Goal: Task Accomplishment & Management: Manage account settings

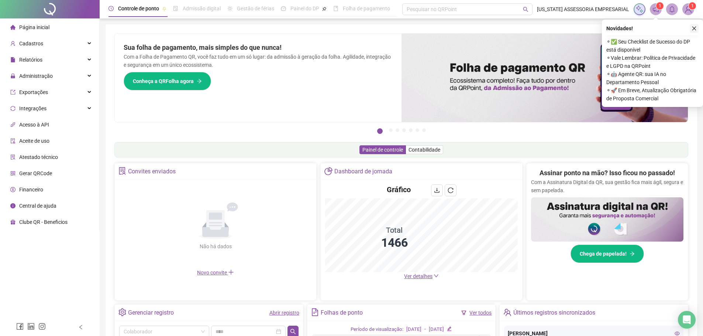
click at [694, 31] on button "button" at bounding box center [693, 28] width 9 height 9
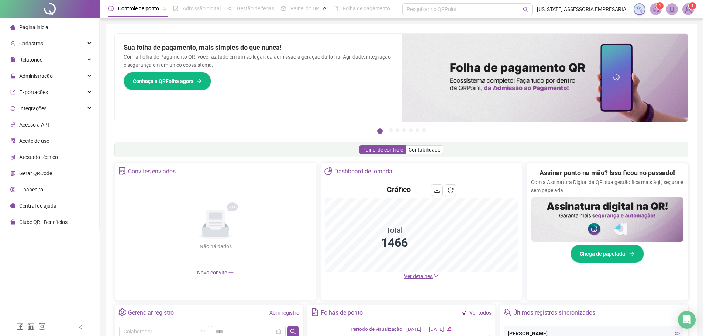
click at [309, 146] on div "Painel de controle Contabilidade" at bounding box center [400, 149] width 573 height 15
click at [171, 148] on div "Painel de controle Contabilidade" at bounding box center [400, 149] width 573 height 15
click at [124, 138] on div "Pague o QRPoint com Cartão de Crédito Sua assinatura: mais segurança, prática e…" at bounding box center [400, 236] width 573 height 406
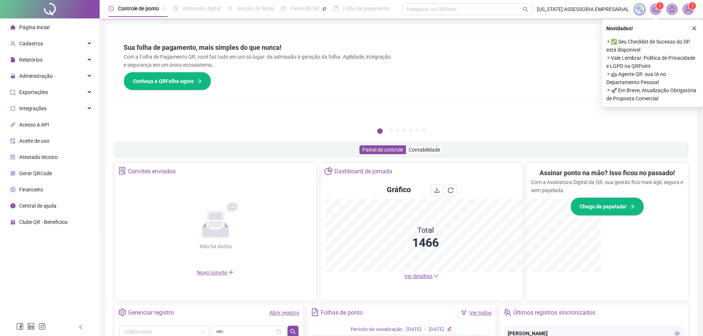
click at [696, 28] on icon "close" at bounding box center [693, 28] width 5 height 5
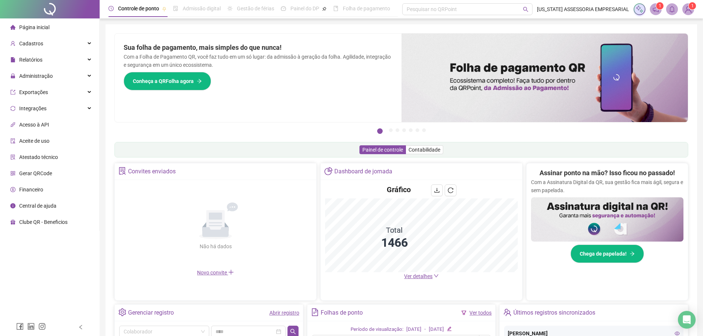
click at [342, 29] on div "Pague o QRPoint com Cartão de Crédito Sua assinatura: mais segurança, prática e…" at bounding box center [400, 236] width 591 height 424
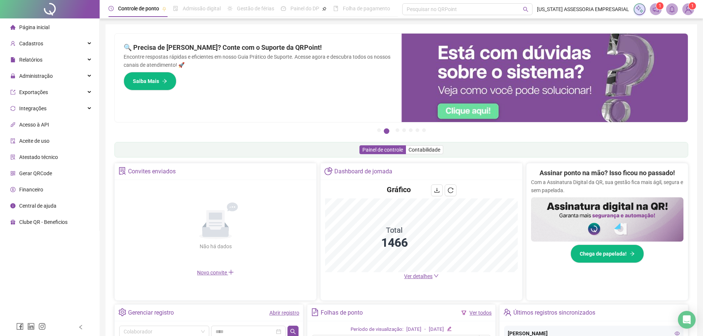
drag, startPoint x: 0, startPoint y: 3, endPoint x: 288, endPoint y: 157, distance: 326.7
click at [288, 157] on div "Pague o QRPoint com Cartão de Crédito Sua assinatura: mais segurança, prática e…" at bounding box center [400, 236] width 573 height 406
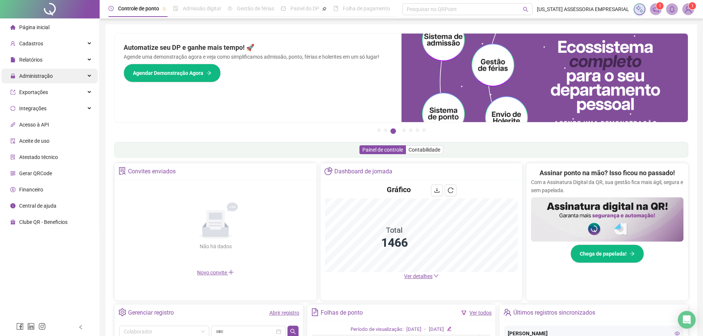
click at [58, 78] on div "Administração" at bounding box center [49, 76] width 96 height 15
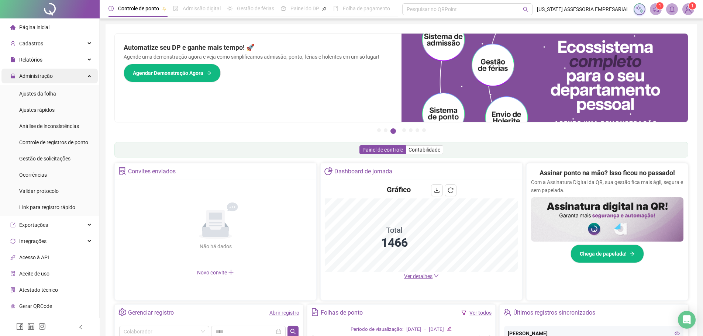
click at [54, 74] on div "Administração" at bounding box center [49, 76] width 96 height 15
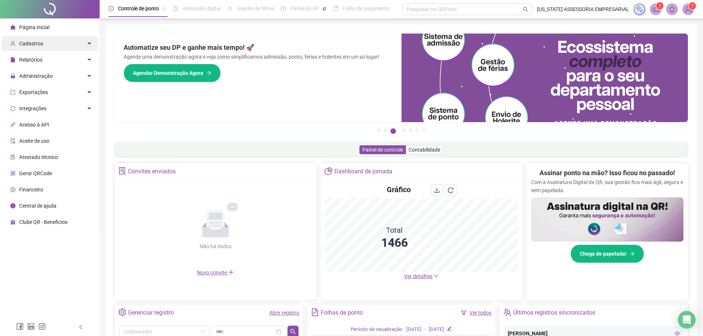
click at [59, 44] on div "Cadastros" at bounding box center [49, 43] width 96 height 15
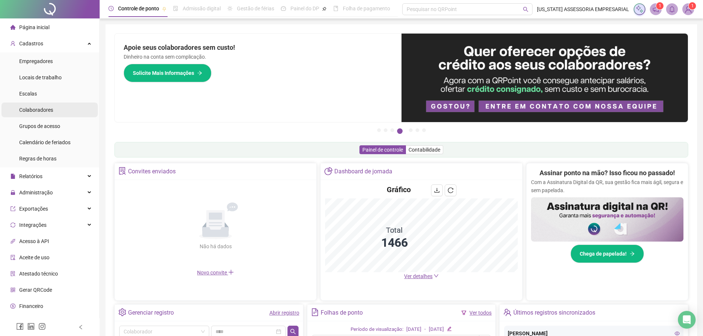
click at [44, 107] on span "Colaboradores" at bounding box center [36, 110] width 34 height 6
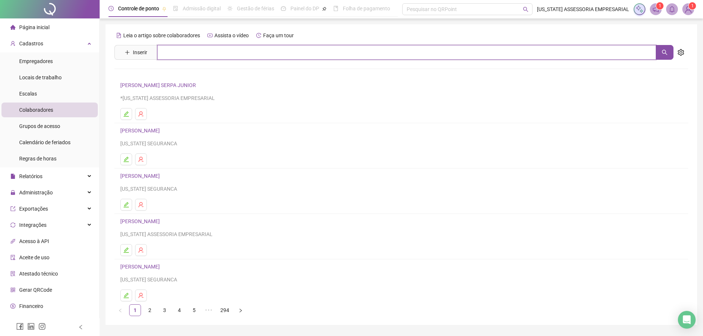
click at [289, 53] on input "text" at bounding box center [406, 52] width 499 height 15
type input "***"
click at [319, 33] on div "Leia o artigo sobre colaboradores Assista o vídeo Faça um tour" at bounding box center [400, 36] width 573 height 12
click at [54, 44] on div "Cadastros" at bounding box center [49, 43] width 96 height 15
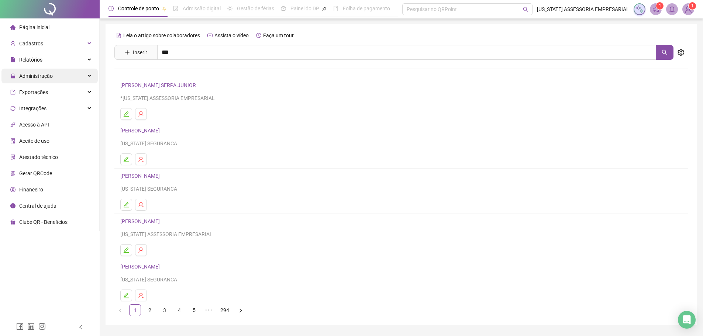
click at [57, 72] on div "Administração" at bounding box center [49, 76] width 96 height 15
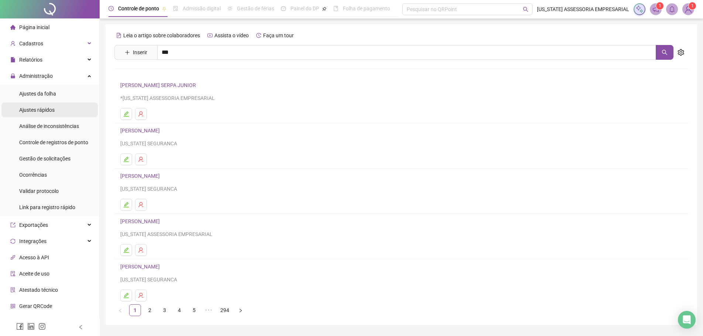
click at [56, 107] on li "Ajustes rápidos" at bounding box center [49, 110] width 96 height 15
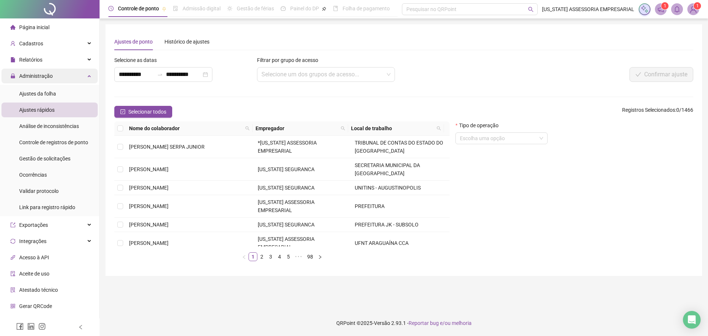
click at [50, 69] on span "Administração" at bounding box center [31, 76] width 42 height 15
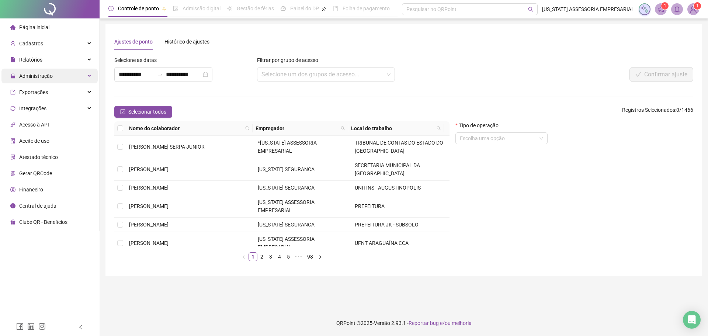
click at [56, 76] on div "Administração" at bounding box center [49, 76] width 96 height 15
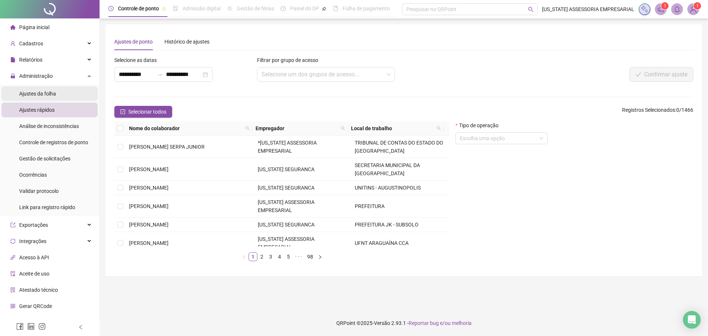
click at [56, 97] on li "Ajustes da folha" at bounding box center [49, 93] width 96 height 15
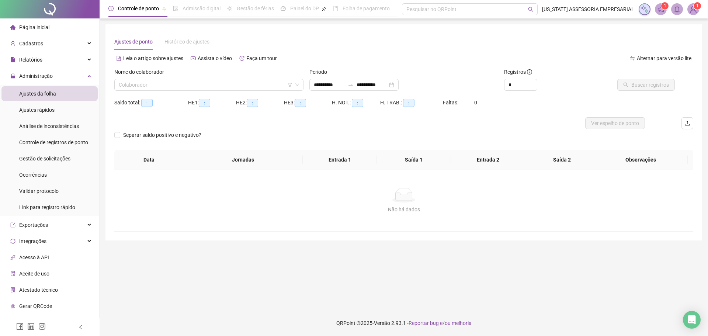
type input "**********"
click at [178, 83] on input "search" at bounding box center [206, 84] width 174 height 11
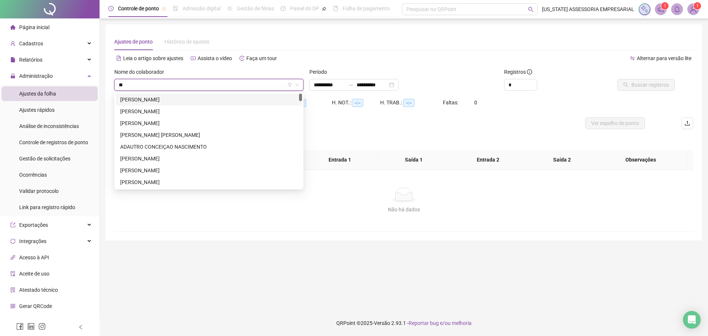
type input "*"
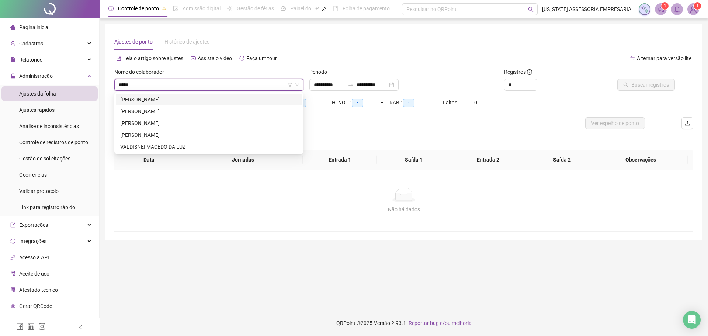
type input "******"
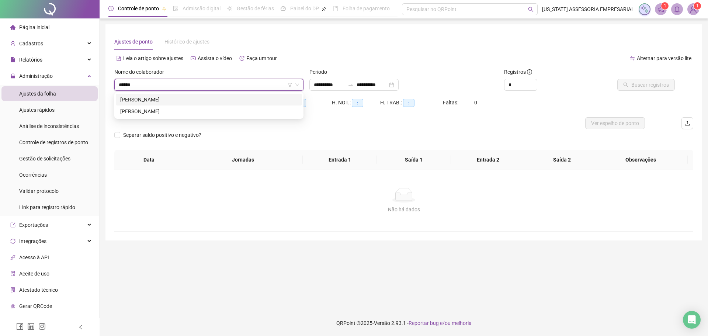
click at [164, 97] on div "[PERSON_NAME]" at bounding box center [208, 100] width 177 height 8
click at [635, 86] on span "Buscar registros" at bounding box center [650, 85] width 38 height 8
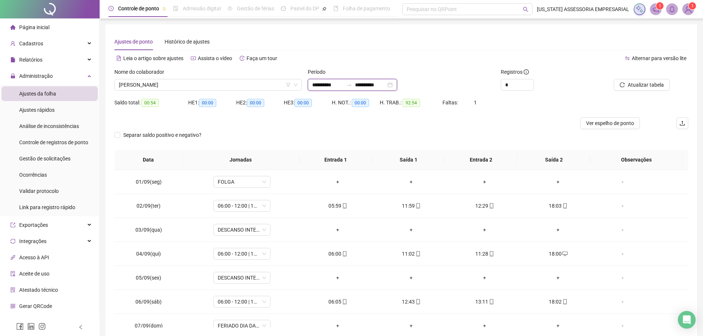
click at [340, 82] on input "**********" at bounding box center [327, 85] width 31 height 8
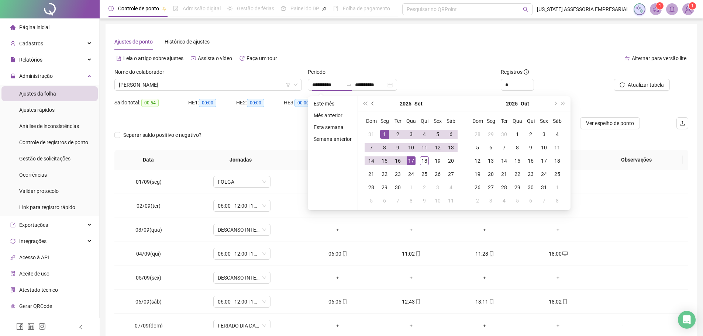
click at [373, 106] on button "prev-year" at bounding box center [373, 103] width 8 height 15
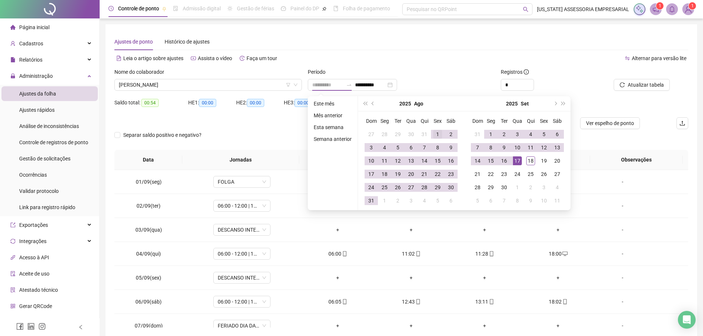
type input "**********"
click at [436, 135] on div "1" at bounding box center [437, 134] width 9 height 9
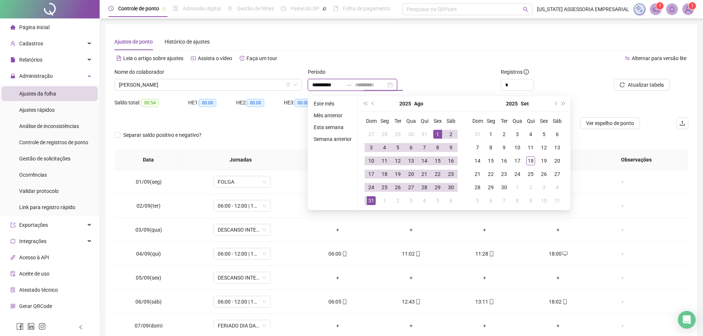
type input "**********"
click at [367, 201] on div "31" at bounding box center [371, 200] width 9 height 9
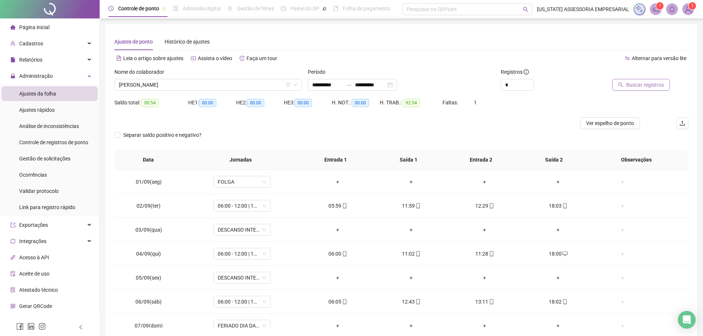
click at [656, 82] on span "Buscar registros" at bounding box center [645, 85] width 38 height 8
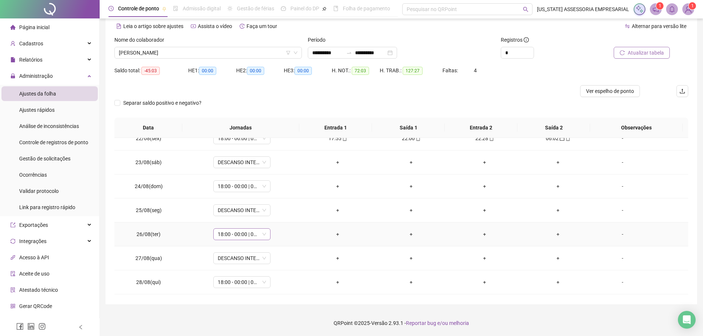
scroll to position [475, 0]
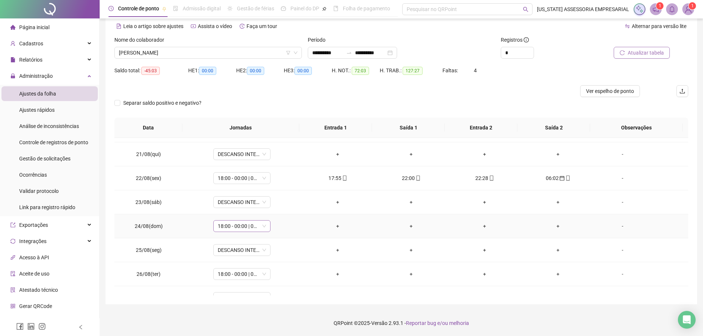
click at [257, 227] on span "18:00 - 00:00 | 00:30 - 06:00" at bounding box center [242, 226] width 48 height 11
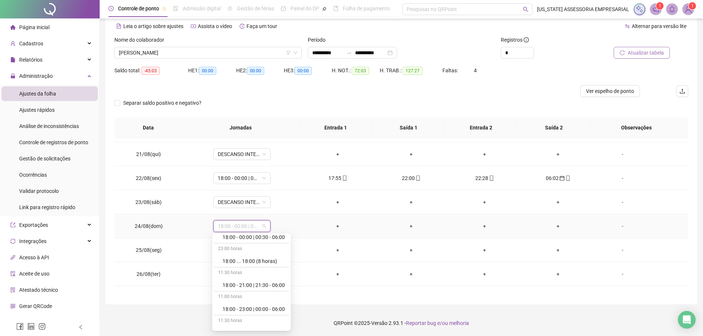
scroll to position [3789, 0]
click at [235, 276] on div "Folga" at bounding box center [253, 275] width 62 height 8
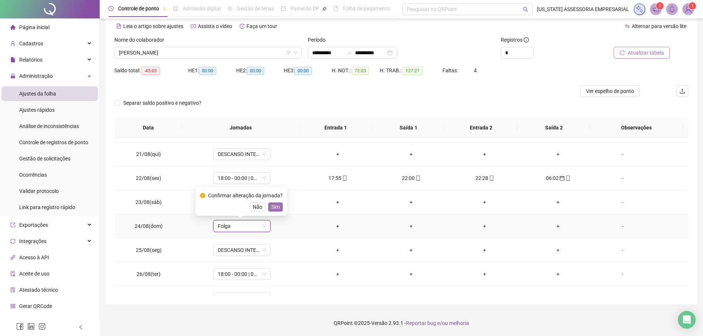
click at [275, 209] on span "Sim" at bounding box center [275, 207] width 8 height 8
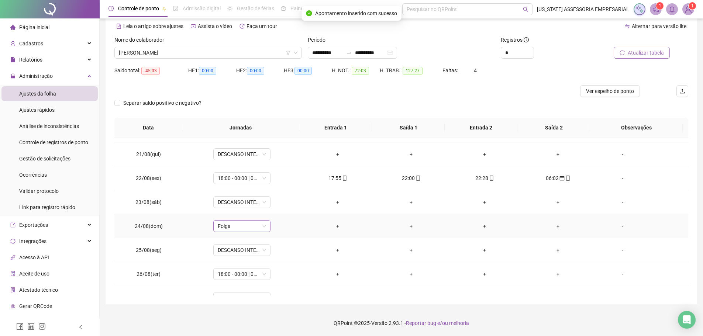
scroll to position [512, 0]
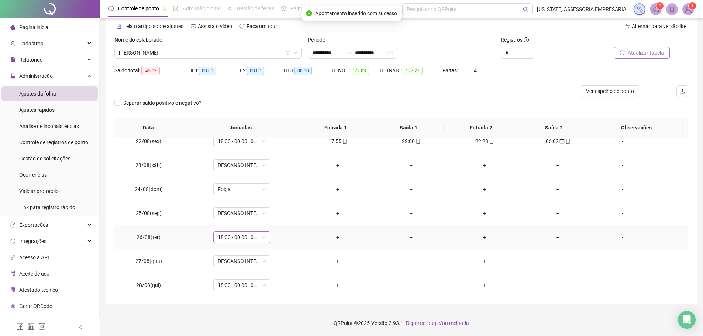
click at [262, 240] on span "18:00 - 00:00 | 00:30 - 06:00" at bounding box center [242, 237] width 48 height 11
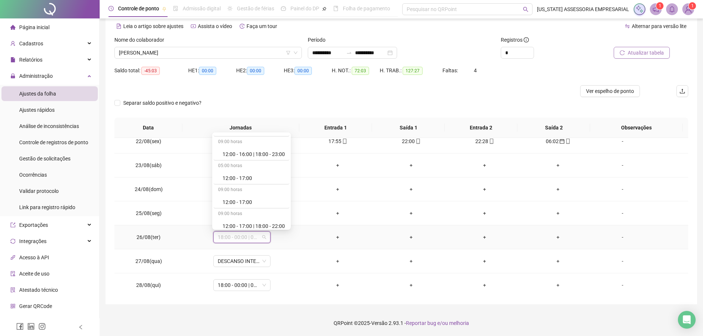
scroll to position [3789, 0]
click at [240, 176] on div "Folga" at bounding box center [253, 174] width 62 height 8
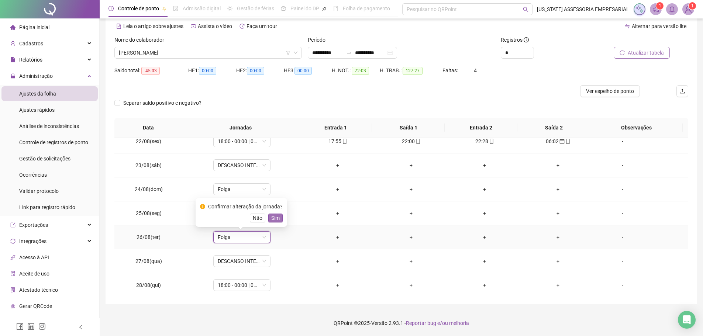
click at [275, 219] on span "Sim" at bounding box center [275, 218] width 8 height 8
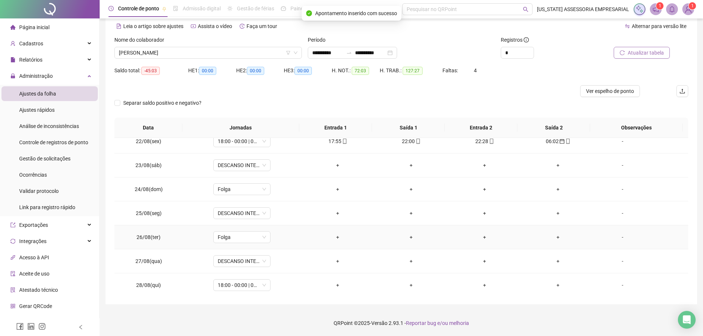
scroll to position [549, 0]
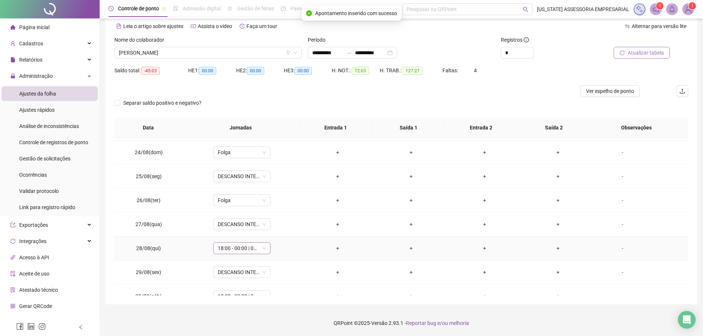
click at [255, 245] on span "18:00 - 00:00 | 00:30 - 06:00" at bounding box center [242, 248] width 48 height 11
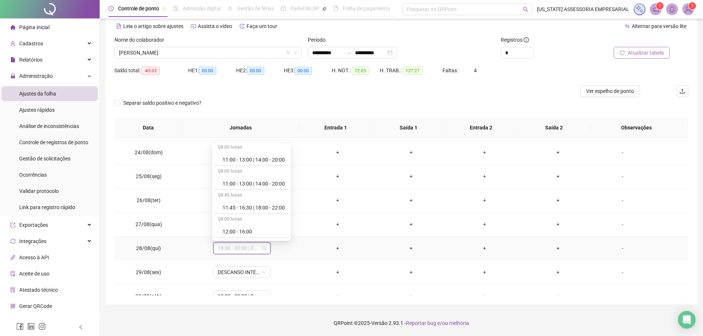
scroll to position [3789, 0]
click at [237, 187] on div "Folga" at bounding box center [253, 185] width 62 height 8
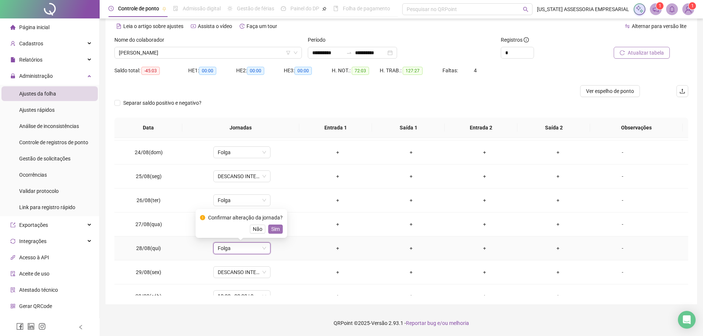
click at [274, 231] on span "Sim" at bounding box center [275, 229] width 8 height 8
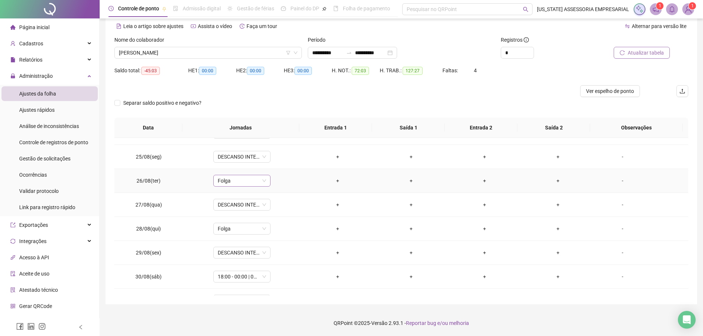
scroll to position [586, 0]
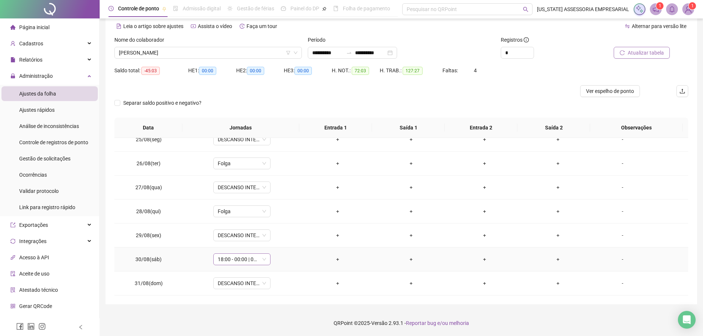
click at [249, 258] on span "18:00 - 00:00 | 00:30 - 06:00" at bounding box center [242, 259] width 48 height 11
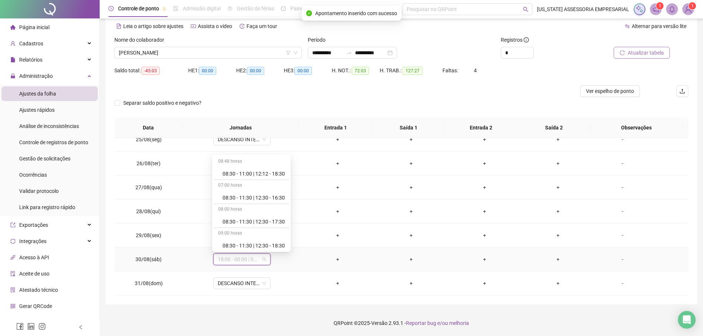
scroll to position [3789, 0]
click at [233, 197] on div "Folga" at bounding box center [253, 196] width 62 height 8
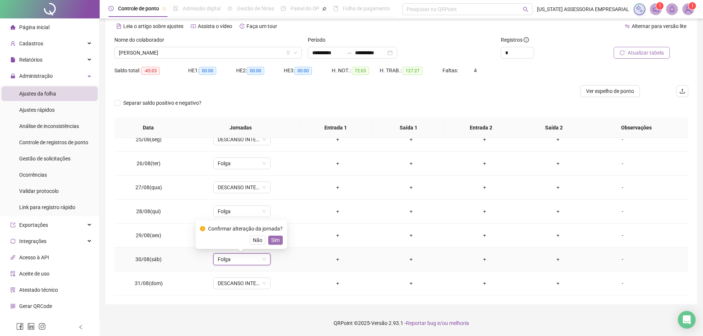
click at [275, 238] on span "Sim" at bounding box center [275, 240] width 8 height 8
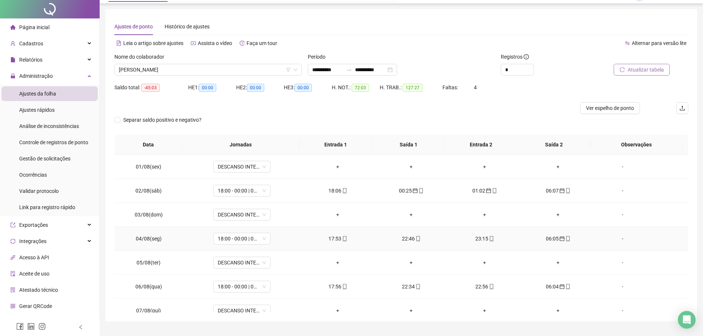
scroll to position [0, 0]
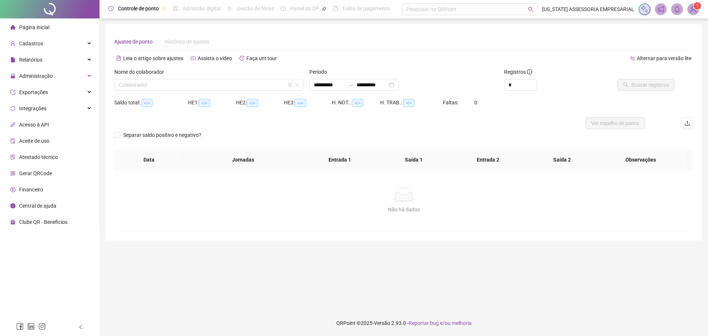
type input "**********"
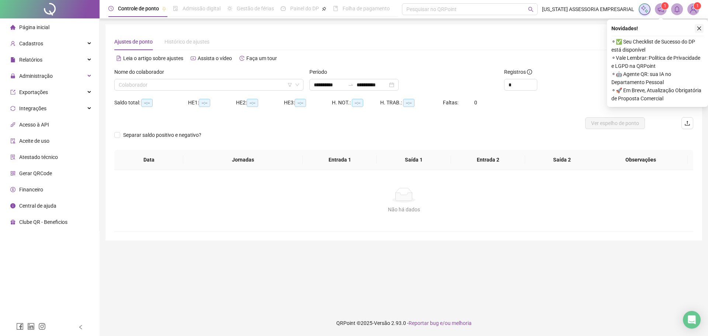
click at [703, 31] on button "button" at bounding box center [699, 28] width 9 height 9
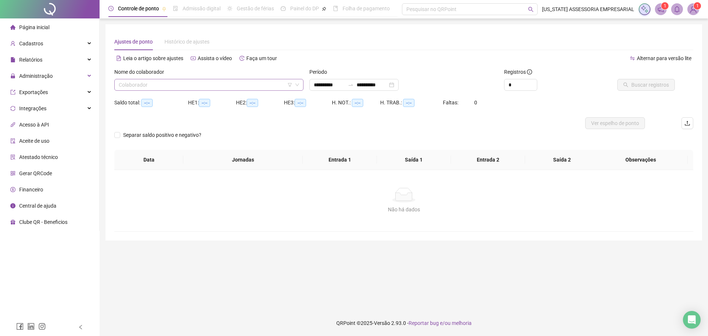
click at [235, 85] on input "search" at bounding box center [206, 84] width 174 height 11
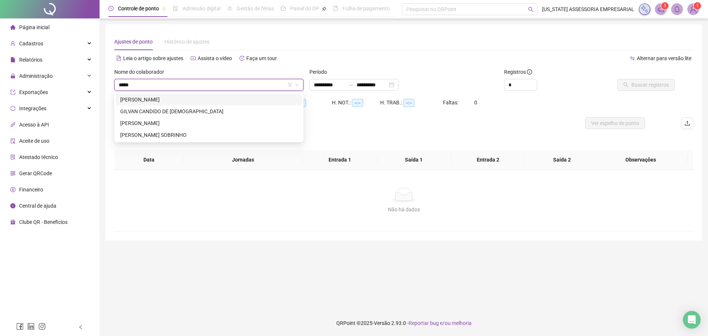
type input "******"
click at [201, 108] on div "GILVAN CANDIDO DE [DEMOGRAPHIC_DATA]" at bounding box center [208, 111] width 177 height 8
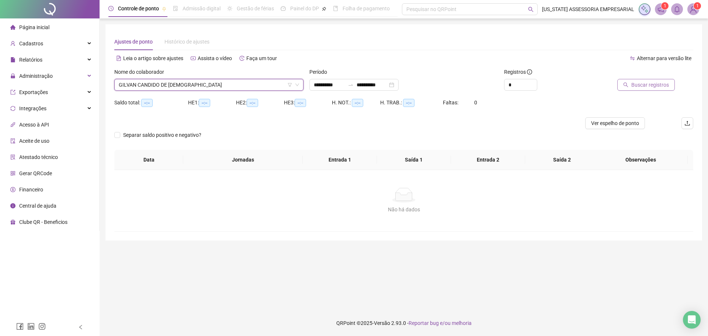
click at [651, 90] on button "Buscar registros" at bounding box center [646, 85] width 58 height 12
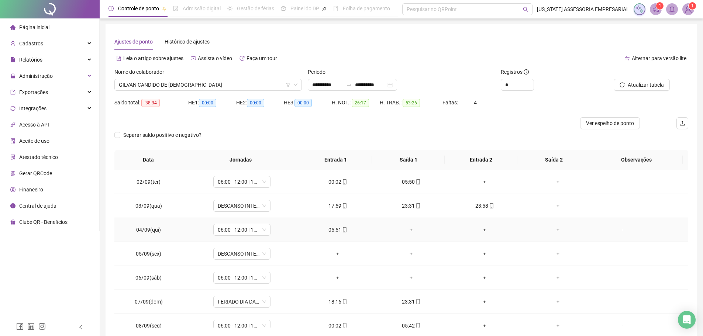
scroll to position [37, 0]
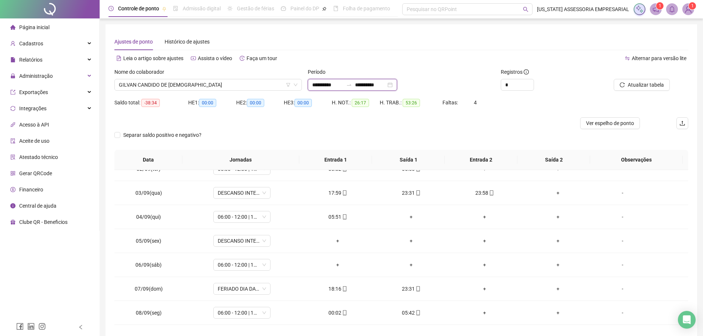
click at [335, 85] on input "**********" at bounding box center [327, 85] width 31 height 8
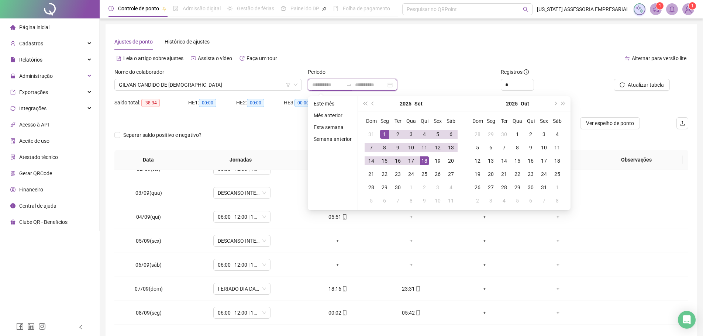
type input "**********"
click at [374, 105] on button "prev-year" at bounding box center [373, 103] width 8 height 15
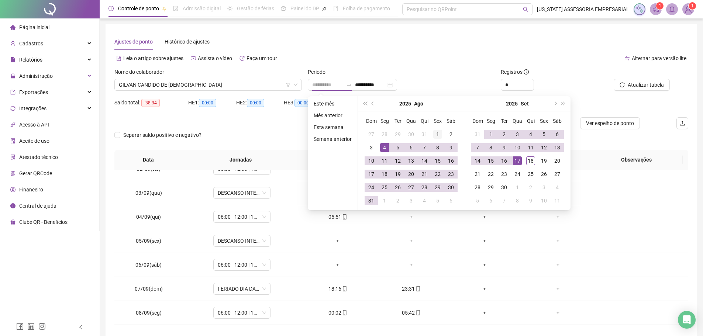
type input "**********"
click at [436, 138] on div "1" at bounding box center [437, 134] width 9 height 9
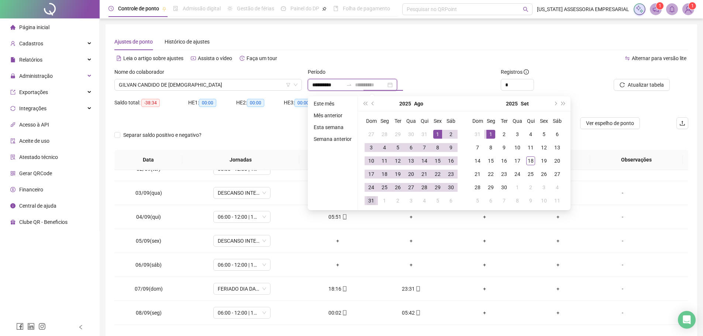
type input "**********"
click at [371, 201] on div "31" at bounding box center [371, 200] width 9 height 9
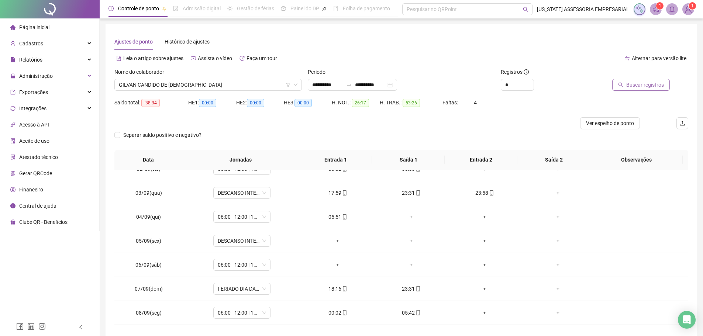
click at [652, 85] on span "Buscar registros" at bounding box center [645, 85] width 38 height 8
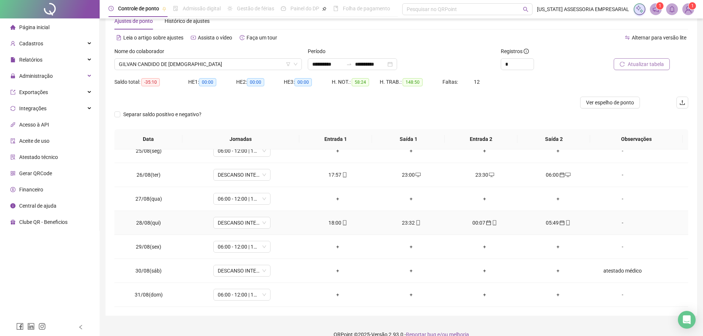
scroll to position [32, 0]
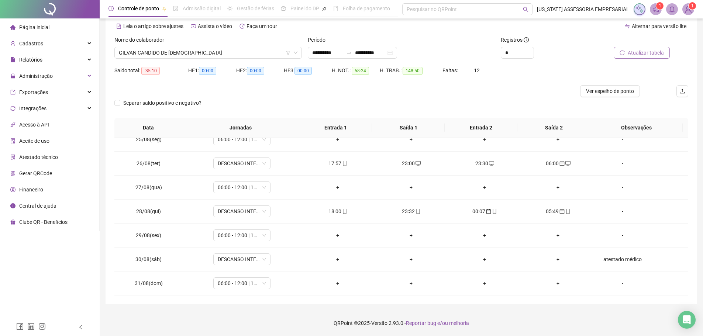
click at [649, 56] on span "Atualizar tabela" at bounding box center [645, 53] width 36 height 8
click at [650, 58] on button "Atualizar tabela" at bounding box center [641, 53] width 56 height 12
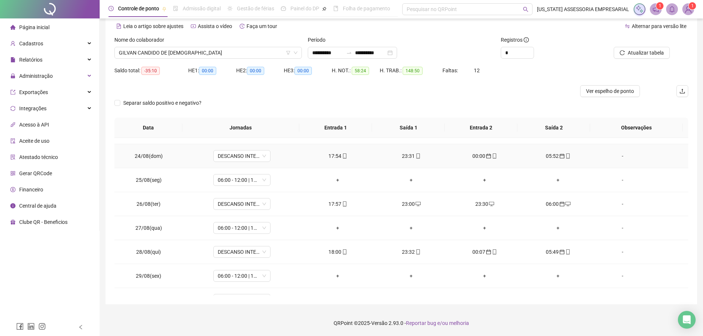
scroll to position [586, 0]
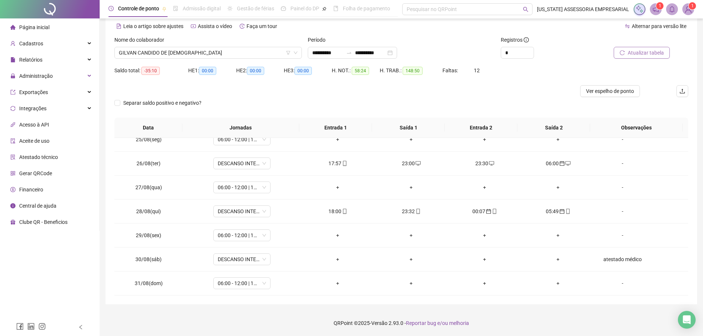
click at [640, 56] on span "Atualizar tabela" at bounding box center [645, 53] width 36 height 8
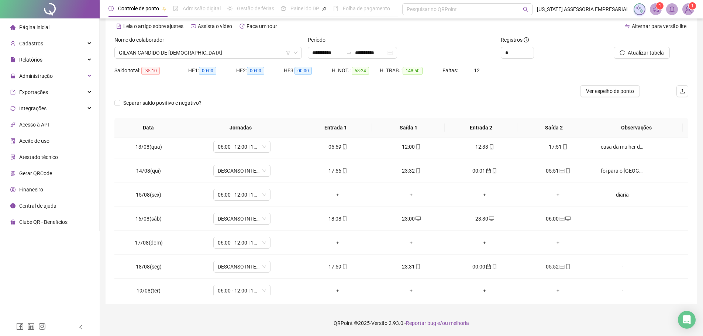
scroll to position [254, 0]
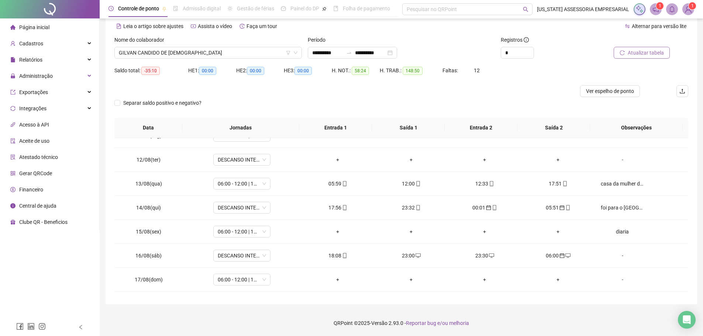
click at [647, 55] on span "Atualizar tabela" at bounding box center [645, 53] width 36 height 8
click at [655, 55] on span "Atualizar tabela" at bounding box center [645, 53] width 36 height 8
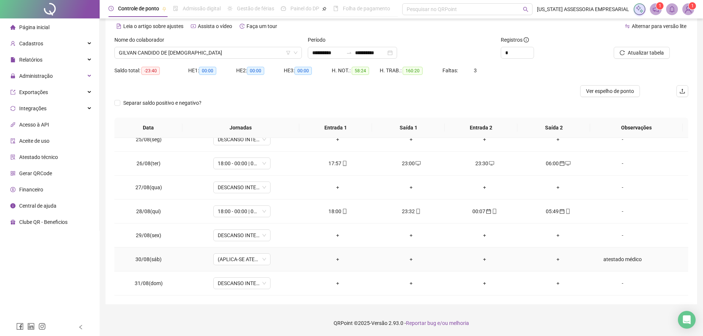
click at [615, 260] on div "atestado médico" at bounding box center [622, 259] width 44 height 8
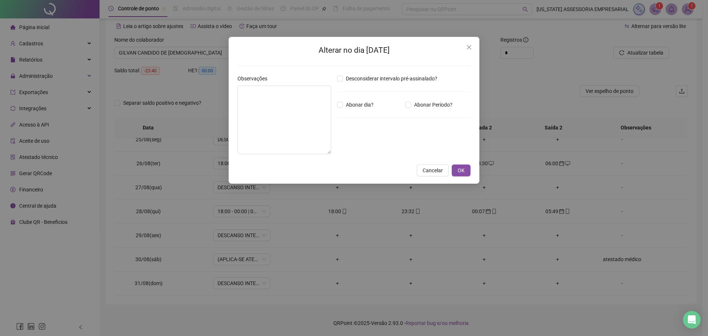
type textarea "**********"
drag, startPoint x: 251, startPoint y: 102, endPoint x: 146, endPoint y: 103, distance: 104.4
click at [155, 102] on div "**********" at bounding box center [354, 168] width 708 height 336
click at [466, 173] on button "OK" at bounding box center [461, 170] width 19 height 12
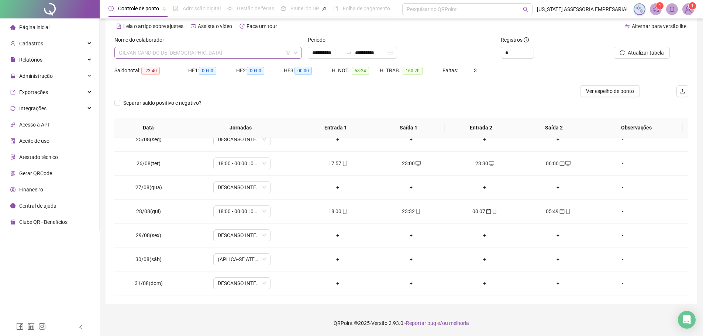
click at [205, 49] on span "GILVAN CANDIDO DE JESUS" at bounding box center [208, 52] width 178 height 11
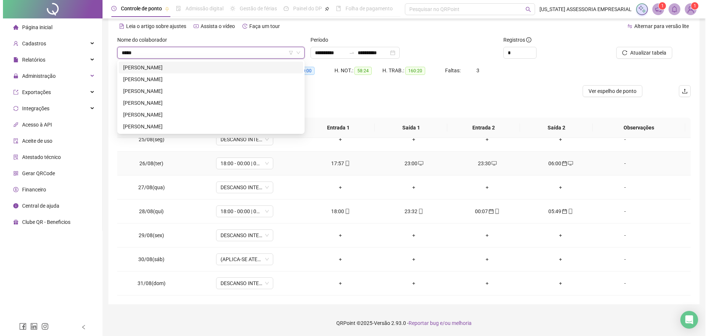
scroll to position [0, 0]
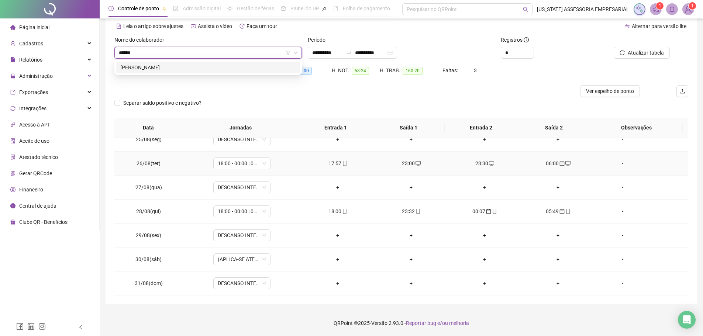
type input "*******"
click at [205, 70] on div "MARILIA LOPES DA SILVA DIAS" at bounding box center [208, 67] width 176 height 8
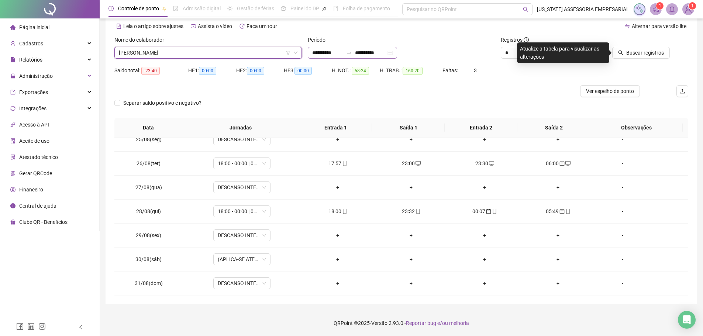
click at [328, 48] on div "**********" at bounding box center [352, 53] width 89 height 12
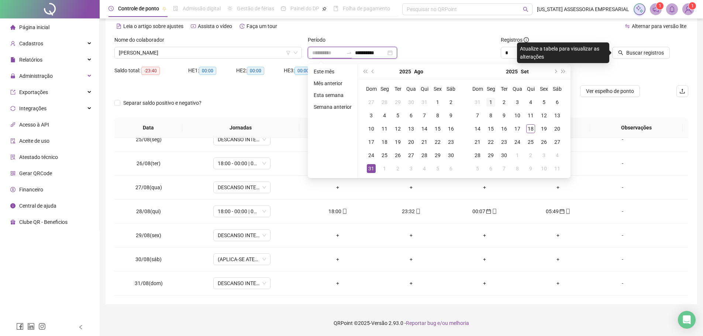
type input "**********"
click at [484, 104] on td "1" at bounding box center [490, 102] width 13 height 13
type input "**********"
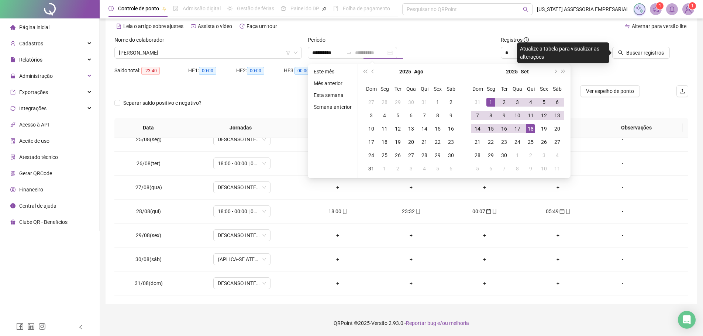
click at [531, 129] on div "18" at bounding box center [530, 128] width 9 height 9
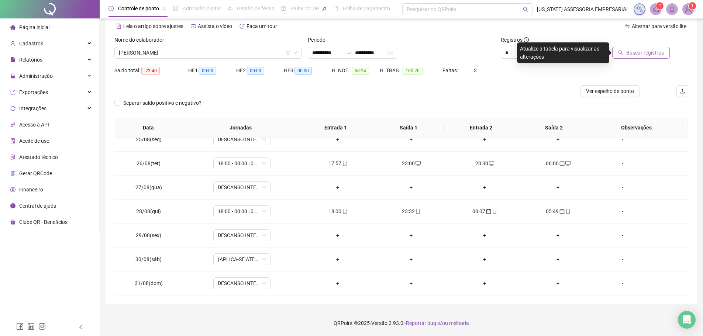
click at [637, 56] on span "Buscar registros" at bounding box center [645, 53] width 38 height 8
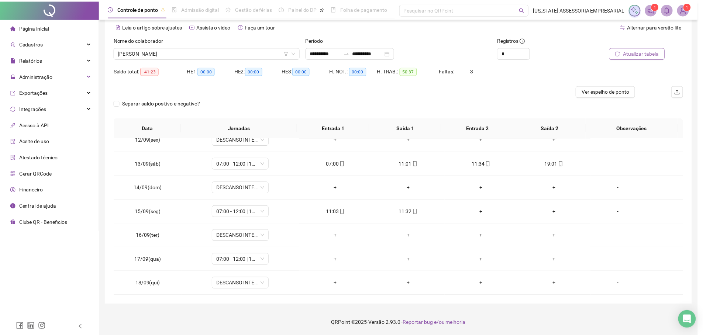
scroll to position [274, 0]
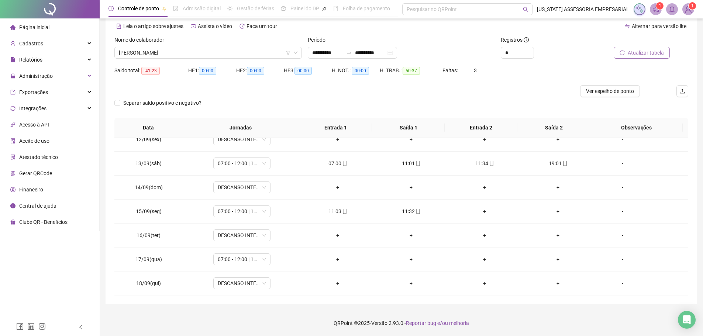
click at [644, 51] on span "Atualizar tabela" at bounding box center [645, 53] width 36 height 8
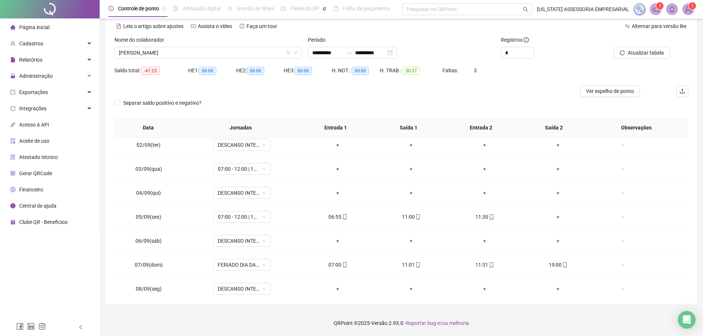
scroll to position [0, 0]
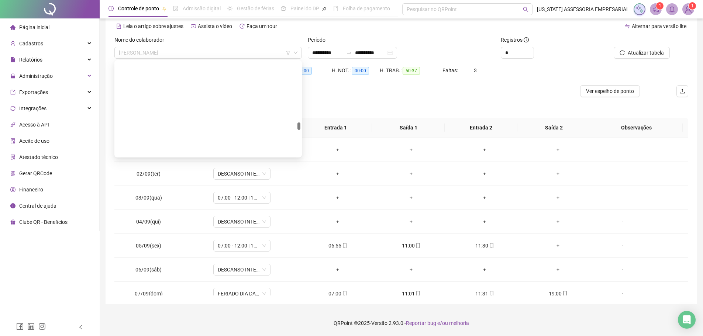
drag, startPoint x: 205, startPoint y: 52, endPoint x: 211, endPoint y: 62, distance: 12.0
click at [205, 52] on span "MARILIA LOPES DA SILVA DIAS" at bounding box center [208, 52] width 178 height 11
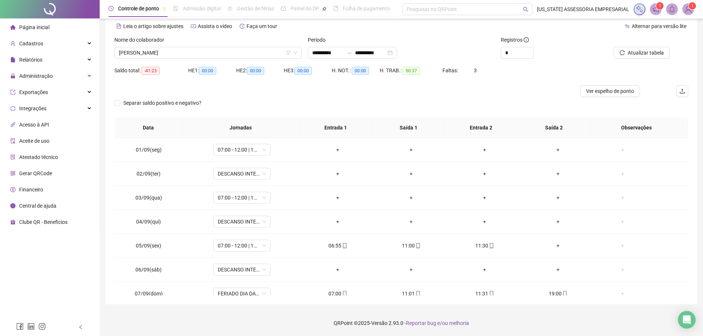
click at [357, 106] on div "Separar saldo positivo e negativo?" at bounding box center [400, 107] width 573 height 21
click at [219, 53] on span "MARILIA LOPES DA SILVA DIAS" at bounding box center [208, 52] width 178 height 11
click at [382, 34] on div "Leia o artigo sobre ajustes Assista o vídeo Faça um tour" at bounding box center [257, 30] width 287 height 12
click at [211, 53] on span "MARILIA LOPES DA SILVA DIAS" at bounding box center [208, 52] width 178 height 11
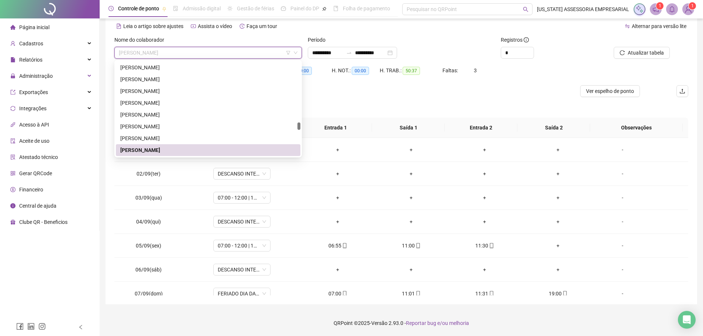
click at [211, 52] on span "MARILIA LOPES DA SILVA DIAS" at bounding box center [208, 52] width 178 height 11
click at [218, 54] on span "MARILIA LOPES DA SILVA DIAS" at bounding box center [208, 52] width 178 height 11
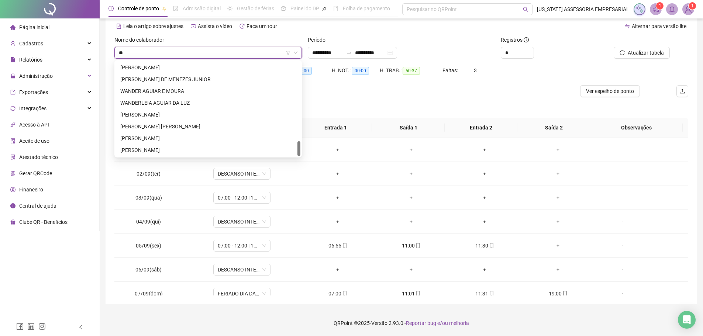
type input "*"
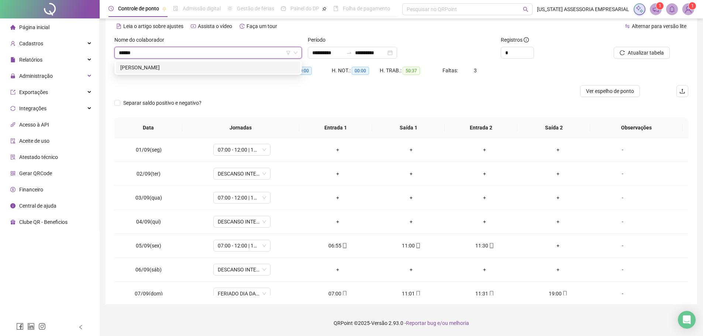
type input "*******"
click at [177, 72] on div "ALDI SOUZA PARREÃO" at bounding box center [208, 68] width 184 height 12
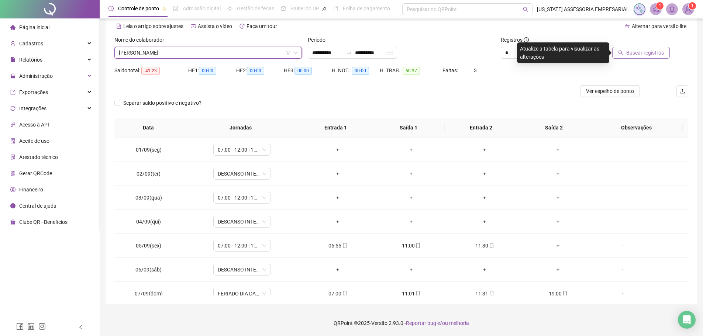
click at [646, 55] on span "Buscar registros" at bounding box center [645, 53] width 38 height 8
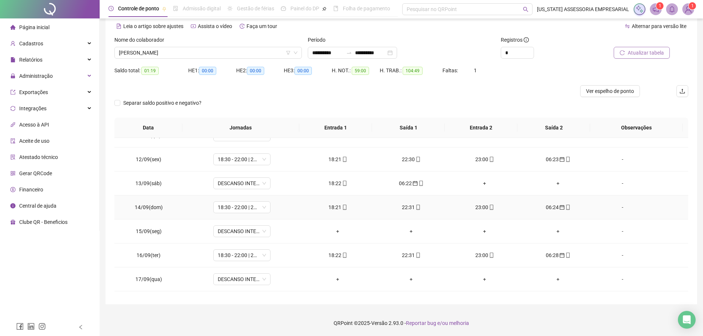
scroll to position [237, 0]
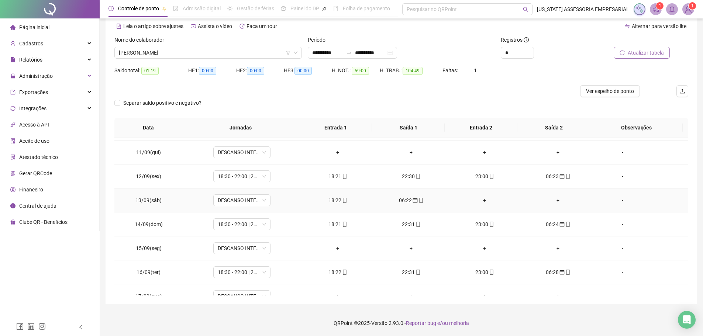
click at [617, 200] on div "-" at bounding box center [622, 200] width 44 height 8
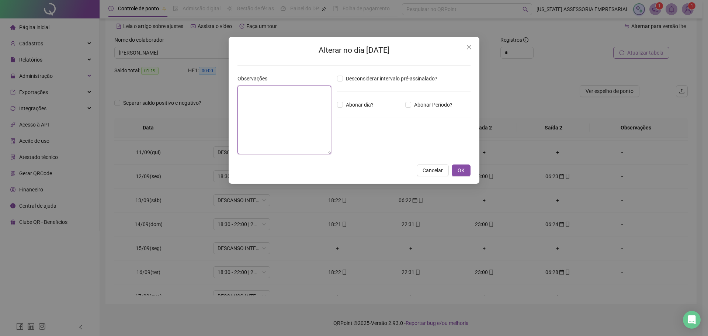
click at [292, 114] on textarea at bounding box center [284, 120] width 94 height 69
type textarea "***"
click at [461, 173] on span "OK" at bounding box center [461, 170] width 7 height 8
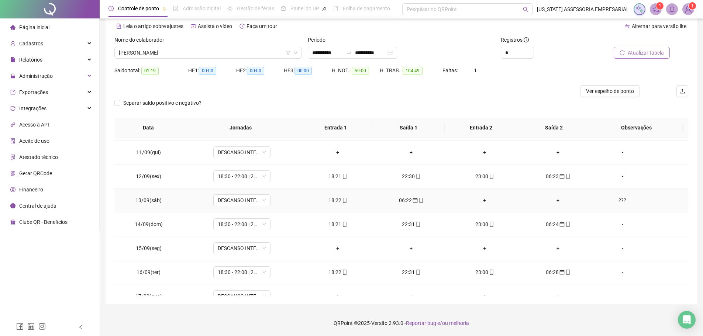
scroll to position [200, 0]
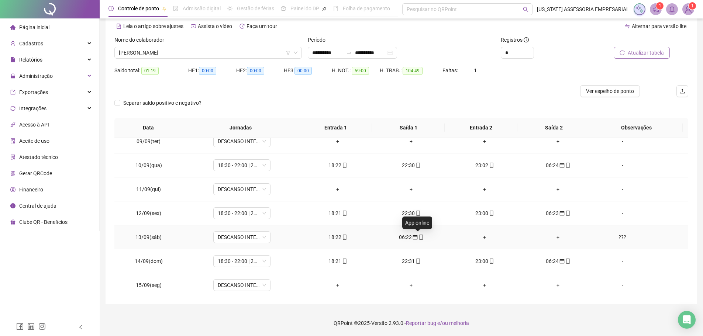
click at [419, 237] on icon "mobile" at bounding box center [420, 237] width 5 height 5
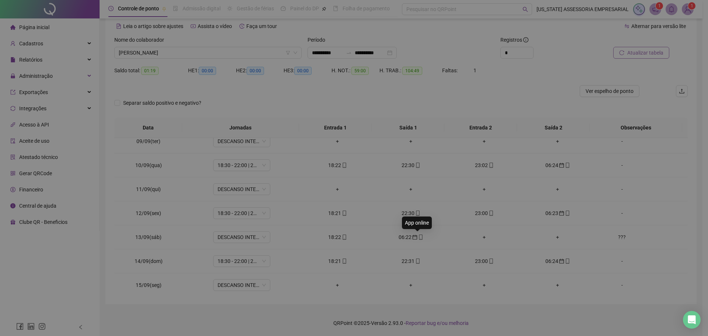
type input "**********"
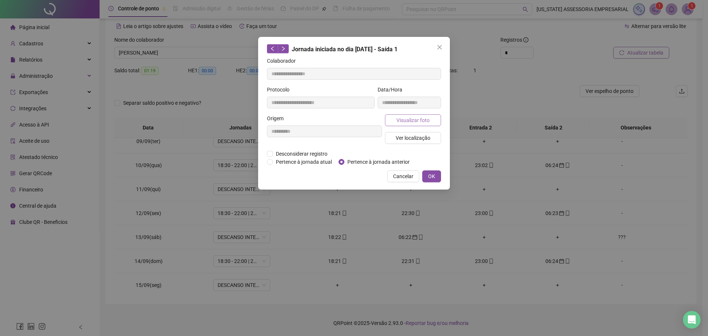
click at [416, 123] on span "Visualizar foto" at bounding box center [412, 120] width 33 height 8
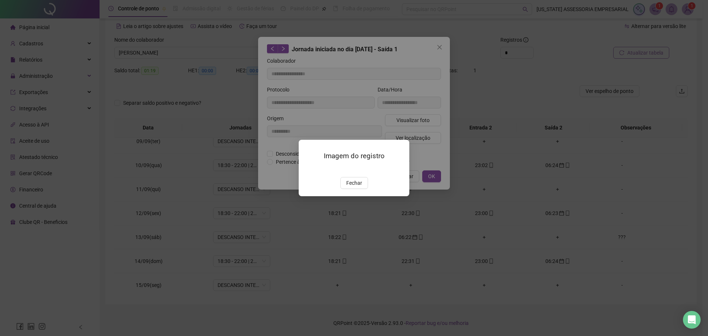
click at [308, 169] on img at bounding box center [308, 169] width 0 height 0
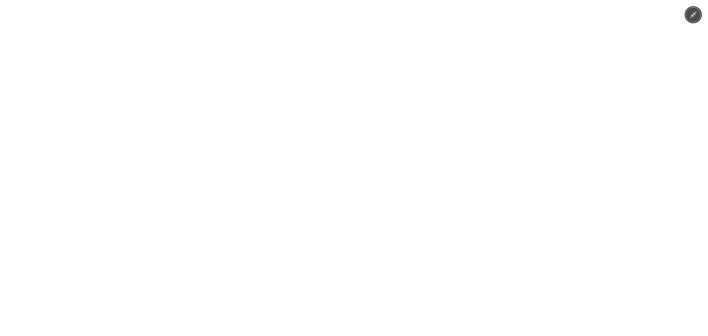
click at [358, 194] on img at bounding box center [354, 168] width 252 height 336
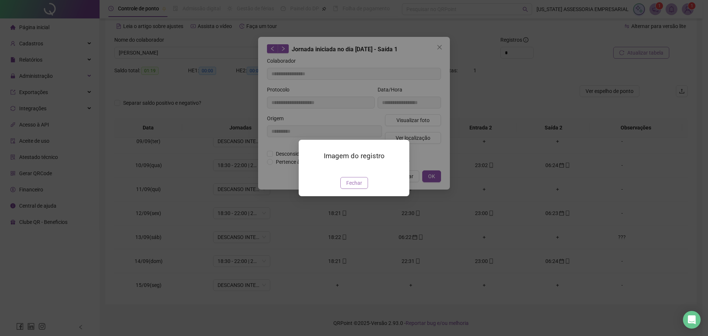
click at [359, 187] on span "Fechar" at bounding box center [354, 183] width 16 height 8
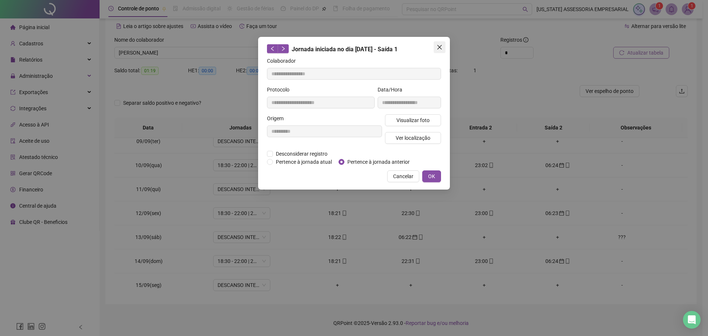
click at [442, 48] on icon "close" at bounding box center [440, 47] width 6 height 6
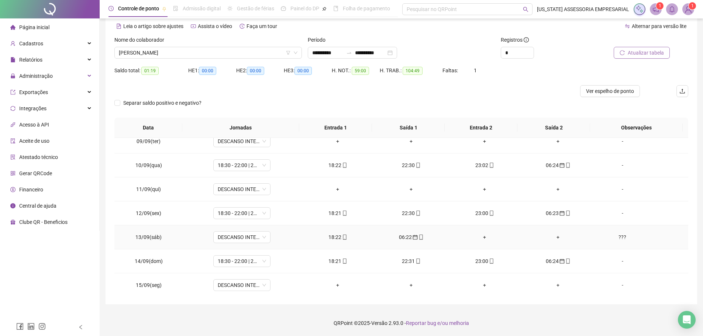
click at [341, 240] on span at bounding box center [344, 237] width 6 height 6
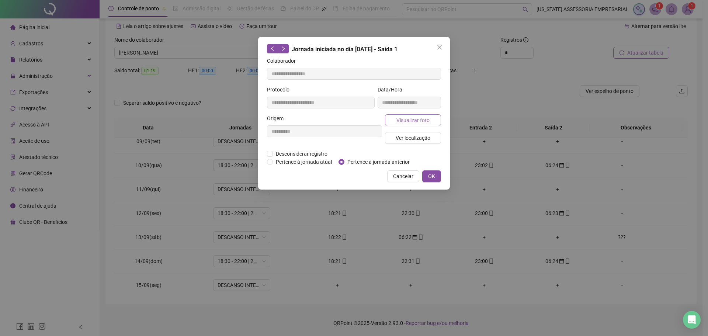
click at [397, 121] on span "Visualizar foto" at bounding box center [412, 120] width 33 height 8
type input "**********"
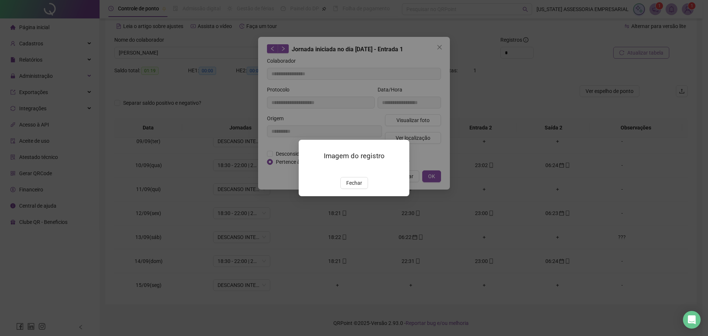
click at [308, 169] on img at bounding box center [308, 169] width 0 height 0
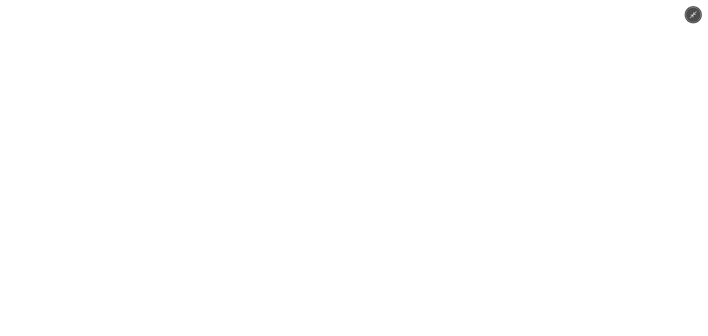
click at [360, 203] on img at bounding box center [354, 168] width 252 height 336
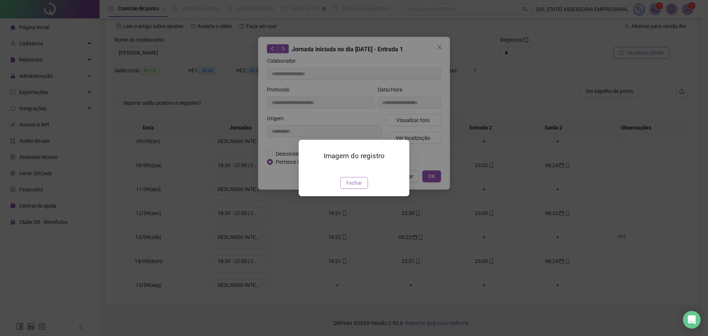
click at [359, 187] on span "Fechar" at bounding box center [354, 183] width 16 height 8
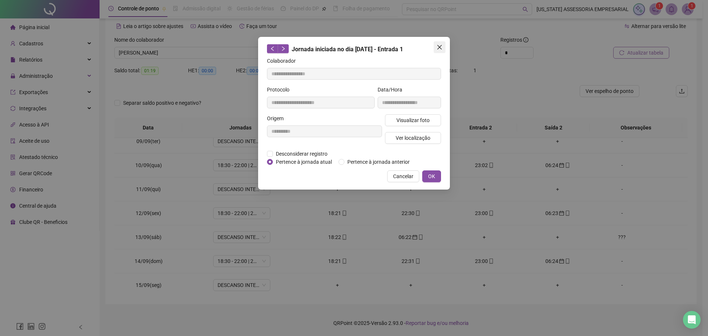
click at [440, 51] on button "Close" at bounding box center [440, 47] width 12 height 12
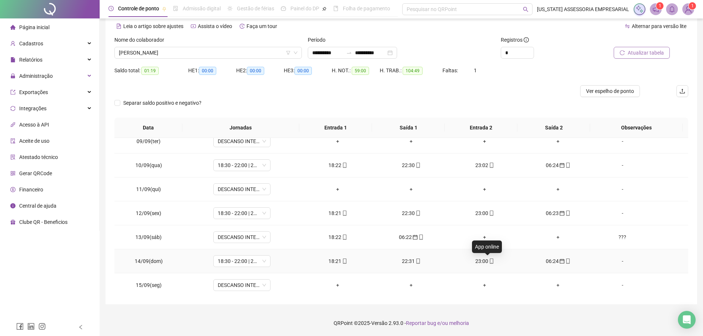
click at [489, 263] on icon "mobile" at bounding box center [490, 261] width 3 height 5
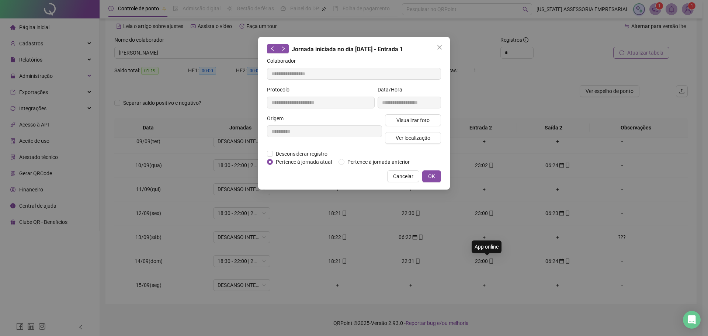
type input "**********"
click at [424, 122] on span "Visualizar foto" at bounding box center [412, 120] width 33 height 8
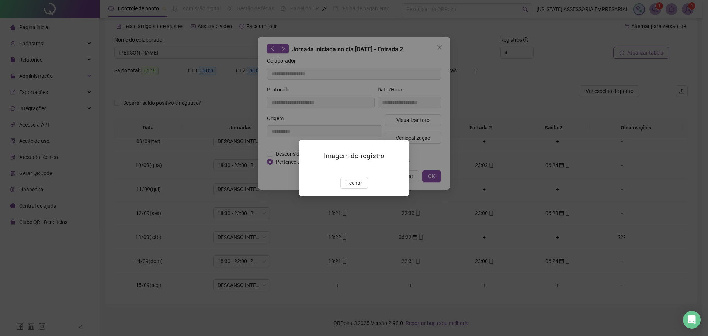
click at [308, 169] on img at bounding box center [308, 169] width 0 height 0
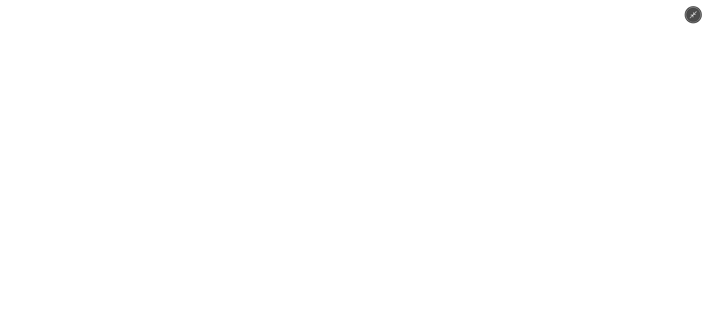
click at [361, 178] on img at bounding box center [354, 168] width 252 height 336
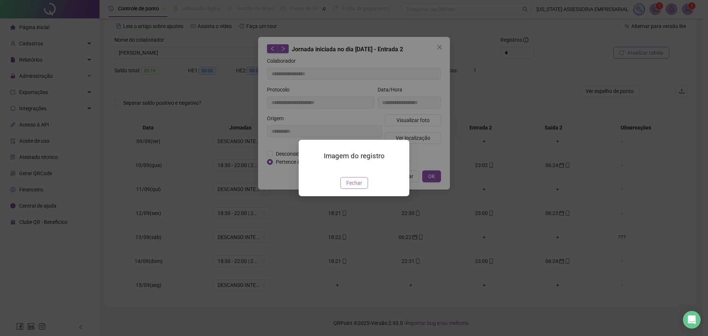
click at [357, 187] on span "Fechar" at bounding box center [354, 183] width 16 height 8
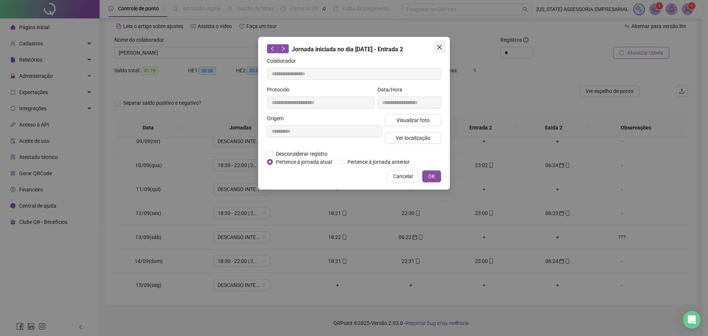
click at [442, 45] on icon "close" at bounding box center [440, 47] width 6 height 6
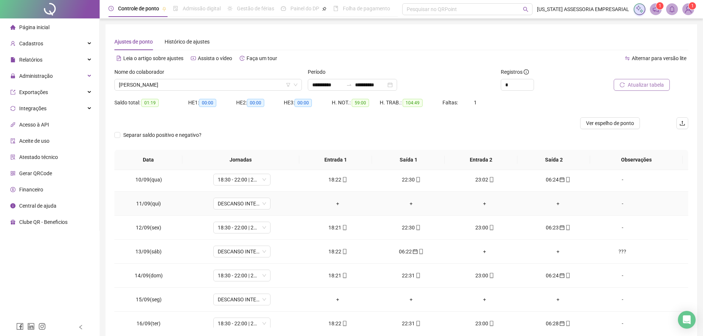
scroll to position [274, 0]
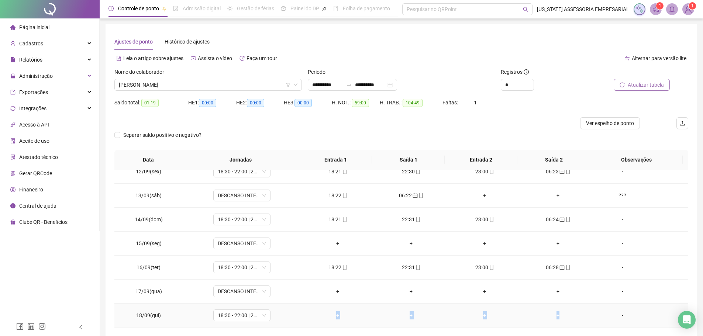
drag, startPoint x: 329, startPoint y: 313, endPoint x: 571, endPoint y: 306, distance: 242.0
click at [570, 307] on tr "18/09(qui) 18:30 - 22:00 | 22:30 - 06:30 + + + + -" at bounding box center [400, 316] width 573 height 24
click at [490, 291] on div "+" at bounding box center [485, 291] width 62 height 8
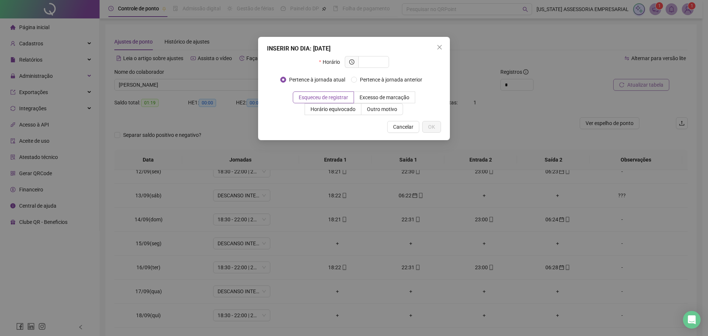
click at [318, 270] on div "INSERIR NO DIA : 17/09/2025 Horário Pertence à jornada atual Pertence à jornada…" at bounding box center [354, 168] width 708 height 336
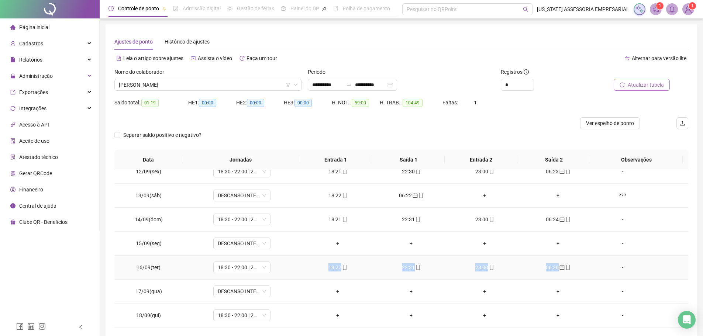
drag, startPoint x: 326, startPoint y: 267, endPoint x: 570, endPoint y: 271, distance: 244.2
click at [570, 271] on tr "16/09(ter) 18:30 - 22:00 | 22:30 - 06:30 18:22 22:31 23:00 06:28 -" at bounding box center [400, 268] width 573 height 24
click at [572, 270] on div "06:28" at bounding box center [558, 267] width 62 height 8
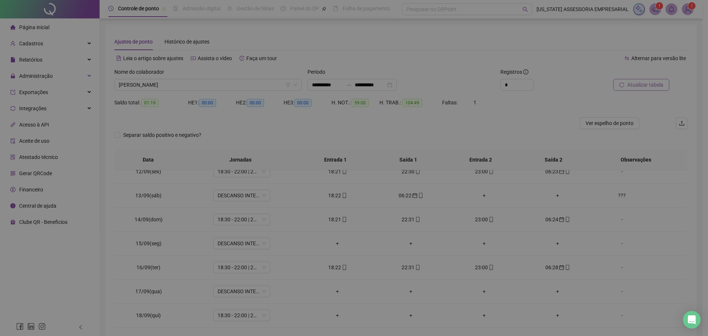
type input "**********"
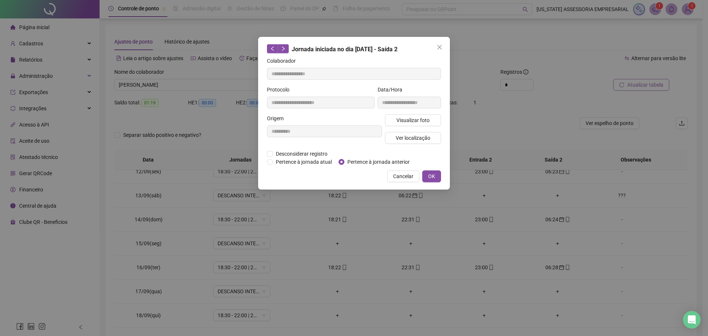
drag, startPoint x: 570, startPoint y: 274, endPoint x: 359, endPoint y: 310, distance: 213.7
click at [359, 310] on div "**********" at bounding box center [354, 168] width 708 height 336
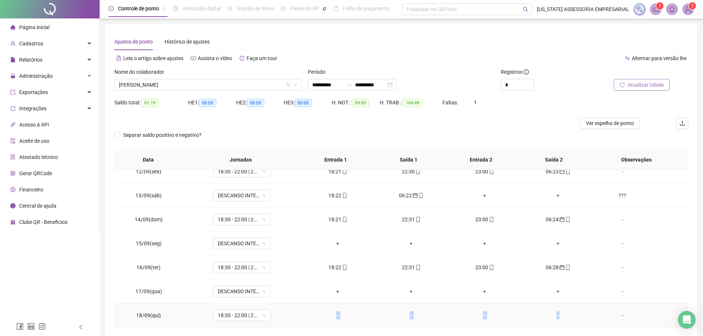
drag, startPoint x: 330, startPoint y: 317, endPoint x: 561, endPoint y: 320, distance: 230.1
click at [561, 320] on tr "18/09(qui) 18:30 - 22:00 | 22:30 - 06:30 + + + + -" at bounding box center [400, 316] width 573 height 24
click at [506, 304] on td "+" at bounding box center [484, 316] width 73 height 24
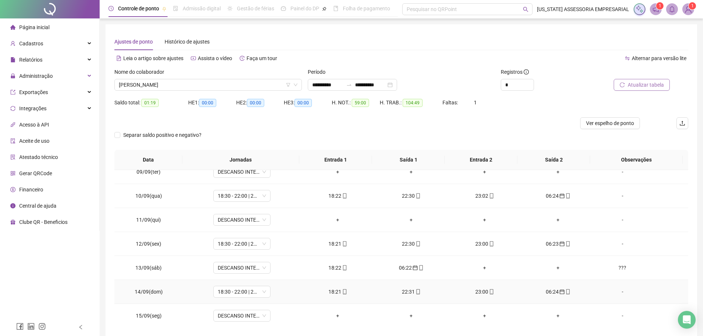
scroll to position [200, 0]
drag, startPoint x: 319, startPoint y: 270, endPoint x: 639, endPoint y: 273, distance: 320.1
click at [639, 273] on tr "13/09(sáb) DESCANSO INTER-JORNADA 18:22 06:22 + + ???" at bounding box center [400, 269] width 573 height 24
click at [580, 265] on div "+" at bounding box center [558, 269] width 62 height 8
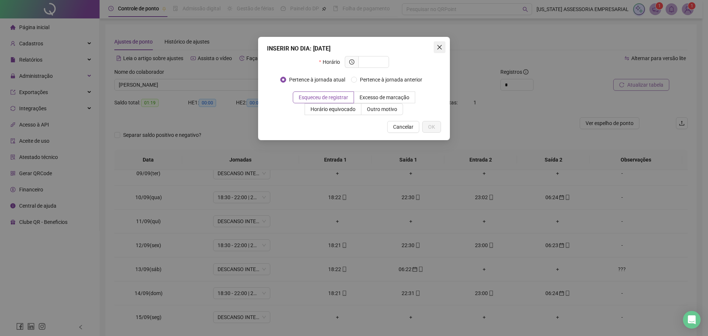
click at [442, 49] on icon "close" at bounding box center [439, 47] width 4 height 4
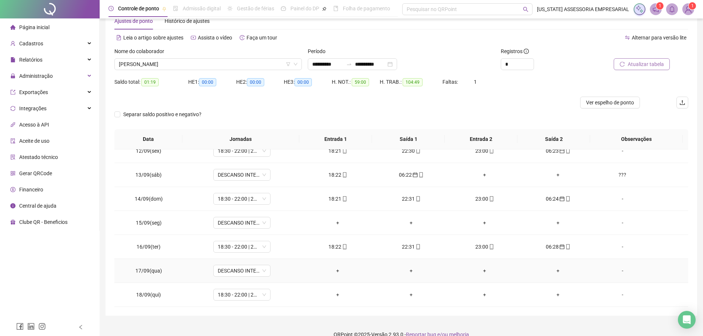
scroll to position [32, 0]
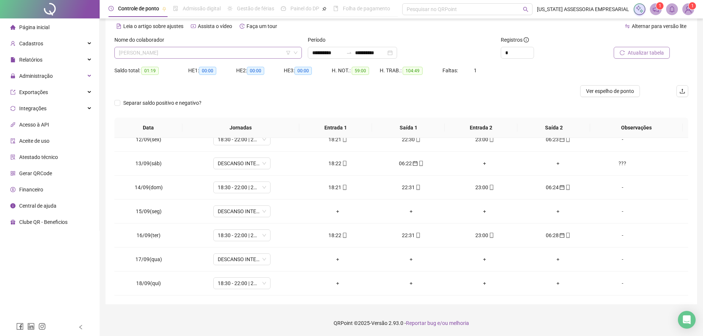
click at [203, 53] on span "ALDI SOUZA PARREÃO" at bounding box center [208, 52] width 178 height 11
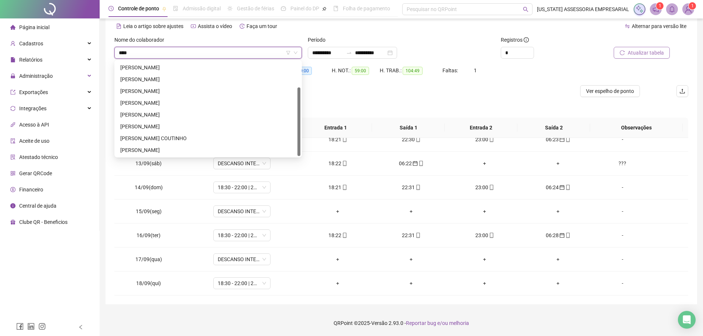
scroll to position [0, 0]
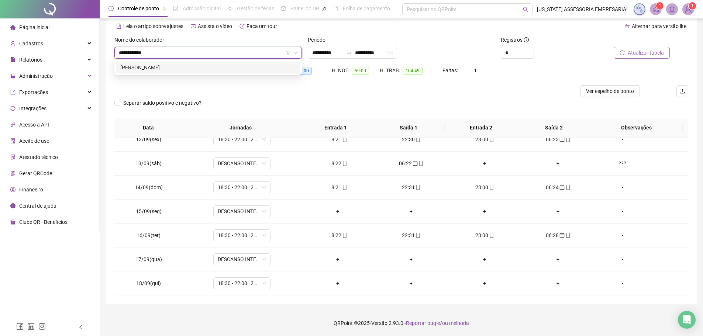
type input "**********"
click at [187, 69] on div "GERALDO LALAU DE SOUZA" at bounding box center [208, 67] width 176 height 8
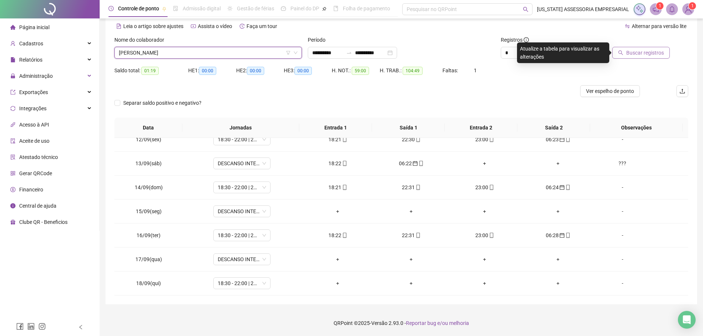
click at [661, 51] on span "Buscar registros" at bounding box center [645, 53] width 38 height 8
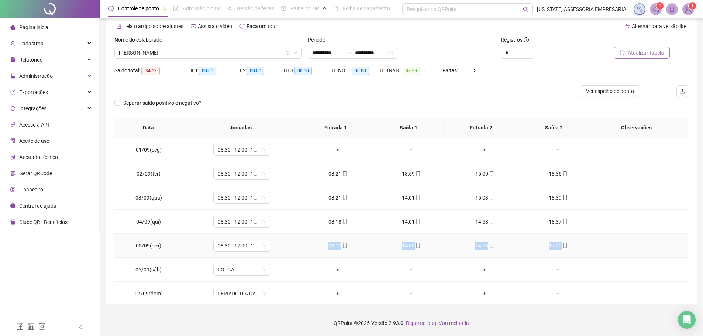
drag, startPoint x: 316, startPoint y: 247, endPoint x: 607, endPoint y: 247, distance: 291.0
click at [607, 247] on tr "05/09(sex) 08:30 - 12:00 | 13:12 - 18:30 08:19 14:00 14:56 17:00 -" at bounding box center [400, 246] width 573 height 24
drag, startPoint x: 617, startPoint y: 228, endPoint x: 601, endPoint y: 218, distance: 18.6
click at [617, 228] on td "-" at bounding box center [640, 222] width 93 height 24
click at [517, 51] on input "*" at bounding box center [517, 52] width 32 height 11
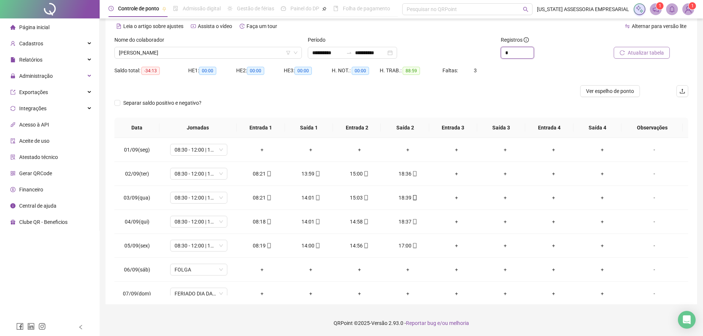
type input "*"
click at [446, 103] on div "Separar saldo positivo e negativo?" at bounding box center [400, 107] width 573 height 21
drag, startPoint x: 302, startPoint y: 247, endPoint x: 374, endPoint y: 247, distance: 71.9
click at [374, 247] on tr "05/09(sex) 08:30 - 12:00 | 13:12 - 18:30 08:19 14:00 14:56 17:00 + + + + -" at bounding box center [400, 246] width 573 height 24
click at [372, 241] on td "14:56" at bounding box center [359, 246] width 49 height 24
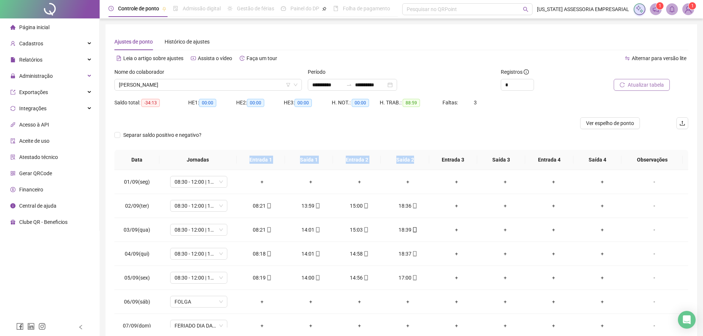
drag, startPoint x: 250, startPoint y: 156, endPoint x: 419, endPoint y: 160, distance: 168.6
click at [419, 160] on tr "Data Jornadas Entrada 1 Saída 1 Entrada 2 Saída 2 Entrada 3 Saída 3 Entrada 4 S…" at bounding box center [400, 160] width 573 height 20
click at [373, 173] on td "+" at bounding box center [359, 182] width 49 height 24
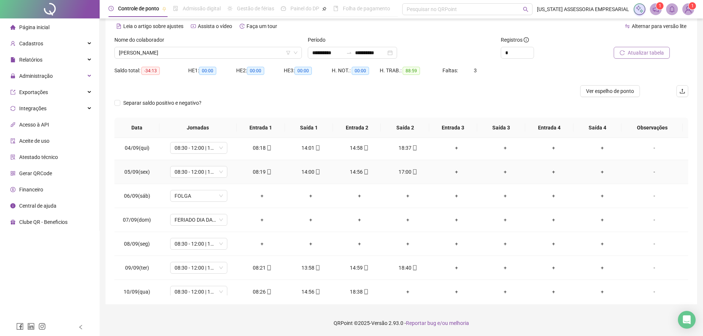
scroll to position [111, 0]
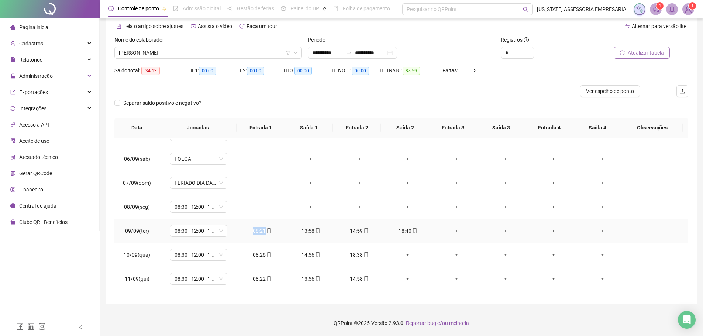
drag, startPoint x: 253, startPoint y: 232, endPoint x: 275, endPoint y: 232, distance: 22.1
click at [275, 232] on div "08:21" at bounding box center [262, 231] width 37 height 8
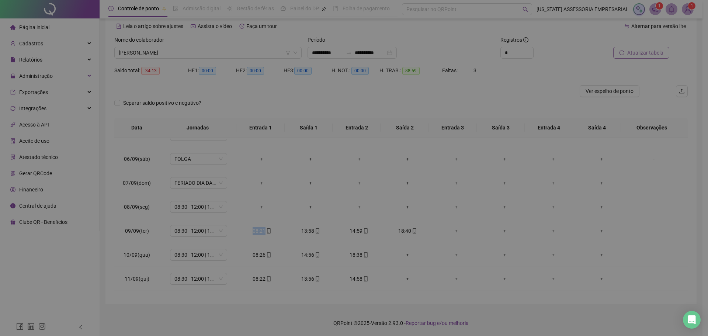
type input "**********"
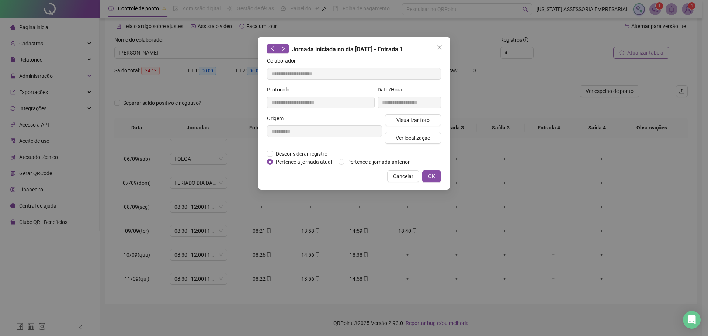
click at [269, 203] on div "**********" at bounding box center [354, 168] width 708 height 336
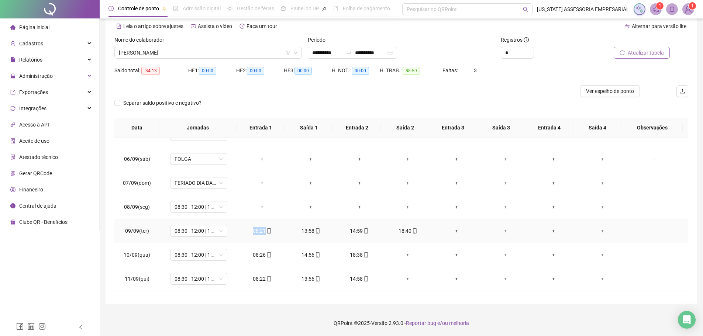
drag, startPoint x: 252, startPoint y: 232, endPoint x: 282, endPoint y: 232, distance: 29.9
click at [282, 232] on td "08:21" at bounding box center [262, 231] width 49 height 24
drag, startPoint x: 300, startPoint y: 229, endPoint x: 319, endPoint y: 229, distance: 19.6
click at [319, 229] on div "13:58" at bounding box center [310, 231] width 37 height 8
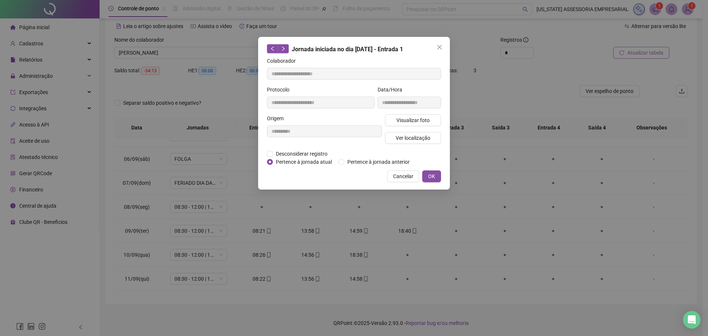
drag, startPoint x: 349, startPoint y: 231, endPoint x: 368, endPoint y: 230, distance: 19.2
click at [368, 230] on div "**********" at bounding box center [354, 168] width 708 height 336
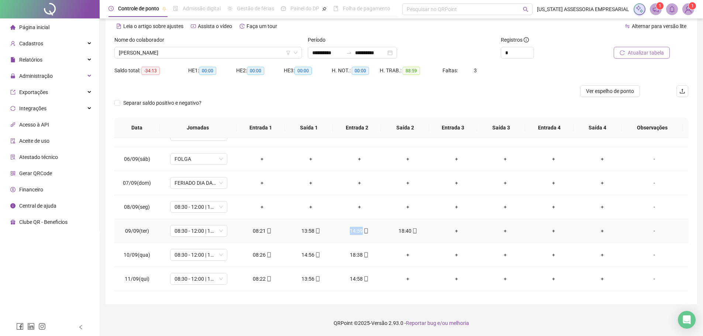
drag, startPoint x: 346, startPoint y: 233, endPoint x: 368, endPoint y: 233, distance: 22.5
click at [368, 233] on div "14:59" at bounding box center [359, 231] width 37 height 8
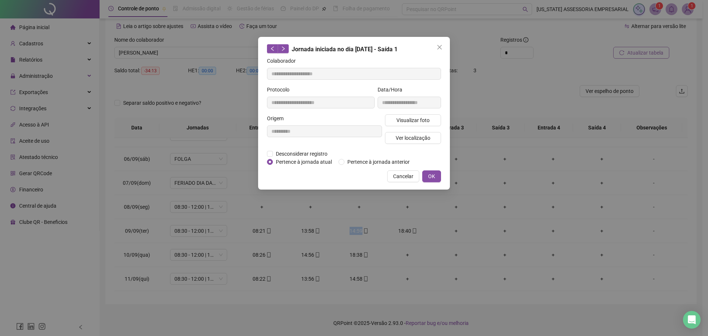
type input "**********"
click at [440, 48] on icon "close" at bounding box center [439, 47] width 4 height 4
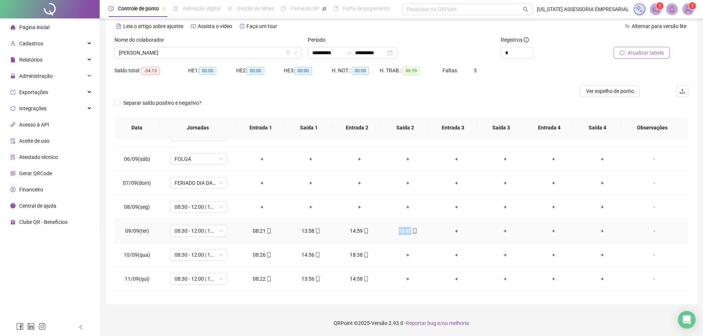
drag, startPoint x: 395, startPoint y: 229, endPoint x: 423, endPoint y: 224, distance: 28.5
click at [423, 224] on td "18:40" at bounding box center [408, 231] width 49 height 24
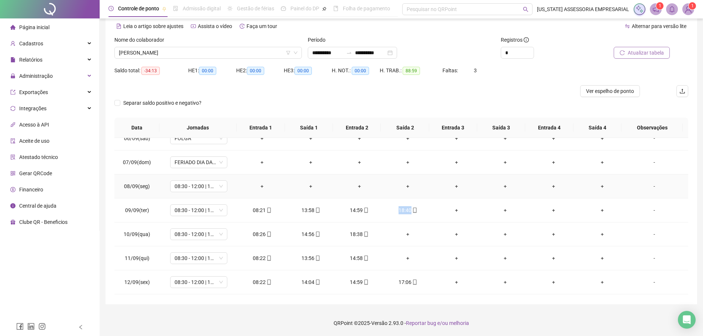
scroll to position [148, 0]
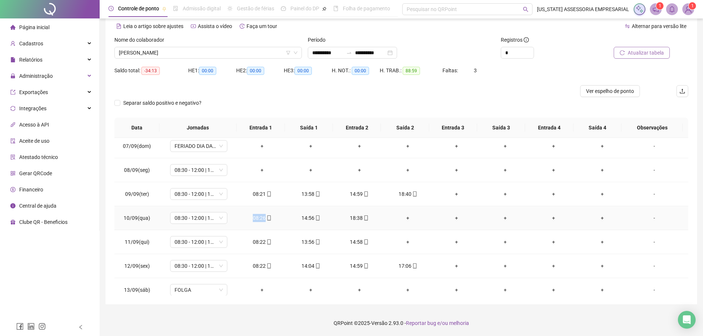
drag, startPoint x: 251, startPoint y: 218, endPoint x: 283, endPoint y: 216, distance: 32.1
click at [283, 216] on td "08:26" at bounding box center [262, 218] width 49 height 24
click at [297, 216] on div "14:56" at bounding box center [310, 218] width 37 height 8
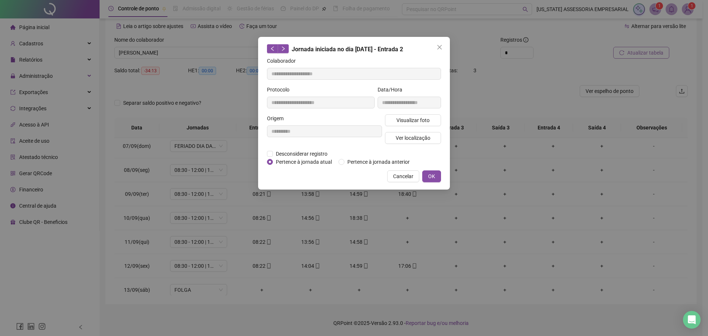
type input "**********"
click at [441, 47] on icon "close" at bounding box center [440, 47] width 6 height 6
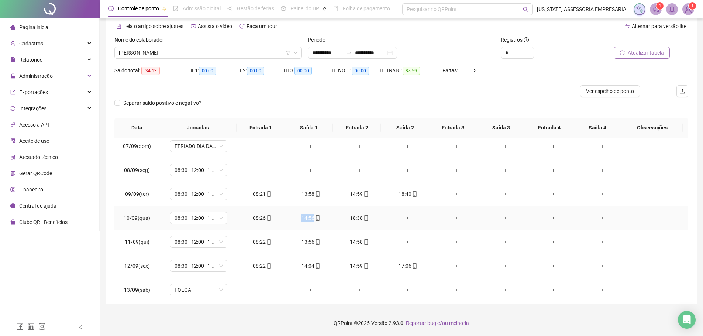
drag, startPoint x: 298, startPoint y: 218, endPoint x: 332, endPoint y: 221, distance: 34.1
click at [332, 221] on td "14:56" at bounding box center [310, 218] width 49 height 24
click at [298, 215] on div "14:56" at bounding box center [310, 218] width 37 height 8
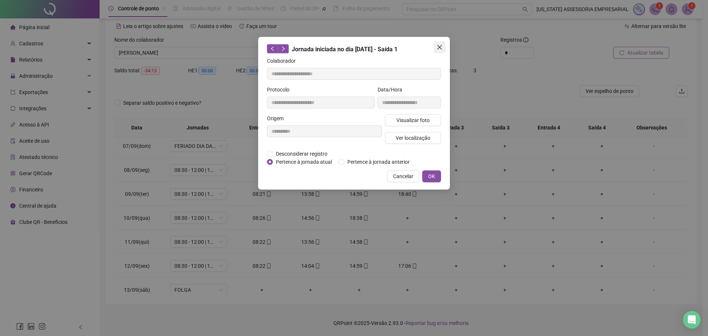
click at [439, 46] on icon "close" at bounding box center [439, 47] width 4 height 4
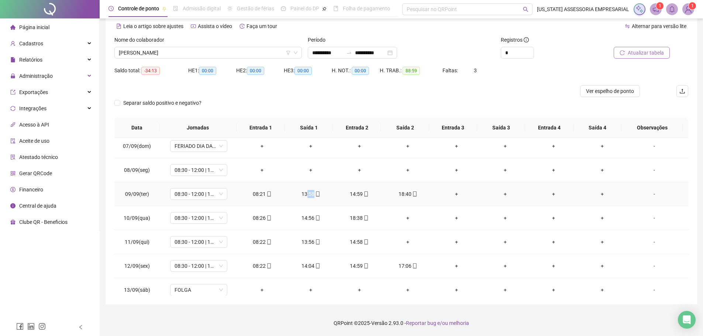
drag, startPoint x: 304, startPoint y: 194, endPoint x: 320, endPoint y: 192, distance: 15.9
click at [320, 192] on div "13:58" at bounding box center [310, 194] width 37 height 8
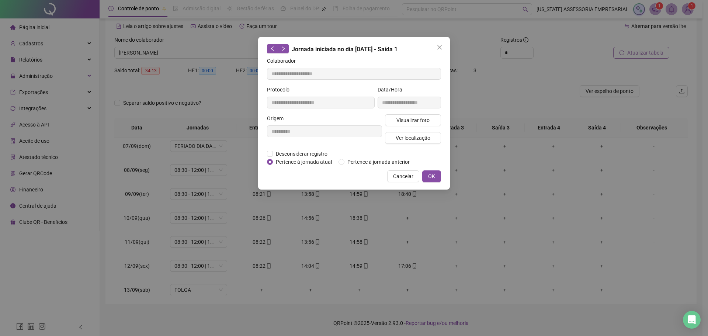
click at [302, 194] on div "**********" at bounding box center [354, 168] width 708 height 336
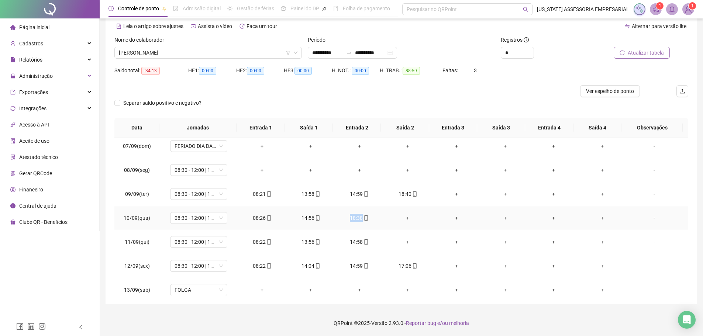
drag, startPoint x: 347, startPoint y: 218, endPoint x: 382, endPoint y: 220, distance: 34.7
click at [382, 220] on tr "10/09(qua) 08:30 - 12:00 | 13:12 - 18:30 08:26 14:56 18:38 + + + + + -" at bounding box center [400, 218] width 573 height 24
drag, startPoint x: 400, startPoint y: 218, endPoint x: 396, endPoint y: 215, distance: 4.9
click at [400, 218] on div "+" at bounding box center [407, 218] width 37 height 8
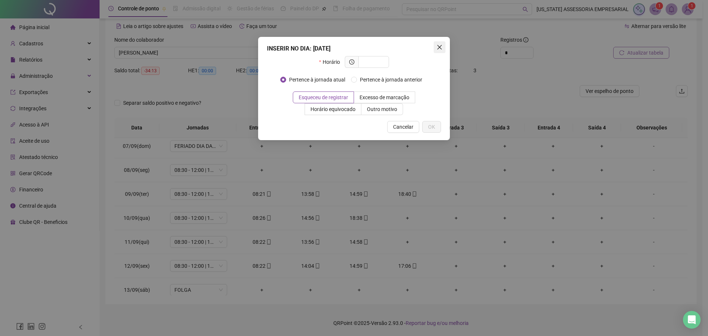
click at [437, 49] on icon "close" at bounding box center [440, 47] width 6 height 6
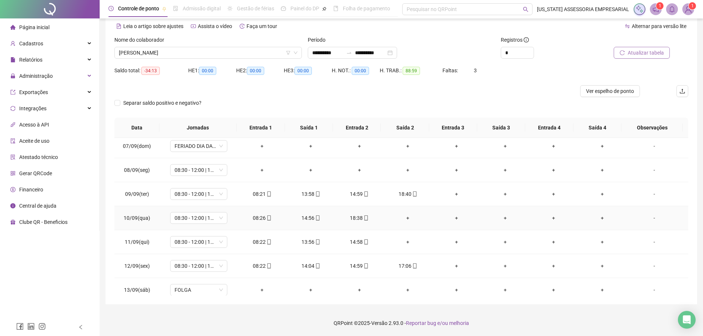
click at [649, 217] on div "-" at bounding box center [654, 218] width 44 height 8
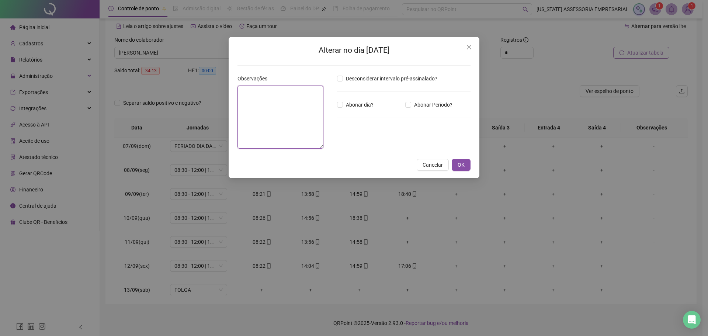
drag, startPoint x: 290, startPoint y: 121, endPoint x: 281, endPoint y: 124, distance: 9.2
click at [289, 119] on textarea at bounding box center [280, 117] width 86 height 63
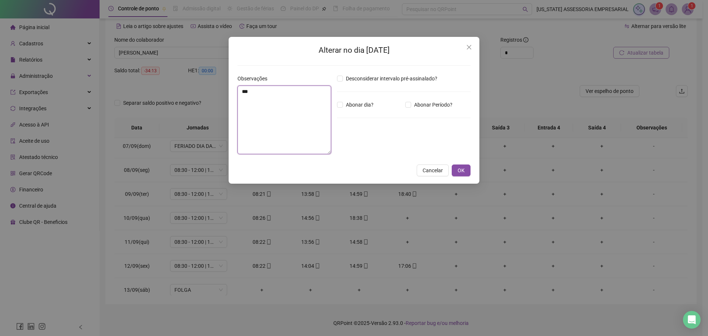
drag, startPoint x: 266, startPoint y: 95, endPoint x: 225, endPoint y: 97, distance: 41.0
click at [225, 97] on div "Alterar no dia 10/09/2025 Observações *** Desconsiderar intervalo pré-assinalad…" at bounding box center [354, 168] width 708 height 336
type textarea "***"
click at [458, 169] on span "OK" at bounding box center [461, 170] width 7 height 8
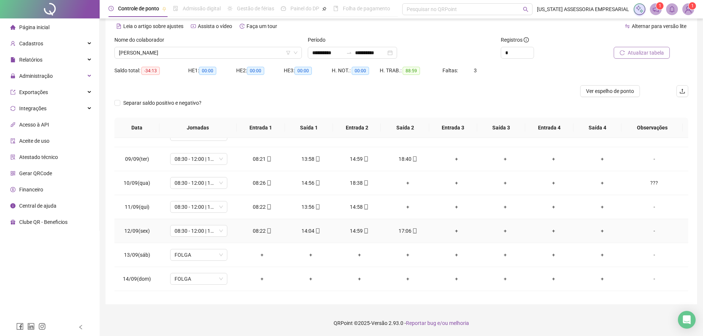
scroll to position [184, 0]
click at [648, 207] on div "-" at bounding box center [654, 205] width 44 height 8
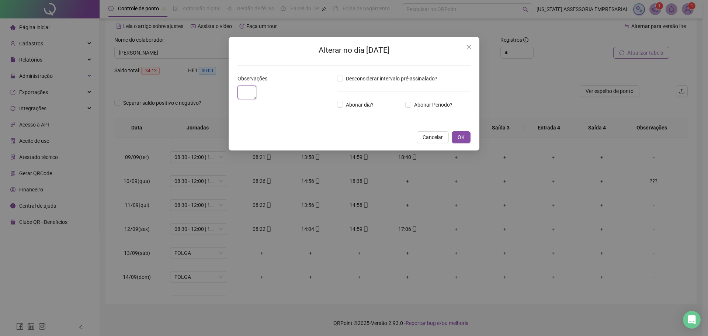
click at [250, 99] on textarea at bounding box center [246, 93] width 19 height 14
paste textarea "***"
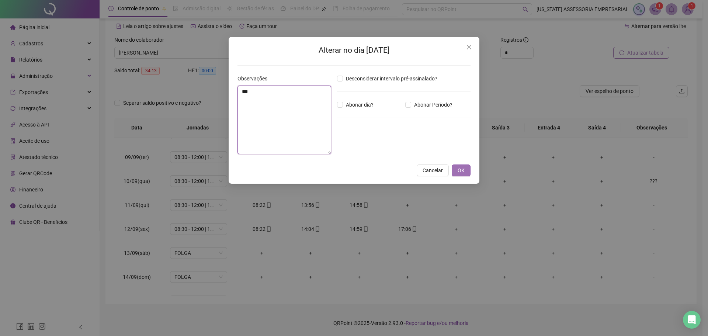
type textarea "***"
click at [468, 170] on button "OK" at bounding box center [461, 170] width 19 height 12
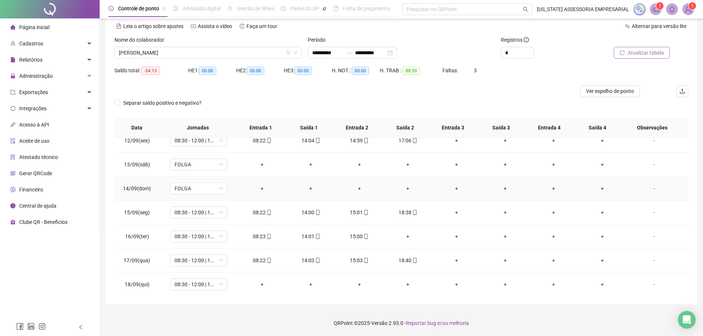
scroll to position [274, 0]
click at [227, 52] on span "GERALDO LALAU DE SOUZA" at bounding box center [208, 52] width 178 height 11
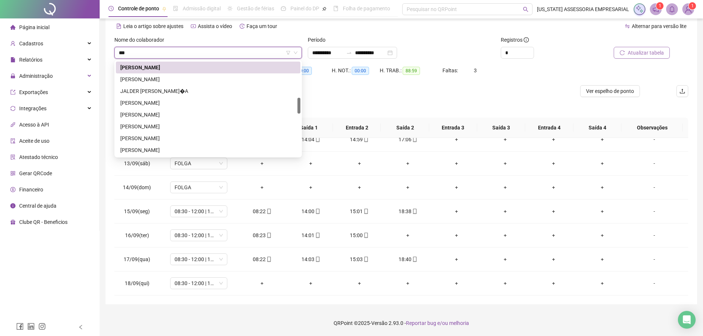
type input "****"
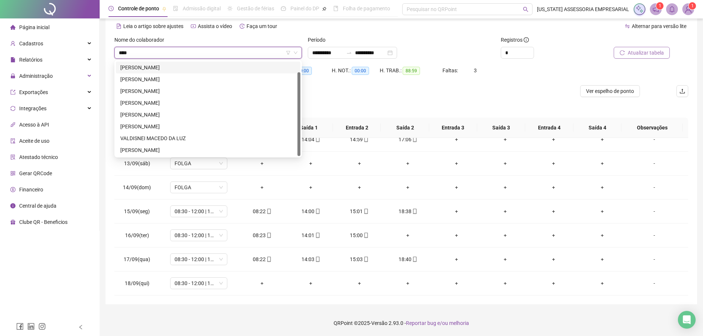
click at [159, 71] on div "ALDI SOUZA PARREÃO" at bounding box center [208, 67] width 176 height 8
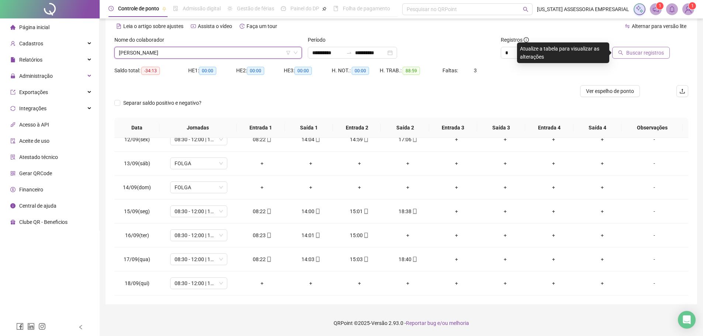
click at [643, 51] on span "Buscar registros" at bounding box center [645, 53] width 38 height 8
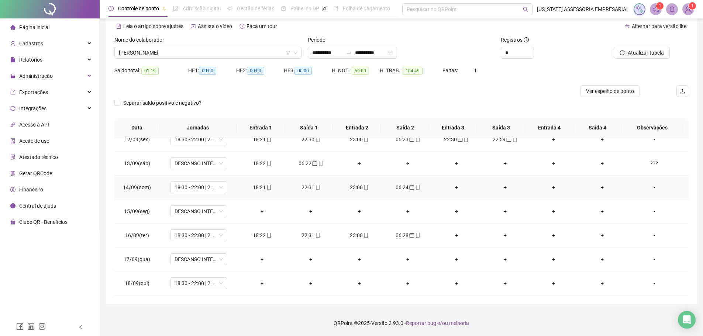
scroll to position [237, 0]
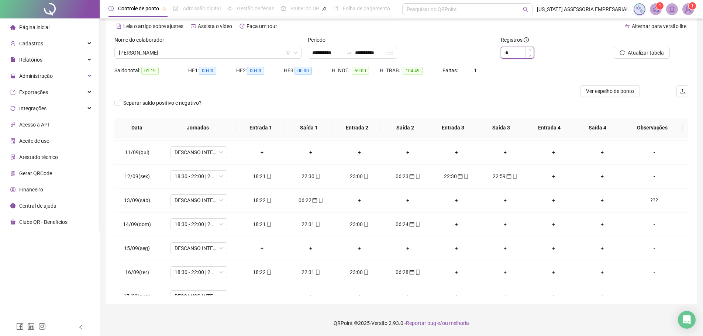
click at [516, 52] on input "*" at bounding box center [517, 52] width 32 height 11
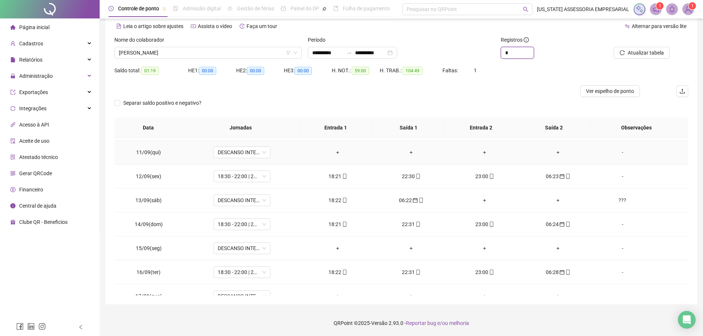
type input "*"
click at [580, 152] on div "+" at bounding box center [558, 152] width 62 height 8
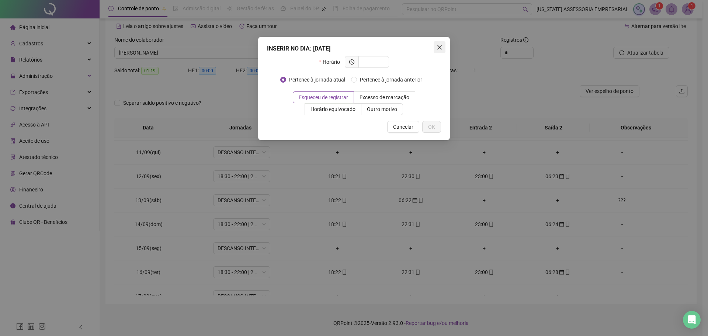
click at [443, 47] on span "Close" at bounding box center [440, 47] width 12 height 6
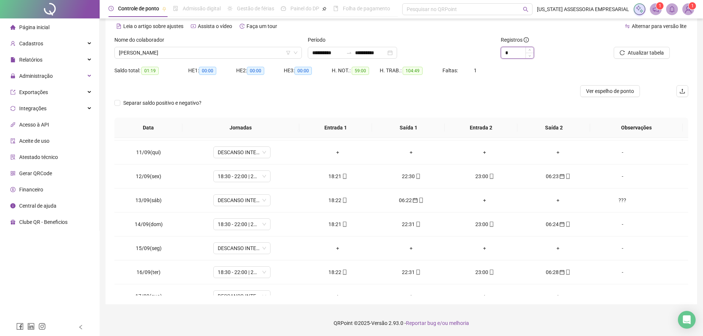
click at [513, 53] on input "*" at bounding box center [517, 52] width 32 height 11
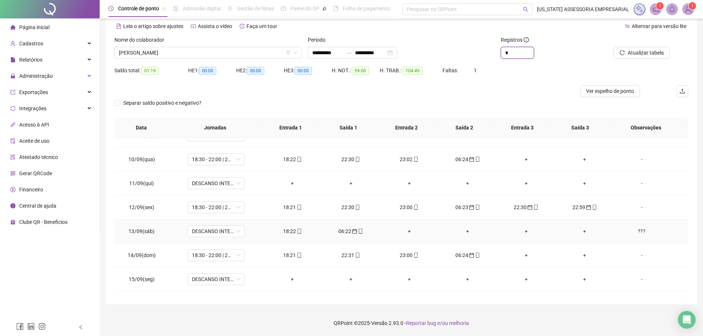
scroll to position [200, 0]
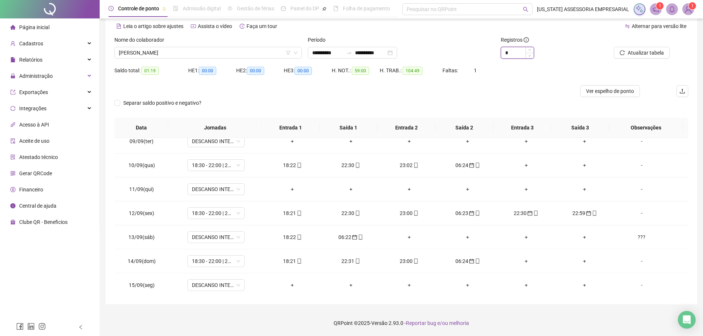
type input "*"
click at [515, 58] on div "*" at bounding box center [516, 53] width 33 height 12
click at [514, 55] on input "*" at bounding box center [517, 52] width 32 height 11
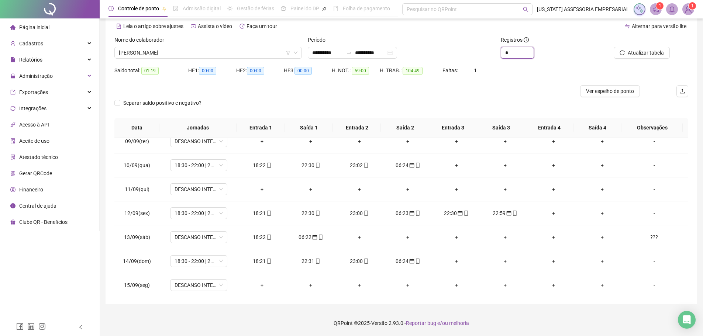
type input "*"
click at [520, 82] on div "Saldo total: 01:19 HE 1: 00:00 HE 2: 00:00 HE 3: 00:00 H. NOT.: 59:00 H. TRAB.:…" at bounding box center [400, 75] width 573 height 21
drag, startPoint x: 301, startPoint y: 216, endPoint x: 375, endPoint y: 218, distance: 73.8
click at [375, 218] on tr "12/09(sex) 18:30 - 22:00 | 22:30 - 06:30 18:21 22:30 23:00 06:23 22:30 22:59 + …" at bounding box center [400, 213] width 573 height 24
click at [366, 200] on td "+" at bounding box center [359, 189] width 49 height 24
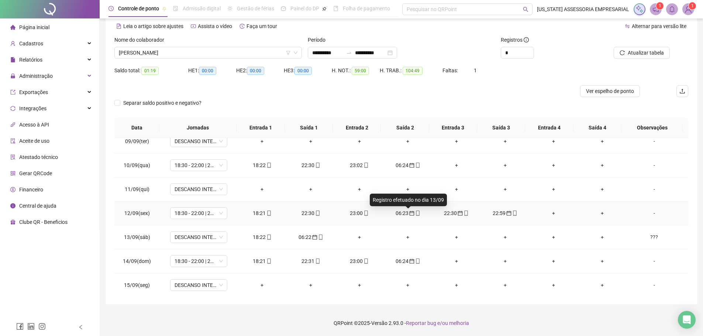
click at [409, 214] on icon "calendar" at bounding box center [411, 213] width 5 height 5
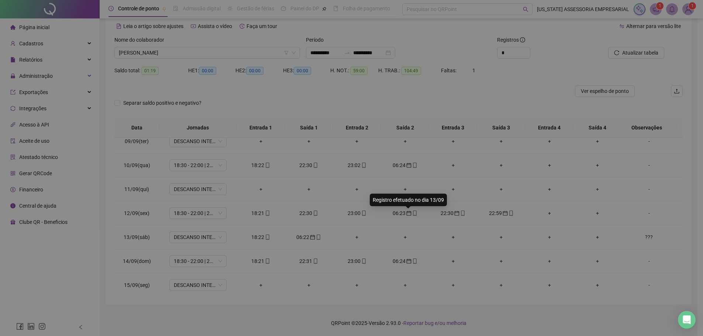
type input "**********"
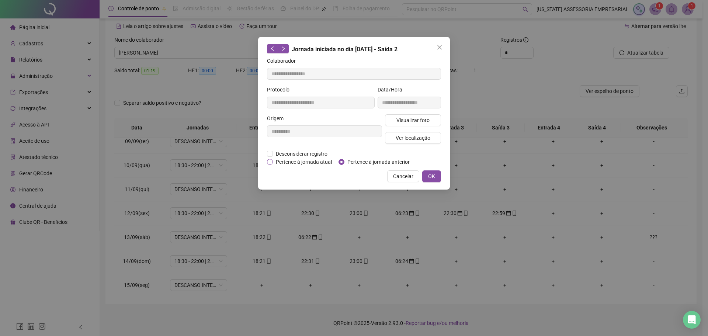
click at [319, 164] on span "Pertence à jornada atual" at bounding box center [304, 162] width 62 height 8
click at [438, 180] on button "OK" at bounding box center [431, 176] width 19 height 12
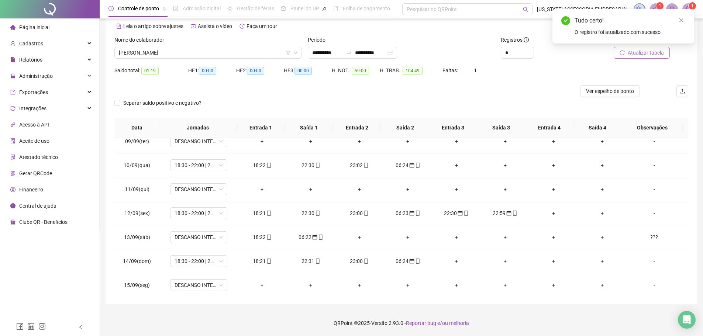
click at [666, 53] on button "Atualizar tabela" at bounding box center [641, 53] width 56 height 12
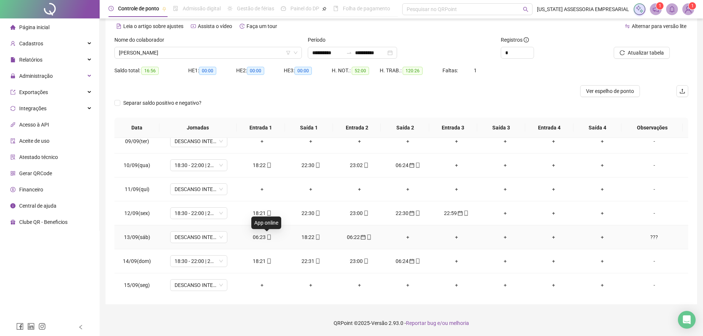
click at [266, 239] on icon "mobile" at bounding box center [268, 237] width 5 height 5
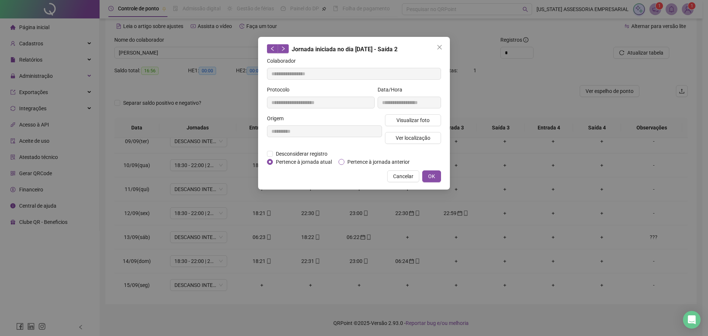
click at [358, 164] on span "Pertence à jornada anterior" at bounding box center [378, 162] width 68 height 8
click at [437, 177] on button "OK" at bounding box center [431, 176] width 19 height 12
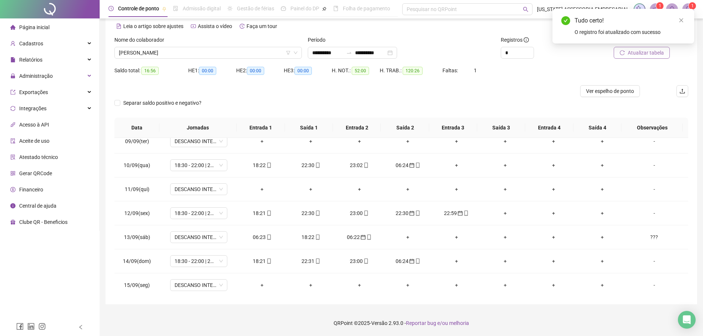
click at [638, 55] on span "Atualizar tabela" at bounding box center [645, 53] width 36 height 8
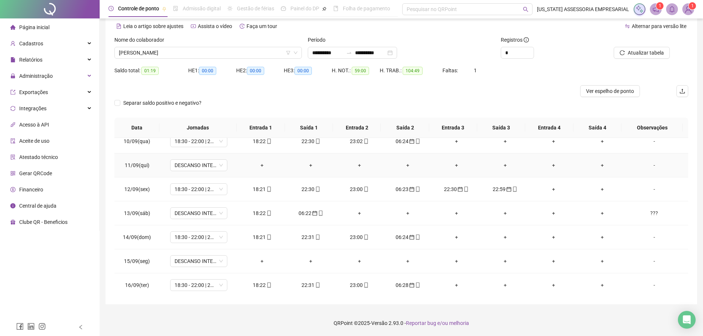
scroll to position [237, 0]
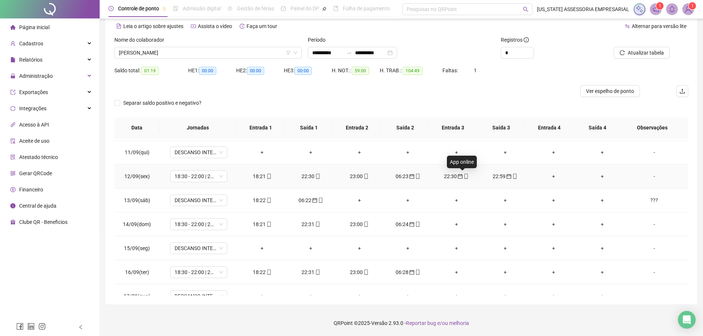
click at [462, 179] on span at bounding box center [465, 176] width 6 height 6
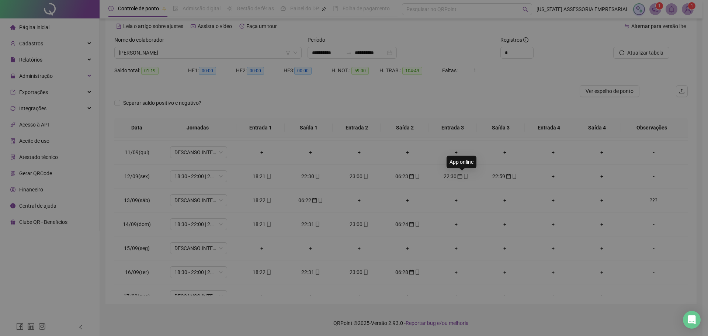
type input "**********"
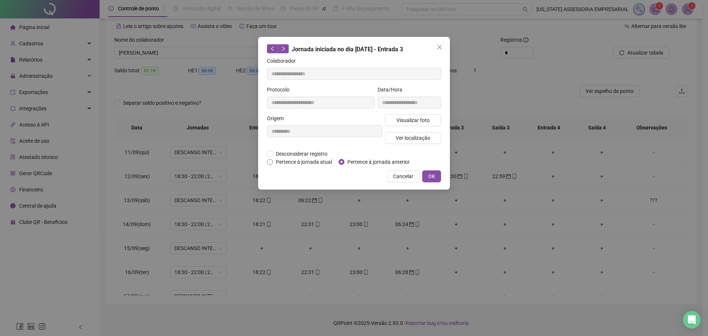
click at [302, 163] on span "Pertence à jornada atual" at bounding box center [304, 162] width 62 height 8
click at [439, 177] on button "OK" at bounding box center [431, 176] width 19 height 12
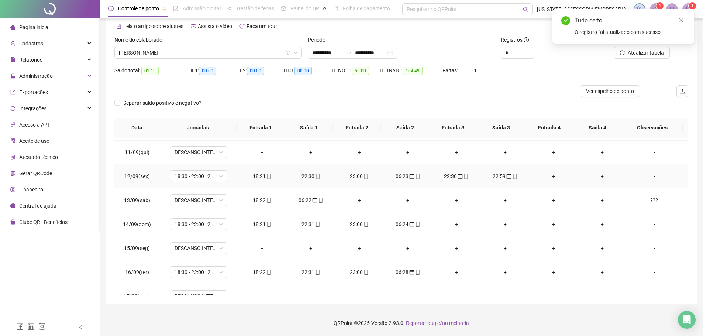
click at [511, 175] on span "mobile" at bounding box center [514, 176] width 6 height 5
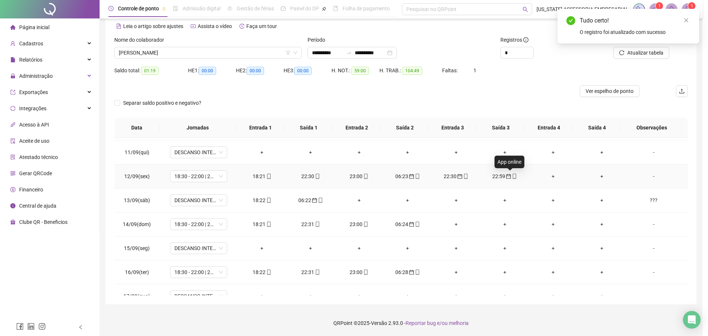
type input "**********"
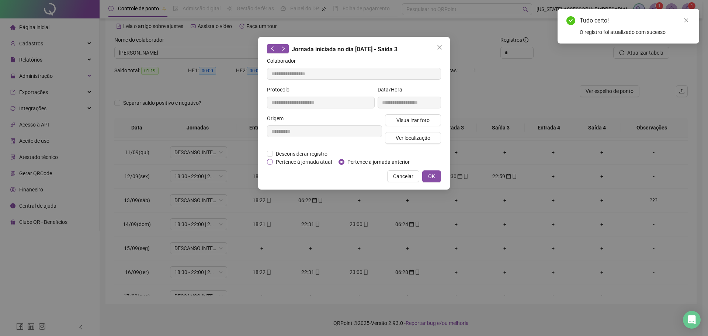
drag, startPoint x: 305, startPoint y: 162, endPoint x: 328, endPoint y: 164, distance: 23.0
click at [306, 162] on span "Pertence à jornada atual" at bounding box center [304, 162] width 62 height 8
click at [437, 172] on button "OK" at bounding box center [431, 176] width 19 height 12
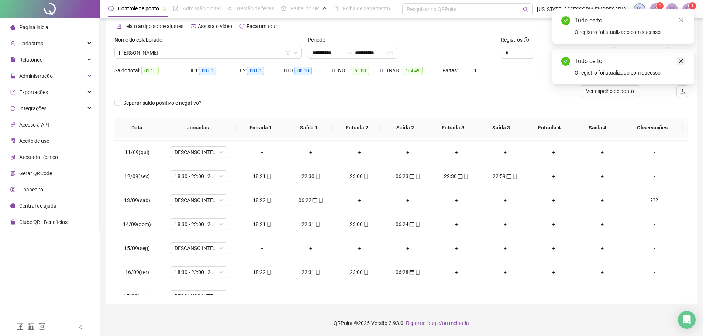
click at [683, 60] on link "Close" at bounding box center [681, 61] width 8 height 8
click at [680, 19] on icon "close" at bounding box center [681, 20] width 4 height 4
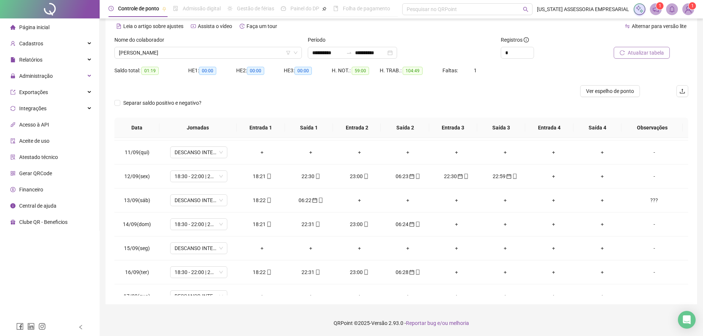
click at [658, 53] on span "Atualizar tabela" at bounding box center [645, 53] width 36 height 8
click at [415, 201] on icon "mobile" at bounding box center [417, 200] width 5 height 5
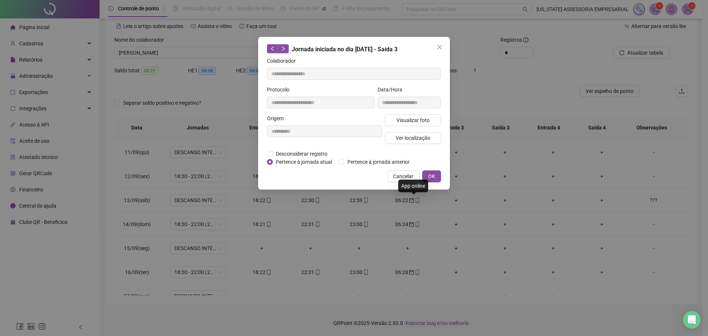
type input "**********"
click at [427, 122] on span "Visualizar foto" at bounding box center [412, 120] width 33 height 8
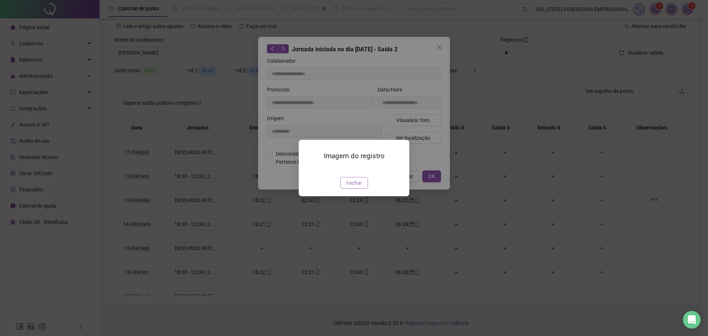
click at [364, 189] on button "Fechar" at bounding box center [354, 183] width 28 height 12
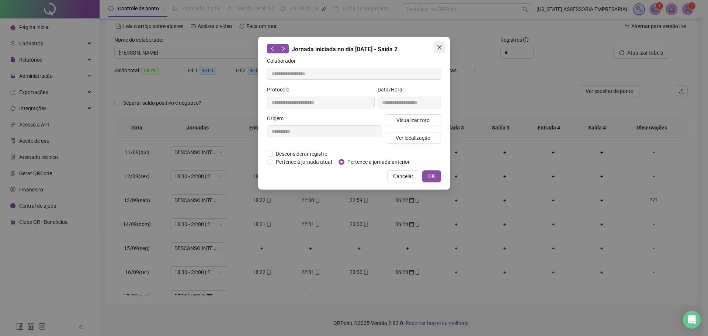
click at [442, 49] on icon "close" at bounding box center [440, 47] width 6 height 6
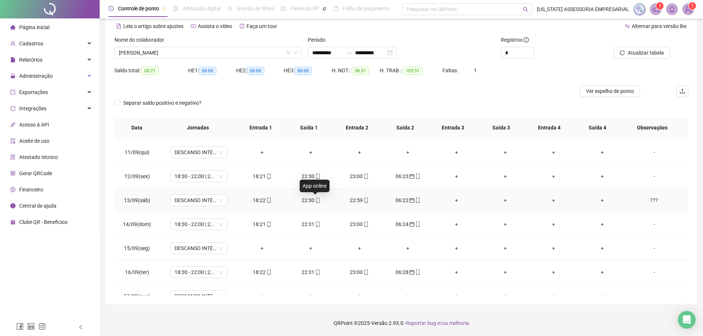
click at [316, 203] on span at bounding box center [317, 200] width 6 height 6
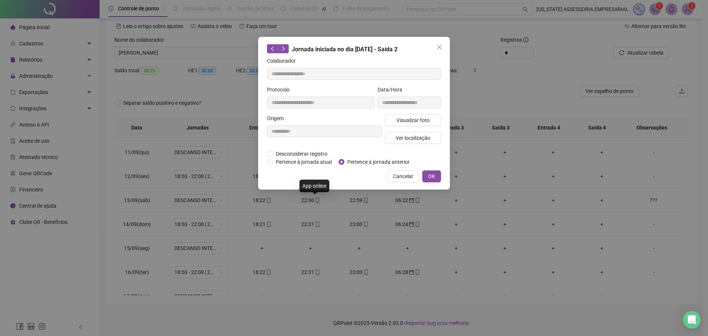
type input "**********"
click at [421, 119] on span "Visualizar foto" at bounding box center [412, 120] width 33 height 8
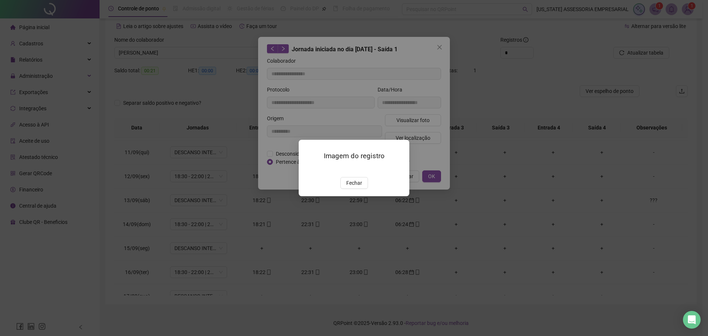
click at [308, 169] on img at bounding box center [308, 169] width 0 height 0
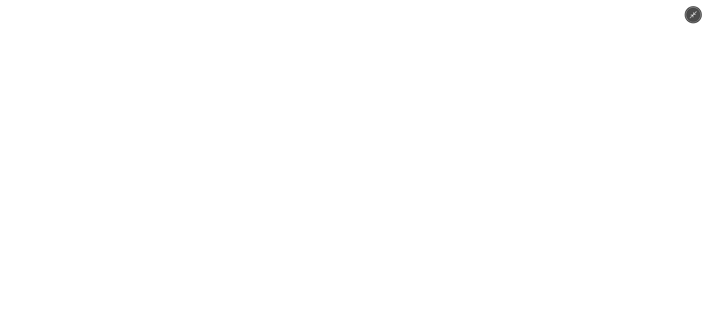
click at [354, 205] on img at bounding box center [354, 168] width 252 height 336
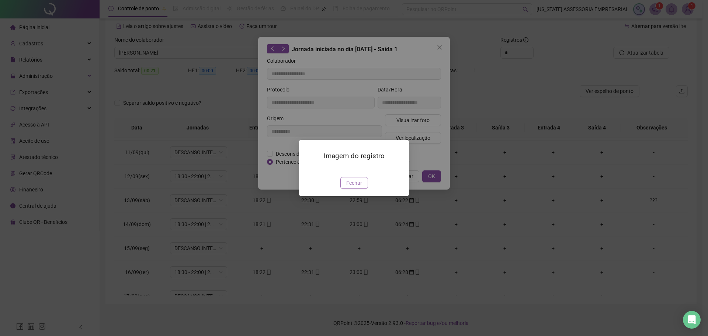
click at [360, 187] on span "Fechar" at bounding box center [354, 183] width 16 height 8
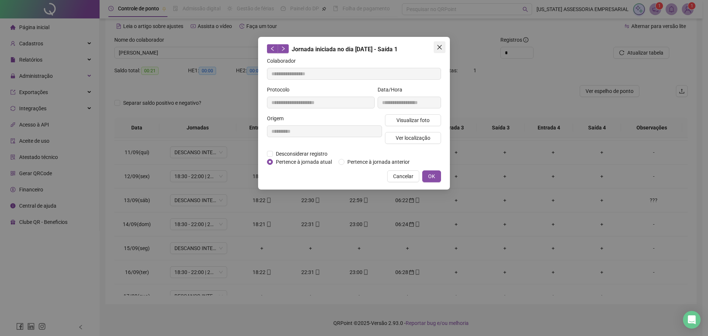
click at [440, 48] on icon "close" at bounding box center [439, 47] width 4 height 4
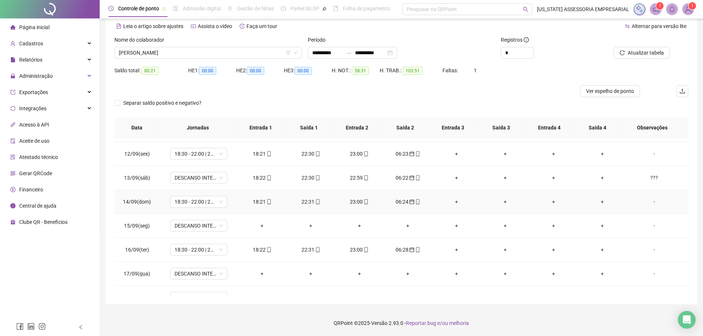
scroll to position [274, 0]
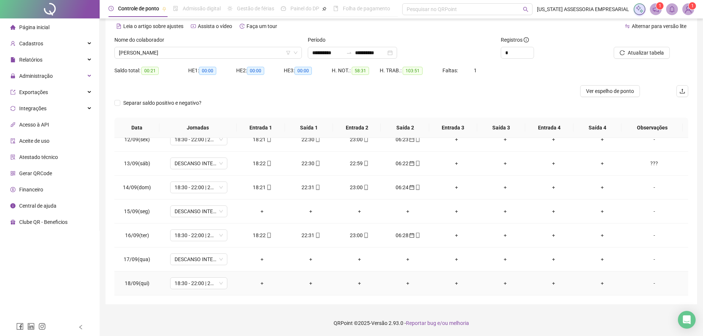
drag, startPoint x: 250, startPoint y: 280, endPoint x: 260, endPoint y: 284, distance: 10.3
click at [260, 284] on div "+" at bounding box center [262, 283] width 37 height 8
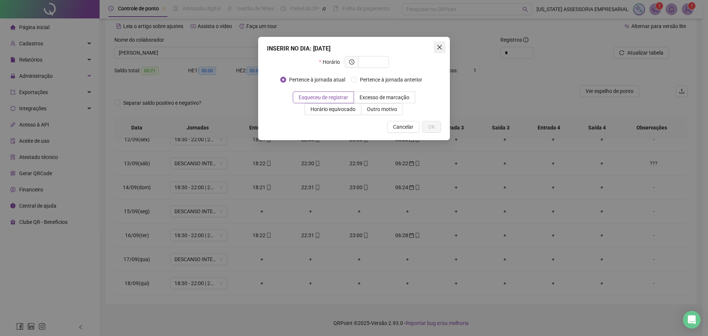
click at [438, 51] on button "Close" at bounding box center [440, 47] width 12 height 12
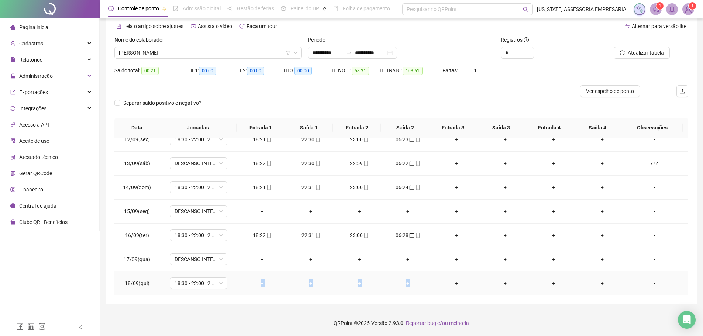
drag, startPoint x: 256, startPoint y: 285, endPoint x: 434, endPoint y: 283, distance: 177.8
click at [436, 283] on tr "18/09(qui) 18:30 - 22:00 | 22:30 - 06:30 + + + + + + + + -" at bounding box center [400, 283] width 573 height 24
drag, startPoint x: 382, startPoint y: 104, endPoint x: 378, endPoint y: 96, distance: 8.4
click at [378, 96] on form "**********" at bounding box center [400, 77] width 573 height 82
click at [252, 104] on div "Separar saldo positivo e negativo?" at bounding box center [400, 107] width 573 height 21
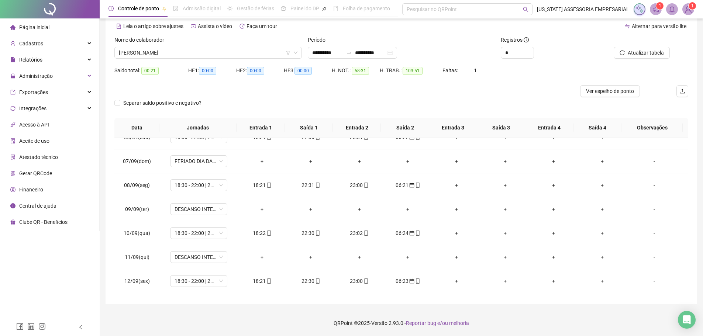
scroll to position [126, 0]
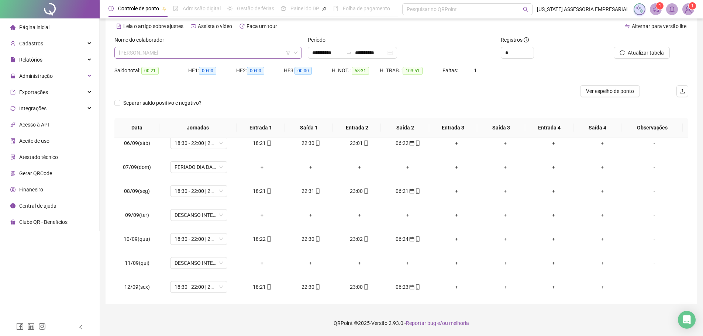
click at [237, 50] on span "ALDI SOUZA PARREÃO" at bounding box center [208, 52] width 178 height 11
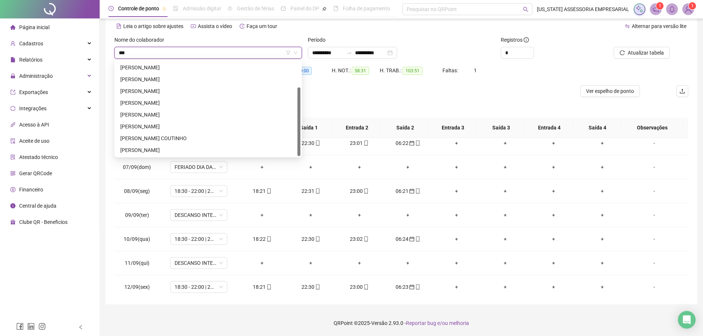
scroll to position [0, 0]
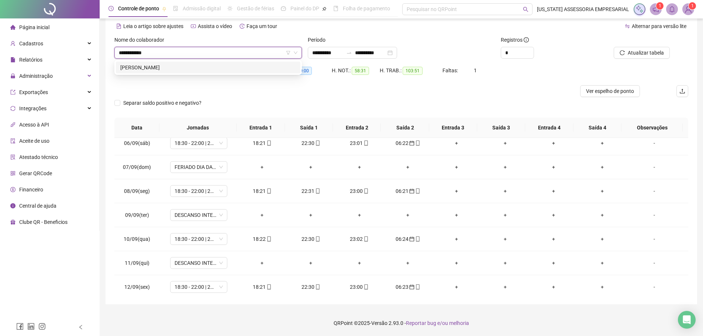
type input "**********"
click at [166, 70] on div "GERALDO LALAU DE SOUZA" at bounding box center [208, 67] width 176 height 8
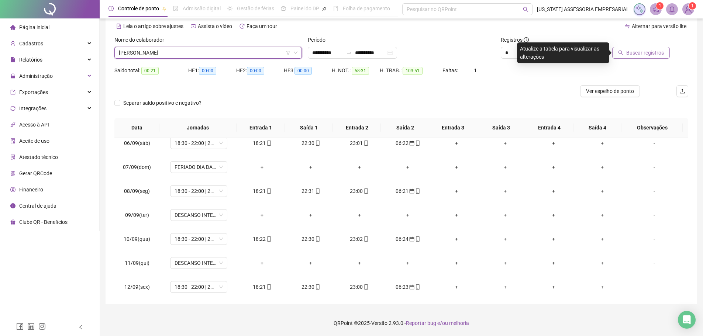
click at [654, 49] on span "Buscar registros" at bounding box center [645, 53] width 38 height 8
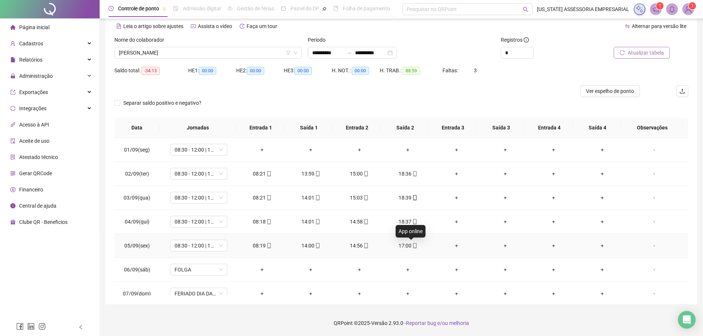
click at [413, 248] on icon "mobile" at bounding box center [414, 245] width 3 height 5
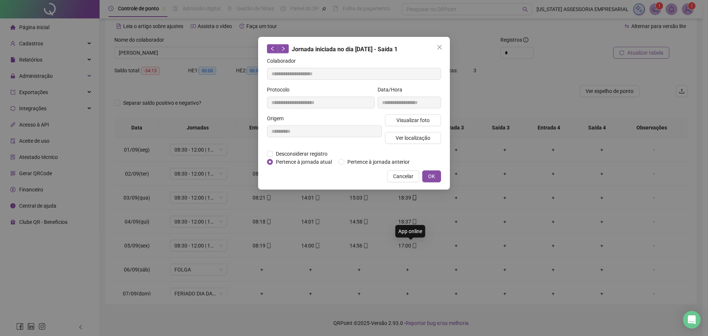
type input "**********"
click at [408, 120] on span "Visualizar foto" at bounding box center [412, 120] width 33 height 8
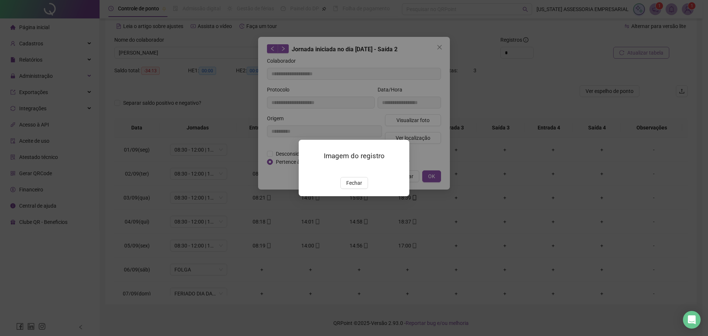
click at [308, 169] on img at bounding box center [308, 169] width 0 height 0
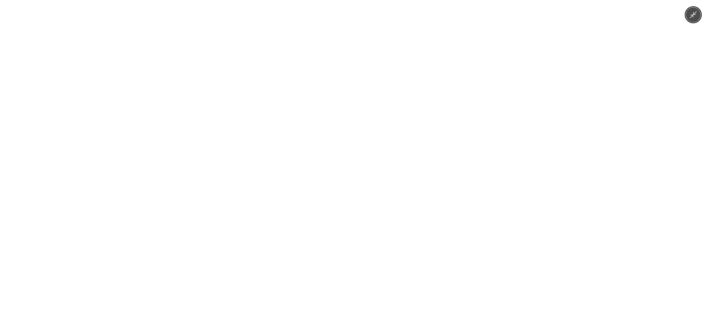
click at [364, 199] on img at bounding box center [354, 168] width 252 height 336
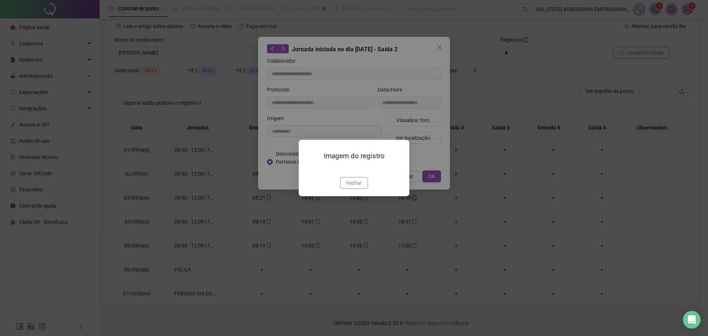
click at [356, 187] on span "Fechar" at bounding box center [354, 183] width 16 height 8
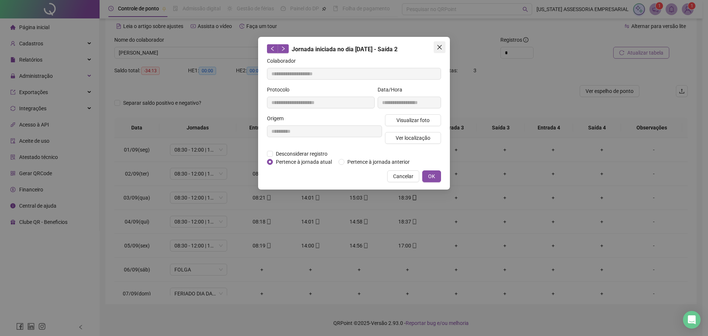
click at [441, 46] on icon "close" at bounding box center [440, 47] width 6 height 6
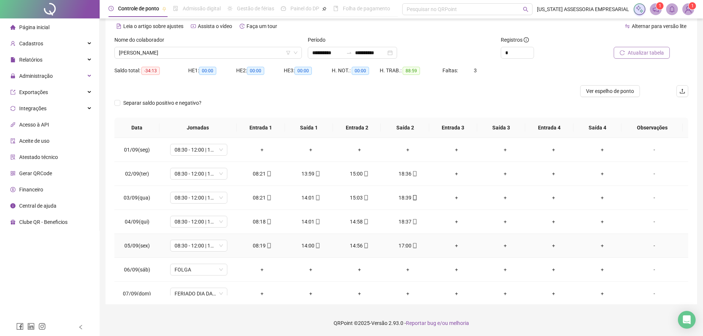
click at [315, 249] on div "14:00" at bounding box center [310, 246] width 37 height 8
type input "**********"
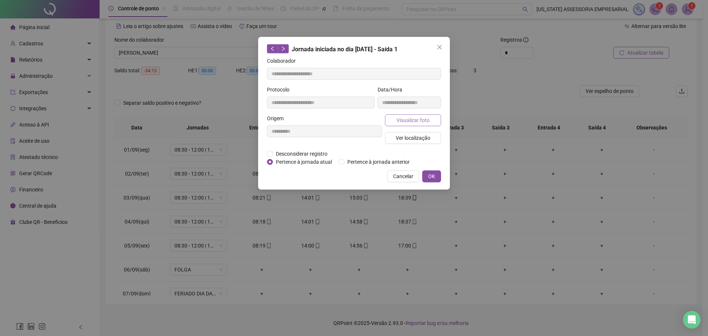
click at [399, 122] on span "Visualizar foto" at bounding box center [412, 120] width 33 height 8
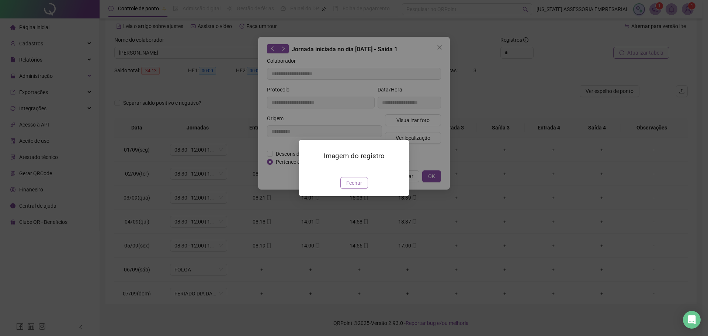
click at [353, 187] on span "Fechar" at bounding box center [354, 183] width 16 height 8
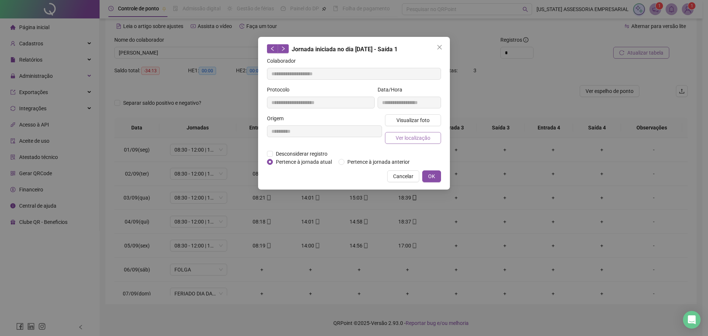
click at [417, 139] on span "Ver localização" at bounding box center [413, 138] width 35 height 8
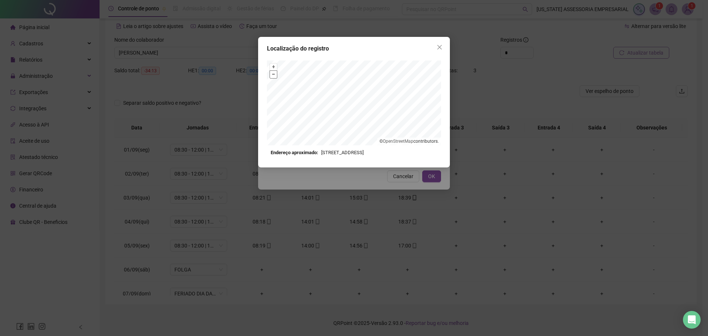
click at [274, 75] on button "–" at bounding box center [273, 74] width 7 height 7
drag, startPoint x: 324, startPoint y: 155, endPoint x: 408, endPoint y: 157, distance: 84.1
click at [384, 159] on div "Localização do registro + – ⇧ › © OpenStreetMap contributors. Endereço aproxima…" at bounding box center [354, 102] width 192 height 131
click at [408, 157] on div "Localização do registro + – ⇧ › © OpenStreetMap contributors. Endereço aproxima…" at bounding box center [354, 102] width 192 height 131
click at [443, 46] on span "Close" at bounding box center [440, 47] width 12 height 6
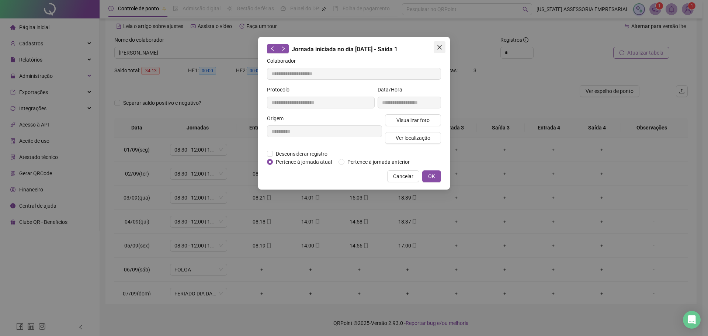
click at [437, 49] on icon "close" at bounding box center [440, 47] width 6 height 6
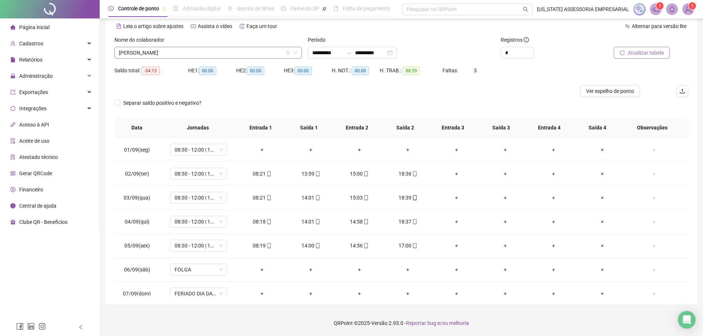
click at [185, 55] on span "GERALDO LALAU DE SOUZA" at bounding box center [208, 52] width 178 height 11
click at [381, 92] on div at bounding box center [329, 91] width 430 height 12
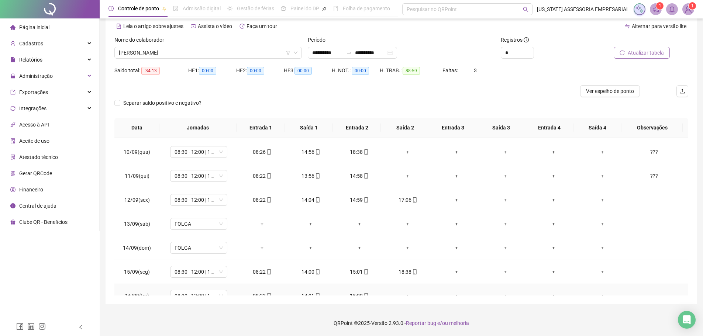
scroll to position [200, 0]
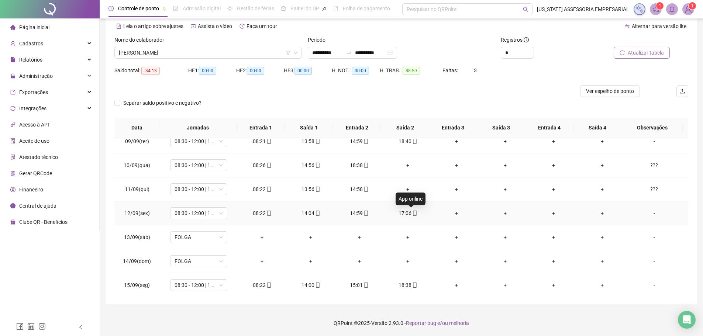
click at [414, 214] on icon "mobile" at bounding box center [414, 213] width 5 height 5
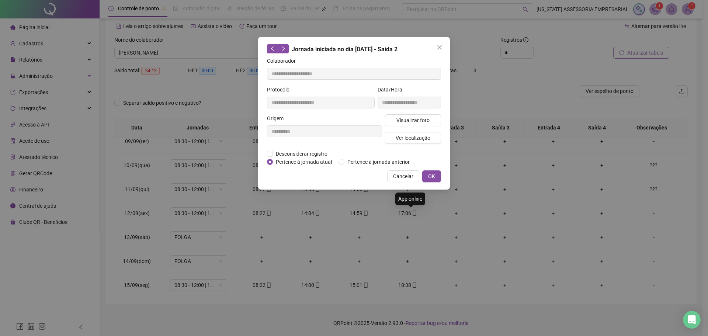
type input "**********"
click at [424, 119] on span "Visualizar foto" at bounding box center [412, 120] width 33 height 8
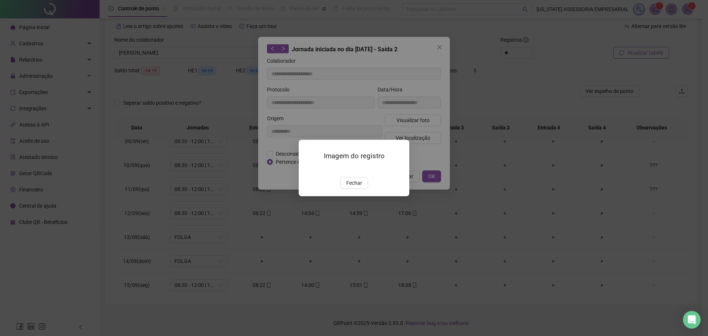
click at [308, 169] on img at bounding box center [308, 169] width 0 height 0
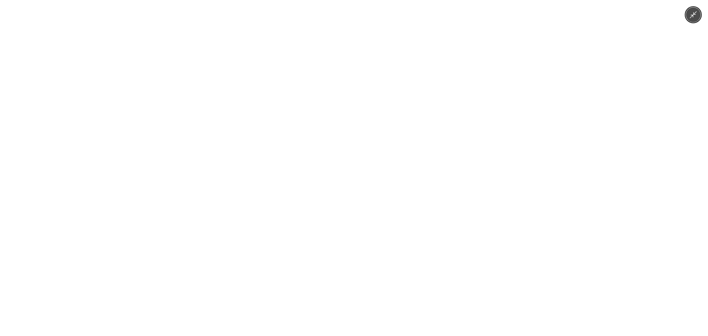
click at [437, 236] on img at bounding box center [354, 168] width 252 height 336
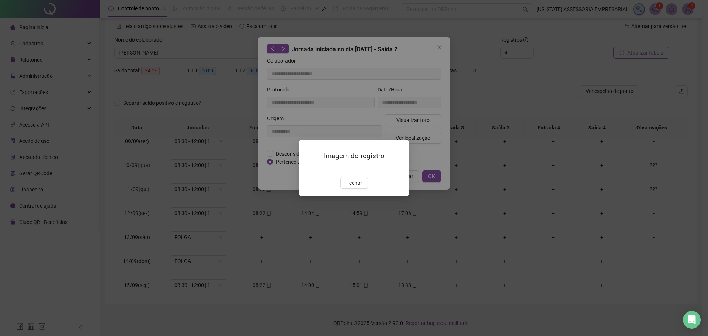
click at [308, 169] on img at bounding box center [308, 169] width 0 height 0
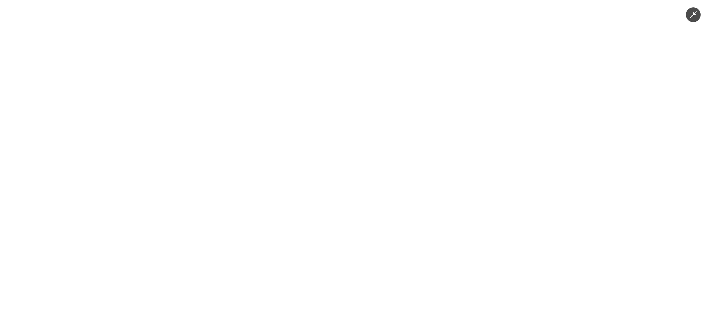
click at [386, 260] on img at bounding box center [354, 168] width 252 height 336
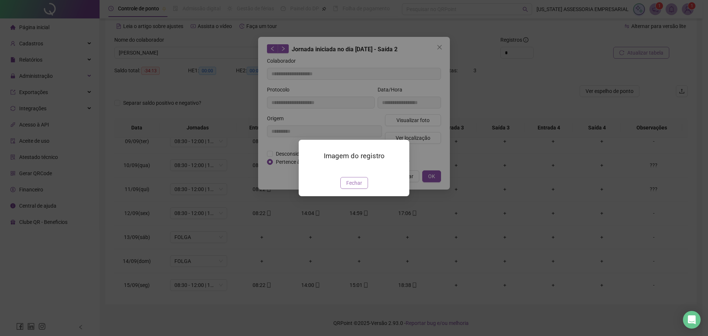
click at [366, 189] on button "Fechar" at bounding box center [354, 183] width 28 height 12
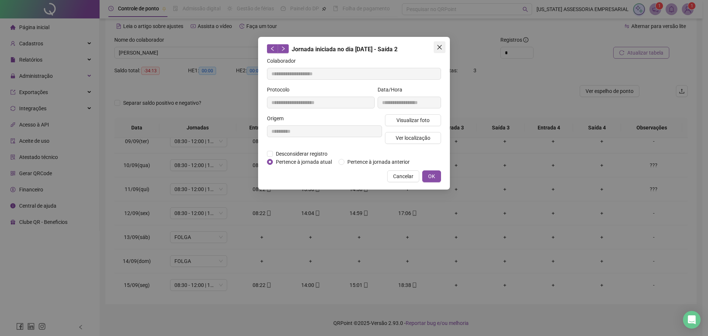
click at [441, 44] on button "Close" at bounding box center [440, 47] width 12 height 12
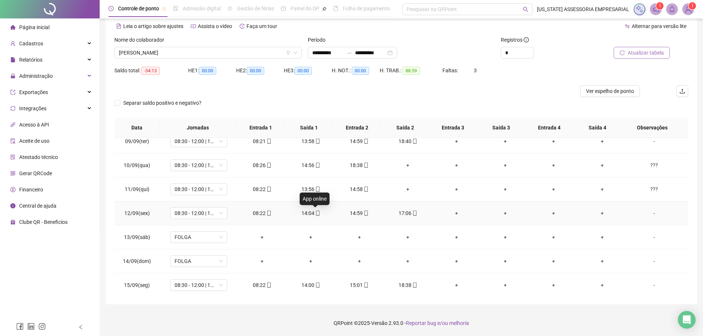
click at [315, 213] on icon "mobile" at bounding box center [317, 213] width 5 height 5
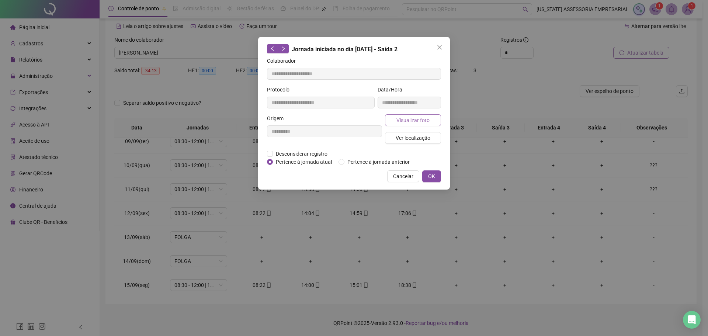
type input "**********"
click at [406, 117] on span "Visualizar foto" at bounding box center [412, 120] width 33 height 8
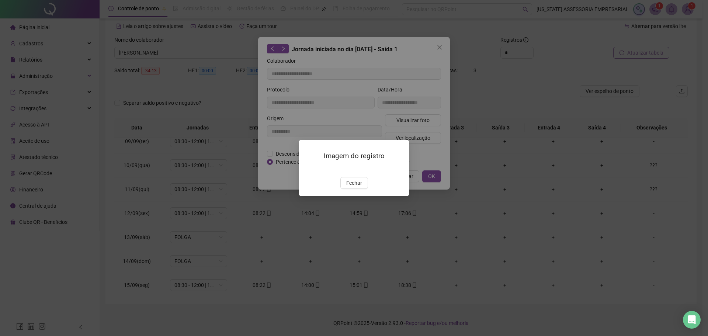
click at [308, 169] on img at bounding box center [308, 169] width 0 height 0
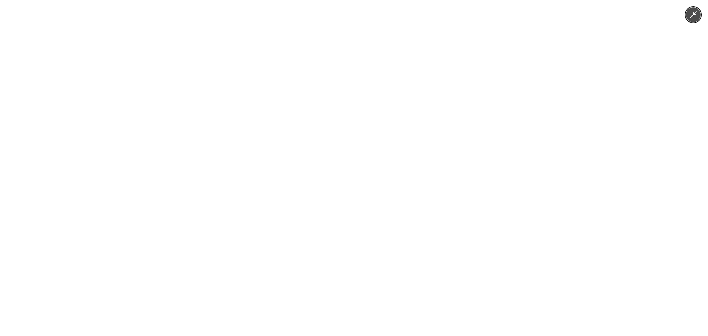
click at [343, 197] on img at bounding box center [354, 168] width 252 height 336
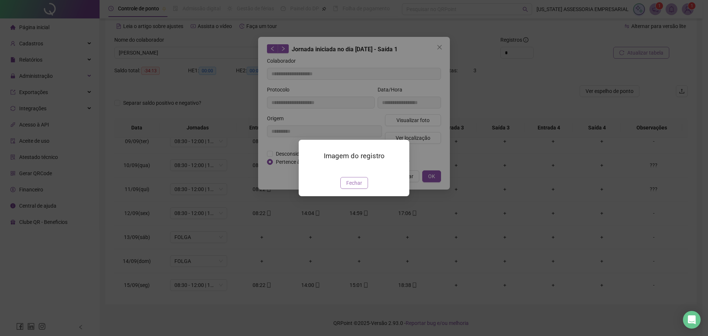
click at [361, 187] on span "Fechar" at bounding box center [354, 183] width 16 height 8
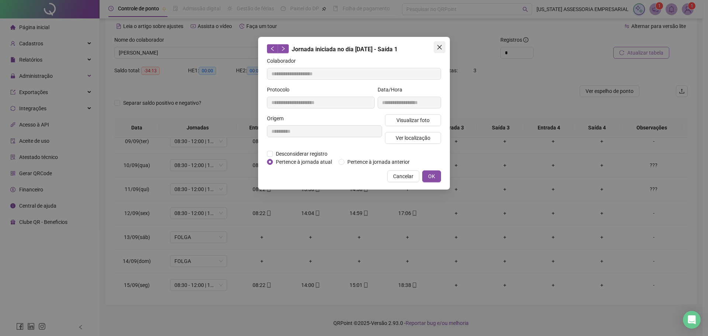
click at [439, 50] on button "Close" at bounding box center [440, 47] width 12 height 12
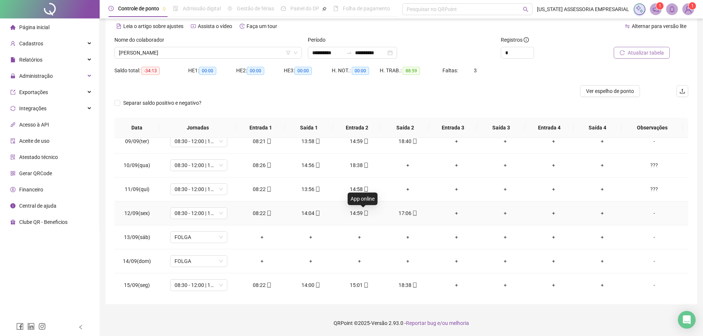
click at [363, 214] on icon "mobile" at bounding box center [365, 213] width 5 height 5
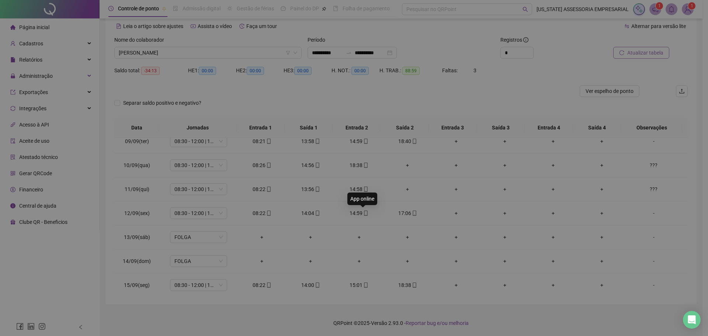
type input "**********"
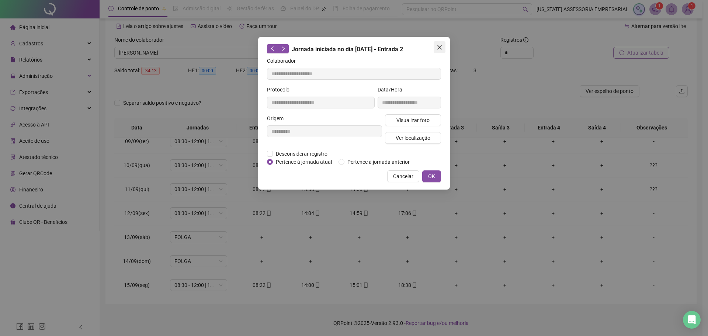
click at [443, 47] on span "Close" at bounding box center [440, 47] width 12 height 6
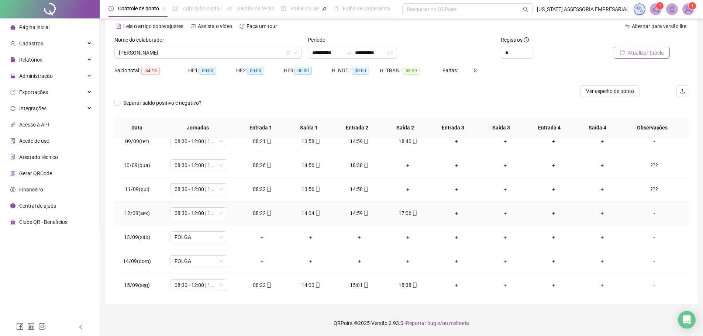
scroll to position [163, 0]
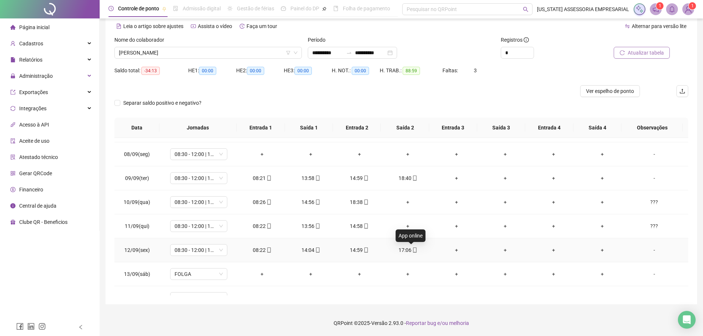
click at [413, 250] on icon "mobile" at bounding box center [414, 249] width 3 height 5
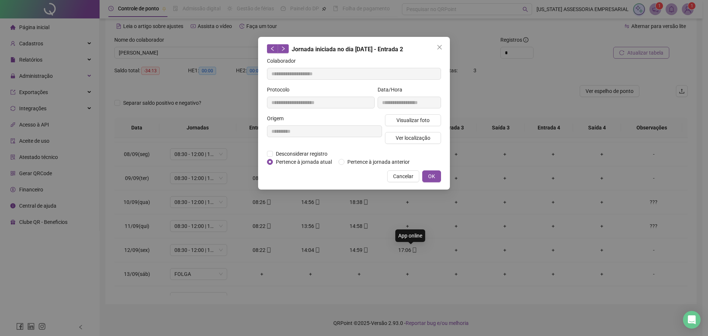
type input "**********"
click at [407, 122] on span "Visualizar foto" at bounding box center [412, 120] width 33 height 8
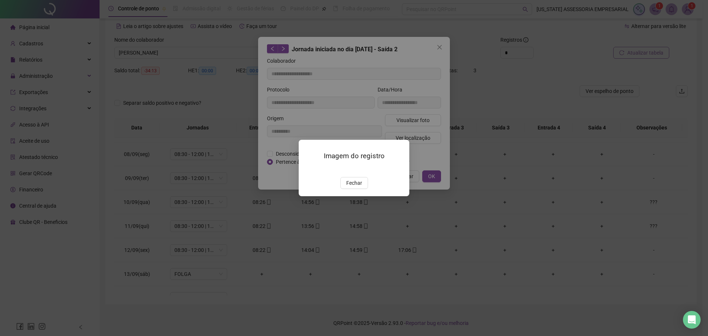
click at [308, 169] on img at bounding box center [308, 169] width 0 height 0
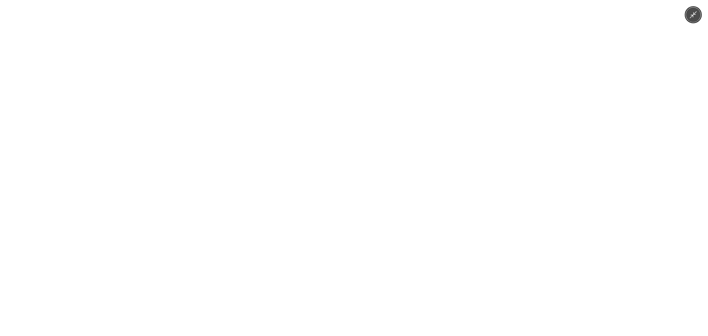
click at [364, 240] on img at bounding box center [354, 168] width 252 height 336
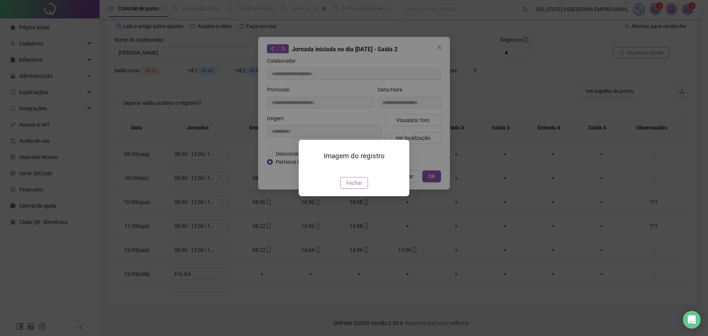
click at [359, 189] on button "Fechar" at bounding box center [354, 183] width 28 height 12
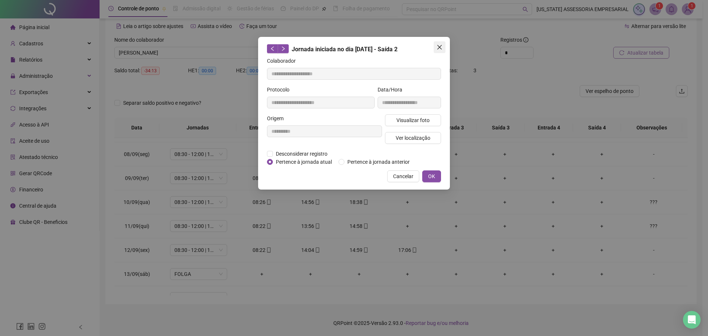
click at [438, 47] on icon "close" at bounding box center [440, 47] width 6 height 6
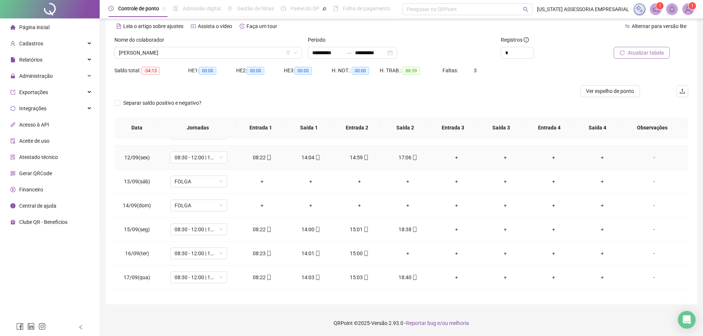
scroll to position [274, 0]
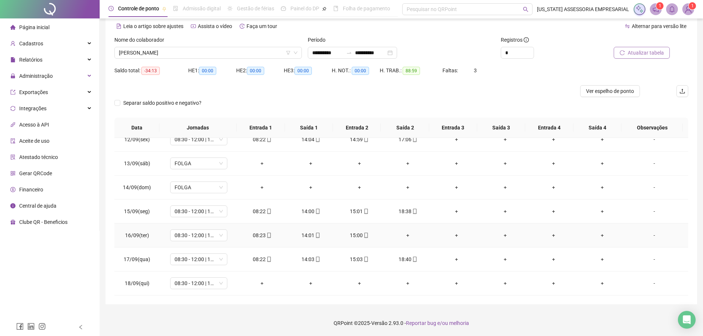
click at [647, 237] on div "-" at bounding box center [654, 235] width 44 height 8
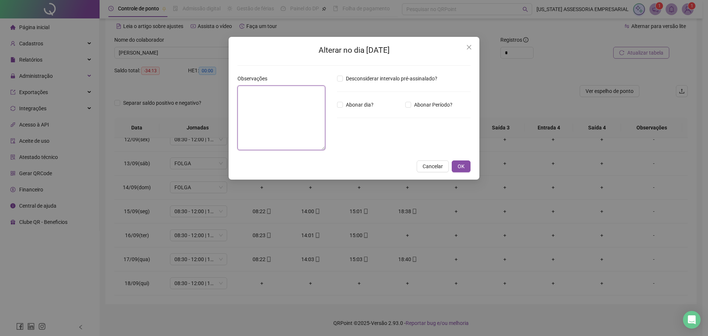
click at [283, 118] on textarea at bounding box center [281, 118] width 88 height 65
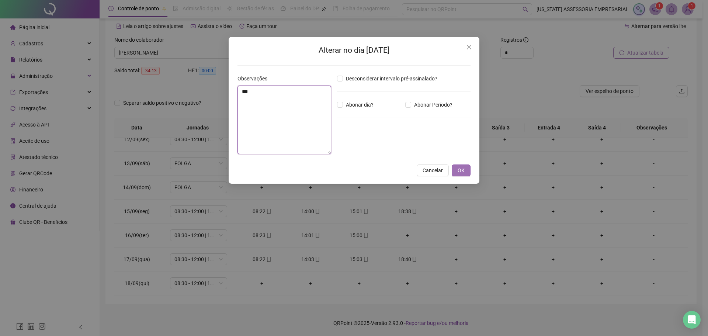
type textarea "***"
click at [459, 166] on button "OK" at bounding box center [461, 170] width 19 height 12
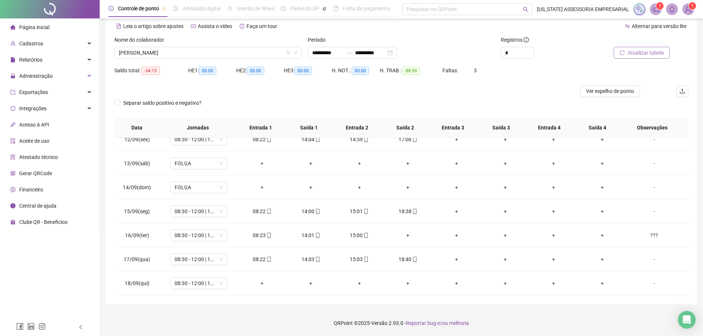
click at [655, 48] on button "Atualizar tabela" at bounding box center [641, 53] width 56 height 12
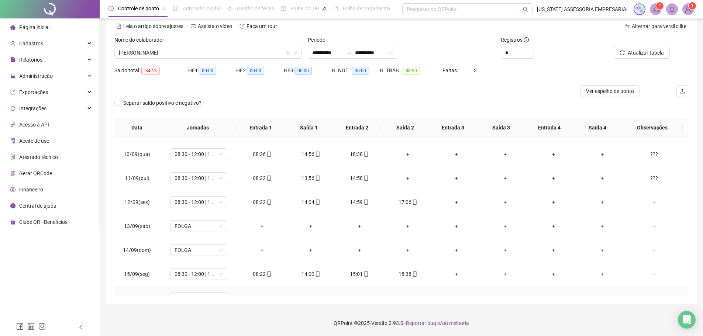
scroll to position [200, 0]
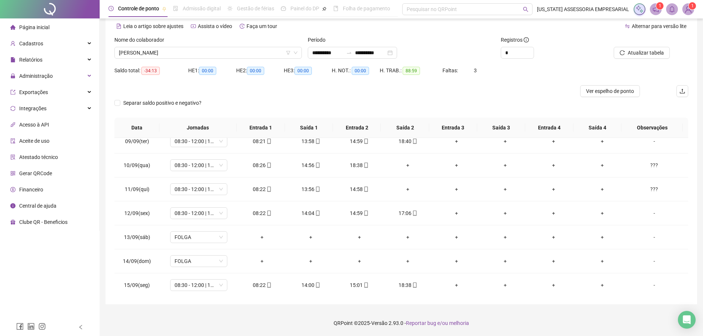
click at [538, 97] on div "Separar saldo positivo e negativo?" at bounding box center [400, 107] width 573 height 21
click at [255, 51] on span "GERALDO LALAU DE SOUZA" at bounding box center [208, 52] width 178 height 11
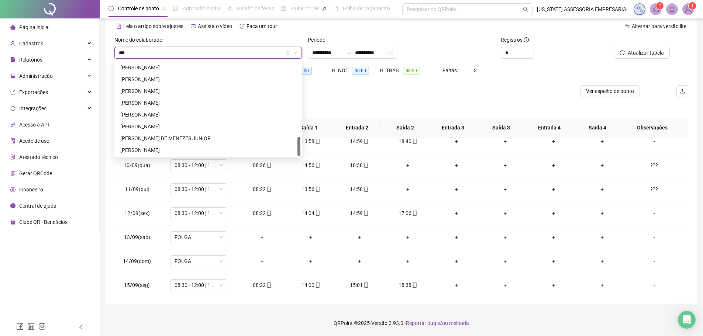
scroll to position [0, 0]
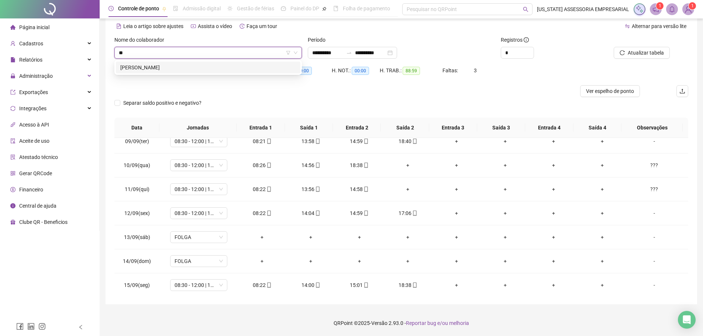
type input "*"
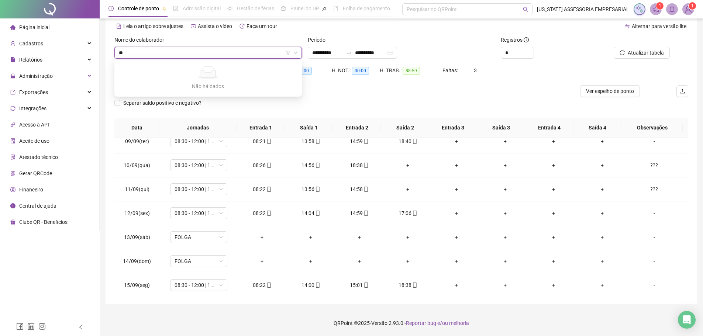
type input "*"
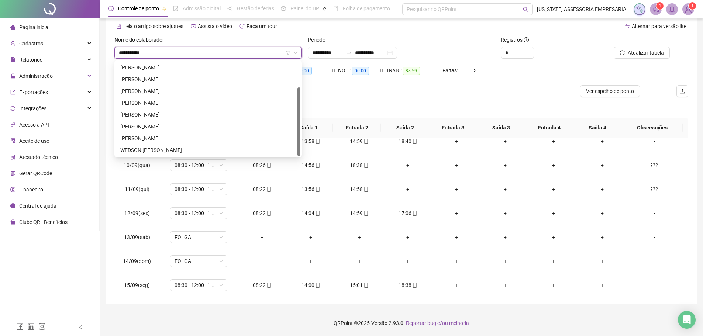
type input "**********"
click at [200, 92] on div "JÚLIO CÉSAR DA SILVA SOUSA" at bounding box center [208, 91] width 176 height 8
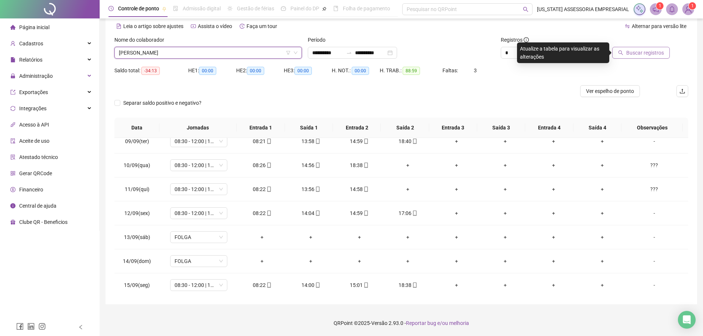
click at [657, 58] on button "Buscar registros" at bounding box center [641, 53] width 58 height 12
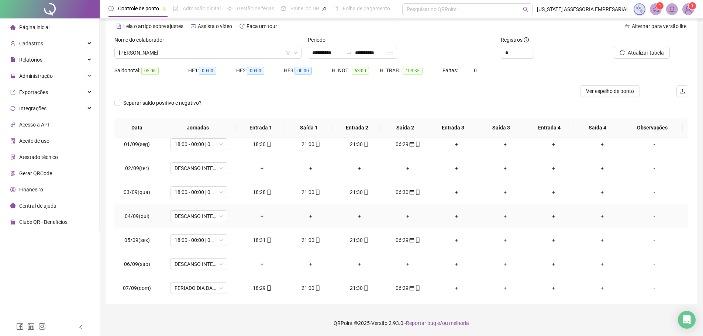
scroll to position [0, 0]
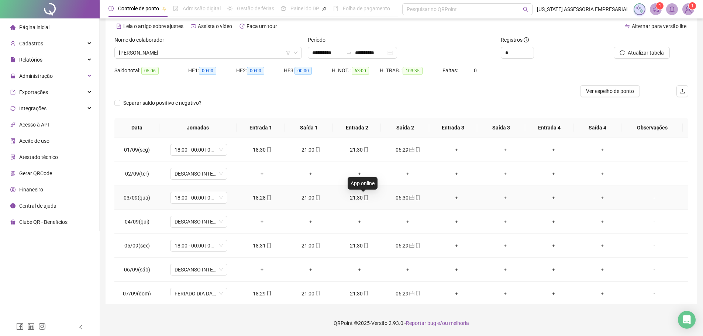
click at [364, 198] on icon "mobile" at bounding box center [365, 197] width 3 height 5
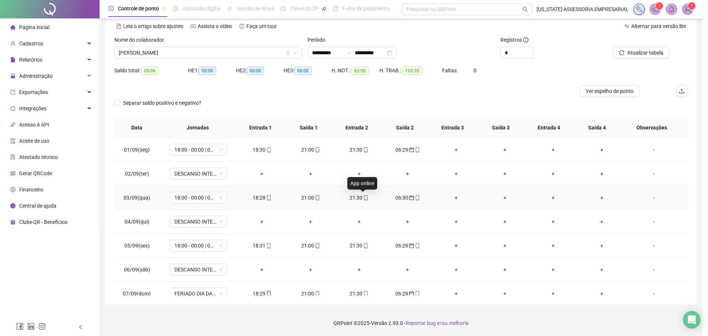
type input "**********"
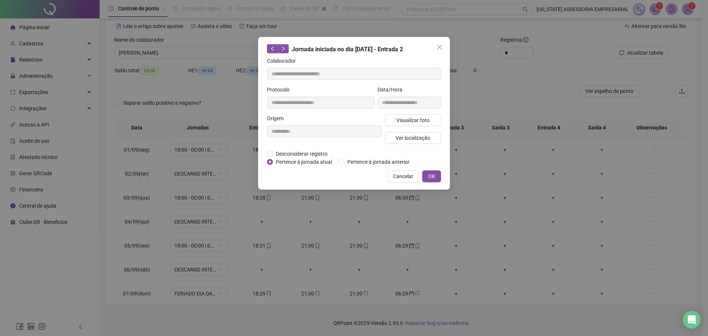
click at [441, 49] on icon "close" at bounding box center [440, 47] width 6 height 6
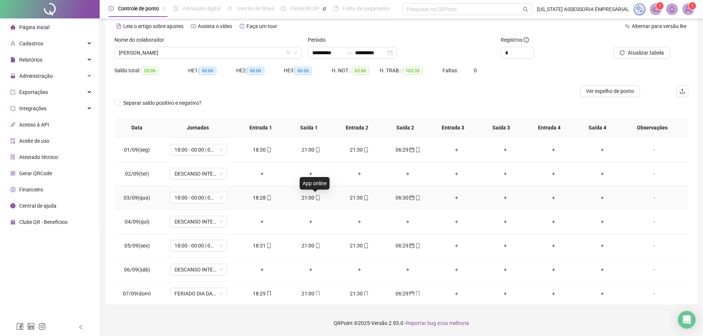
click at [315, 197] on icon "mobile" at bounding box center [317, 197] width 5 height 5
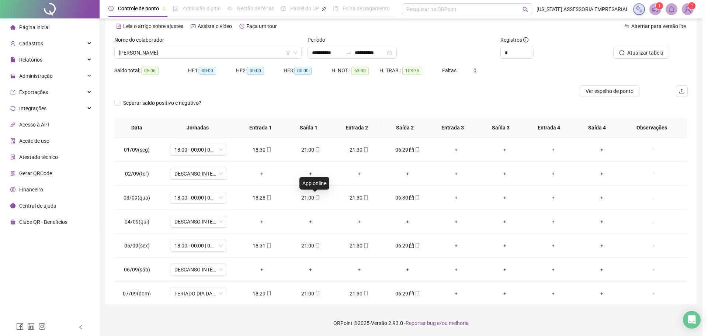
type input "**********"
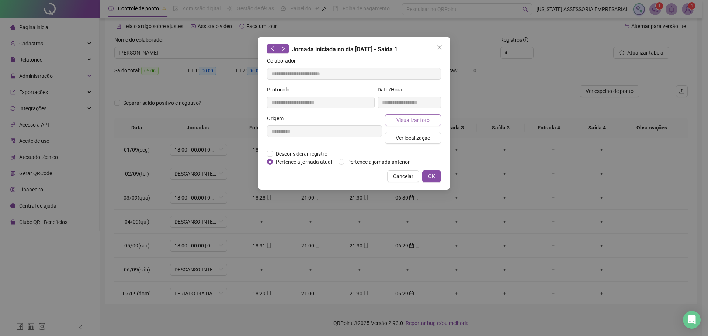
click at [408, 118] on span "Visualizar foto" at bounding box center [412, 120] width 33 height 8
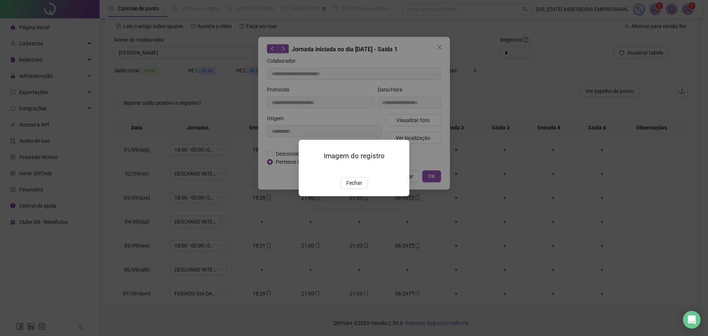
click at [308, 169] on img at bounding box center [308, 169] width 0 height 0
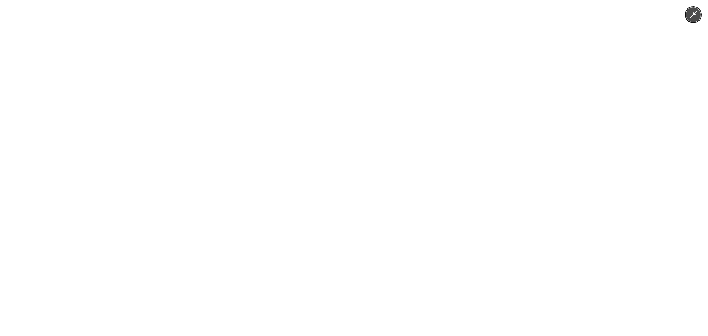
click at [376, 192] on img at bounding box center [354, 168] width 252 height 336
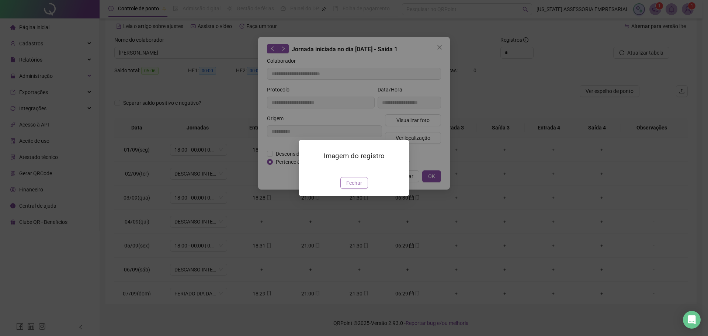
click at [357, 187] on span "Fechar" at bounding box center [354, 183] width 16 height 8
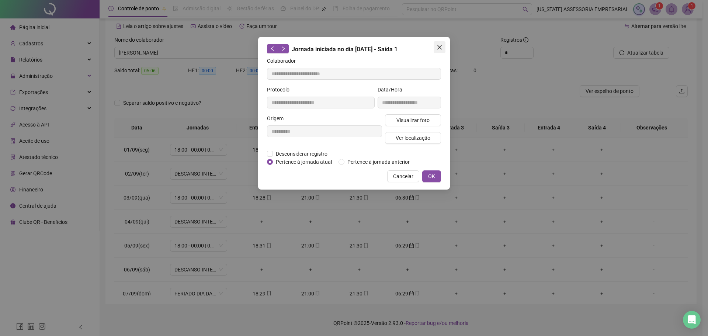
click at [445, 49] on span "Close" at bounding box center [440, 47] width 12 height 6
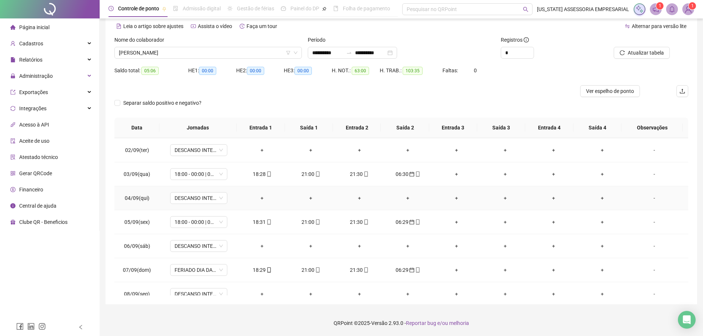
scroll to position [37, 0]
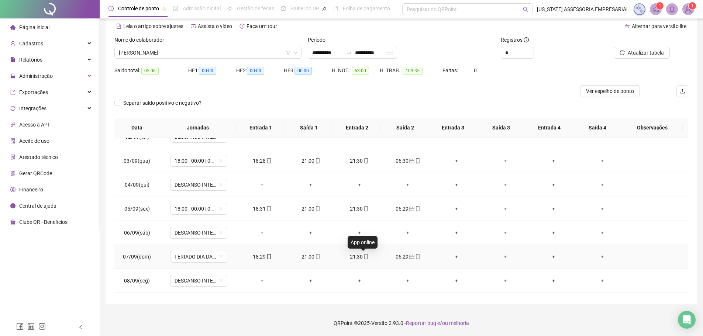
click at [364, 256] on icon "mobile" at bounding box center [365, 256] width 5 height 5
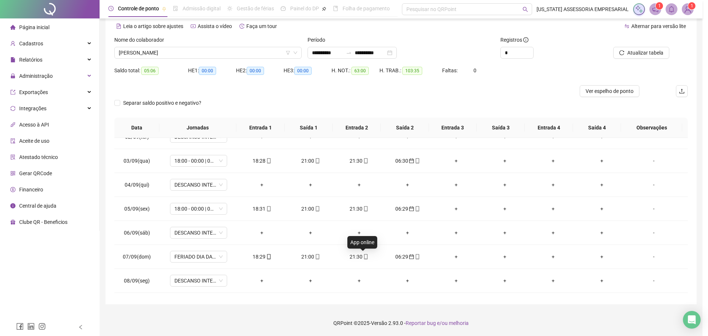
type input "**********"
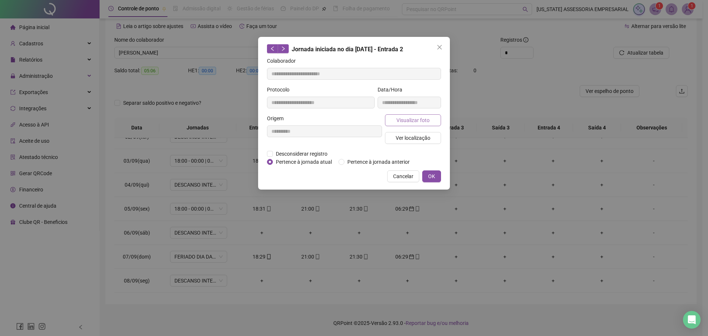
click at [415, 120] on span "Visualizar foto" at bounding box center [412, 120] width 33 height 8
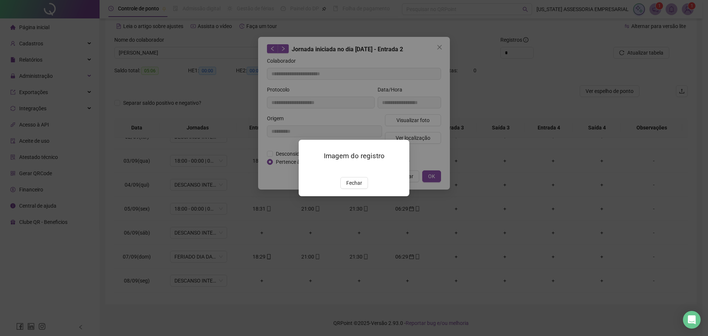
click at [308, 169] on img at bounding box center [308, 169] width 0 height 0
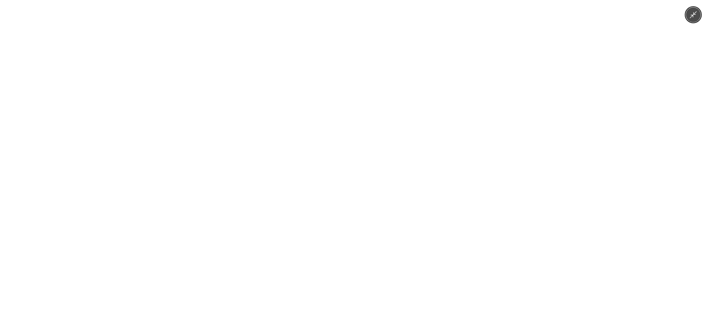
click at [352, 180] on img at bounding box center [354, 168] width 252 height 336
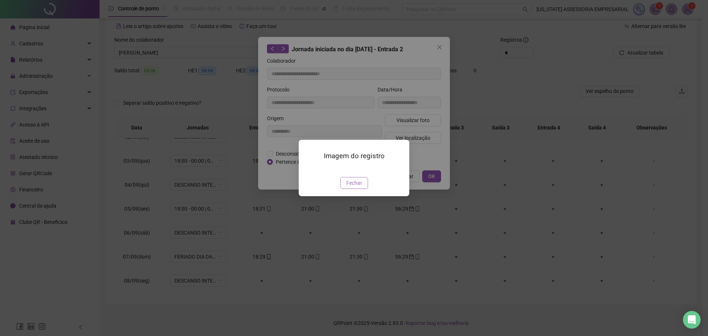
drag, startPoint x: 353, startPoint y: 225, endPoint x: 475, endPoint y: 86, distance: 185.0
click at [353, 187] on span "Fechar" at bounding box center [354, 183] width 16 height 8
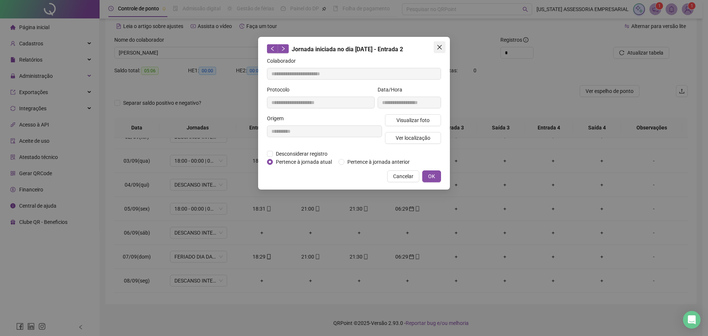
click at [442, 47] on icon "close" at bounding box center [440, 47] width 6 height 6
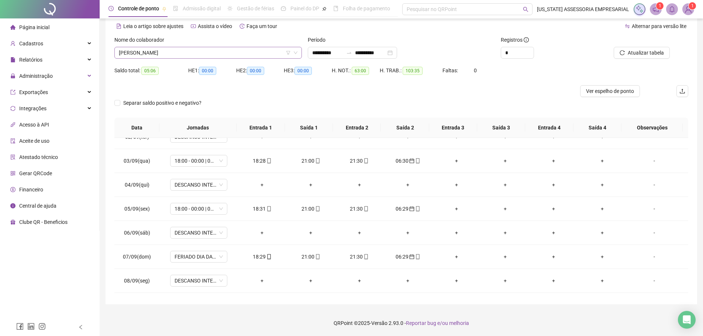
drag, startPoint x: 265, startPoint y: 50, endPoint x: 260, endPoint y: 51, distance: 5.5
click at [263, 51] on span "JÚLIO CÉSAR DA SILVA SOUSA" at bounding box center [208, 52] width 178 height 11
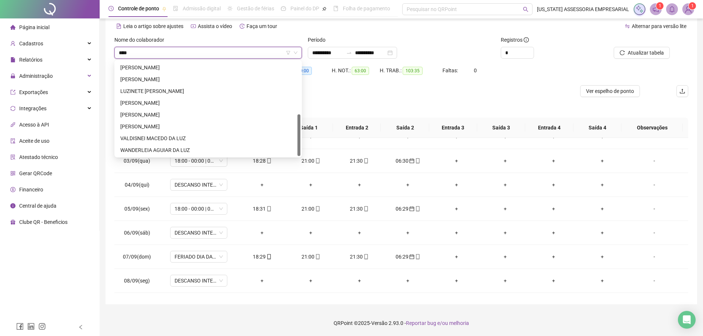
scroll to position [0, 0]
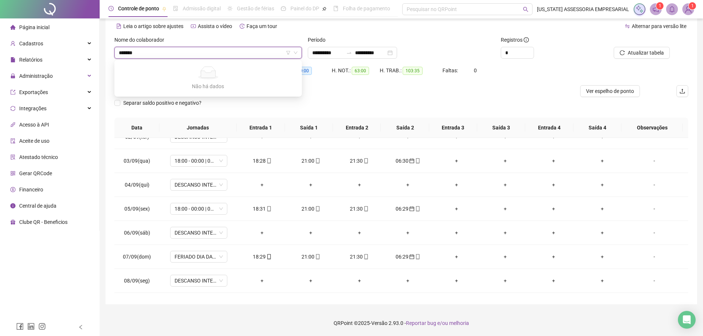
type input "******"
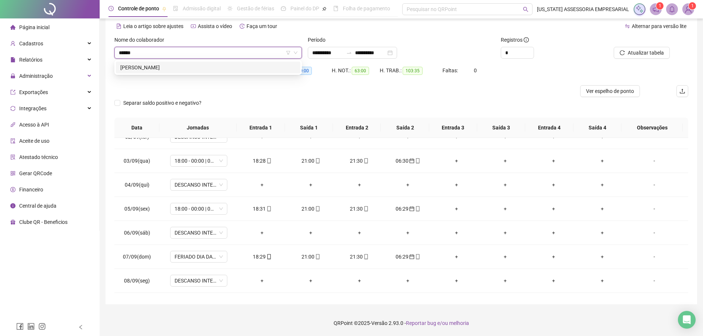
click at [173, 66] on div "LUZIVAN PEREIRA DE SOUSA" at bounding box center [208, 67] width 176 height 8
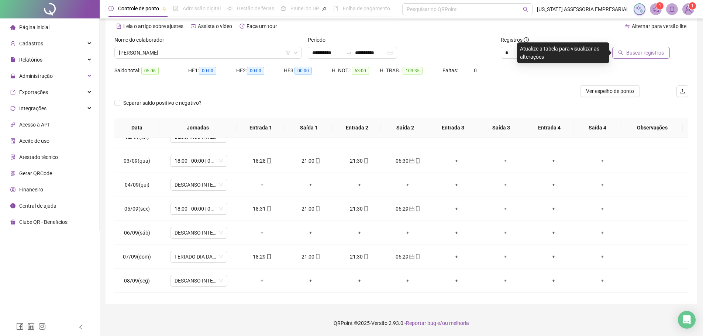
click at [636, 47] on button "Buscar registros" at bounding box center [641, 53] width 58 height 12
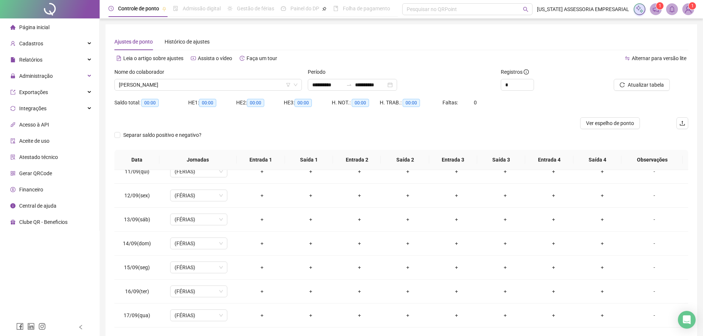
scroll to position [237, 0]
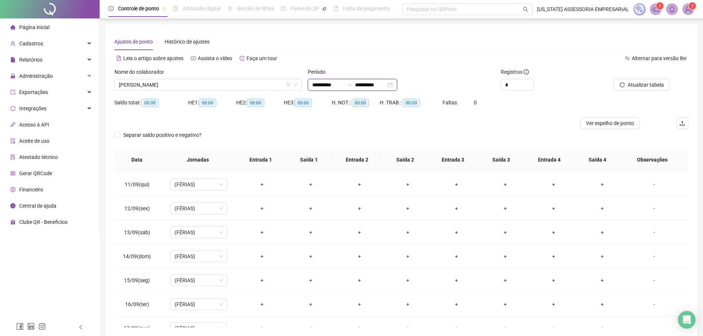
click at [325, 83] on input "**********" at bounding box center [327, 85] width 31 height 8
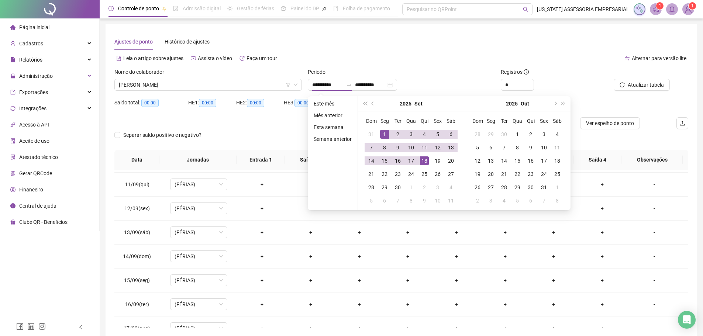
click at [451, 67] on div "Alternar para versão lite" at bounding box center [544, 62] width 287 height 12
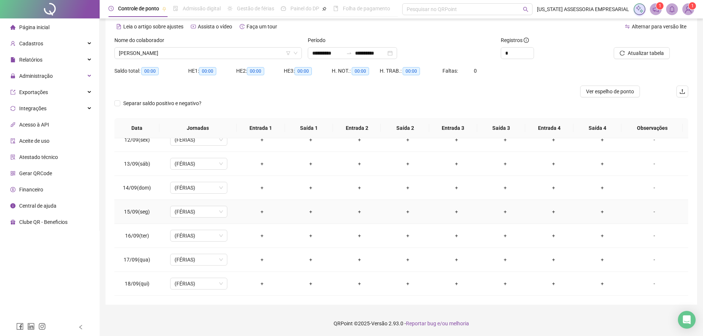
scroll to position [32, 0]
click at [327, 54] on input "**********" at bounding box center [327, 53] width 31 height 8
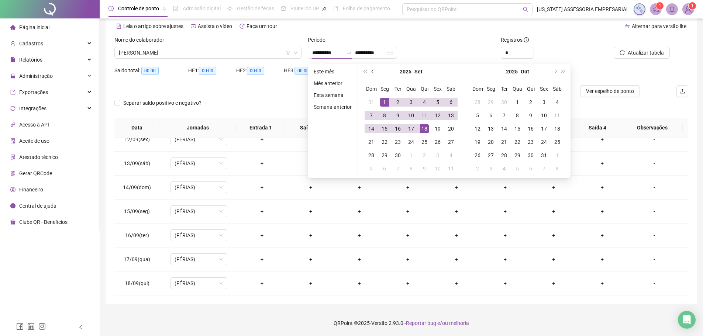
click at [373, 74] on button "prev-year" at bounding box center [373, 71] width 8 height 15
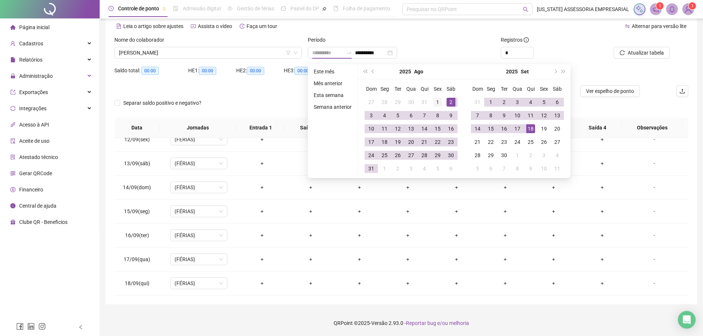
type input "**********"
click at [435, 101] on div "1" at bounding box center [437, 102] width 9 height 9
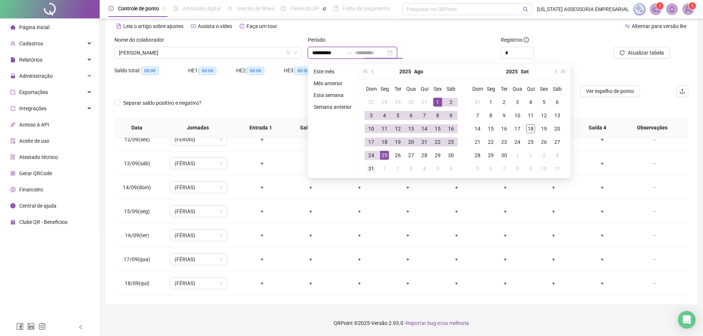
type input "**********"
click at [374, 169] on div "31" at bounding box center [371, 168] width 9 height 9
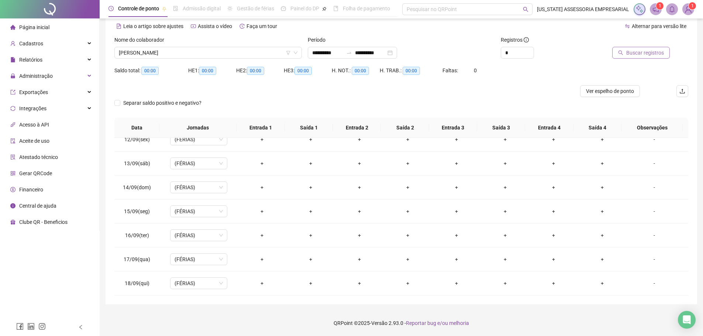
click at [644, 55] on span "Buscar registros" at bounding box center [645, 53] width 38 height 8
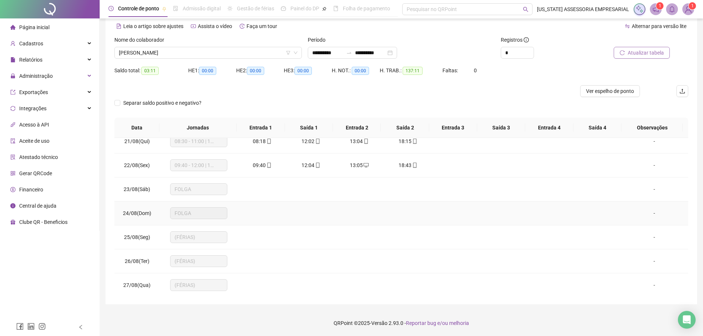
scroll to position [475, 0]
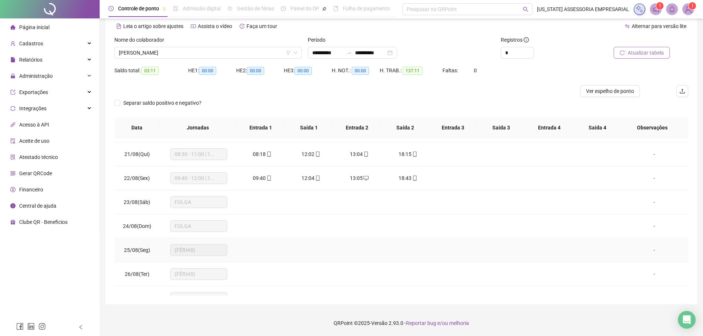
drag, startPoint x: 174, startPoint y: 252, endPoint x: 250, endPoint y: 259, distance: 75.6
click at [250, 259] on tr "25/08(Seg) (FÉRIAS) -" at bounding box center [400, 250] width 573 height 24
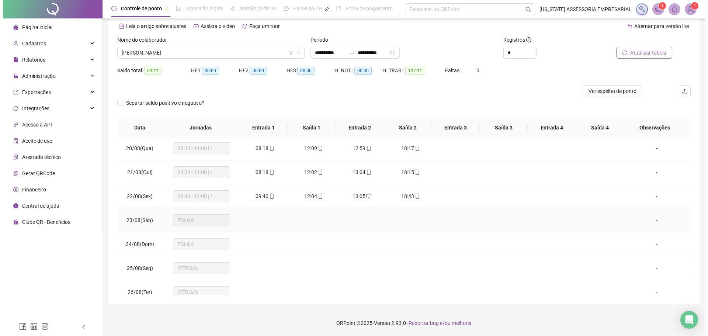
scroll to position [401, 0]
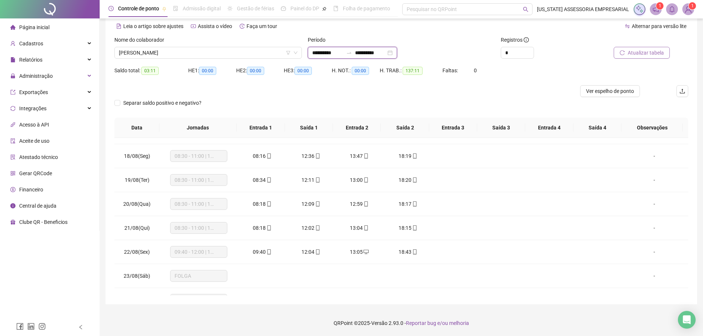
click at [328, 52] on input "**********" at bounding box center [327, 53] width 31 height 8
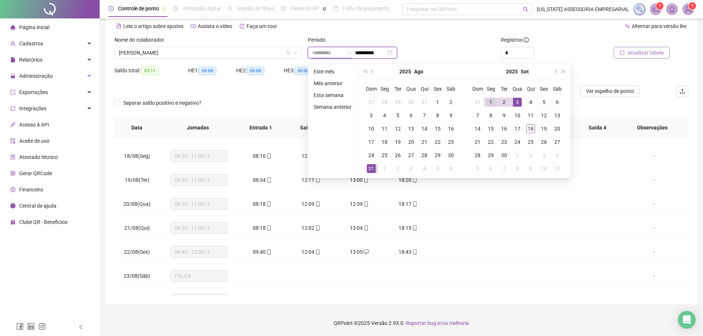
type input "**********"
click at [488, 100] on div "1" at bounding box center [490, 102] width 9 height 9
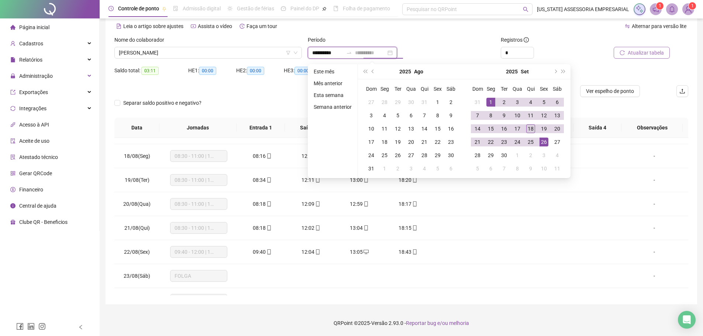
type input "**********"
click at [528, 128] on div "18" at bounding box center [530, 128] width 9 height 9
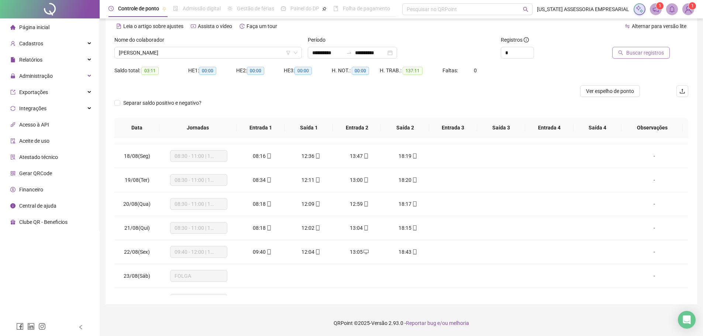
click at [656, 52] on span "Buscar registros" at bounding box center [645, 53] width 38 height 8
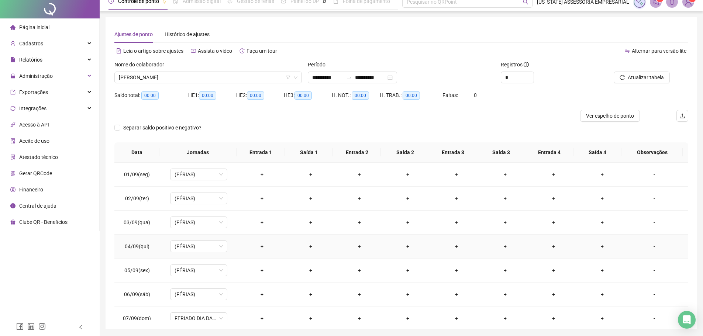
scroll to position [0, 0]
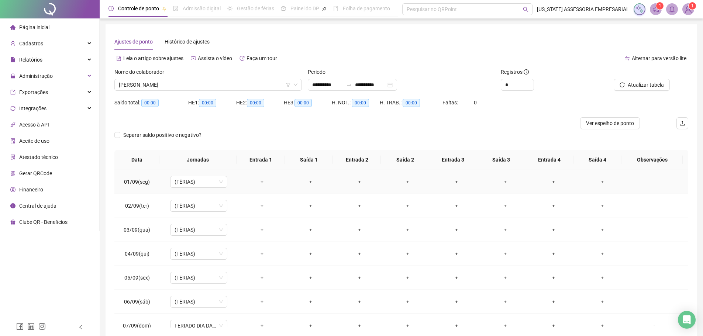
click at [648, 182] on div "-" at bounding box center [654, 182] width 44 height 8
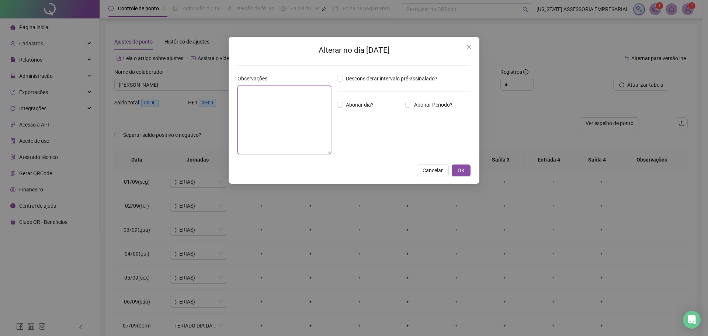
click at [289, 129] on textarea at bounding box center [284, 120] width 94 height 69
paste textarea "**********"
type textarea "**********"
click at [460, 167] on span "OK" at bounding box center [461, 170] width 7 height 8
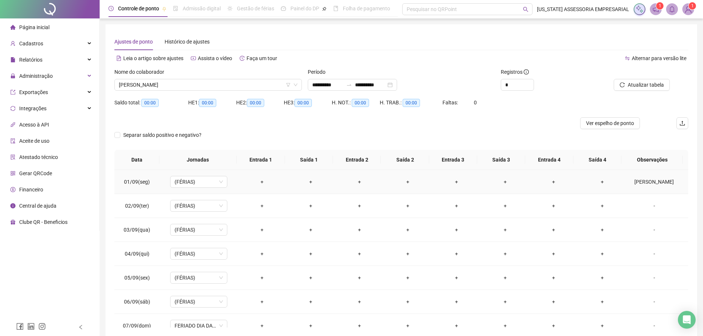
click at [649, 183] on div "WALISSON SILVA LIMA" at bounding box center [654, 182] width 44 height 8
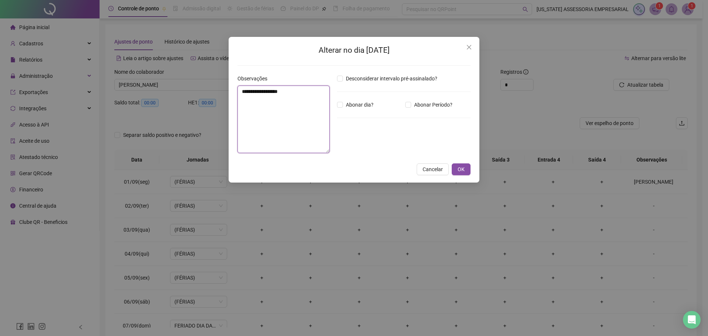
click at [243, 94] on textarea "**********" at bounding box center [283, 119] width 92 height 67
type textarea "**********"
click at [304, 106] on textarea "**********" at bounding box center [284, 120] width 94 height 69
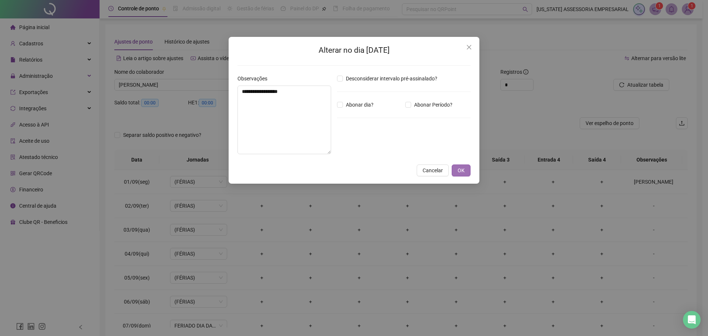
drag, startPoint x: 456, startPoint y: 170, endPoint x: 452, endPoint y: 168, distance: 4.0
click at [456, 170] on button "OK" at bounding box center [461, 170] width 19 height 12
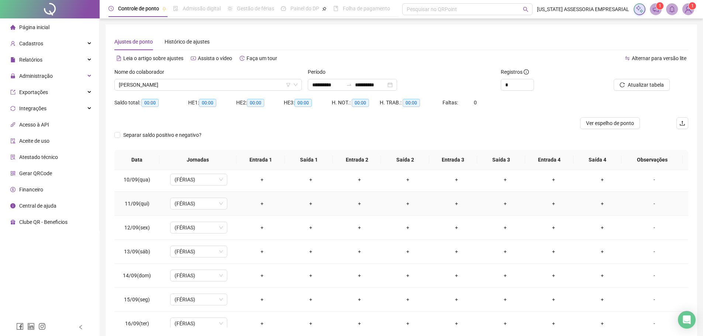
scroll to position [221, 0]
click at [461, 135] on div "Separar saldo positivo e negativo?" at bounding box center [400, 139] width 573 height 21
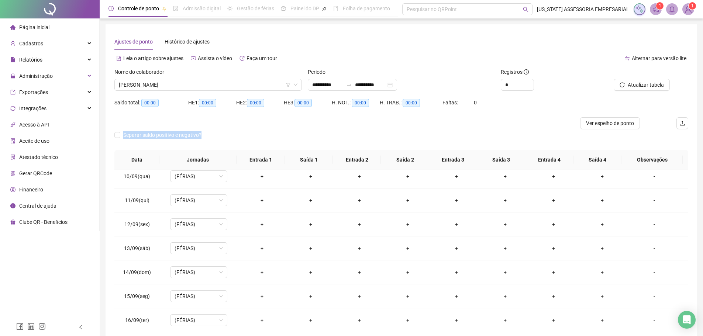
click at [461, 135] on div "Separar saldo positivo e negativo?" at bounding box center [400, 139] width 573 height 21
click at [510, 133] on div "Separar saldo positivo e negativo?" at bounding box center [400, 139] width 573 height 21
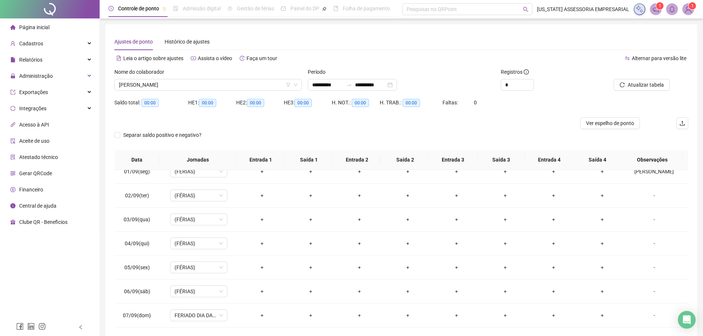
scroll to position [0, 0]
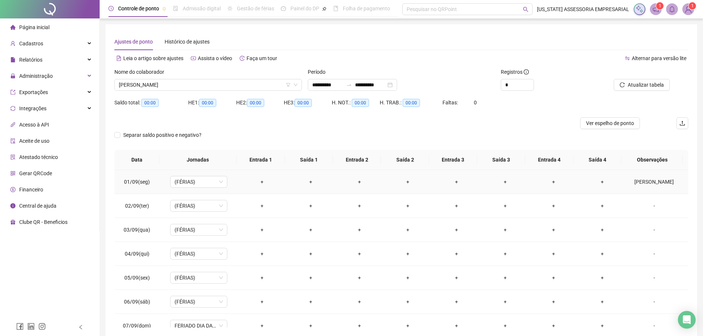
click at [651, 181] on div "WALISSON SILVA LIMA" at bounding box center [654, 182] width 44 height 8
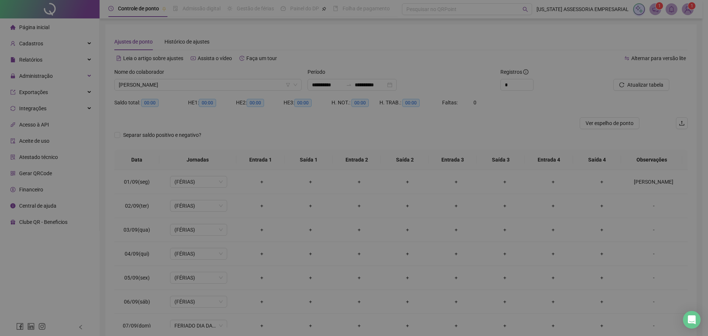
type textarea "**********"
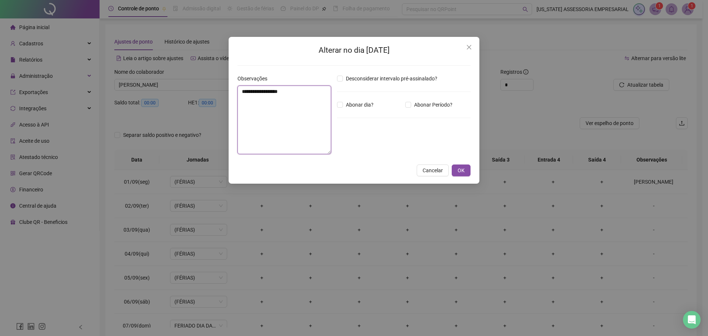
drag, startPoint x: 240, startPoint y: 91, endPoint x: 293, endPoint y: 101, distance: 54.3
click at [305, 98] on textarea "**********" at bounding box center [284, 120] width 94 height 69
click at [256, 105] on textarea "**********" at bounding box center [284, 120] width 94 height 69
click at [461, 174] on button "OK" at bounding box center [461, 170] width 19 height 12
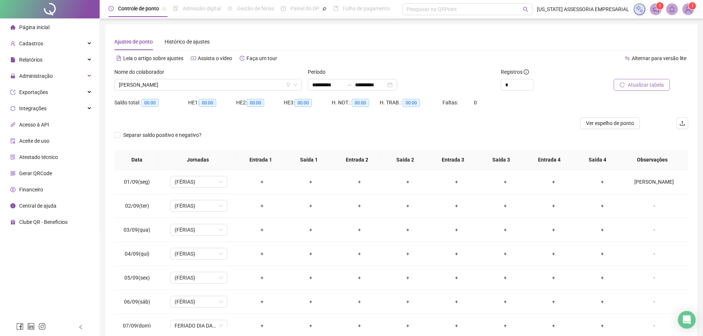
click at [648, 88] on span "Atualizar tabela" at bounding box center [645, 85] width 36 height 8
click at [653, 184] on div "FUNCIONARIO SUBSTITUTO: WALISSON SILVA LIMA" at bounding box center [654, 182] width 44 height 8
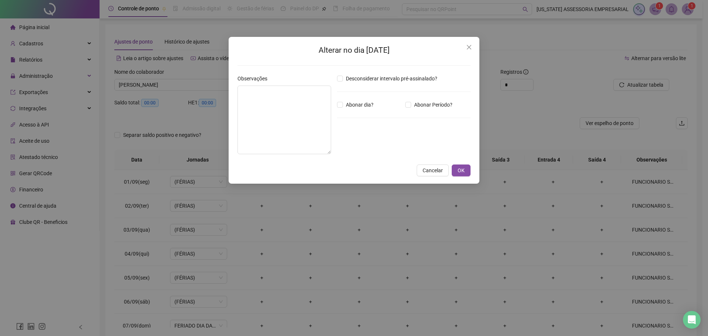
type textarea "**********"
click at [470, 48] on icon "close" at bounding box center [469, 47] width 4 height 4
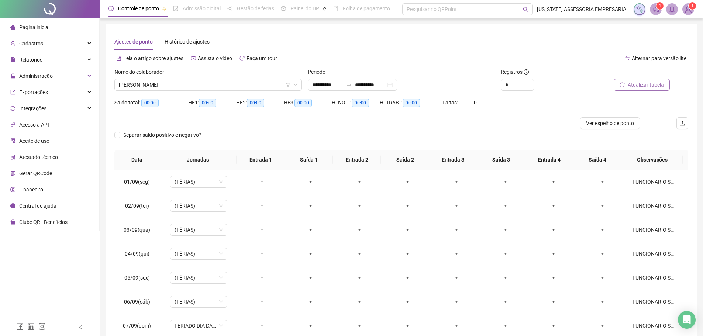
click at [666, 85] on button "Atualizar tabela" at bounding box center [641, 85] width 56 height 12
click at [649, 184] on div "FUNCIONARIO SUBSTITUTO: WALISSON SILVA LIMA" at bounding box center [654, 182] width 44 height 8
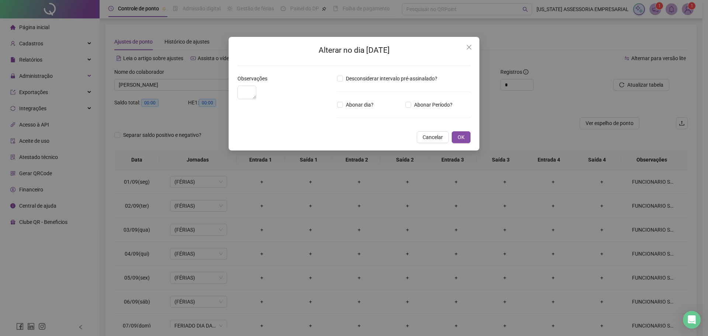
type textarea "**********"
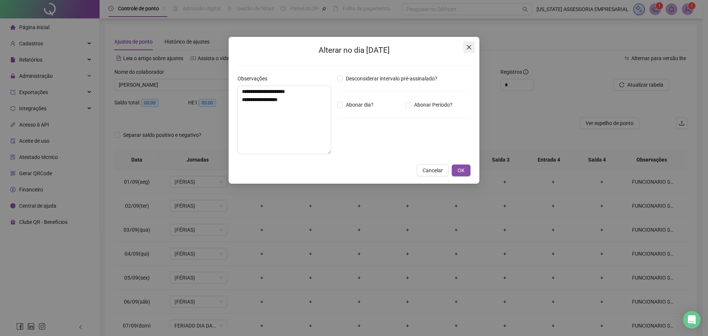
click at [470, 51] on button "Close" at bounding box center [469, 47] width 12 height 12
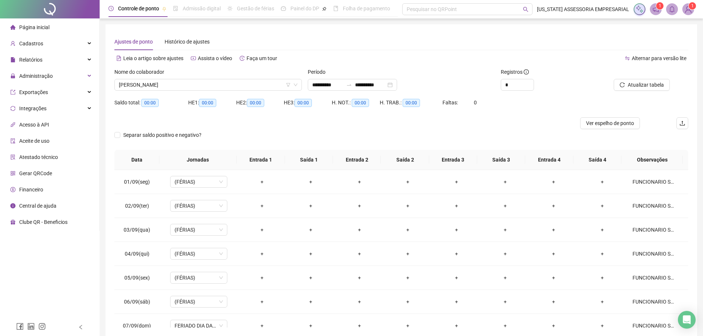
click at [642, 92] on div "Atualizar tabela" at bounding box center [642, 82] width 97 height 29
click at [643, 89] on button "Atualizar tabela" at bounding box center [641, 85] width 56 height 12
click at [657, 207] on div "FUNCIONARIO SUBSTITUTO: WALISSON SILVA LIMA" at bounding box center [654, 206] width 44 height 8
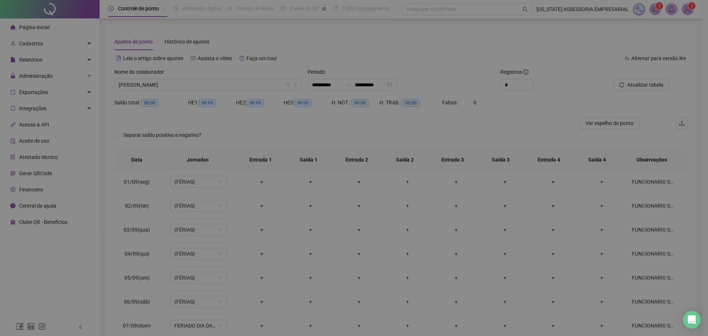
type textarea "**********"
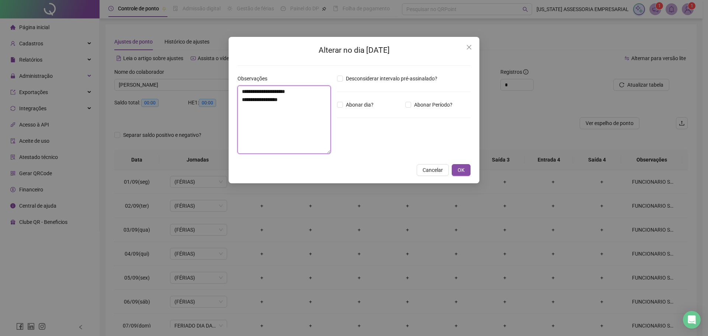
click at [267, 90] on textarea "**********" at bounding box center [283, 120] width 93 height 68
click at [308, 111] on textarea "**********" at bounding box center [283, 120] width 93 height 68
click at [462, 171] on span "OK" at bounding box center [461, 170] width 7 height 8
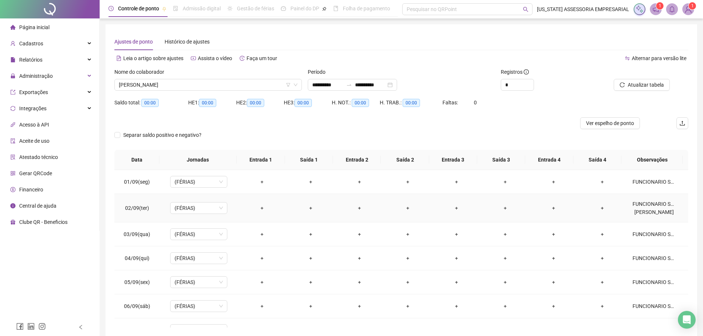
click at [647, 207] on div "FUNCIONARIO SUBSTITUTO: WALISSON SILVA LIMA" at bounding box center [654, 208] width 44 height 16
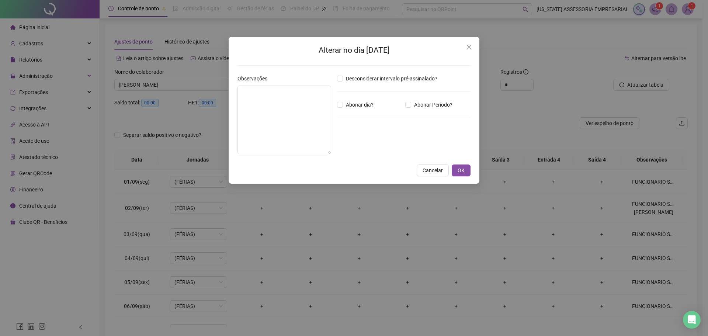
type textarea "**********"
click at [466, 52] on button "Close" at bounding box center [469, 47] width 12 height 12
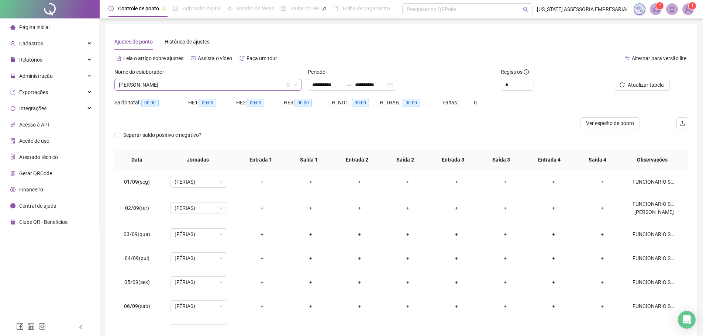
click at [232, 86] on span "LUZIVAN PEREIRA DE SOUSA" at bounding box center [208, 84] width 178 height 11
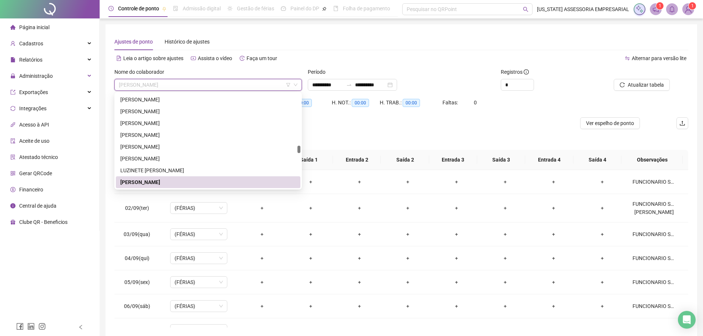
click at [415, 59] on div "Alternar para versão lite" at bounding box center [544, 58] width 287 height 12
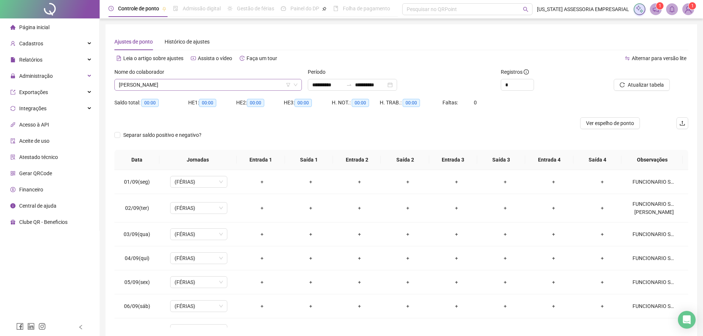
click at [225, 85] on span "LUZIVAN PEREIRA DE SOUSA" at bounding box center [208, 84] width 178 height 11
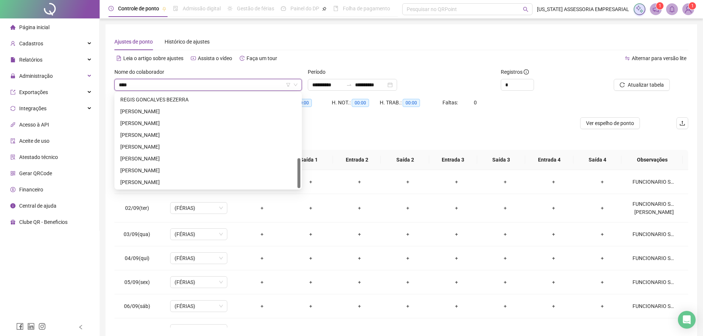
scroll to position [12, 0]
type input "***"
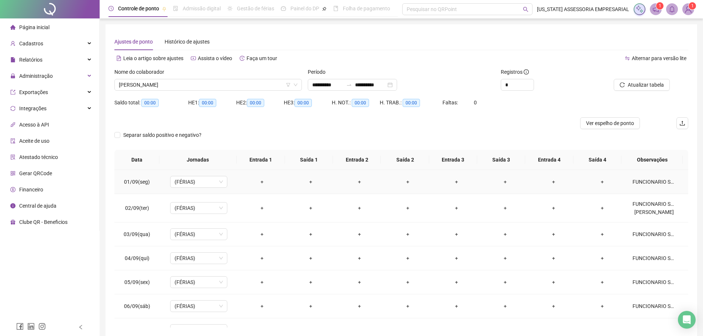
click at [653, 185] on div "FUNCIONARIO SUBSTITUTO: WALISSON SILVA LIMA" at bounding box center [654, 182] width 44 height 8
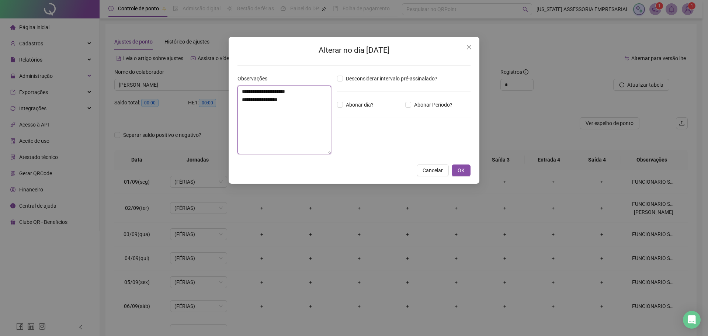
click at [268, 92] on textarea "**********" at bounding box center [284, 120] width 94 height 69
type textarea "**********"
click at [460, 169] on span "OK" at bounding box center [461, 170] width 7 height 8
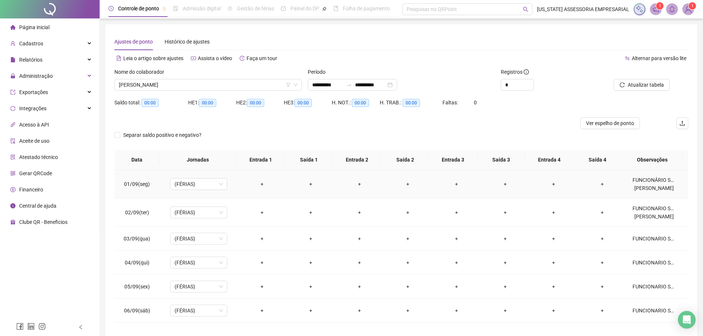
click at [638, 186] on div "FUNCIONÁRIO SUBSTITUTO: WALISSON SILVA LIMA" at bounding box center [654, 184] width 44 height 16
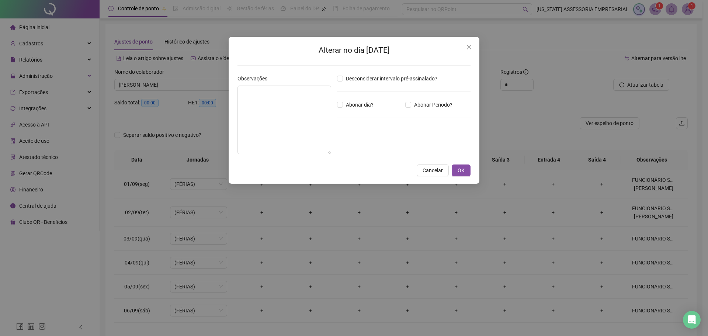
type textarea "**********"
click at [467, 48] on span "Close" at bounding box center [469, 47] width 12 height 6
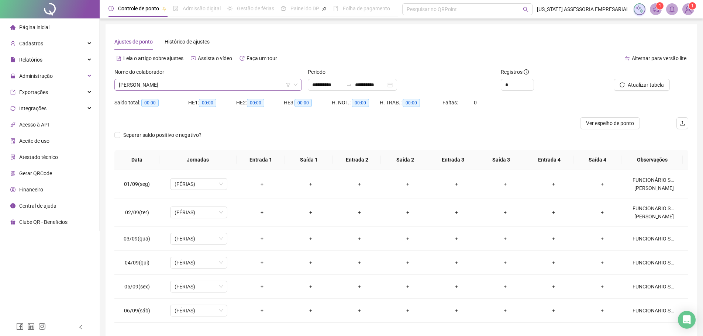
click at [193, 81] on span "LUZIVAN PEREIRA DE SOUSA" at bounding box center [208, 84] width 178 height 11
click at [199, 77] on div "Nome do colaborador" at bounding box center [207, 73] width 187 height 11
click at [195, 85] on span "LUZIVAN PEREIRA DE SOUSA" at bounding box center [208, 84] width 178 height 11
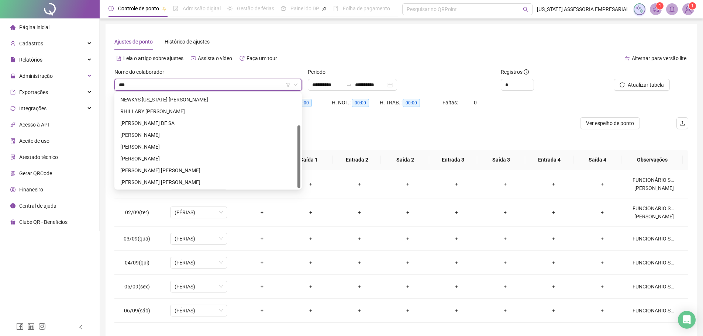
scroll to position [0, 0]
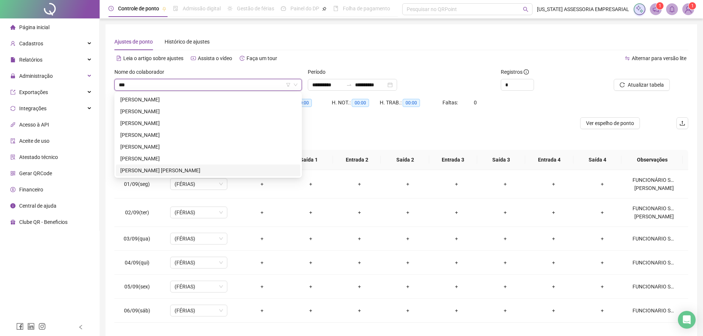
type input "***"
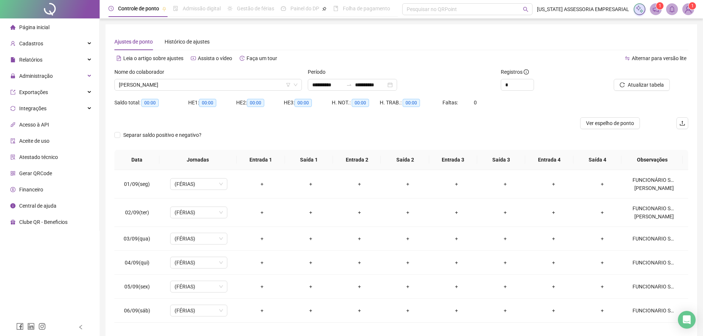
click at [644, 137] on div "Separar saldo positivo e negativo?" at bounding box center [400, 139] width 573 height 21
click at [428, 141] on div "Separar saldo positivo e negativo?" at bounding box center [400, 139] width 573 height 21
click at [444, 133] on div "Separar saldo positivo e negativo?" at bounding box center [400, 139] width 573 height 21
click at [653, 189] on div "FUNCIONÁRIO SUBSTITUTO: WALISSON SILVA LIMA" at bounding box center [654, 184] width 44 height 16
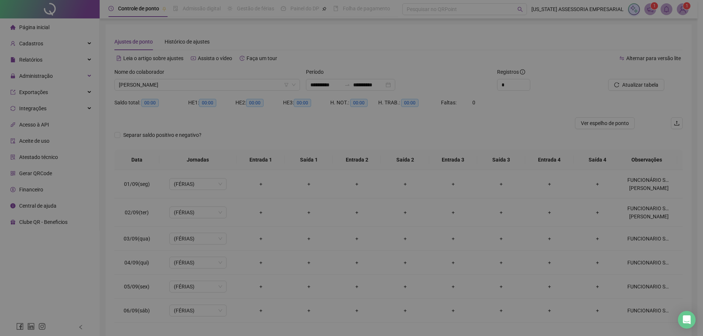
type textarea "**********"
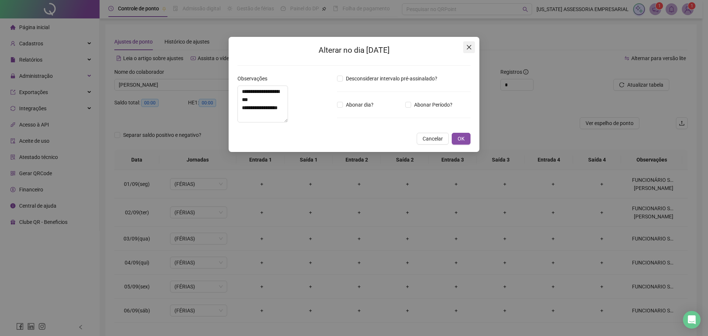
click at [471, 51] on button "Close" at bounding box center [469, 47] width 12 height 12
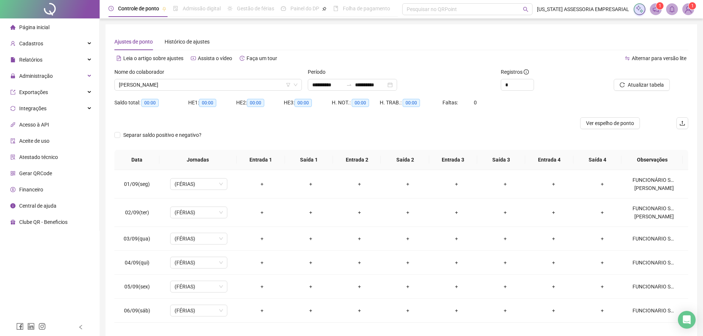
click at [252, 132] on div "Separar saldo positivo e negativo?" at bounding box center [400, 139] width 573 height 21
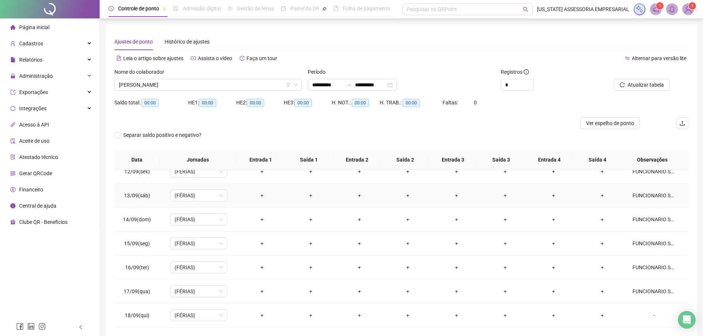
scroll to position [62, 0]
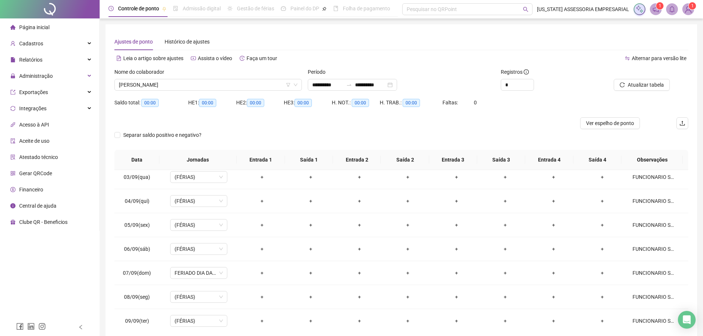
click at [319, 132] on div "Separar saldo positivo e negativo?" at bounding box center [400, 139] width 573 height 21
click at [319, 133] on div "Separar saldo positivo e negativo?" at bounding box center [400, 139] width 573 height 21
click at [195, 81] on span "LUZIVAN PEREIRA DE SOUSA" at bounding box center [208, 84] width 178 height 11
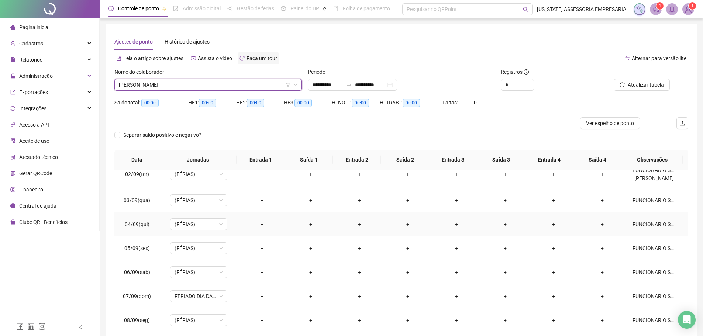
scroll to position [0, 0]
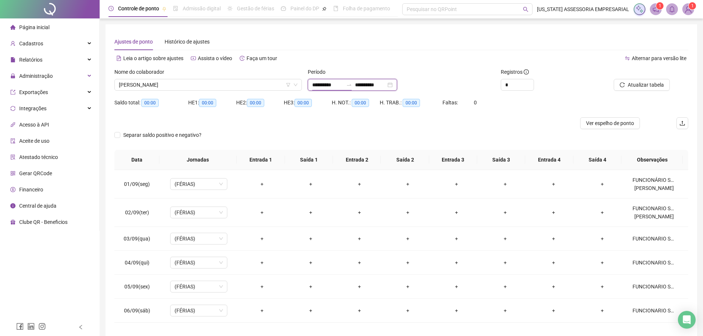
click at [333, 85] on input "**********" at bounding box center [327, 85] width 31 height 8
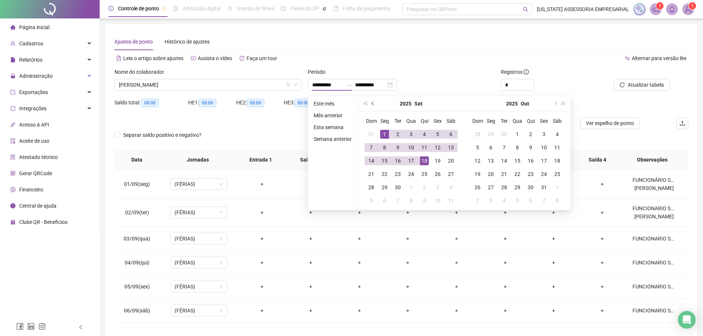
click at [373, 105] on button "prev-year" at bounding box center [373, 103] width 8 height 15
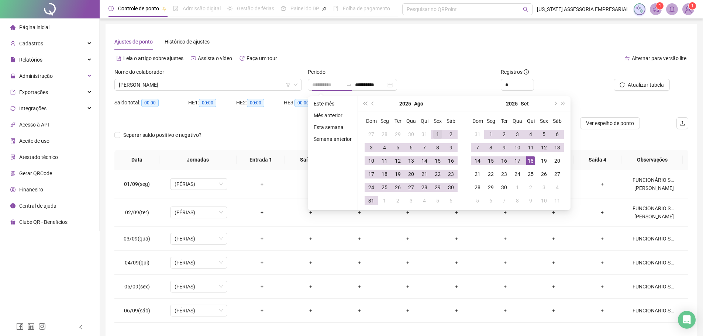
type input "**********"
click at [433, 132] on div "1" at bounding box center [437, 134] width 9 height 9
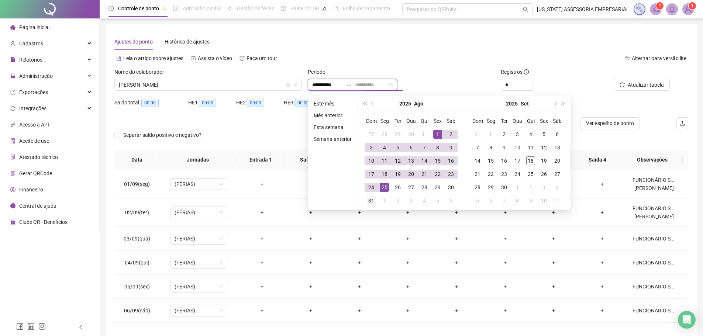
type input "**********"
click at [372, 201] on div "31" at bounding box center [371, 200] width 9 height 9
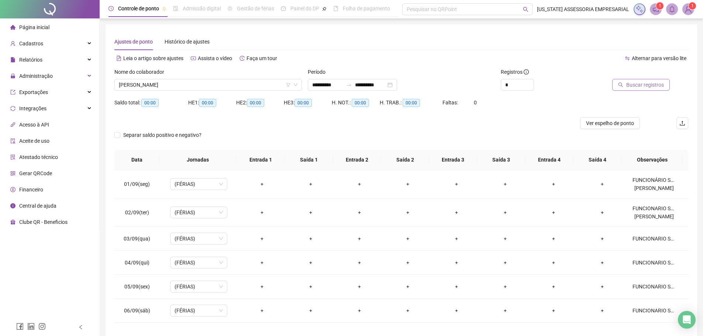
click at [664, 88] on button "Buscar registros" at bounding box center [641, 85] width 58 height 12
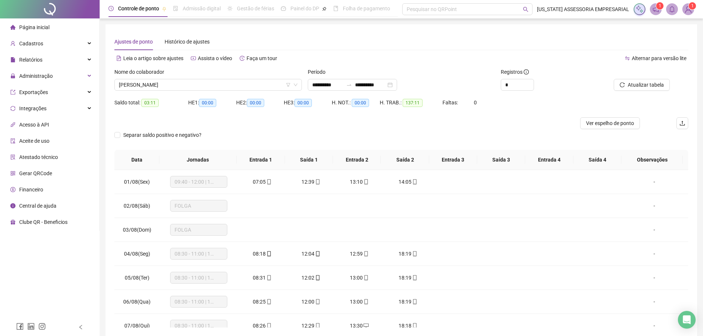
click at [254, 129] on form "**********" at bounding box center [400, 109] width 573 height 82
click at [296, 118] on div at bounding box center [329, 123] width 430 height 12
click at [391, 44] on div "Ajustes de ponto Histórico de ajustes" at bounding box center [400, 41] width 573 height 17
drag, startPoint x: 289, startPoint y: 140, endPoint x: 283, endPoint y: 129, distance: 12.4
click at [286, 135] on div "Separar saldo positivo e negativo?" at bounding box center [400, 139] width 573 height 21
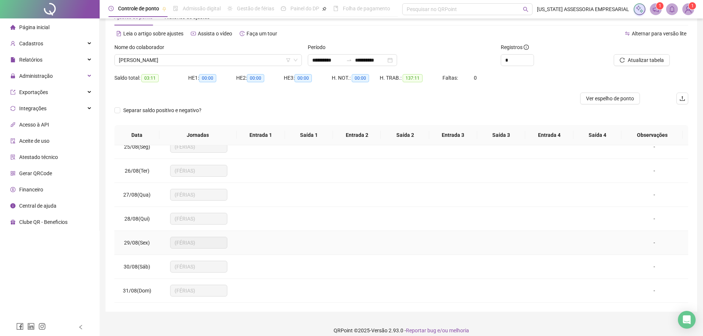
scroll to position [32, 0]
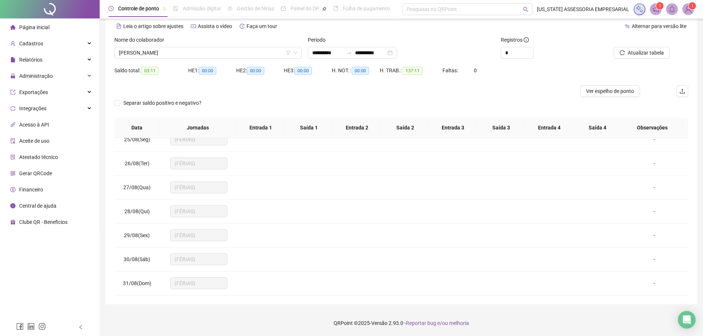
drag, startPoint x: 329, startPoint y: 112, endPoint x: 310, endPoint y: 101, distance: 21.5
click at [327, 111] on div "Separar saldo positivo e negativo?" at bounding box center [400, 107] width 573 height 21
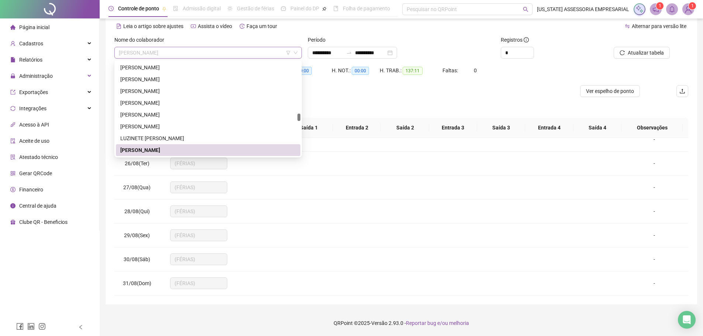
click at [191, 51] on span "LUZIVAN PEREIRA DE SOUSA" at bounding box center [208, 52] width 178 height 11
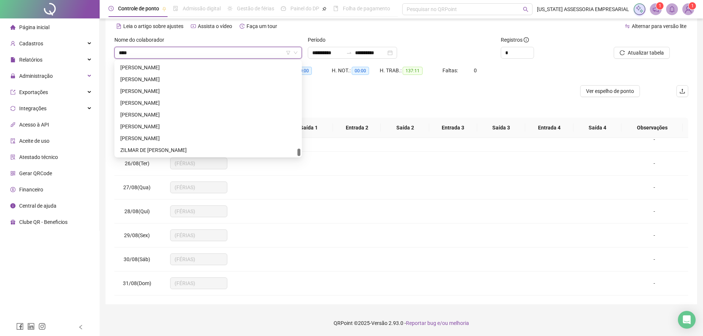
scroll to position [590, 0]
type input "****"
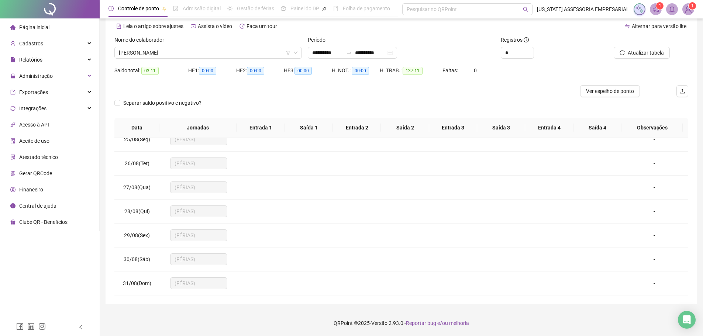
click at [365, 99] on div "Separar saldo positivo e negativo?" at bounding box center [400, 107] width 573 height 21
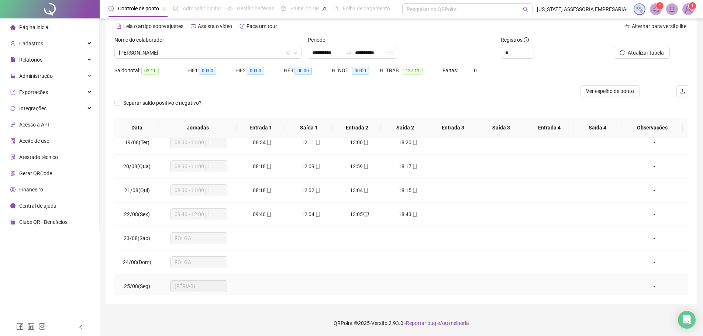
scroll to position [438, 0]
click at [211, 48] on span "LUZIVAN PEREIRA DE SOUSA" at bounding box center [208, 52] width 178 height 11
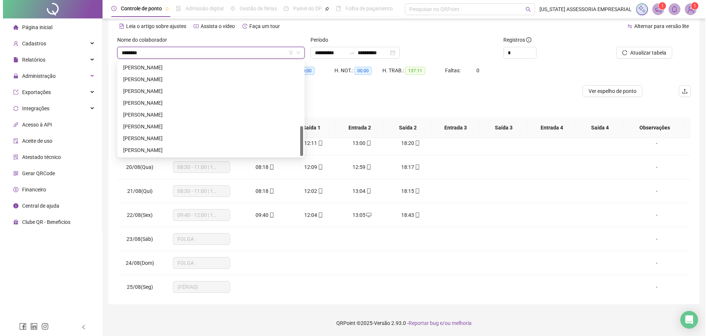
scroll to position [0, 0]
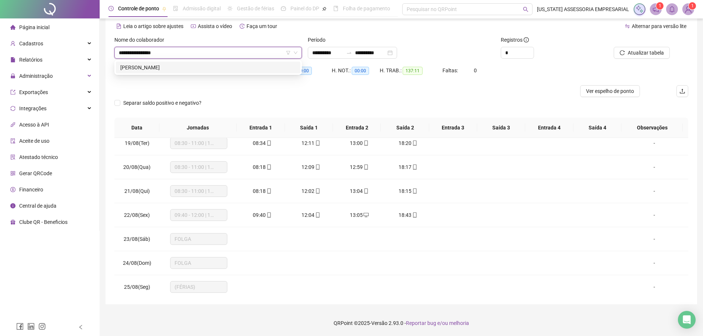
type input "**********"
click at [198, 67] on div "MARCOS GOMES DE SOUSA" at bounding box center [208, 67] width 176 height 8
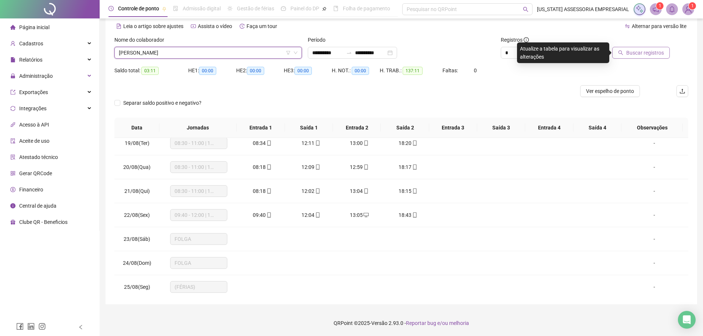
click at [660, 55] on span "Buscar registros" at bounding box center [645, 53] width 38 height 8
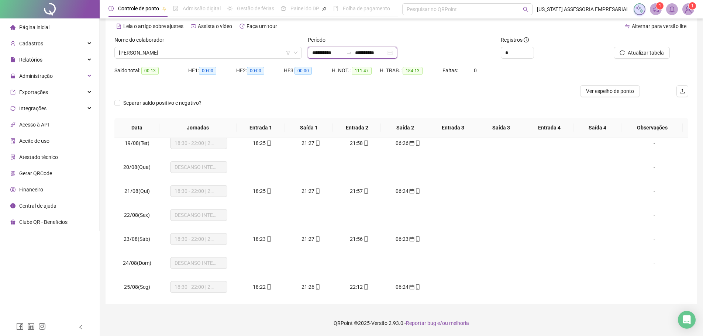
click at [329, 56] on input "**********" at bounding box center [327, 53] width 31 height 8
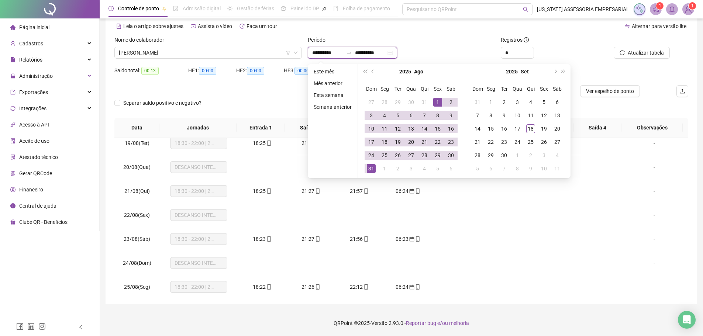
type input "**********"
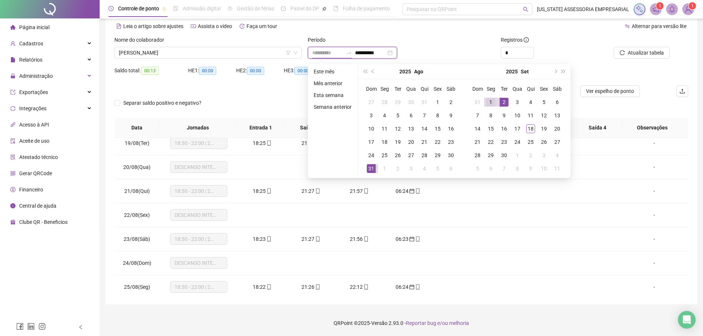
type input "**********"
click at [492, 104] on div "1" at bounding box center [490, 102] width 9 height 9
type input "**********"
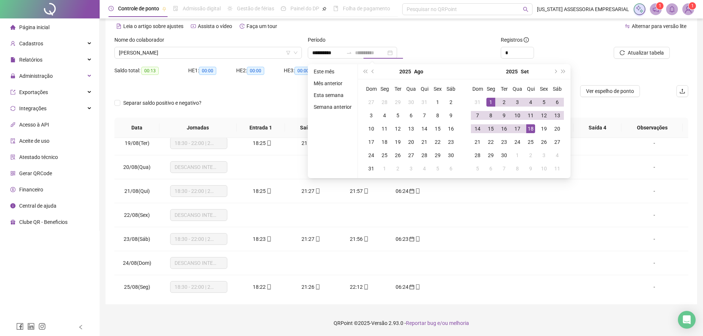
click at [528, 126] on div "18" at bounding box center [530, 128] width 9 height 9
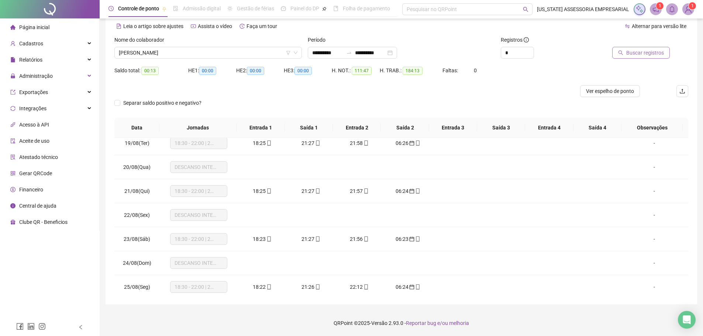
click at [636, 56] on span "Buscar registros" at bounding box center [645, 53] width 38 height 8
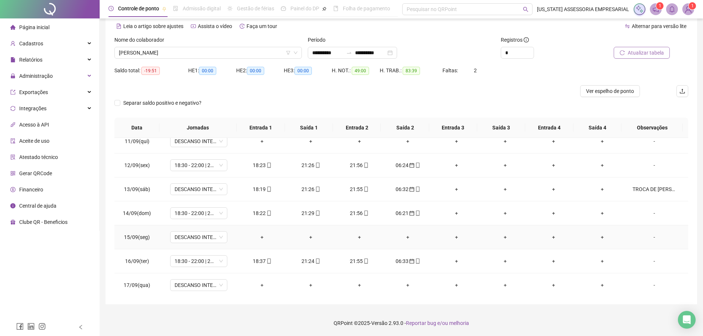
scroll to position [237, 0]
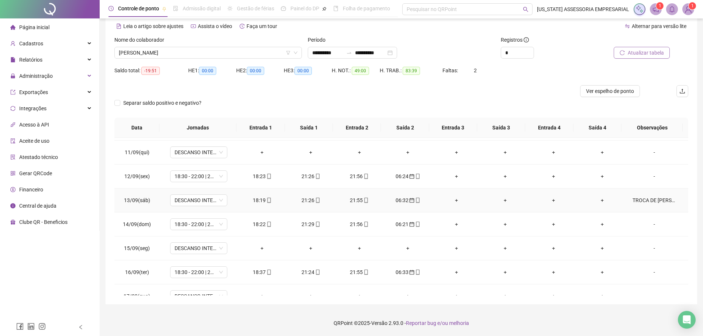
click at [656, 199] on div "TROCA DE PLANTÃO COM RONALDO VIEIRA NASCIMENTO" at bounding box center [654, 200] width 44 height 8
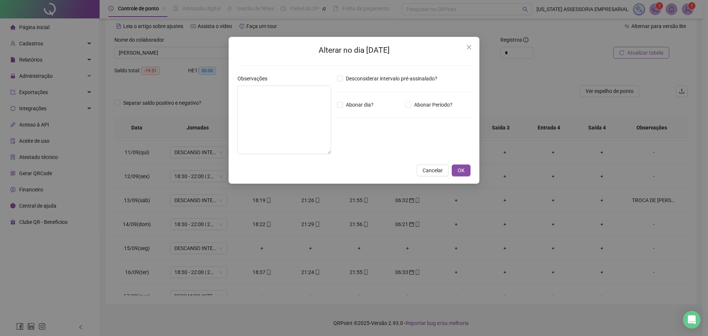
type textarea "**********"
click at [465, 52] on button "Close" at bounding box center [469, 47] width 12 height 12
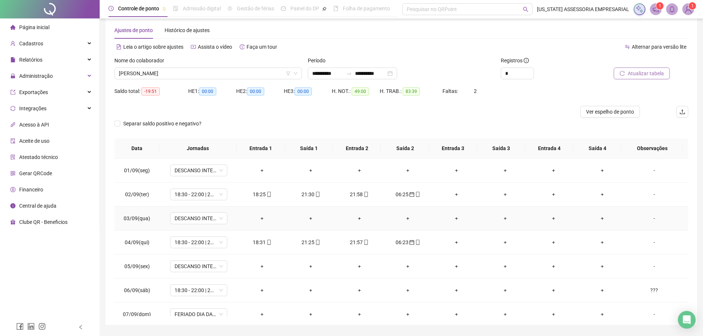
scroll to position [0, 0]
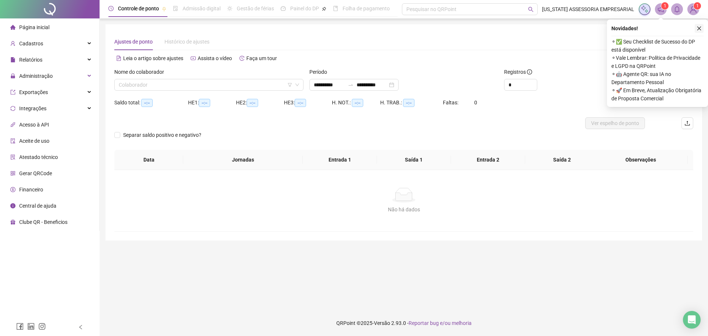
click at [699, 28] on icon "close" at bounding box center [699, 28] width 5 height 5
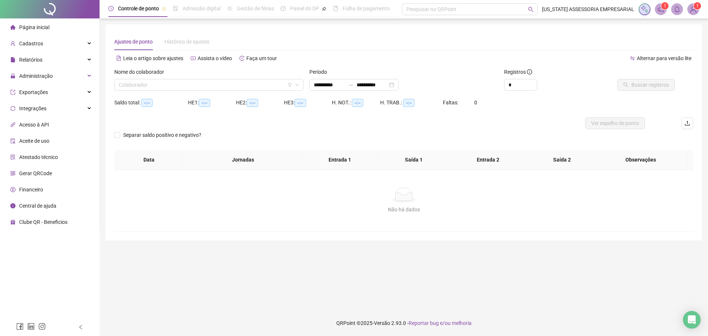
click at [441, 47] on div "Ajustes de ponto Histórico de ajustes" at bounding box center [403, 41] width 579 height 17
click at [162, 88] on input "search" at bounding box center [206, 84] width 174 height 11
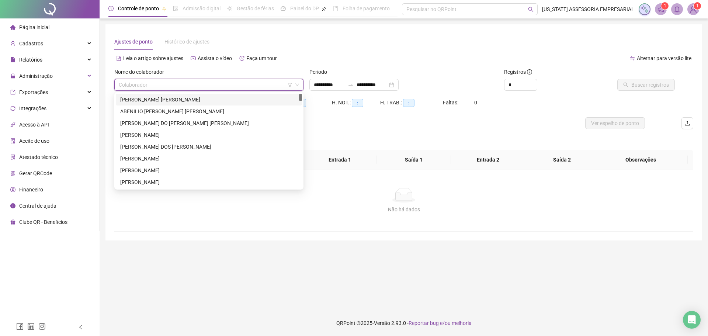
click at [271, 29] on div "**********" at bounding box center [403, 132] width 597 height 216
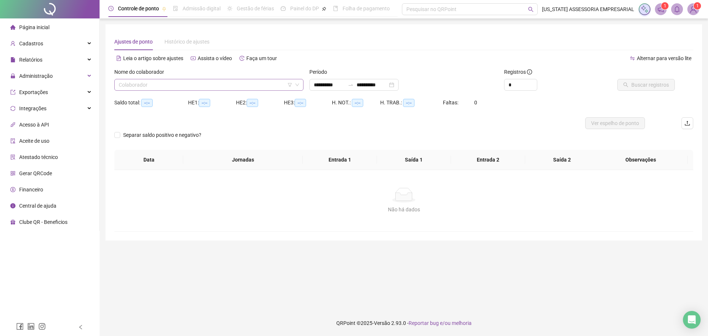
click at [193, 81] on input "search" at bounding box center [206, 84] width 174 height 11
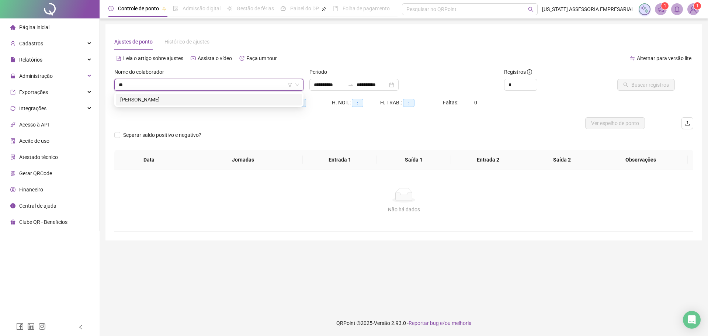
type input "*"
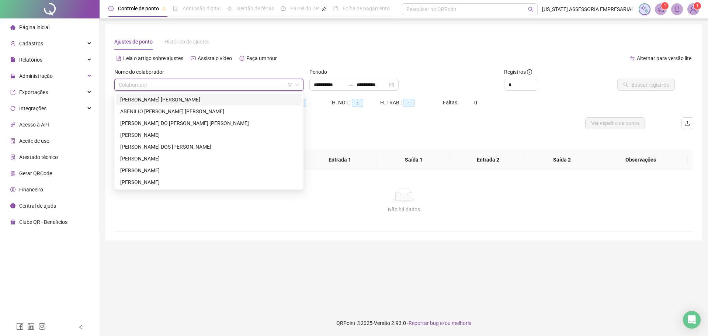
drag, startPoint x: 51, startPoint y: 79, endPoint x: 41, endPoint y: 143, distance: 65.3
click at [51, 79] on span "Administração" at bounding box center [36, 76] width 34 height 6
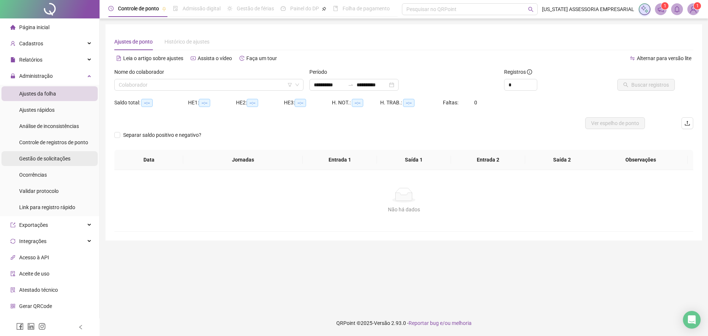
click at [38, 156] on span "Gestão de solicitações" at bounding box center [44, 159] width 51 height 6
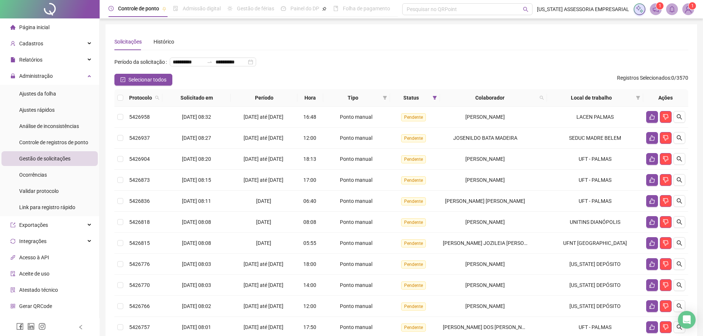
click at [400, 86] on div "Selecionar todos Registros Selecionados : 0 / 3570" at bounding box center [400, 80] width 573 height 12
click at [542, 103] on span at bounding box center [541, 97] width 7 height 11
click at [487, 74] on div "**********" at bounding box center [400, 65] width 573 height 18
click at [541, 103] on span at bounding box center [541, 97] width 7 height 11
click at [440, 86] on div "Selecionar todos Registros Selecionados : 0 / 3570" at bounding box center [400, 80] width 573 height 12
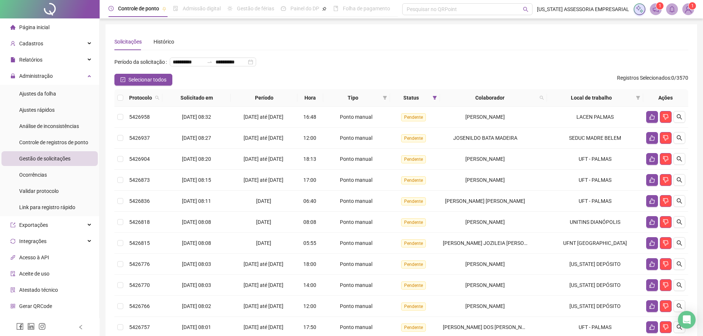
drag, startPoint x: 545, startPoint y: 113, endPoint x: 529, endPoint y: 115, distance: 16.0
click at [545, 103] on span at bounding box center [541, 97] width 7 height 11
type input "*"
type input "******"
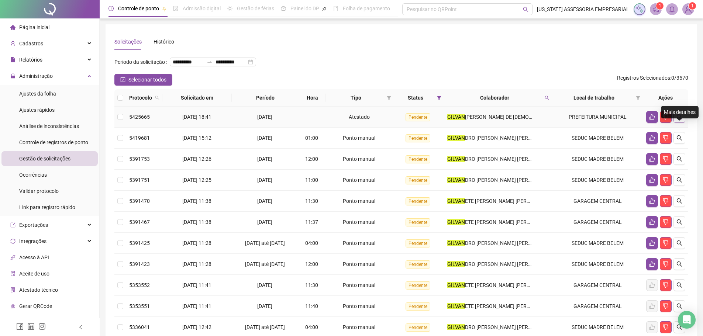
click at [680, 119] on icon "search" at bounding box center [678, 116] width 5 height 5
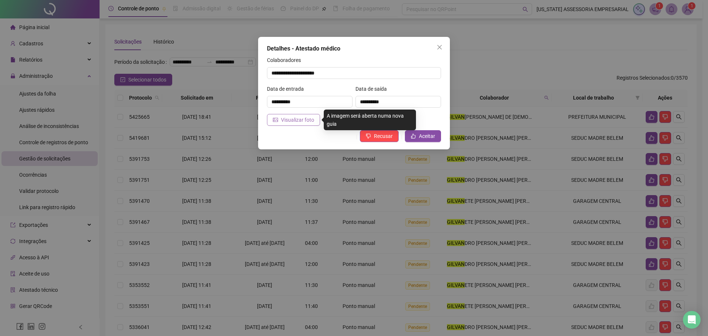
click at [303, 119] on span "Visualizar foto" at bounding box center [297, 120] width 33 height 8
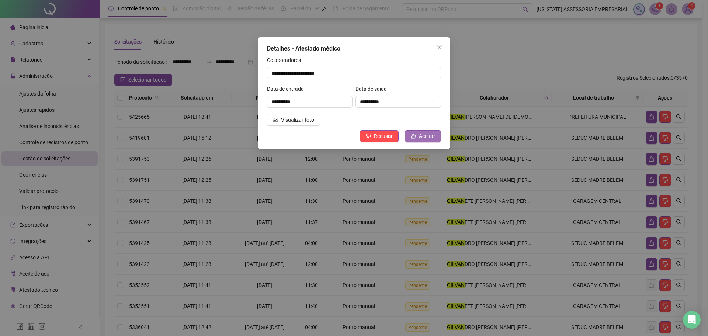
click at [430, 133] on span "Aceitar" at bounding box center [427, 136] width 16 height 8
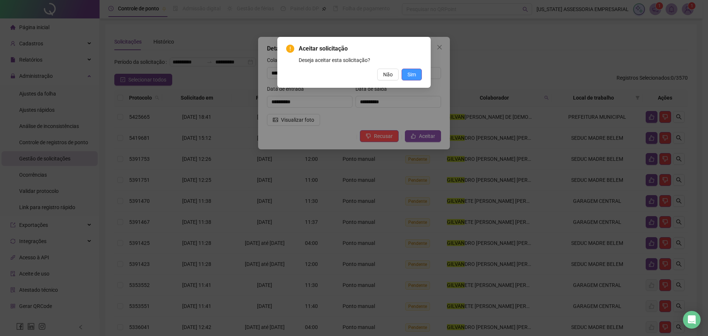
click at [415, 76] on span "Sim" at bounding box center [411, 74] width 8 height 8
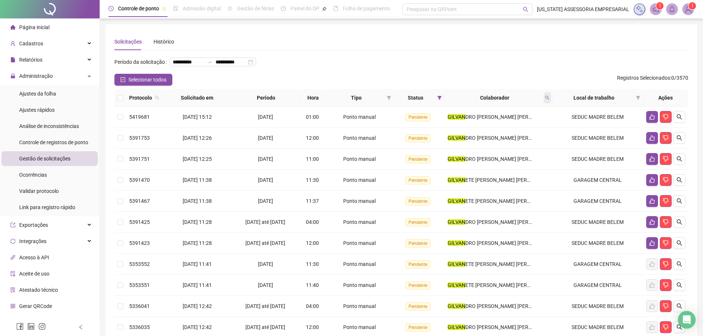
click at [549, 103] on span at bounding box center [546, 97] width 7 height 11
type input "**********"
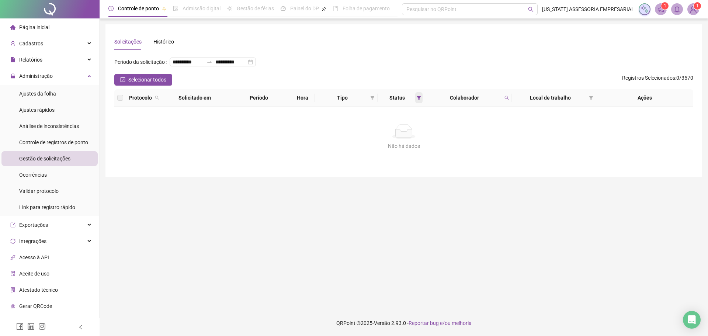
click at [416, 103] on span at bounding box center [418, 97] width 7 height 11
click at [399, 147] on span "Aceita" at bounding box center [397, 149] width 18 height 8
click at [416, 162] on span "OK" at bounding box center [412, 163] width 7 height 8
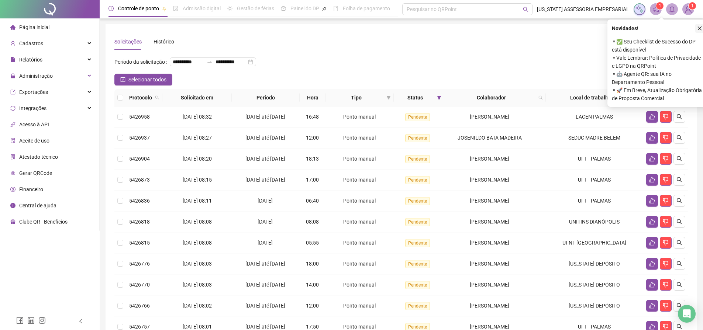
click at [698, 29] on icon "close" at bounding box center [699, 28] width 5 height 5
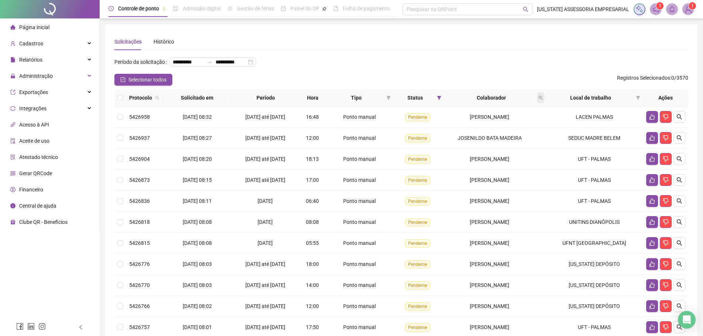
click at [541, 100] on icon "search" at bounding box center [540, 98] width 4 height 4
type input "*"
type input "***"
click at [435, 103] on span at bounding box center [438, 97] width 7 height 11
click at [404, 150] on label at bounding box center [402, 148] width 6 height 8
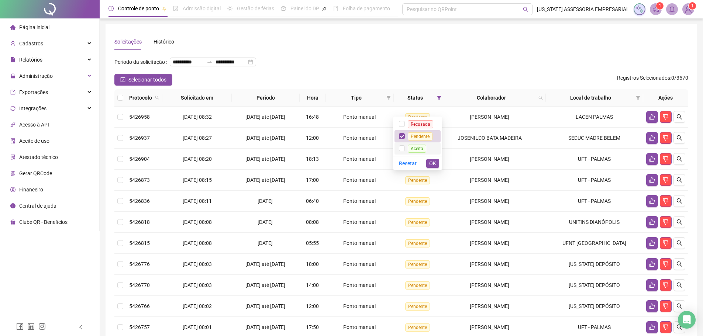
click at [399, 149] on li "Aceita" at bounding box center [417, 148] width 46 height 12
click at [431, 160] on span "OK" at bounding box center [432, 163] width 7 height 8
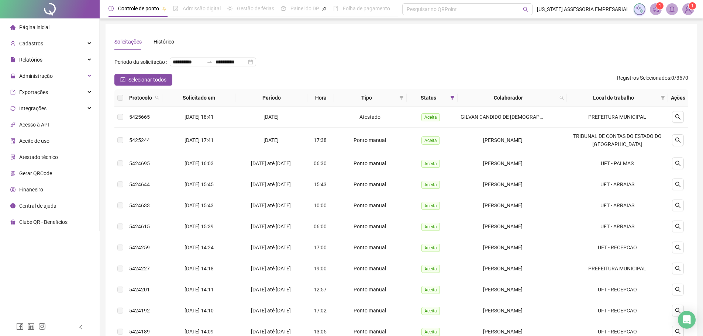
click at [575, 105] on th "Local de trabalho" at bounding box center [616, 97] width 101 height 17
click at [678, 120] on icon "search" at bounding box center [677, 117] width 6 height 6
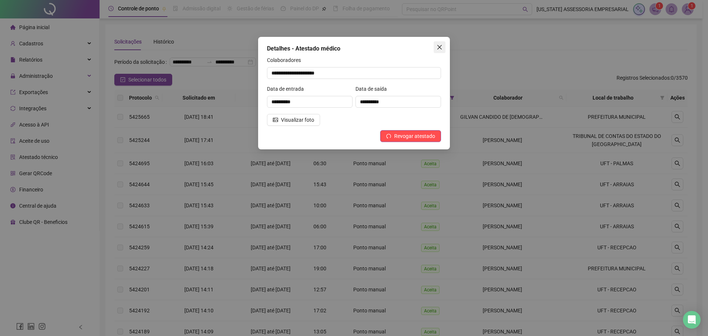
click at [439, 51] on button "Close" at bounding box center [440, 47] width 12 height 12
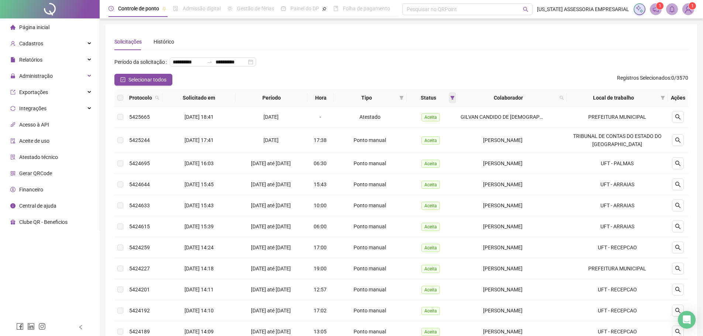
click at [454, 100] on icon "filter" at bounding box center [452, 98] width 4 height 4
click at [427, 146] on span "Aceita" at bounding box center [435, 149] width 18 height 8
click at [451, 159] on span "OK" at bounding box center [450, 163] width 7 height 8
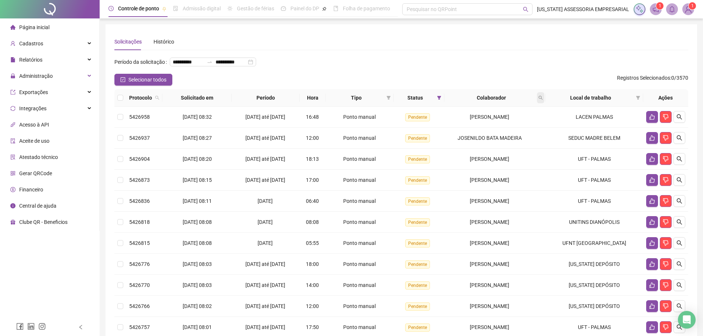
click at [542, 100] on icon "search" at bounding box center [540, 98] width 4 height 4
type input "****"
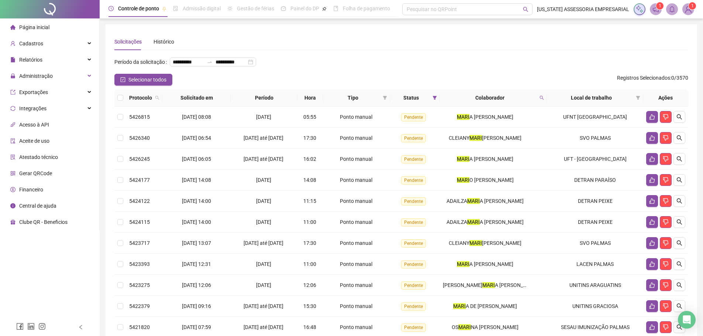
click at [547, 107] on th "Colaborador" at bounding box center [493, 97] width 107 height 17
click at [544, 100] on icon "search" at bounding box center [542, 98] width 4 height 4
click at [514, 125] on input "****" at bounding box center [509, 125] width 69 height 12
type input "*******"
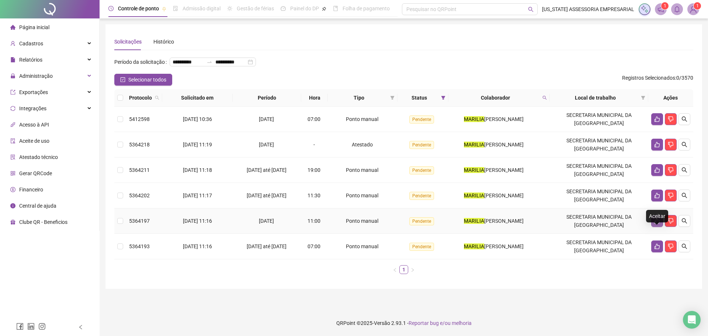
click at [661, 227] on button "button" at bounding box center [657, 221] width 12 height 12
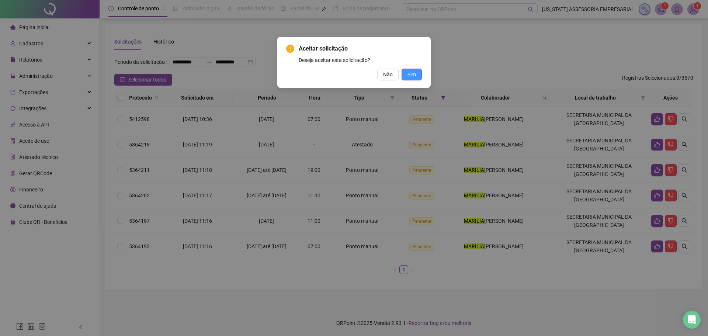
click at [415, 78] on span "Sim" at bounding box center [411, 74] width 8 height 8
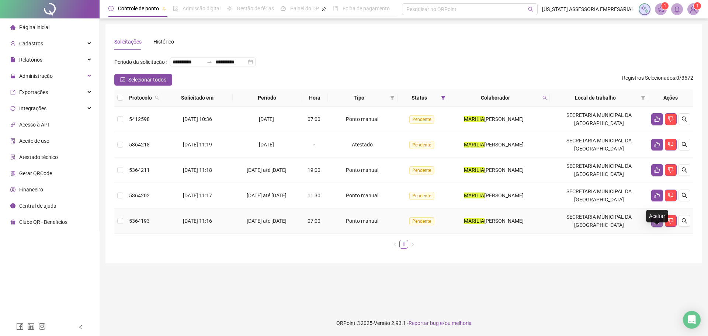
click at [655, 227] on button "button" at bounding box center [657, 221] width 12 height 12
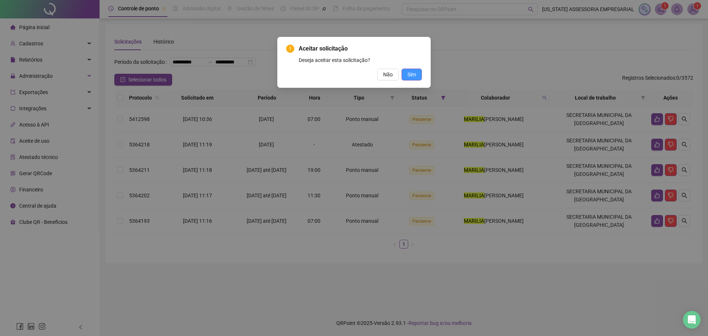
click at [411, 74] on span "Sim" at bounding box center [411, 74] width 8 height 8
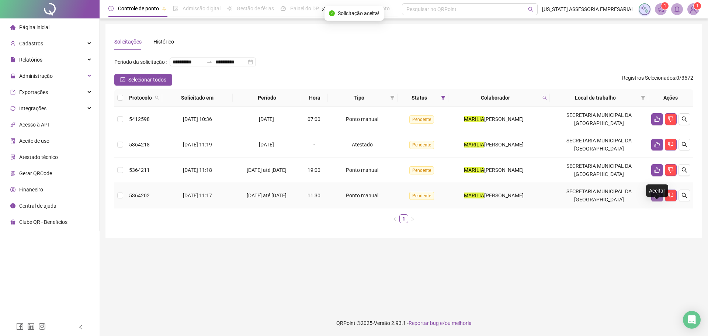
click at [657, 201] on button "button" at bounding box center [657, 196] width 12 height 12
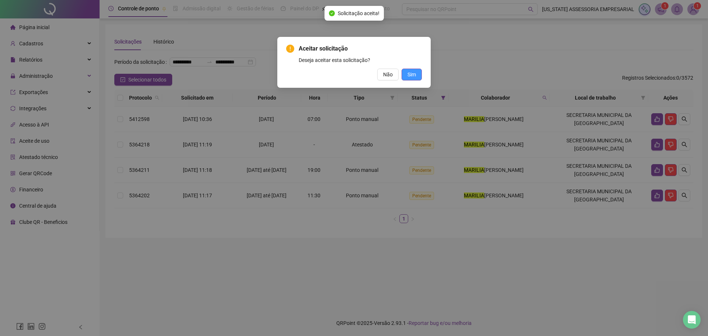
click at [420, 76] on button "Sim" at bounding box center [412, 75] width 20 height 12
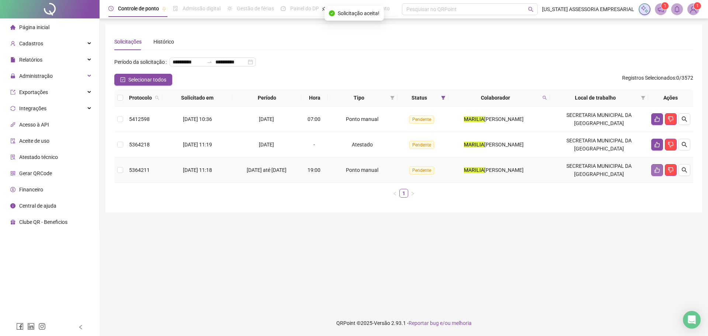
click at [654, 173] on icon "like" at bounding box center [657, 170] width 6 height 6
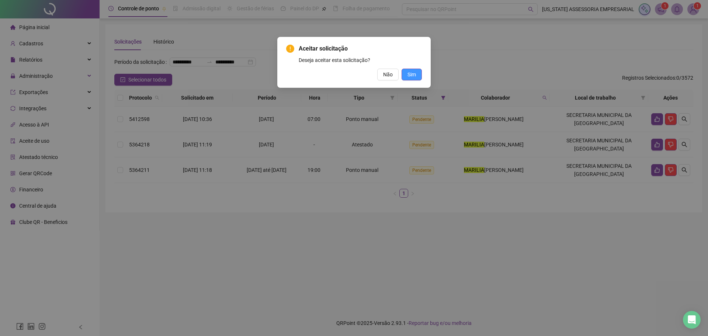
click at [417, 70] on button "Sim" at bounding box center [412, 75] width 20 height 12
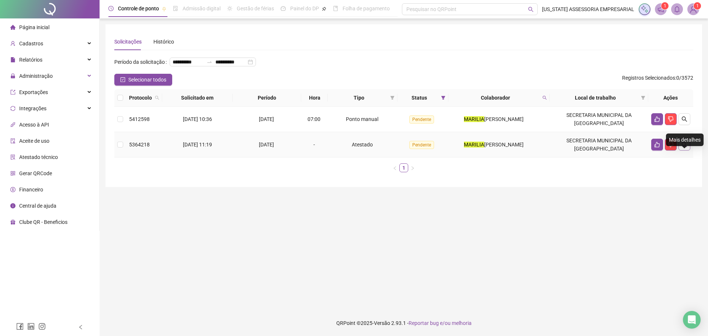
click at [686, 148] on icon "search" at bounding box center [684, 145] width 6 height 6
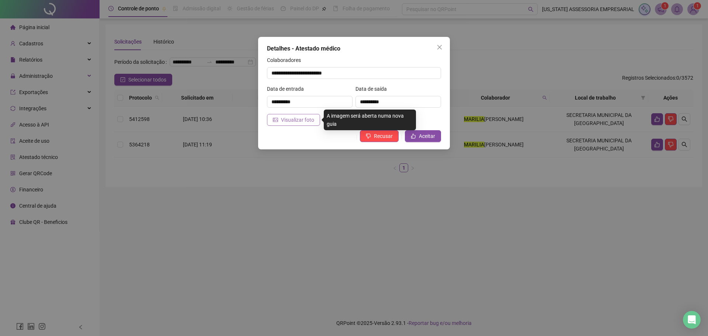
click at [314, 119] on button "Visualizar foto" at bounding box center [293, 120] width 53 height 12
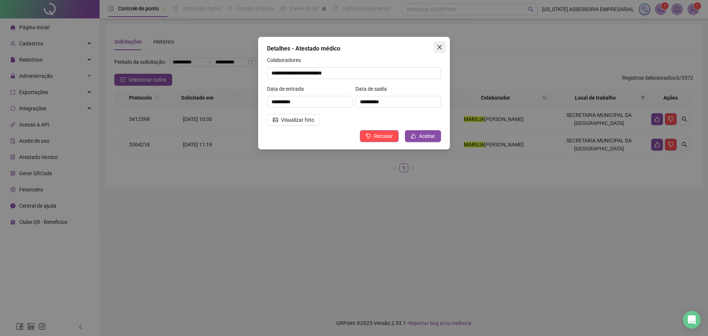
click at [438, 47] on icon "close" at bounding box center [440, 47] width 6 height 6
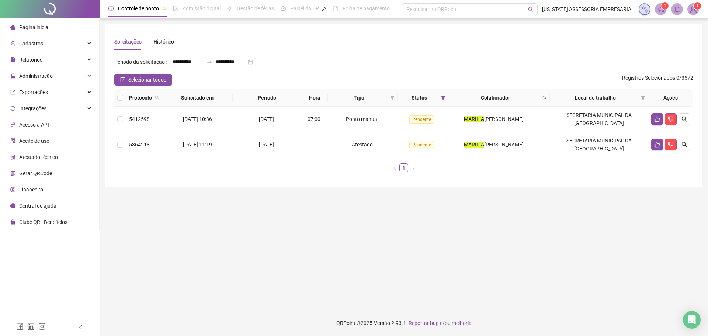
click at [443, 74] on div "**********" at bounding box center [403, 65] width 579 height 18
click at [367, 59] on div "**********" at bounding box center [403, 65] width 579 height 18
click at [547, 100] on icon "search" at bounding box center [544, 98] width 4 height 4
type input "*******"
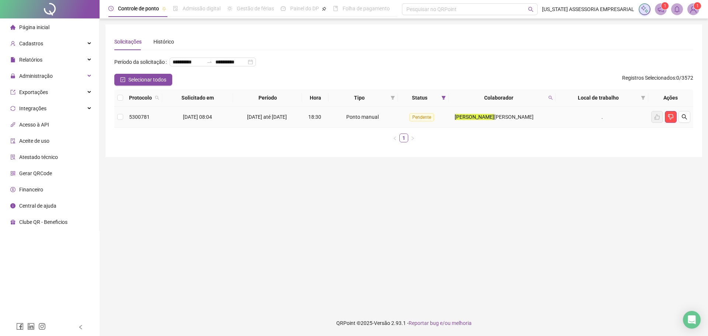
click at [484, 121] on div "GERALDO LALAU DE SOUZA" at bounding box center [494, 117] width 85 height 8
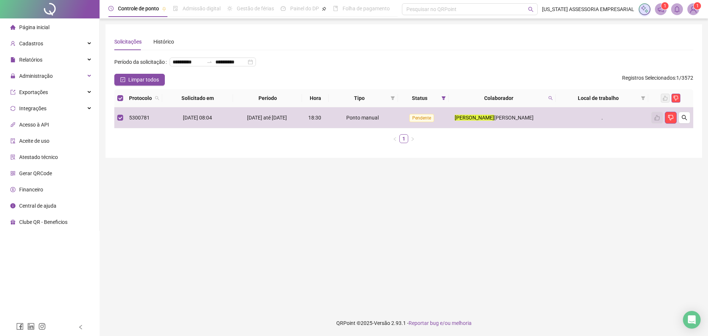
click at [474, 143] on div "Protocolo Solicitado em Período Hora Tipo Status Colaborador Local de trabalho …" at bounding box center [403, 116] width 579 height 54
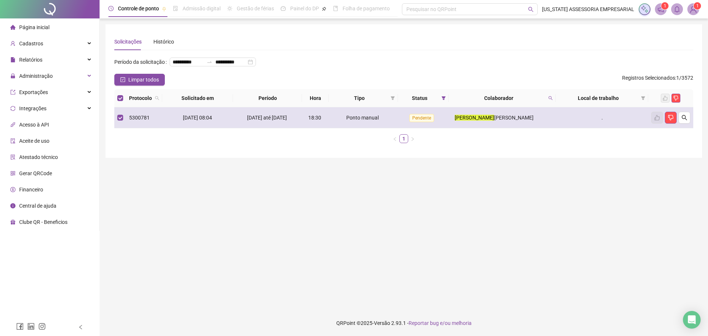
click at [528, 128] on td "GERALDO LALAU DE SOUZA" at bounding box center [502, 117] width 107 height 21
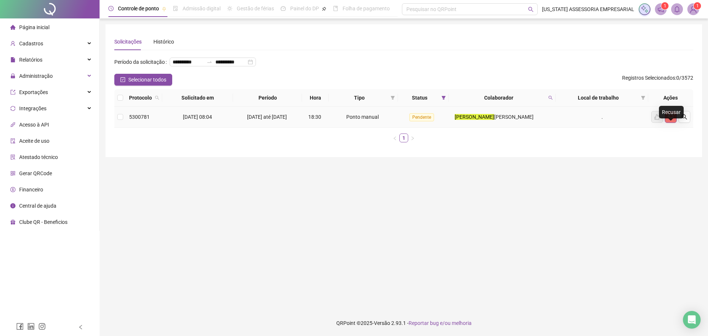
click at [671, 120] on icon "dislike" at bounding box center [670, 117] width 5 height 6
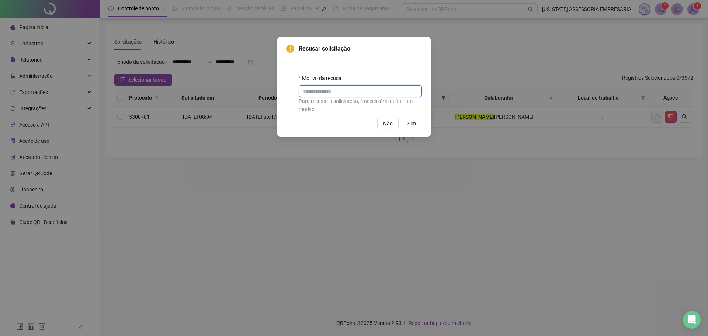
click at [346, 90] on input "text" at bounding box center [360, 91] width 123 height 12
drag, startPoint x: 392, startPoint y: 126, endPoint x: 614, endPoint y: 116, distance: 222.2
click at [394, 126] on button "Não" at bounding box center [387, 124] width 21 height 12
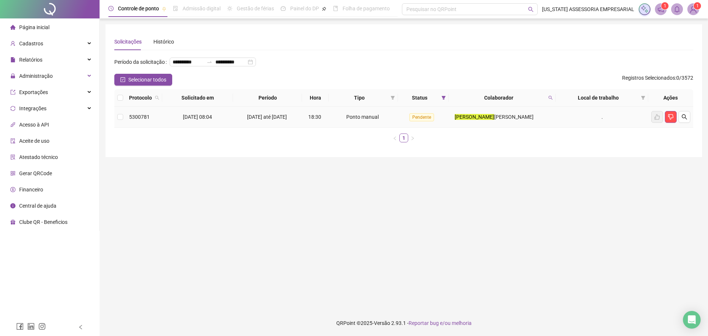
click at [656, 128] on tr "5300781 19/08/2025 08:04 18/08/2025 até 19/08/2025 18:30 Ponto manual Pendente …" at bounding box center [403, 117] width 579 height 21
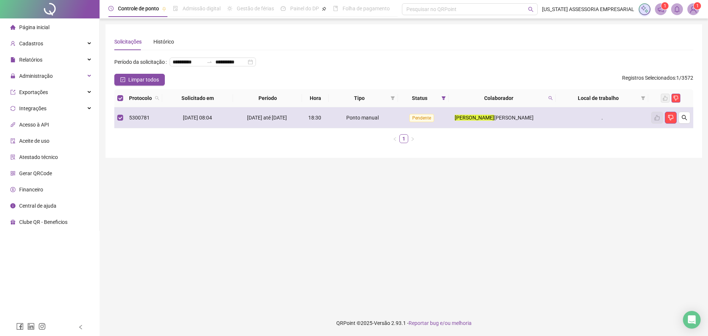
click at [443, 127] on td "Pendente" at bounding box center [423, 117] width 51 height 21
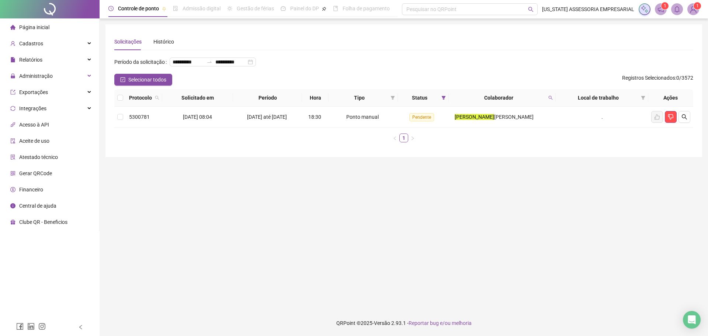
click at [449, 56] on div "**********" at bounding box center [403, 65] width 579 height 18
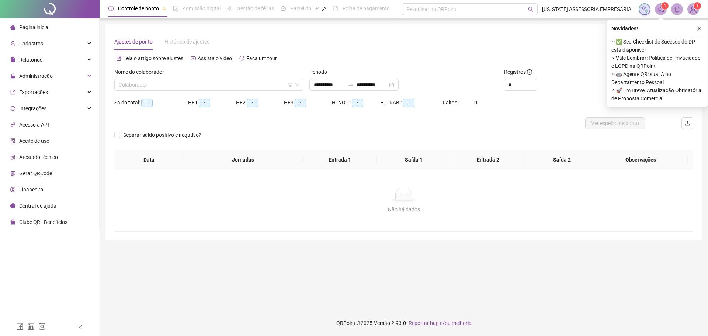
click at [699, 29] on icon "close" at bounding box center [699, 28] width 5 height 5
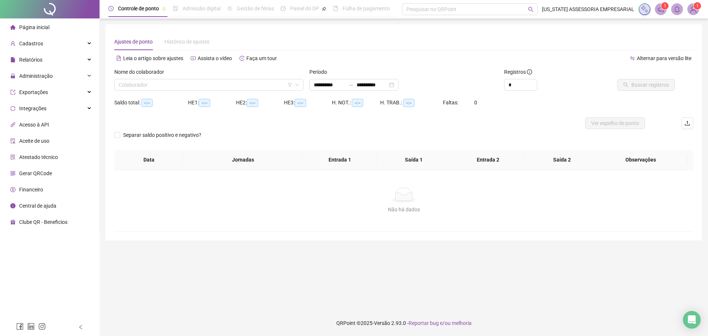
click at [430, 141] on div "Separar saldo positivo e negativo?" at bounding box center [403, 139] width 579 height 21
click at [52, 63] on div "Relatórios" at bounding box center [49, 59] width 96 height 15
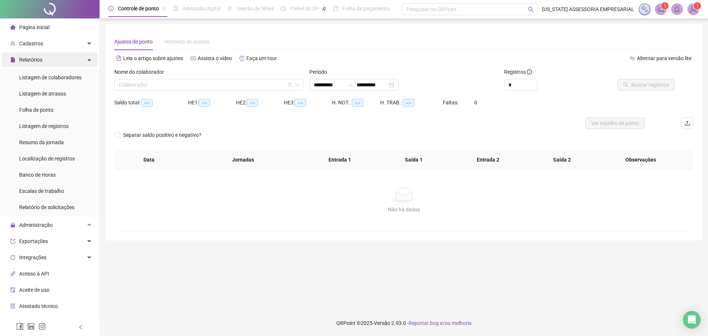
click at [52, 63] on div "Relatórios" at bounding box center [49, 59] width 96 height 15
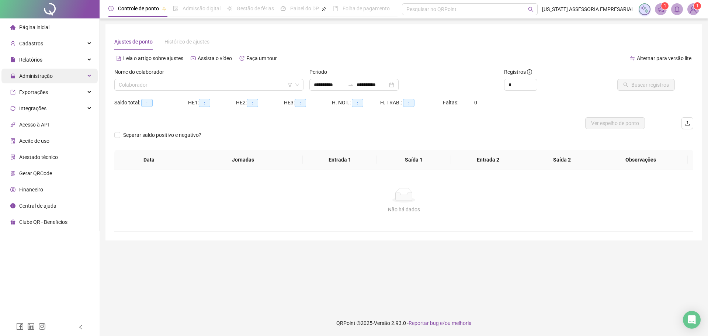
click at [62, 79] on div "Administração" at bounding box center [49, 76] width 96 height 15
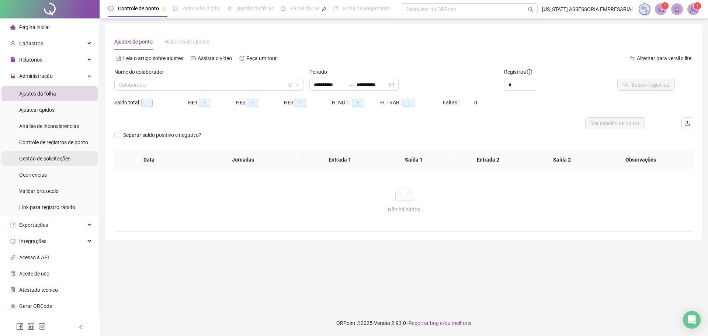
click at [63, 161] on span "Gestão de solicitações" at bounding box center [44, 159] width 51 height 6
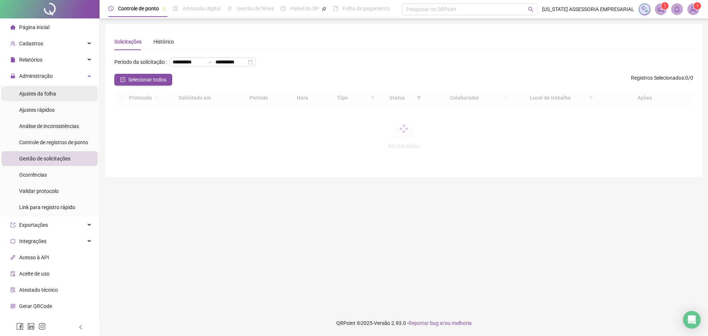
click at [68, 93] on li "Ajustes da folha" at bounding box center [49, 93] width 96 height 15
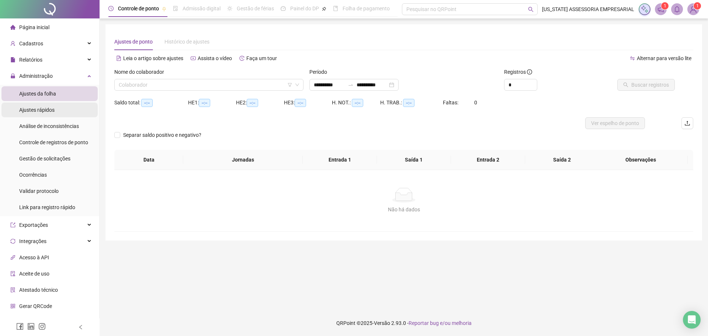
click at [66, 107] on li "Ajustes rápidos" at bounding box center [49, 110] width 96 height 15
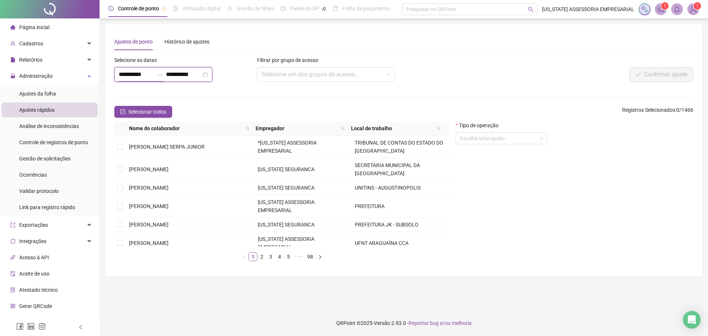
click at [141, 77] on input "**********" at bounding box center [136, 74] width 35 height 9
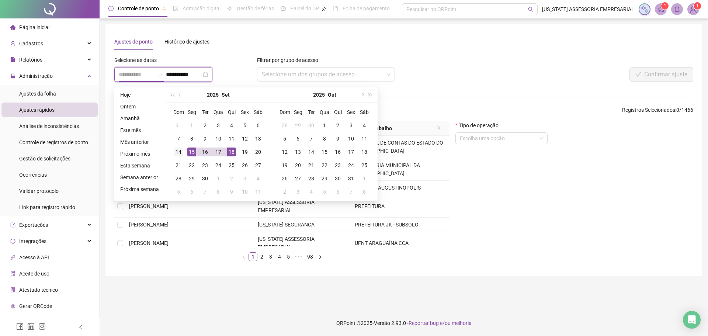
type input "**********"
click at [179, 152] on div "14" at bounding box center [178, 152] width 9 height 9
type input "**********"
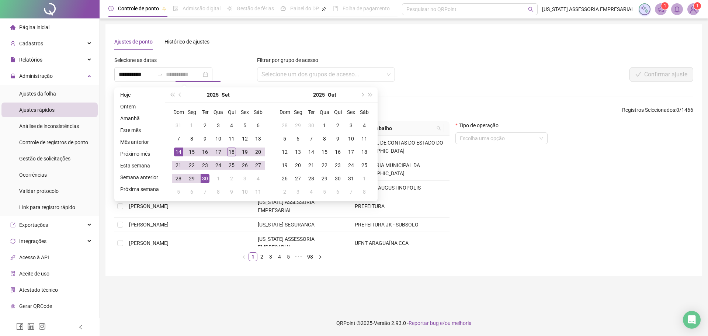
click at [208, 182] on td "30" at bounding box center [204, 178] width 13 height 13
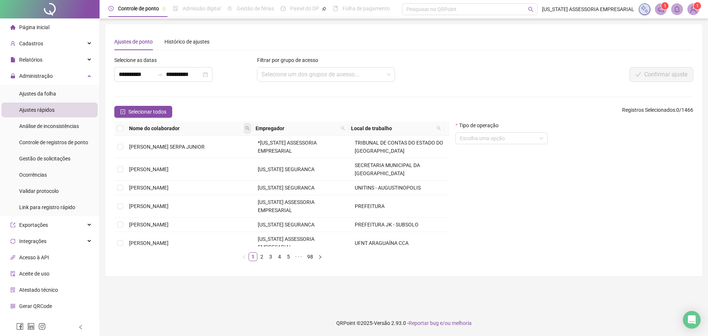
click at [248, 130] on icon "search" at bounding box center [247, 128] width 4 height 4
type input "**********"
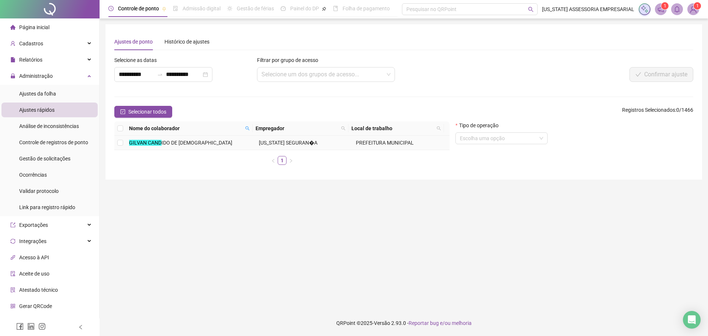
click at [194, 149] on td "GILVAN CAND IDO DE [DEMOGRAPHIC_DATA]" at bounding box center [191, 143] width 130 height 14
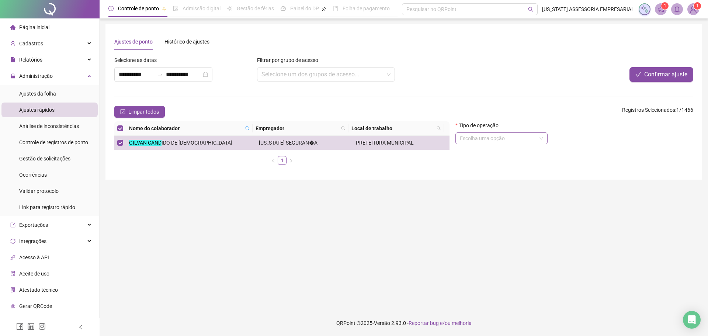
click at [508, 142] on input "search" at bounding box center [498, 138] width 77 height 11
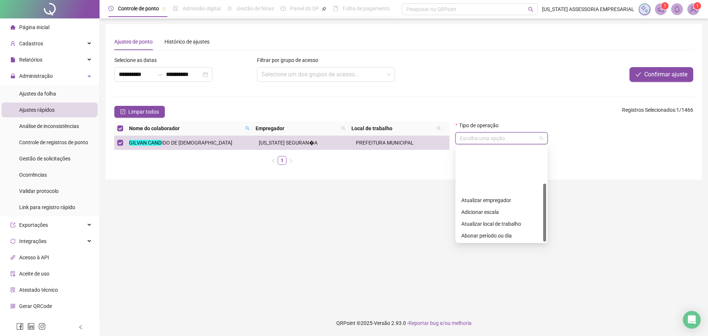
scroll to position [59, 0]
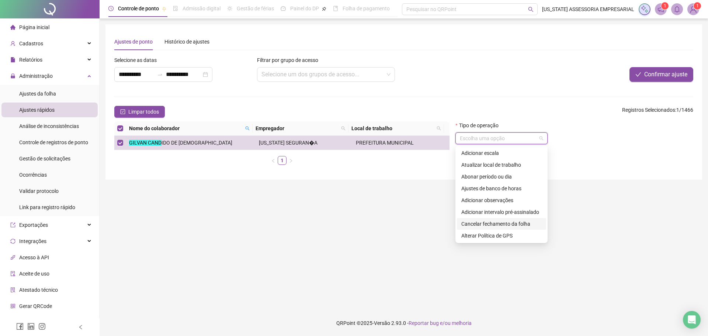
click at [483, 227] on div "Cancelar fechamento da folha" at bounding box center [501, 224] width 80 height 8
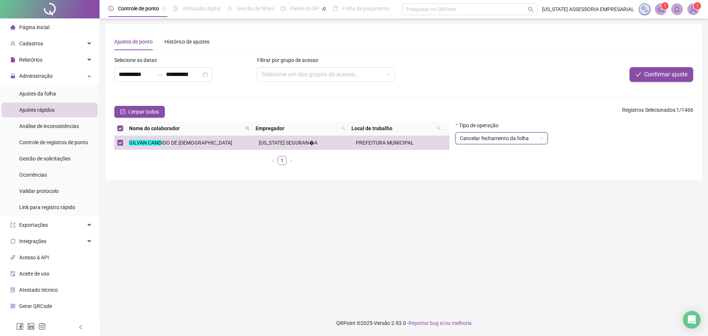
click at [414, 216] on main "**********" at bounding box center [403, 164] width 597 height 280
click at [656, 73] on span "Confirmar ajuste" at bounding box center [665, 74] width 43 height 9
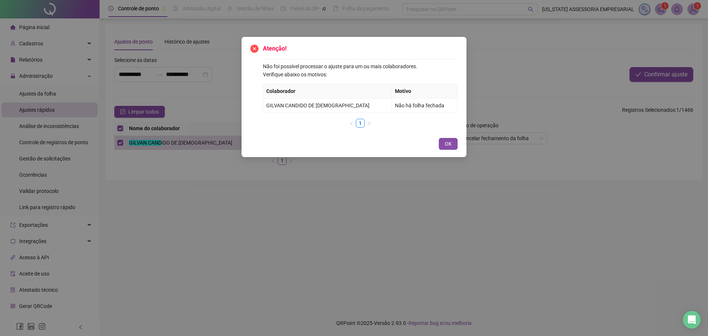
drag, startPoint x: 656, startPoint y: 73, endPoint x: 547, endPoint y: 39, distance: 114.3
click at [547, 39] on div "Atenção! Não foi possível processar o ajuste para um ou mais colaboradores. Ver…" at bounding box center [354, 168] width 708 height 336
click at [453, 149] on button "OK" at bounding box center [448, 144] width 19 height 12
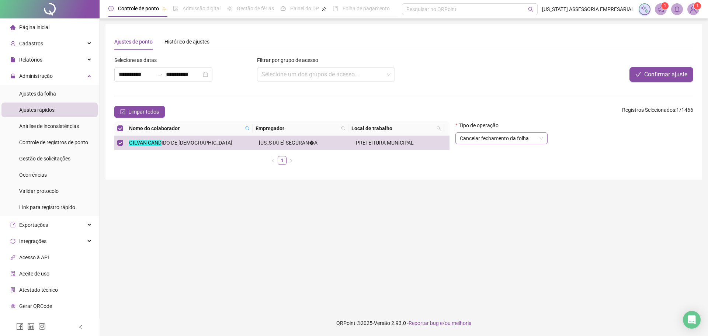
click at [489, 139] on span "Cancelar fechamento da folha" at bounding box center [501, 138] width 83 height 11
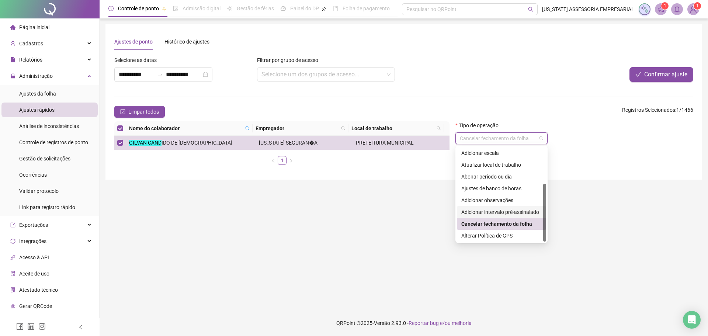
scroll to position [0, 0]
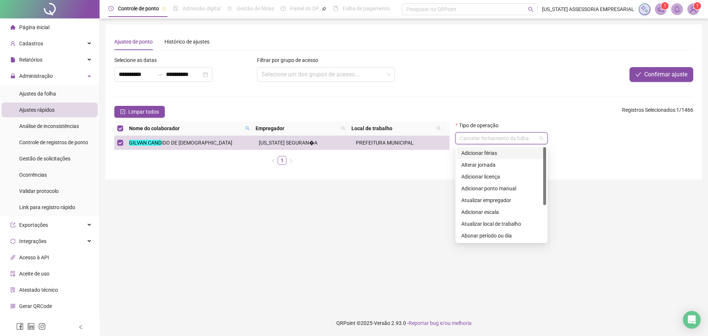
click at [489, 150] on div "Adicionar férias" at bounding box center [501, 153] width 80 height 8
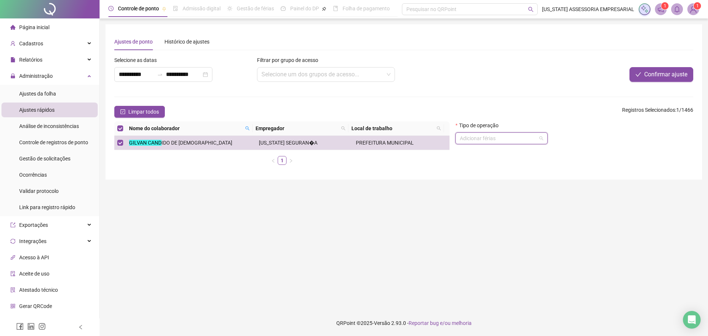
click at [499, 140] on span "Adicionar férias" at bounding box center [501, 138] width 83 height 11
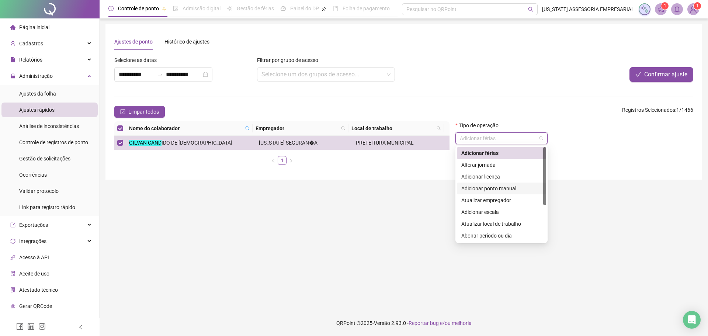
click at [491, 193] on div "Adicionar ponto manual" at bounding box center [501, 189] width 89 height 12
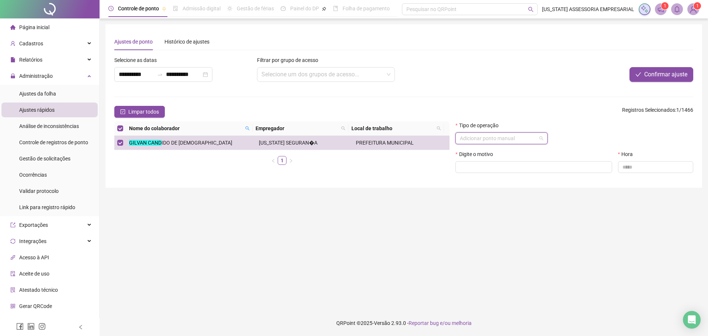
click at [508, 138] on span "Adicionar ponto manual" at bounding box center [501, 138] width 83 height 11
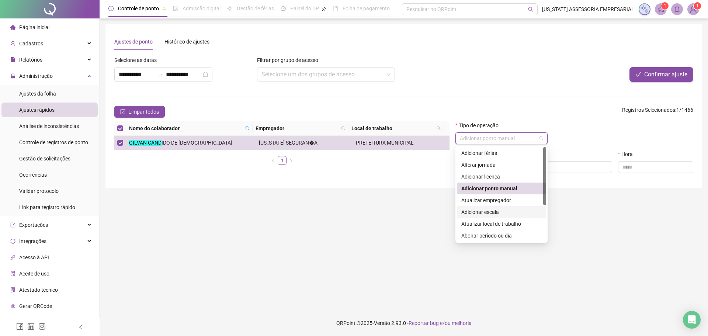
click at [488, 210] on div "Adicionar escala" at bounding box center [501, 212] width 80 height 8
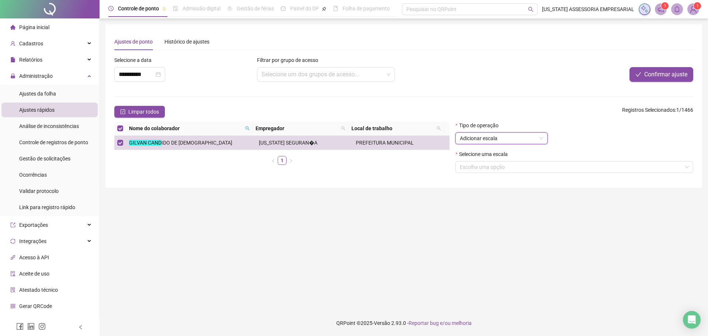
drag, startPoint x: 412, startPoint y: 219, endPoint x: 427, endPoint y: 211, distance: 16.5
click at [414, 218] on main "**********" at bounding box center [403, 164] width 597 height 280
click at [499, 138] on span "Adicionar escala" at bounding box center [501, 138] width 83 height 11
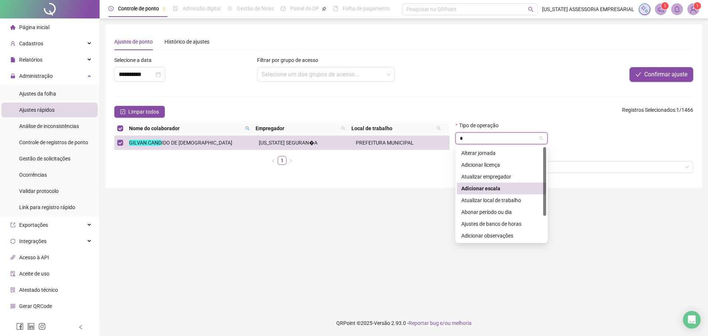
type input "**"
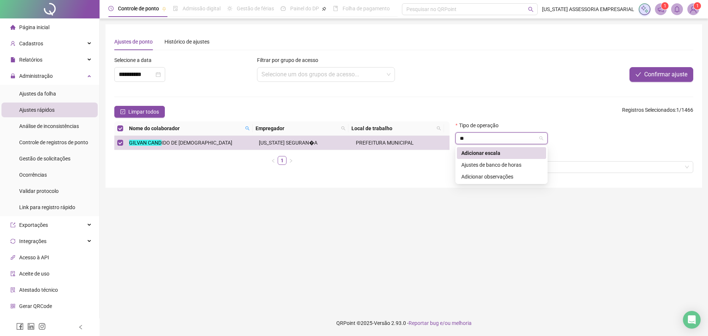
click at [502, 153] on div "Adicionar escala" at bounding box center [501, 153] width 80 height 8
click at [510, 170] on input "search" at bounding box center [571, 167] width 222 height 11
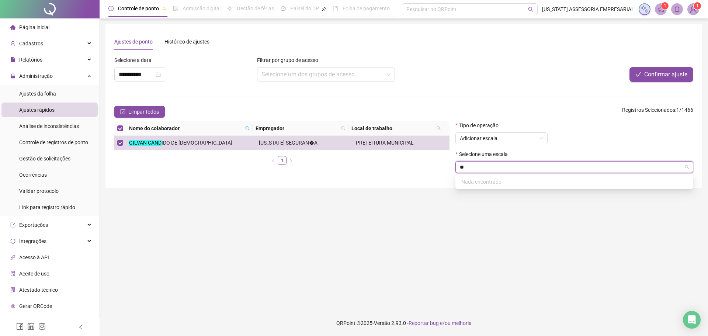
type input "*"
click at [482, 171] on input "search" at bounding box center [571, 167] width 222 height 11
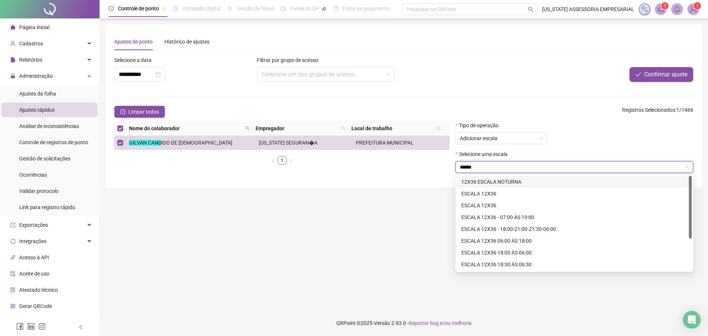
type input "******"
click at [491, 256] on div "ESCALA 12X36 18:00 ÀS 06:00" at bounding box center [574, 253] width 226 height 8
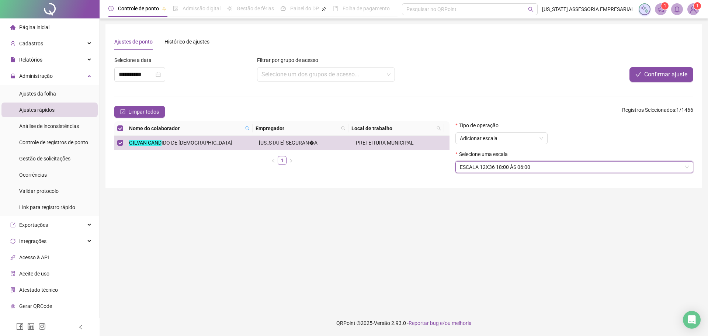
click at [358, 240] on main "**********" at bounding box center [403, 164] width 597 height 280
click at [674, 77] on span "Confirmar ajuste" at bounding box center [665, 74] width 43 height 9
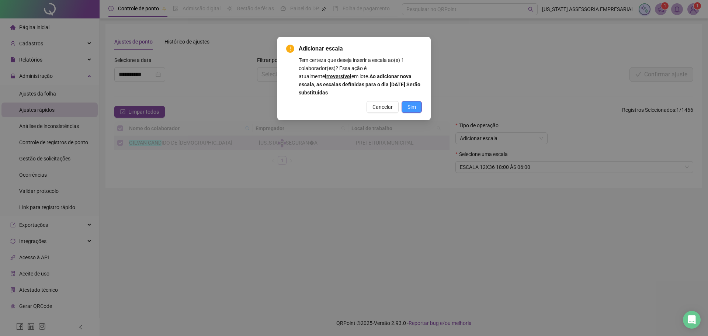
click at [416, 109] on button "Sim" at bounding box center [412, 107] width 20 height 12
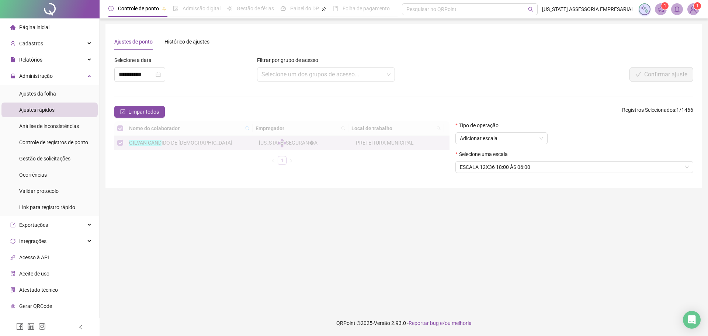
drag, startPoint x: 432, startPoint y: 118, endPoint x: 435, endPoint y: 120, distance: 4.0
drag, startPoint x: 435, startPoint y: 120, endPoint x: 416, endPoint y: 101, distance: 27.6
click at [416, 101] on form "**********" at bounding box center [403, 117] width 579 height 123
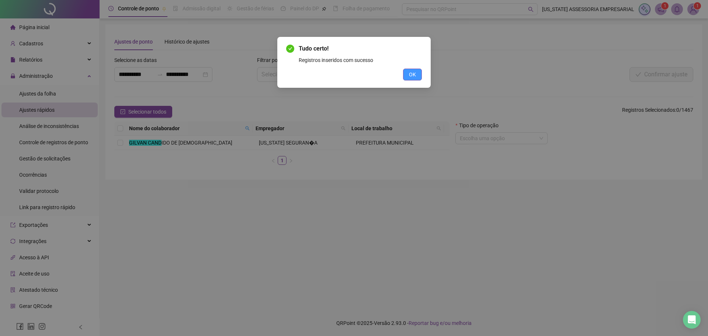
click at [416, 76] on button "OK" at bounding box center [412, 75] width 19 height 12
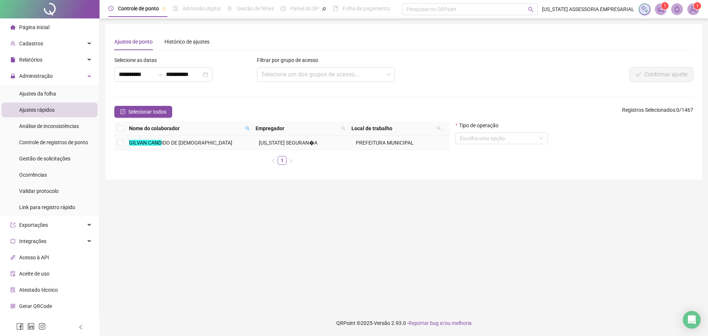
click at [130, 144] on mark "GILVAN CAND" at bounding box center [145, 143] width 32 height 6
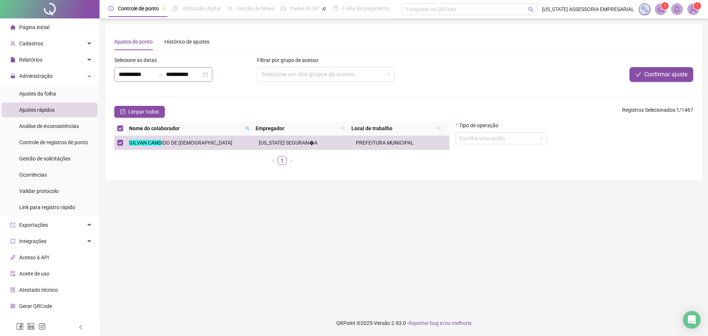
click at [135, 80] on div "**********" at bounding box center [163, 74] width 98 height 15
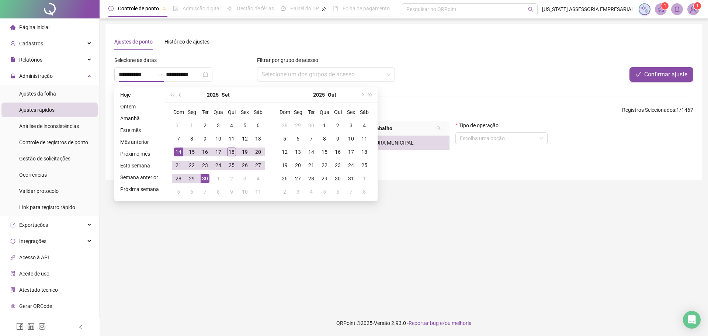
click at [179, 96] on span "prev-year" at bounding box center [181, 95] width 4 height 4
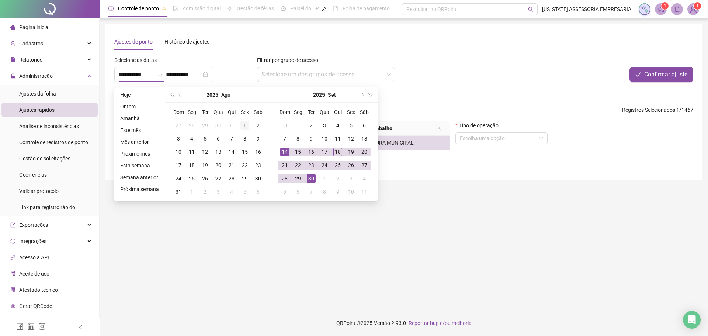
type input "**********"
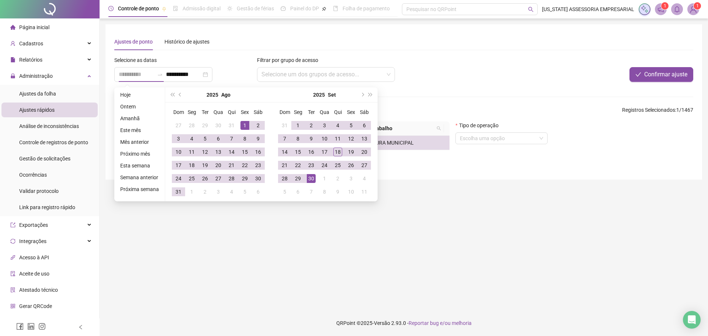
click at [243, 130] on td "1" at bounding box center [244, 125] width 13 height 13
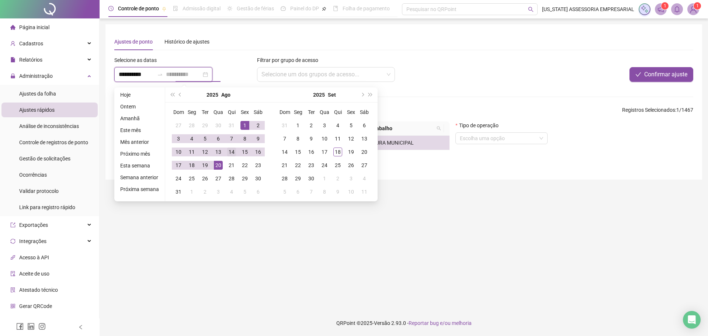
type input "**********"
click at [230, 153] on div "14" at bounding box center [231, 152] width 9 height 9
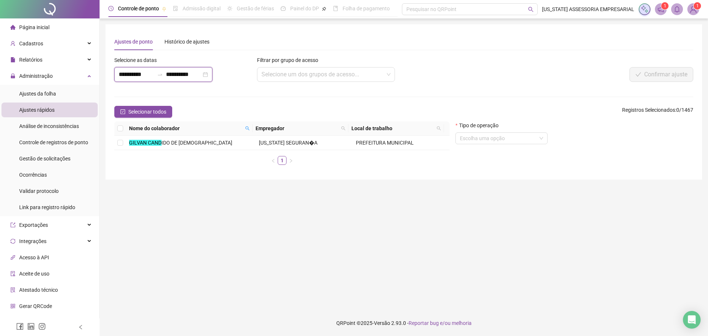
click at [148, 77] on input "**********" at bounding box center [136, 74] width 35 height 9
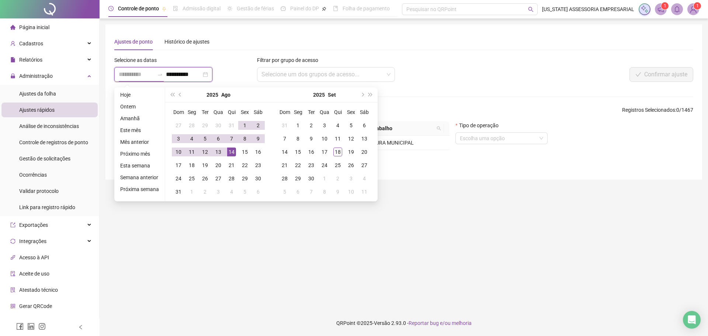
type input "**********"
click at [232, 153] on div "14" at bounding box center [231, 152] width 9 height 9
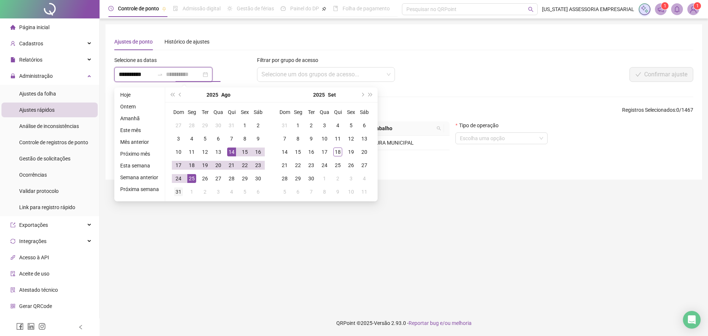
type input "**********"
click at [178, 193] on div "31" at bounding box center [178, 191] width 9 height 9
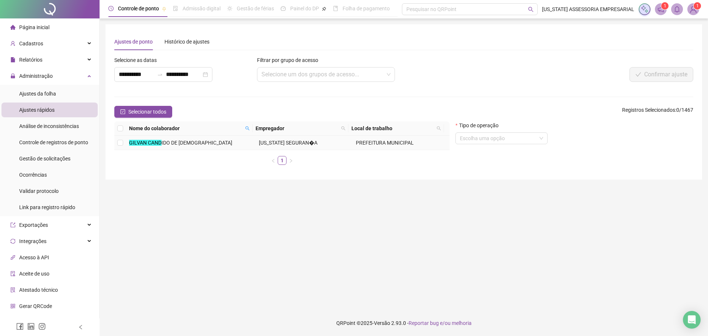
click at [149, 146] on mark "GILVAN CAND" at bounding box center [145, 143] width 32 height 6
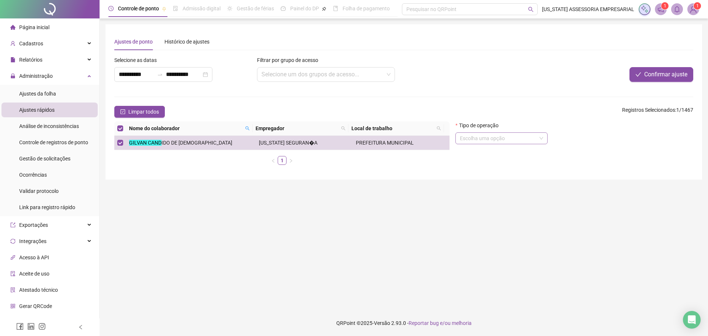
click at [485, 138] on input "search" at bounding box center [498, 138] width 77 height 11
type input "****"
click at [484, 156] on div "Adicionar escala" at bounding box center [501, 153] width 80 height 8
click at [495, 165] on input "search" at bounding box center [571, 167] width 222 height 11
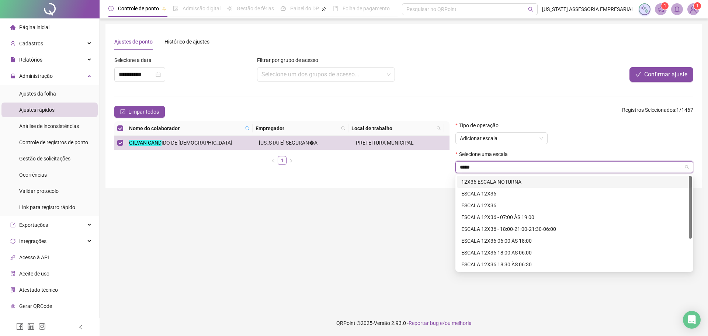
type input "******"
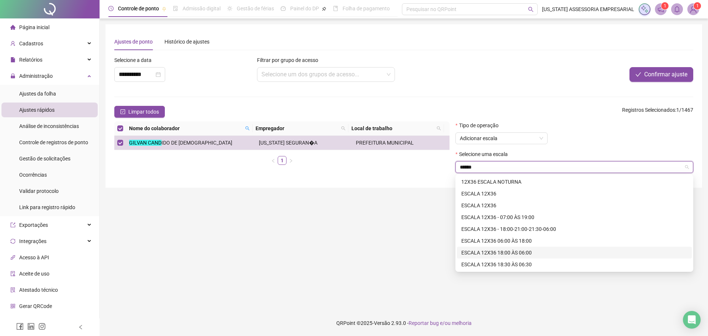
click at [534, 250] on div "ESCALA 12X36 18:00 ÀS 06:00" at bounding box center [574, 253] width 226 height 8
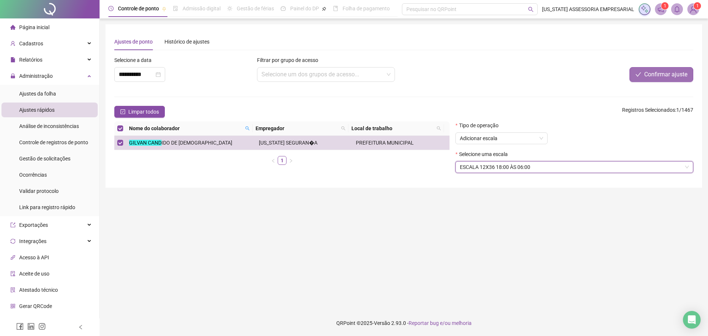
click at [674, 76] on span "Confirmar ajuste" at bounding box center [665, 74] width 43 height 9
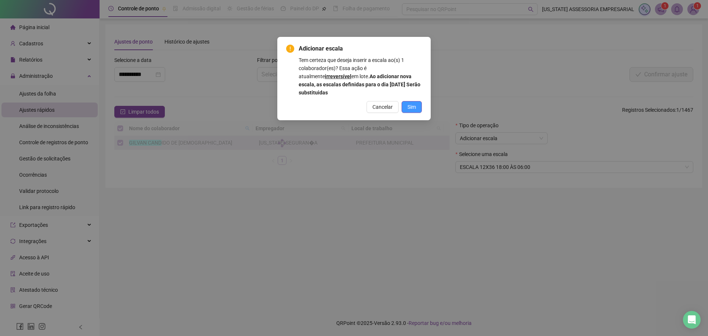
click at [407, 103] on button "Sim" at bounding box center [412, 107] width 20 height 12
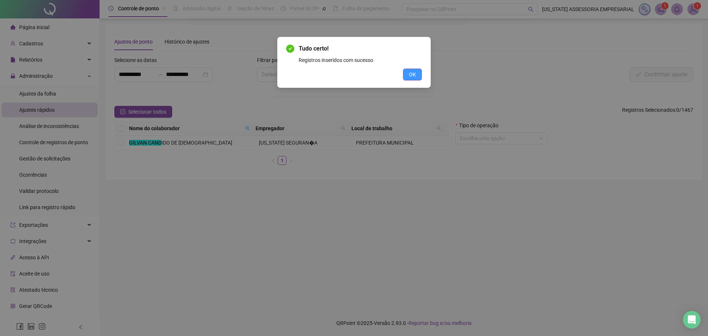
click at [416, 76] on span "OK" at bounding box center [412, 74] width 7 height 8
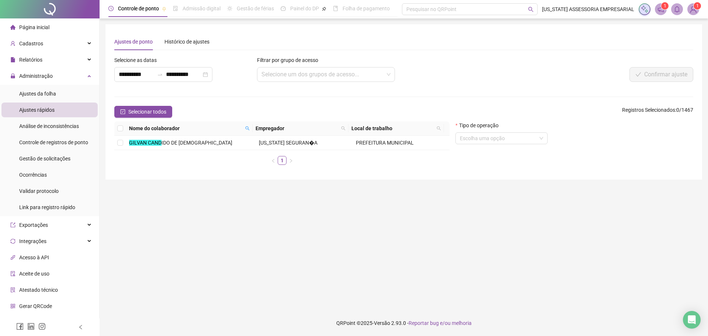
click at [388, 97] on form "**********" at bounding box center [403, 113] width 579 height 115
click at [388, 100] on form "**********" at bounding box center [403, 113] width 579 height 115
click at [370, 105] on form "**********" at bounding box center [403, 113] width 579 height 115
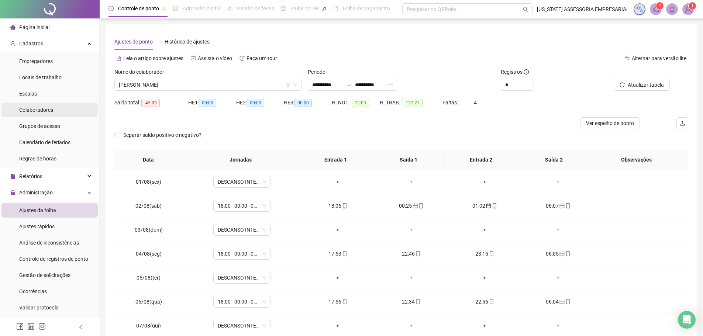
click at [44, 112] on span "Colaboradores" at bounding box center [36, 110] width 34 height 6
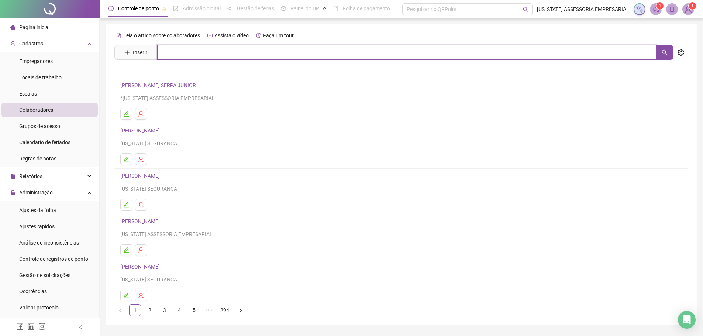
click at [303, 51] on input "text" at bounding box center [406, 52] width 499 height 15
type input "********"
click at [59, 59] on li "Empregadores" at bounding box center [49, 61] width 96 height 15
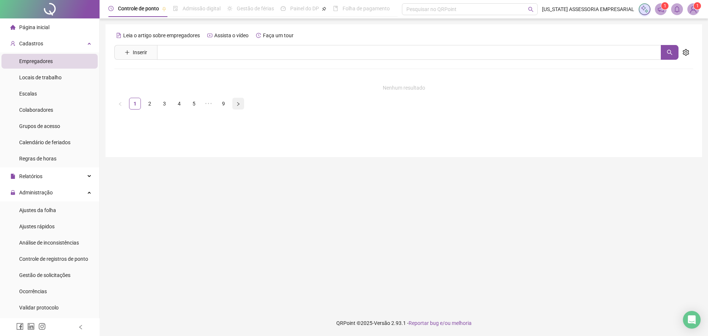
click at [240, 101] on button "button" at bounding box center [238, 104] width 12 height 12
click at [240, 100] on button "button" at bounding box center [238, 104] width 12 height 12
click at [229, 100] on link "9" at bounding box center [223, 103] width 11 height 11
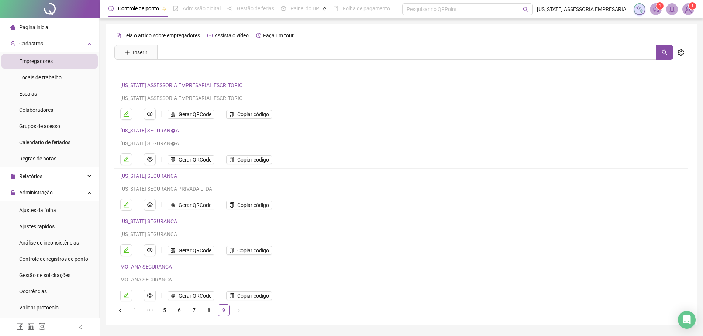
scroll to position [21, 0]
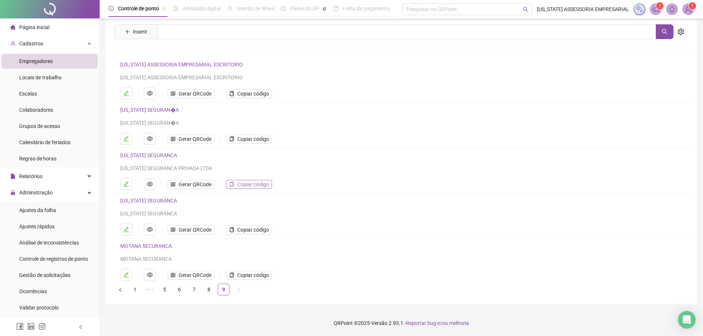
click at [257, 185] on span "Copiar código" at bounding box center [253, 184] width 32 height 8
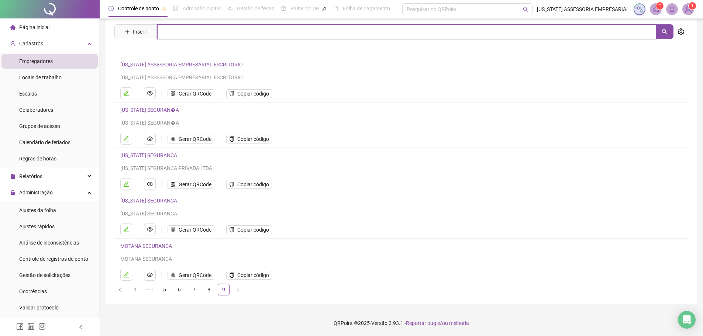
click at [184, 38] on input "text" at bounding box center [406, 31] width 499 height 15
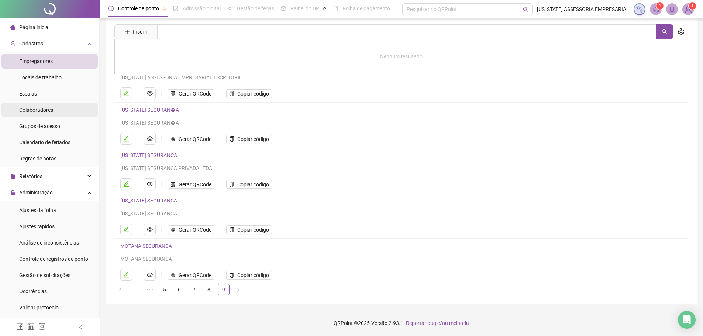
click at [37, 110] on span "Colaboradores" at bounding box center [36, 110] width 34 height 6
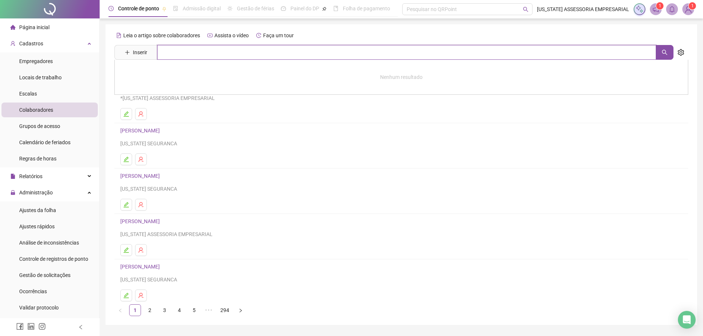
click at [195, 56] on input "text" at bounding box center [406, 52] width 499 height 15
type input "*"
type input "**********"
click at [148, 72] on link "PEDRO BISPO DE SOUSA" at bounding box center [147, 74] width 39 height 6
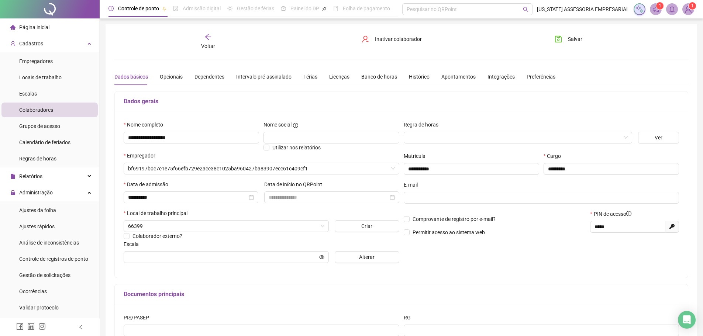
type input "**********"
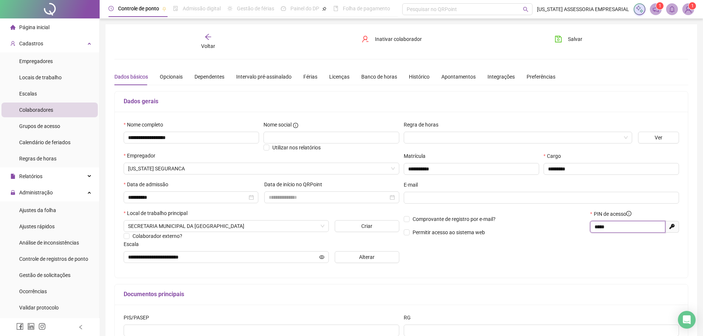
drag, startPoint x: 613, startPoint y: 228, endPoint x: 582, endPoint y: 228, distance: 31.0
click at [582, 228] on div "Comprovante de registro por e-mail? Permitir acesso ao sistema web PIN de acess…" at bounding box center [541, 226] width 280 height 32
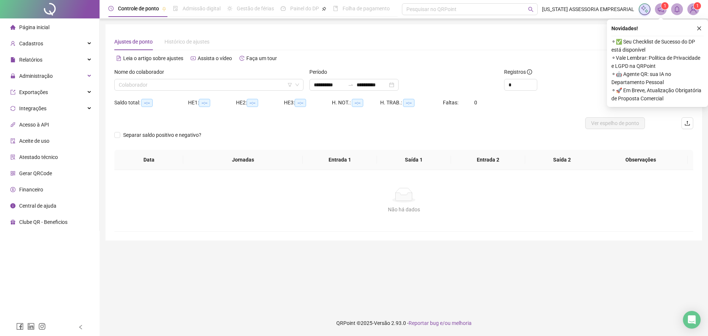
click at [309, 37] on div "Ajustes de ponto Histórico de ajustes" at bounding box center [403, 41] width 579 height 17
click at [208, 90] on input "search" at bounding box center [206, 84] width 174 height 11
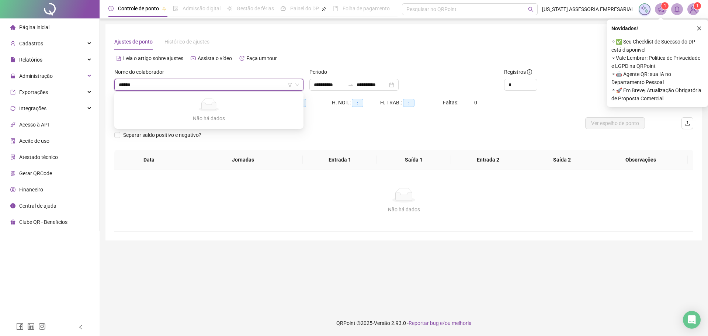
type input "*****"
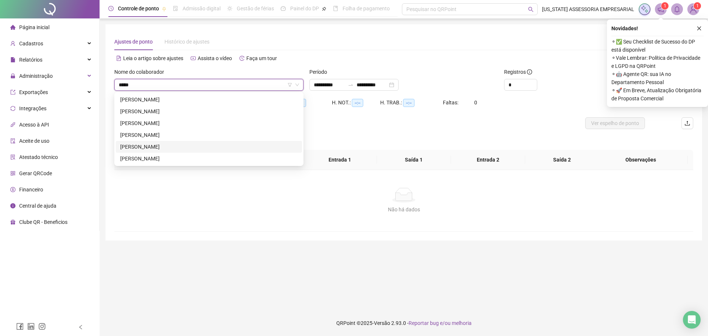
click at [211, 148] on div "[PERSON_NAME]" at bounding box center [208, 147] width 177 height 8
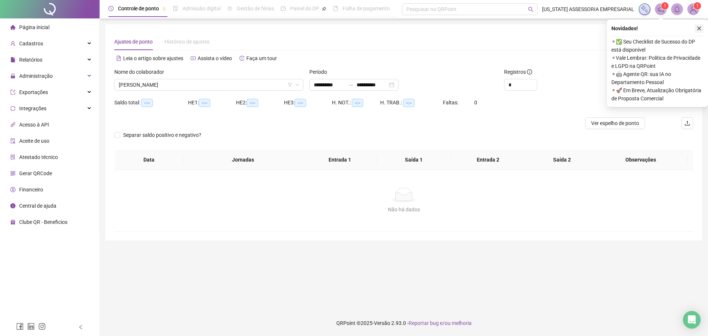
click at [700, 30] on icon "close" at bounding box center [699, 28] width 5 height 5
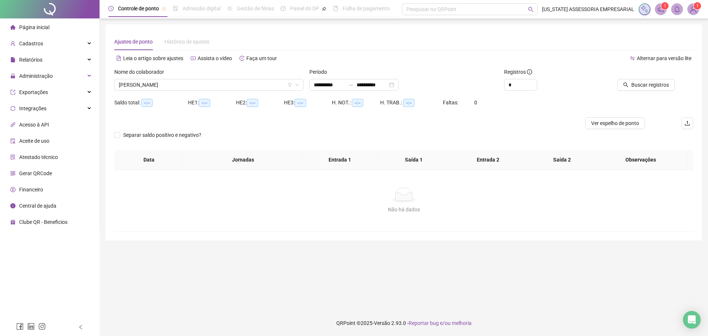
click at [655, 92] on div "Buscar registros" at bounding box center [647, 82] width 97 height 29
click at [650, 87] on span "Buscar registros" at bounding box center [650, 85] width 38 height 8
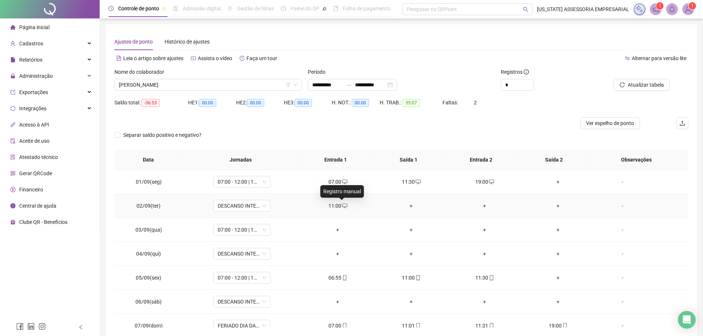
click at [342, 203] on span at bounding box center [344, 206] width 6 height 6
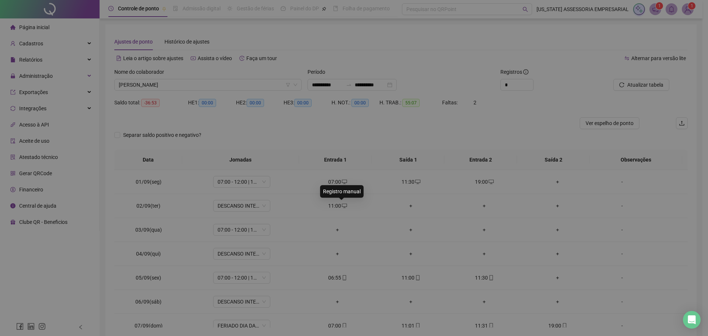
type input "**********"
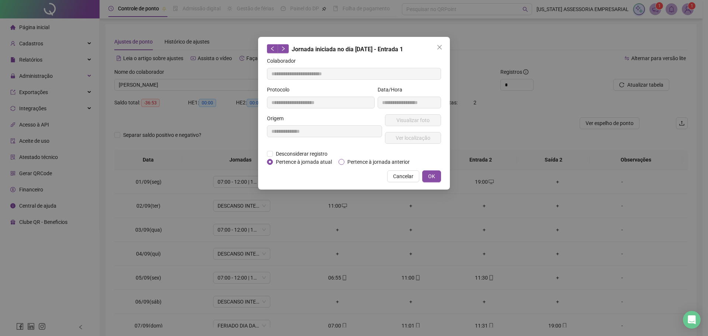
click at [378, 161] on span "Pertence à jornada anterior" at bounding box center [378, 162] width 68 height 8
click at [439, 177] on button "OK" at bounding box center [431, 176] width 19 height 12
click at [434, 177] on span "OK" at bounding box center [431, 176] width 7 height 8
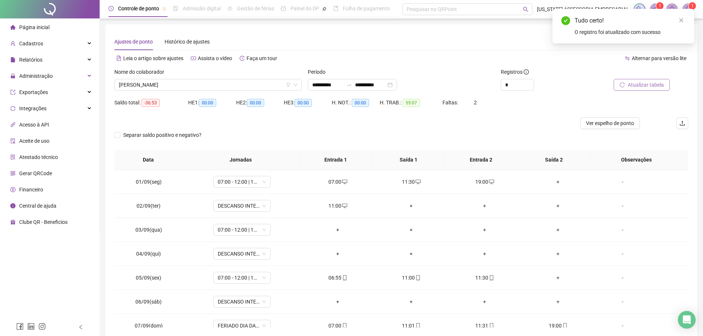
click at [635, 87] on span "Atualizar tabela" at bounding box center [645, 85] width 36 height 8
click at [619, 229] on div "-" at bounding box center [622, 230] width 44 height 8
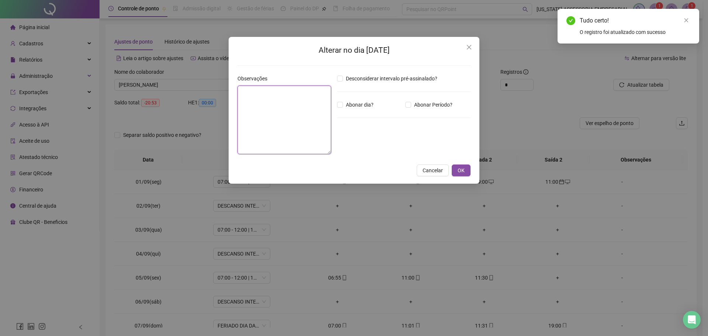
click at [282, 141] on textarea at bounding box center [284, 120] width 94 height 69
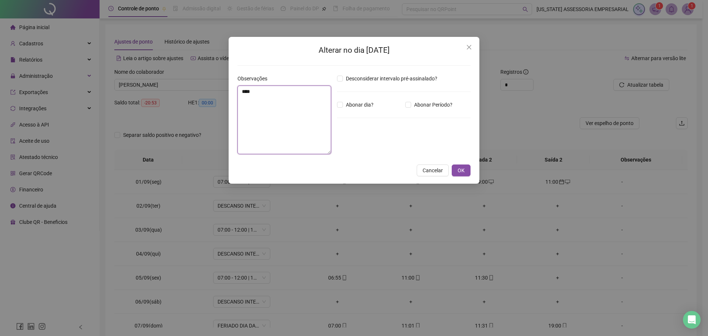
type textarea "****"
click at [462, 178] on div "Alterar no dia 03/09/2025 Observações **** Desconsiderar intervalo pré-assinala…" at bounding box center [354, 110] width 251 height 147
click at [458, 171] on span "OK" at bounding box center [461, 170] width 7 height 8
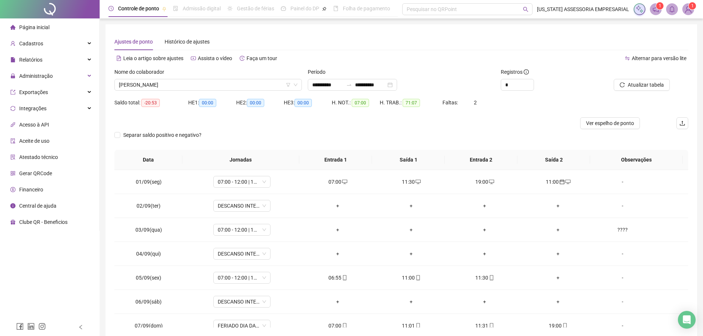
click at [347, 155] on th "Entrada 1" at bounding box center [335, 160] width 73 height 20
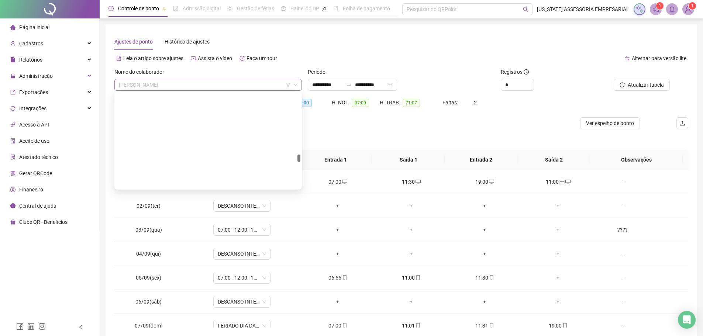
scroll to position [12049, 0]
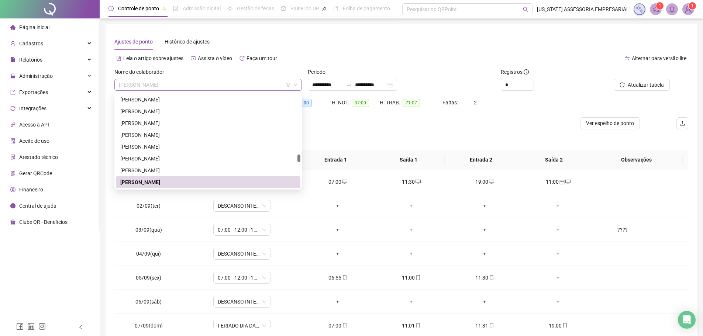
click at [198, 86] on span "MARILIA LOPES DA SILVA DIAS" at bounding box center [208, 84] width 178 height 11
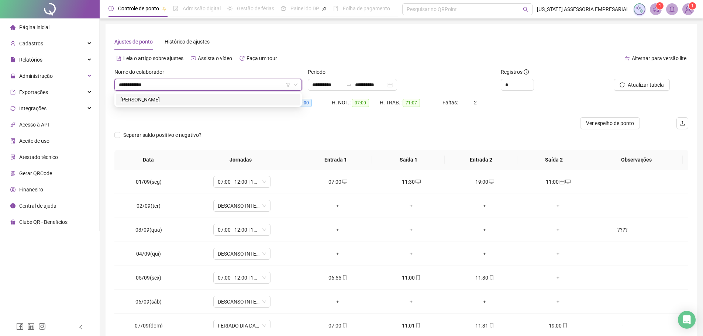
type input "**********"
click at [168, 102] on div "MARCOS GOMES DE SOUSA" at bounding box center [208, 100] width 176 height 8
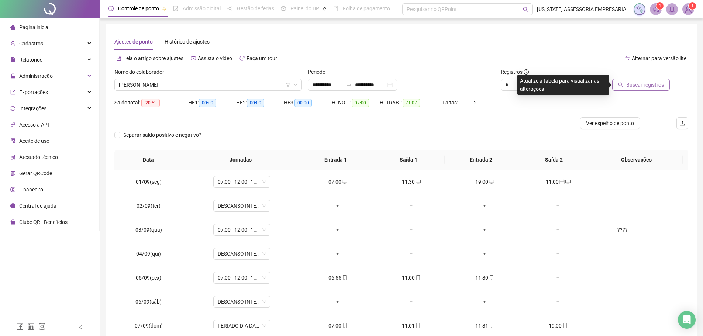
click at [652, 90] on button "Buscar registros" at bounding box center [641, 85] width 58 height 12
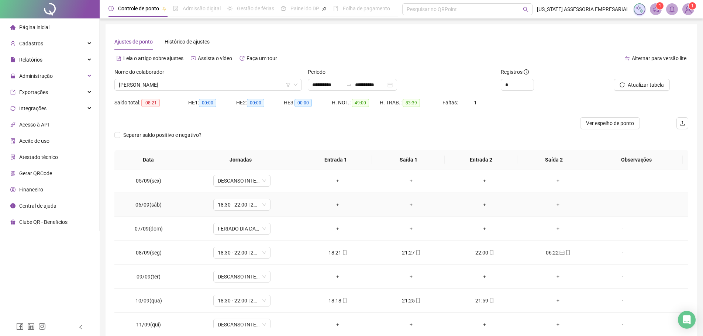
scroll to position [74, 0]
click at [618, 228] on div "-" at bounding box center [622, 228] width 44 height 8
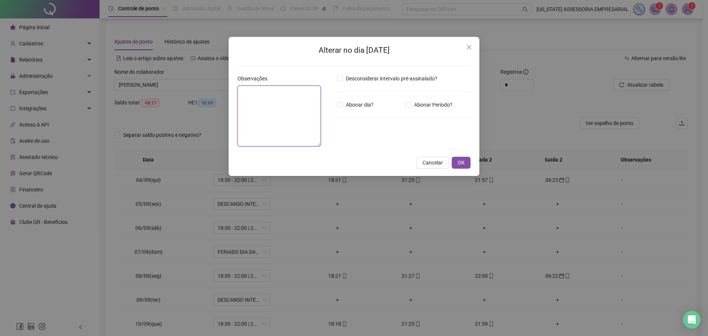
click at [274, 124] on textarea at bounding box center [278, 116] width 83 height 61
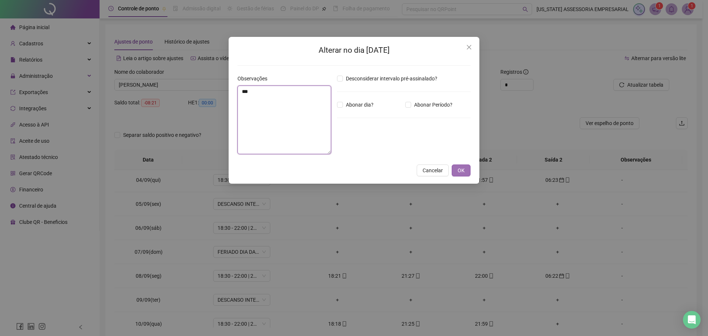
type textarea "***"
click at [461, 171] on span "OK" at bounding box center [461, 170] width 7 height 8
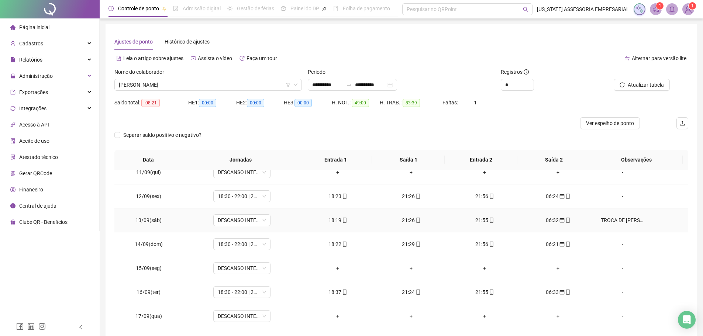
scroll to position [250, 0]
click at [618, 219] on div "TROCA DE [PERSON_NAME] COM [PERSON_NAME]" at bounding box center [622, 219] width 44 height 8
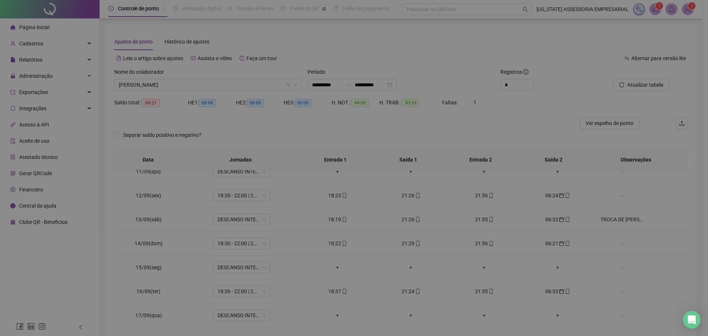
type textarea "**********"
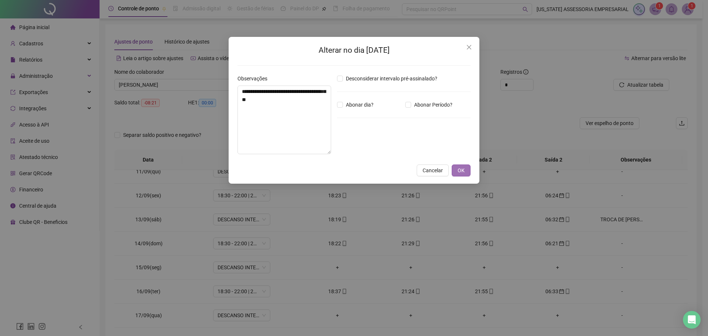
click at [462, 171] on span "OK" at bounding box center [461, 170] width 7 height 8
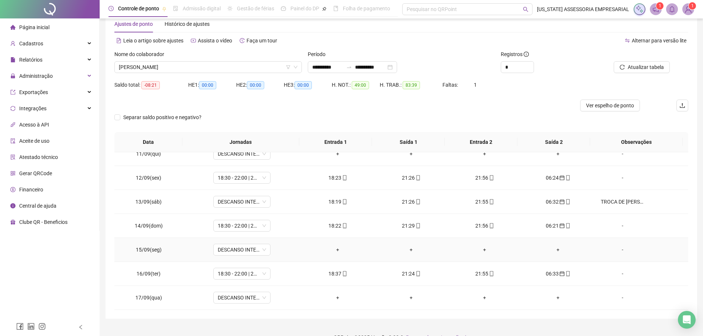
scroll to position [32, 0]
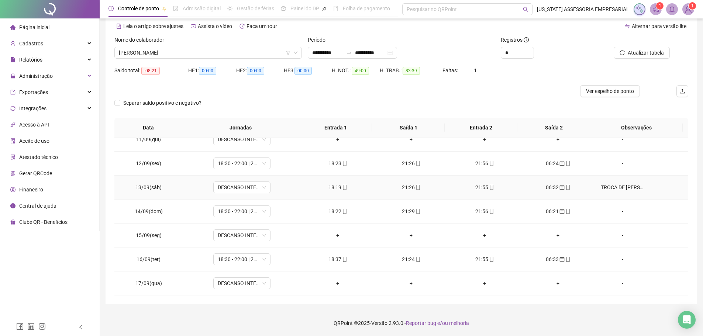
click at [621, 190] on div "TROCA DE [PERSON_NAME] COM [PERSON_NAME]" at bounding box center [622, 187] width 44 height 8
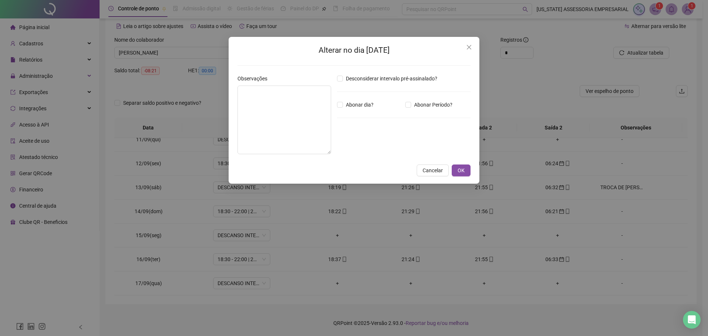
type textarea "**********"
drag, startPoint x: 318, startPoint y: 103, endPoint x: 230, endPoint y: 90, distance: 87.9
click at [230, 90] on div "**********" at bounding box center [354, 110] width 251 height 147
click at [275, 118] on textarea "**********" at bounding box center [284, 120] width 94 height 69
click at [460, 170] on span "OK" at bounding box center [461, 170] width 7 height 8
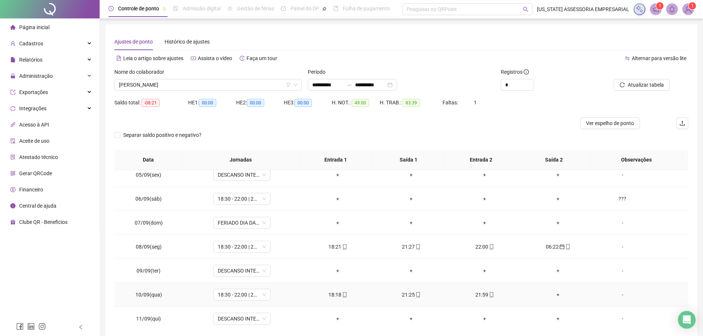
scroll to position [103, 0]
click at [424, 135] on div "Separar saldo positivo e negativo?" at bounding box center [400, 139] width 573 height 21
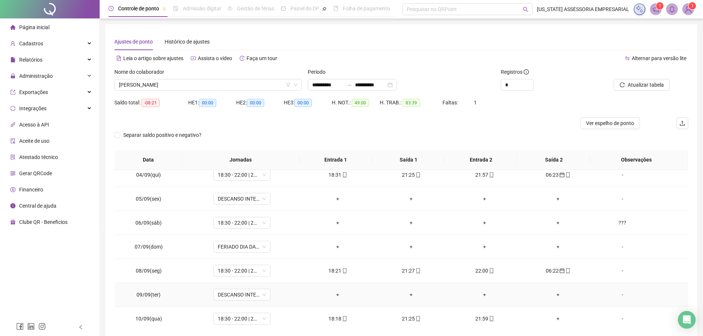
scroll to position [66, 0]
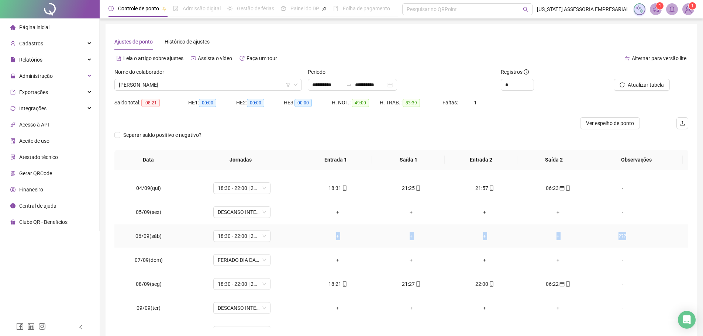
drag, startPoint x: 319, startPoint y: 240, endPoint x: 622, endPoint y: 237, distance: 302.4
click at [622, 237] on tr "06/09(sáb) 18:30 - 22:00 | 22:30 - 06:30 + + + + ???" at bounding box center [400, 236] width 573 height 24
click at [594, 233] on td "???" at bounding box center [640, 236] width 93 height 24
drag, startPoint x: 324, startPoint y: 240, endPoint x: 590, endPoint y: 236, distance: 266.7
click at [590, 236] on tr "06/09(sáb) 18:30 - 22:00 | 22:30 - 06:30 + + + + ???" at bounding box center [400, 236] width 573 height 24
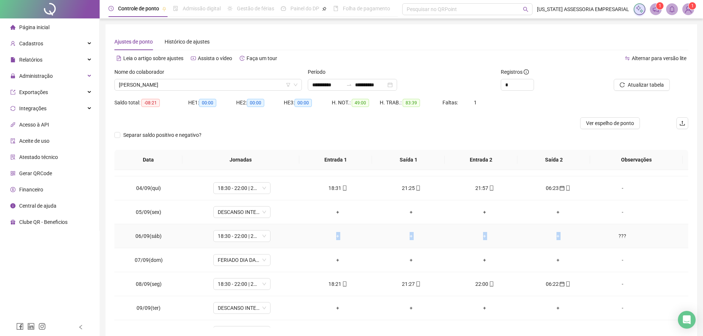
click at [583, 229] on td "+" at bounding box center [557, 236] width 73 height 24
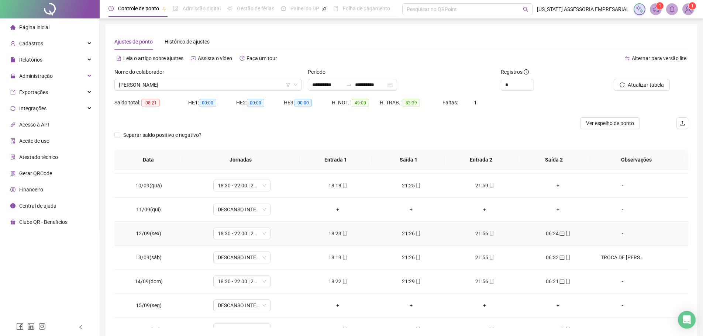
scroll to position [213, 0]
click at [626, 256] on div "TROCA DE [PERSON_NAME] COM [PERSON_NAME]" at bounding box center [622, 256] width 44 height 8
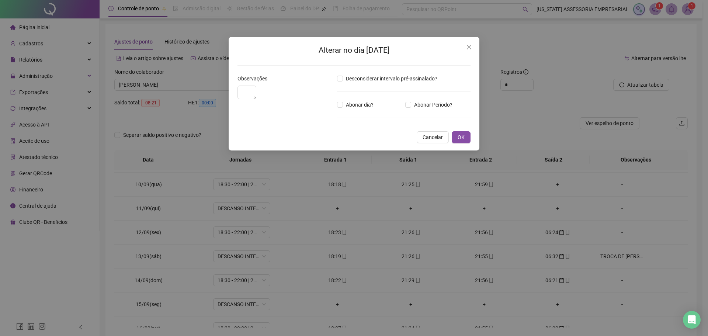
type textarea "**********"
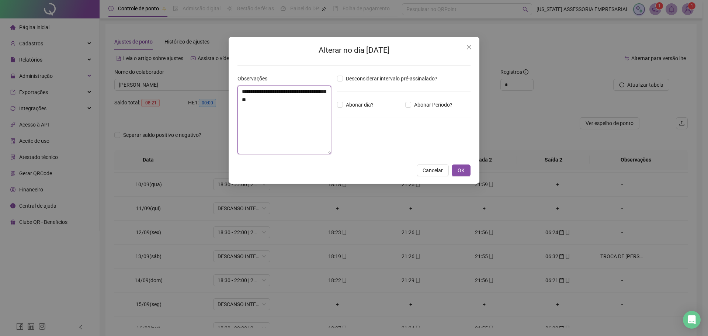
drag, startPoint x: 241, startPoint y: 104, endPoint x: 324, endPoint y: 100, distance: 82.7
click at [324, 100] on textarea "**********" at bounding box center [284, 120] width 94 height 69
click at [295, 142] on textarea "**********" at bounding box center [284, 120] width 94 height 69
click at [467, 49] on icon "close" at bounding box center [469, 47] width 4 height 4
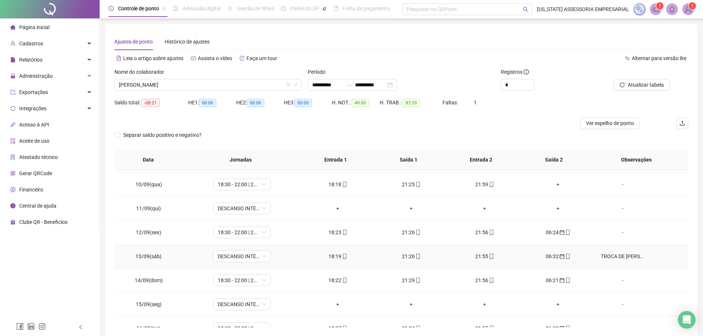
click at [608, 254] on div "TROCA DE [PERSON_NAME] COM [PERSON_NAME]" at bounding box center [622, 256] width 44 height 8
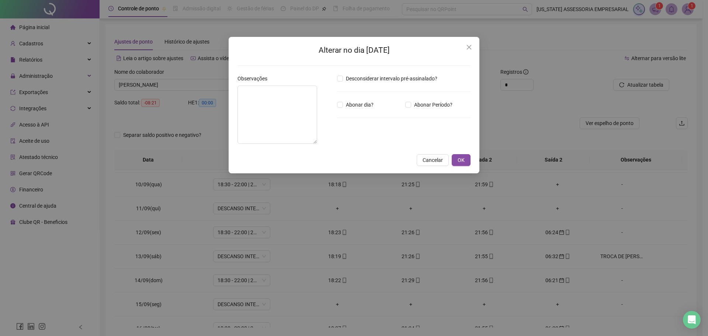
type textarea "**********"
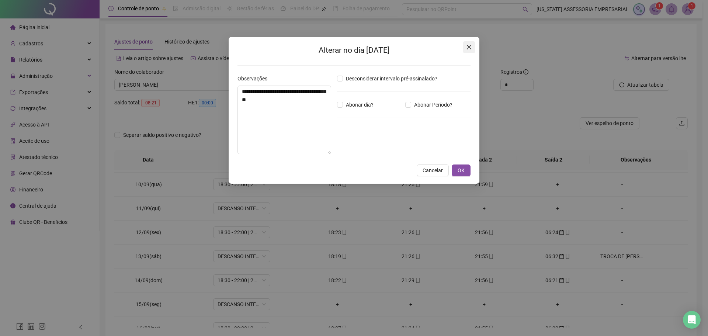
click at [472, 45] on span "Close" at bounding box center [469, 47] width 12 height 6
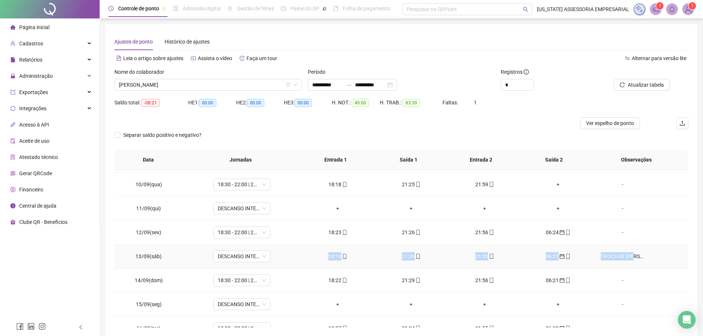
drag, startPoint x: 325, startPoint y: 257, endPoint x: 630, endPoint y: 261, distance: 305.7
click at [630, 261] on tr "13/09(sáb) DESCANSO INTER-JORNADA 18:19 21:26 21:55 06:32 TROCA DE PLANTÃO COM …" at bounding box center [400, 256] width 573 height 24
click at [600, 225] on td "-" at bounding box center [640, 233] width 93 height 24
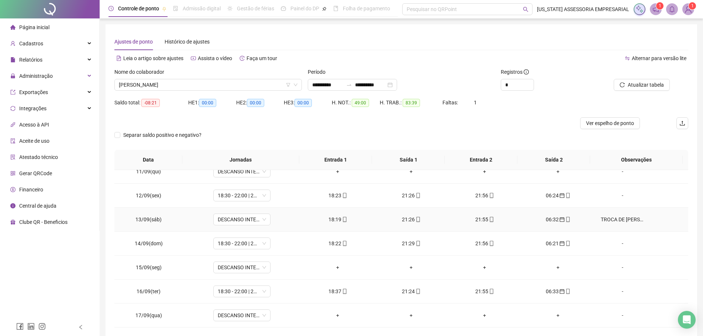
click at [615, 214] on td "TROCA DE [PERSON_NAME] COM [PERSON_NAME]" at bounding box center [640, 220] width 93 height 24
click at [617, 219] on div "TROCA DE [PERSON_NAME] COM [PERSON_NAME]" at bounding box center [622, 219] width 44 height 8
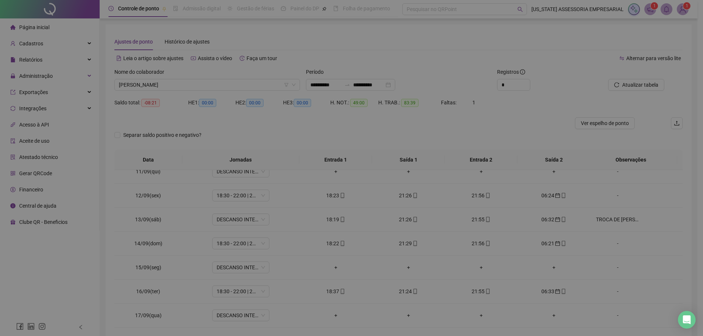
type textarea "**********"
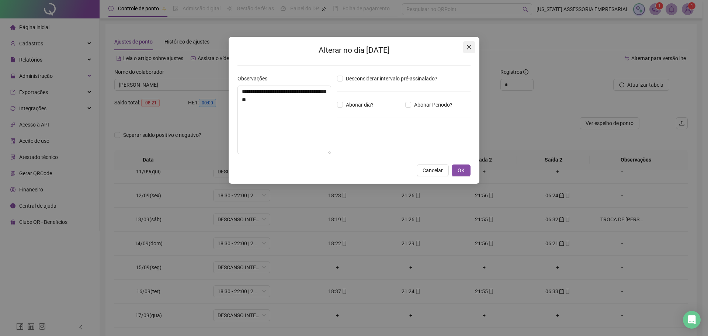
drag, startPoint x: 467, startPoint y: 49, endPoint x: 466, endPoint y: 57, distance: 7.5
click at [467, 49] on icon "close" at bounding box center [469, 47] width 6 height 6
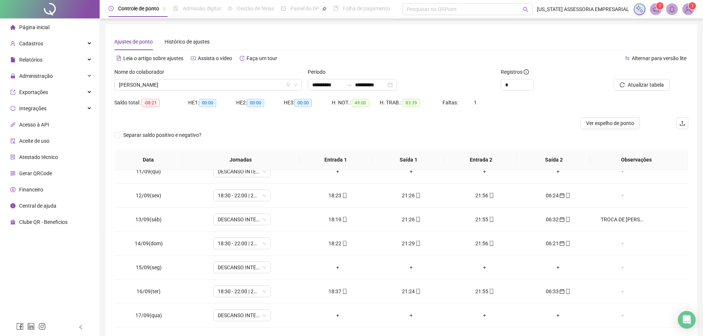
click at [313, 134] on div "Separar saldo positivo e negativo?" at bounding box center [400, 139] width 573 height 21
click at [275, 134] on div "Separar saldo positivo e negativo?" at bounding box center [400, 139] width 573 height 21
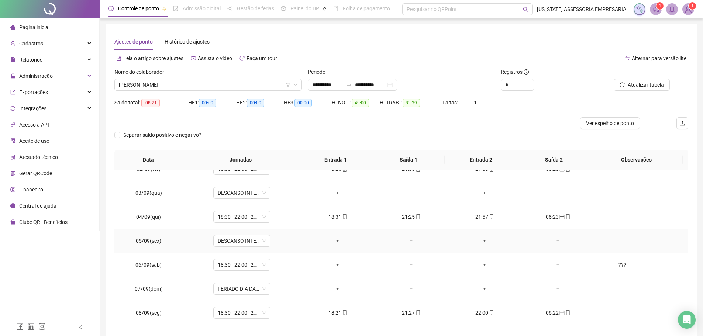
scroll to position [74, 0]
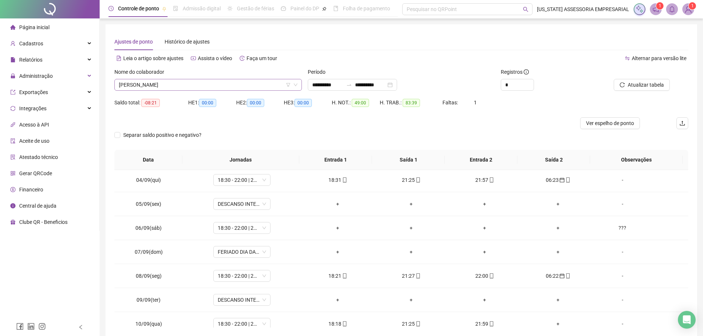
click at [229, 89] on span "MARCOS GOMES DE SOUSA" at bounding box center [208, 84] width 178 height 11
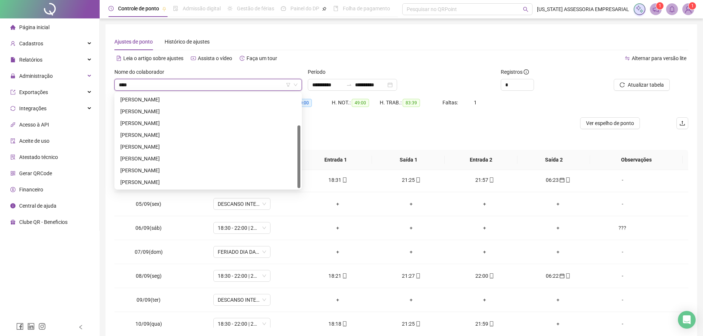
scroll to position [0, 0]
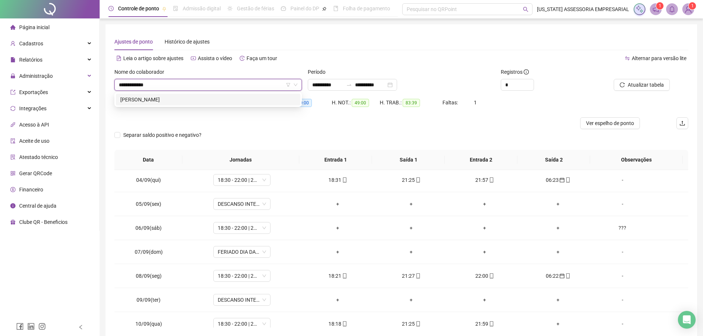
type input "**********"
click at [239, 94] on div "RONALDO VIEIRA NASCIMENTO" at bounding box center [208, 100] width 184 height 12
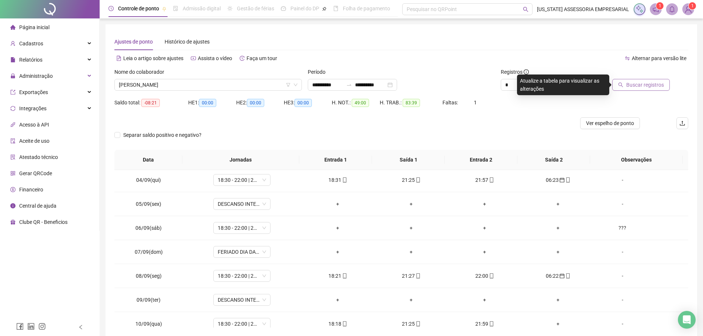
click at [649, 88] on span "Buscar registros" at bounding box center [645, 85] width 38 height 8
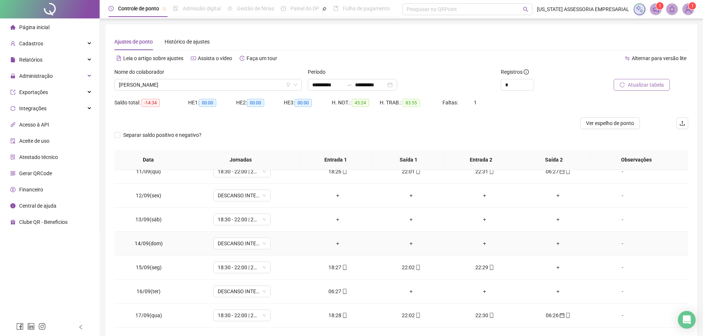
scroll to position [213, 0]
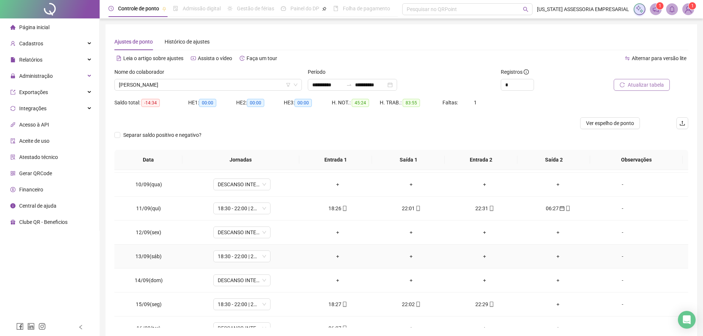
click at [616, 256] on div "-" at bounding box center [622, 256] width 44 height 8
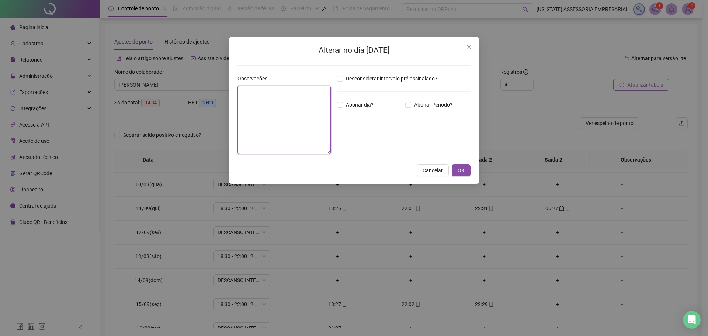
click at [280, 115] on textarea at bounding box center [283, 120] width 93 height 69
click at [468, 50] on icon "close" at bounding box center [469, 47] width 6 height 6
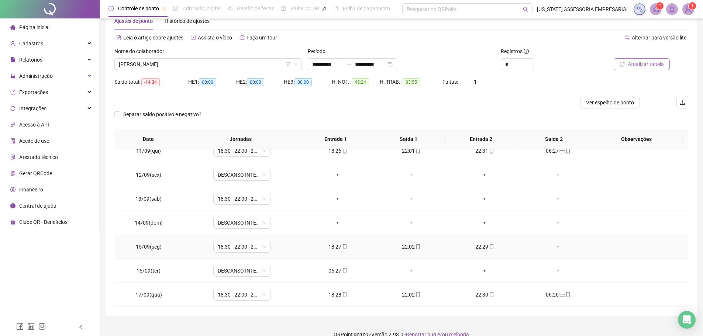
scroll to position [32, 0]
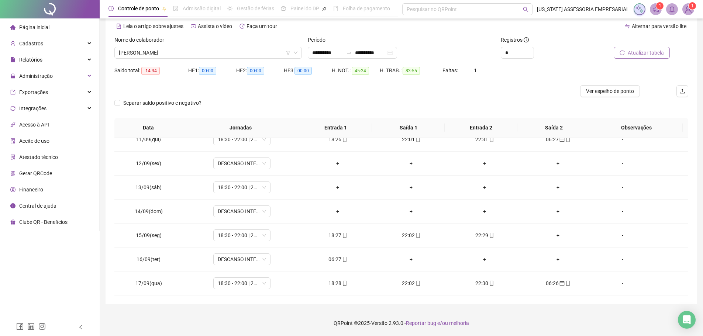
click at [644, 53] on span "Atualizar tabela" at bounding box center [645, 53] width 36 height 8
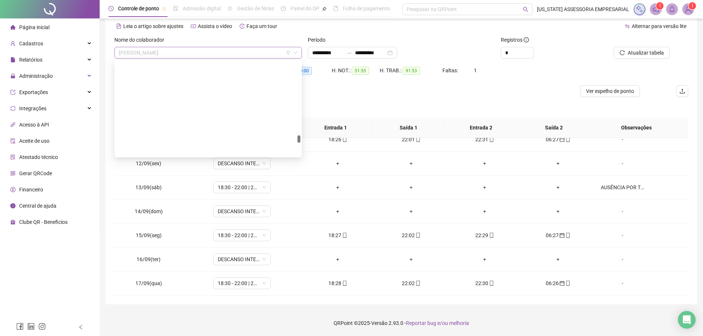
scroll to position [14598, 0]
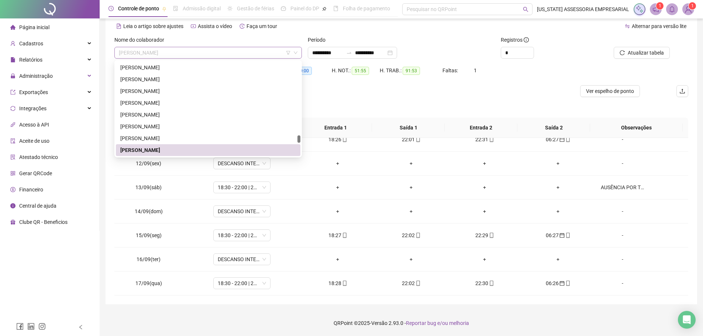
click at [234, 52] on span "[PERSON_NAME]" at bounding box center [208, 52] width 178 height 11
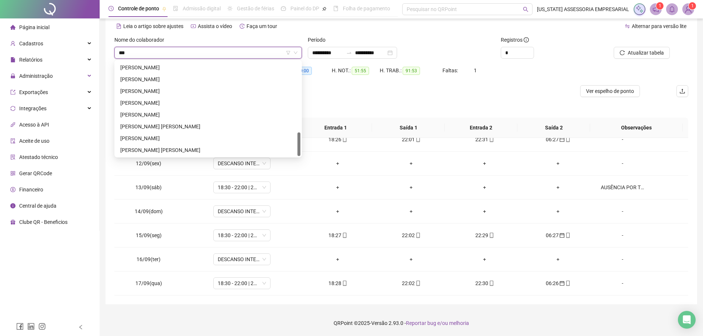
scroll to position [0, 0]
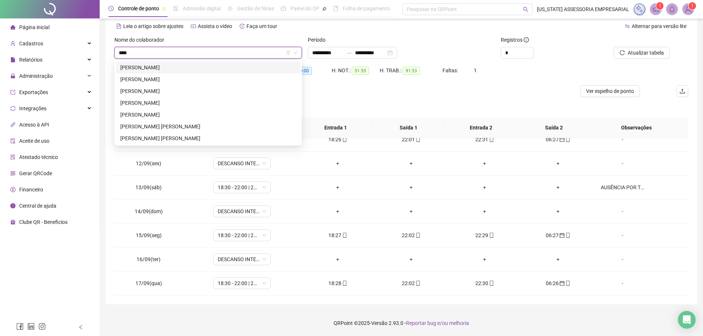
type input "*****"
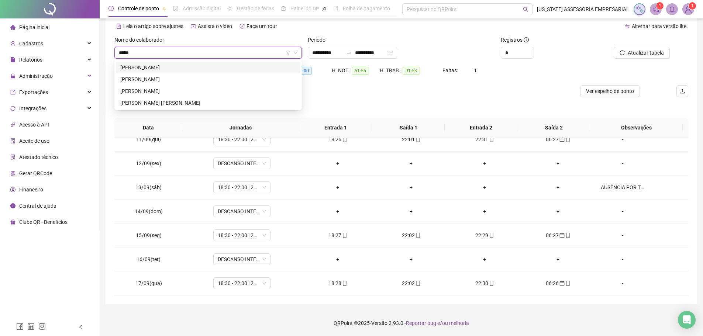
click at [217, 62] on div "THIAGO CASTRO DOS SANTOS" at bounding box center [208, 68] width 184 height 12
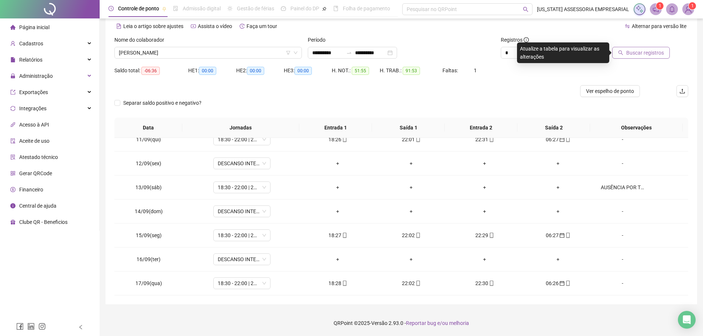
click at [648, 49] on span "Buscar registros" at bounding box center [645, 53] width 38 height 8
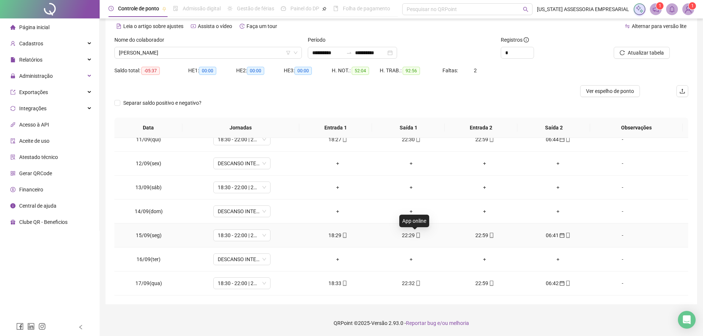
click at [416, 233] on icon "mobile" at bounding box center [417, 235] width 3 height 5
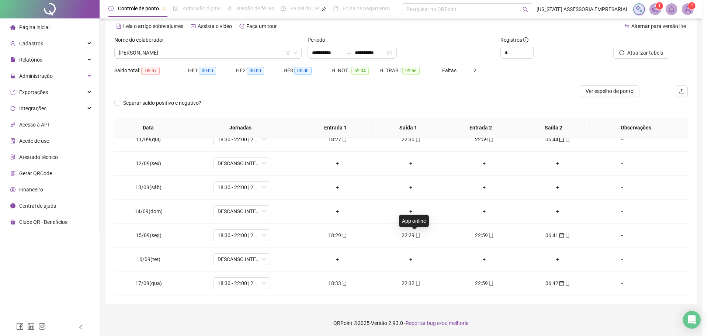
type input "**********"
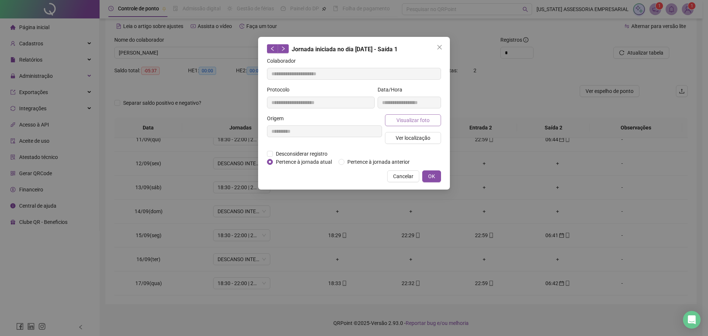
click at [407, 117] on span "Visualizar foto" at bounding box center [412, 120] width 33 height 8
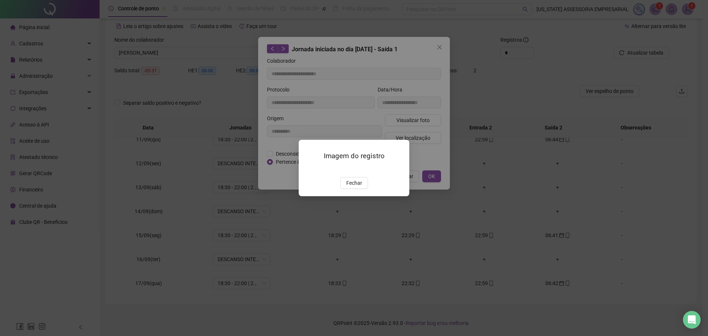
click at [308, 169] on img at bounding box center [308, 169] width 0 height 0
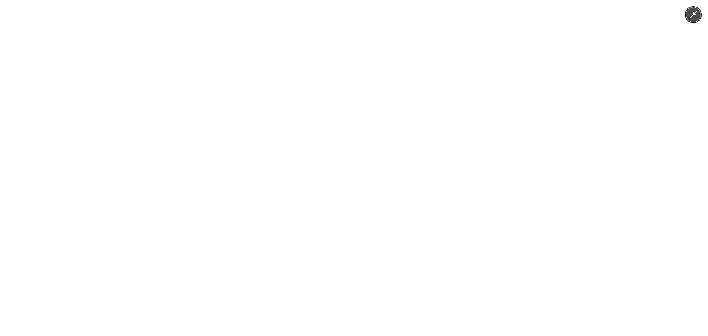
click at [340, 263] on img at bounding box center [353, 168] width 155 height 336
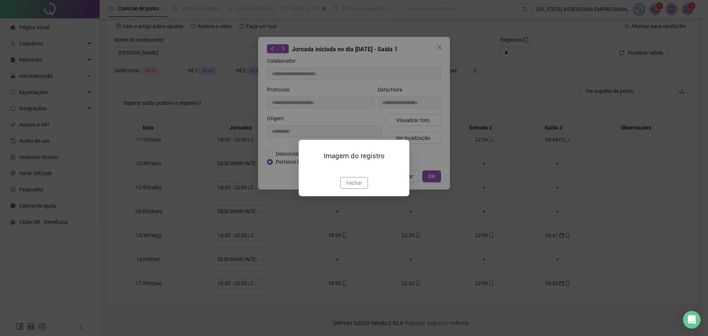
click at [354, 187] on span "Fechar" at bounding box center [354, 183] width 16 height 8
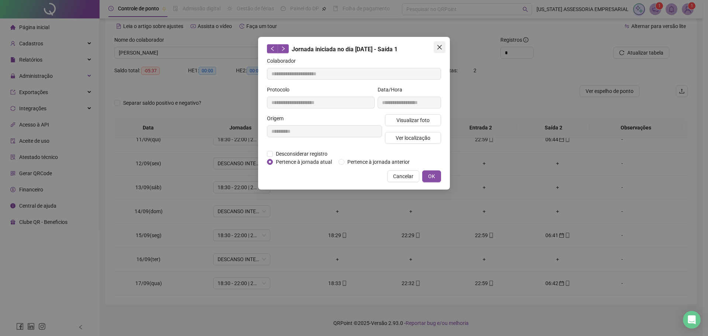
click at [441, 47] on icon "close" at bounding box center [440, 47] width 6 height 6
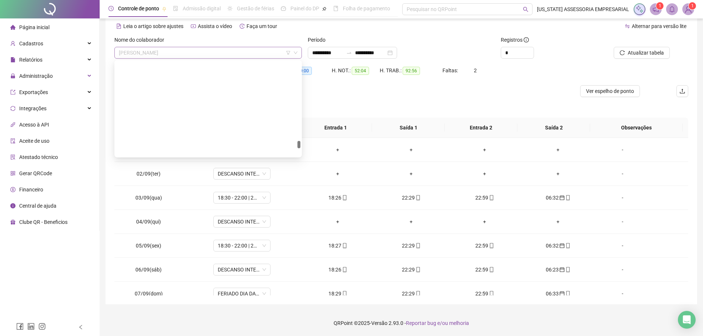
click at [224, 55] on span "THIAGO CASTRO DOS SANTOS" at bounding box center [208, 52] width 178 height 11
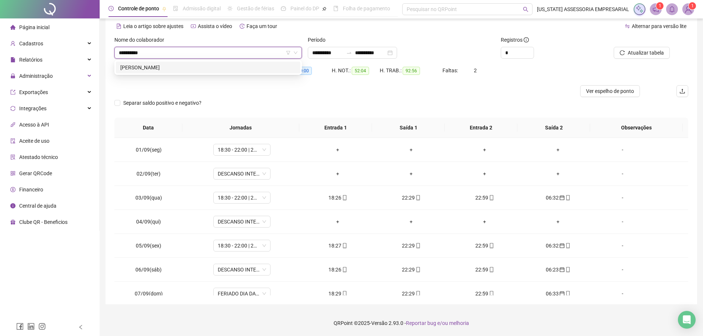
type input "**********"
click at [246, 107] on div "Separar saldo positivo e negativo?" at bounding box center [400, 107] width 573 height 21
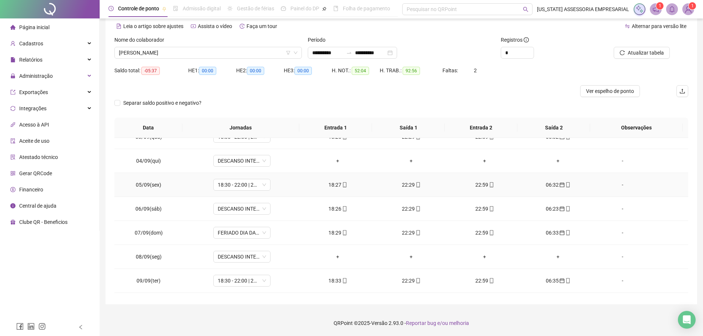
scroll to position [74, 0]
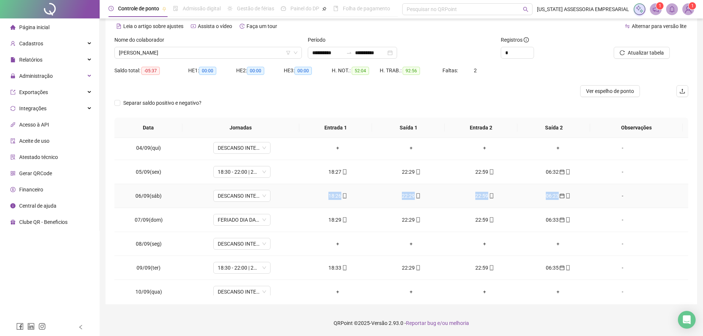
drag, startPoint x: 324, startPoint y: 195, endPoint x: 592, endPoint y: 196, distance: 267.7
click at [592, 196] on tr "06/09(sáb) DESCANSO INTER-JORNADA 18:26 22:29 22:59 06:23 -" at bounding box center [400, 196] width 573 height 24
click at [583, 197] on div "06:23" at bounding box center [558, 196] width 62 height 8
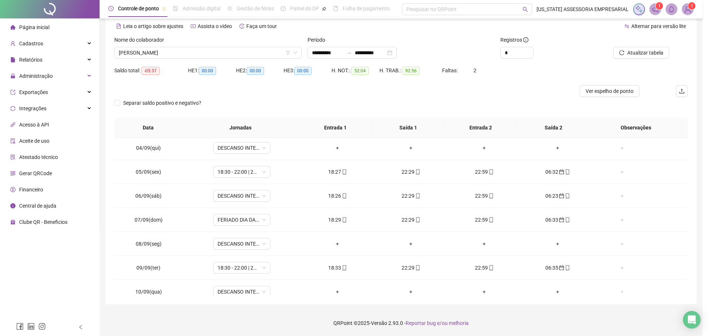
type input "**********"
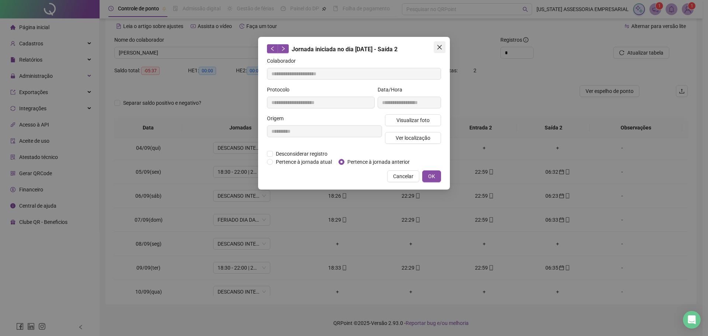
click at [437, 48] on icon "close" at bounding box center [440, 47] width 6 height 6
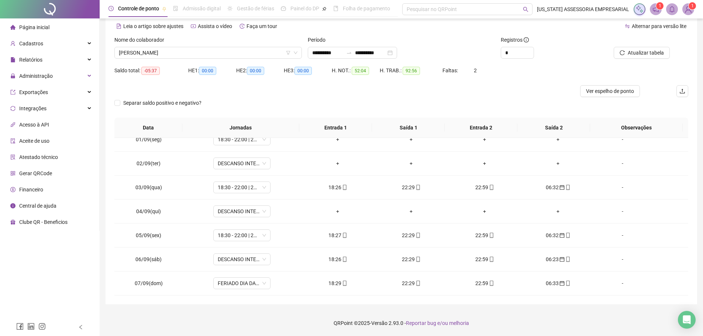
scroll to position [0, 0]
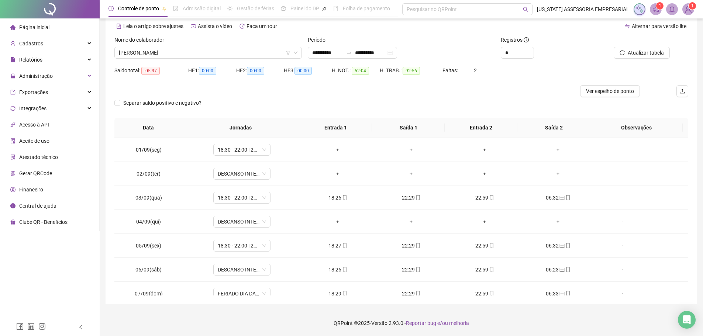
click at [580, 318] on footer "QRPoint © 2025 - Versão 2.93.0 - Reportar bug e/ou melhoria" at bounding box center [401, 323] width 603 height 26
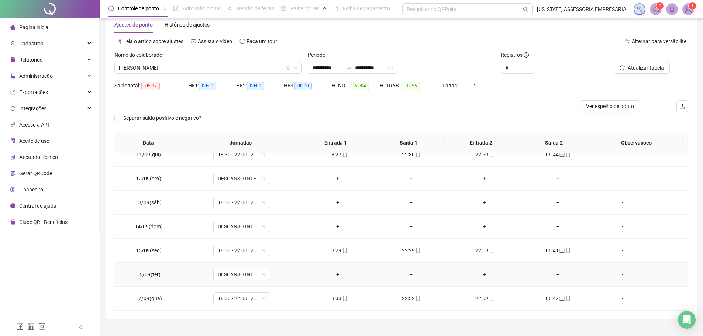
scroll to position [32, 0]
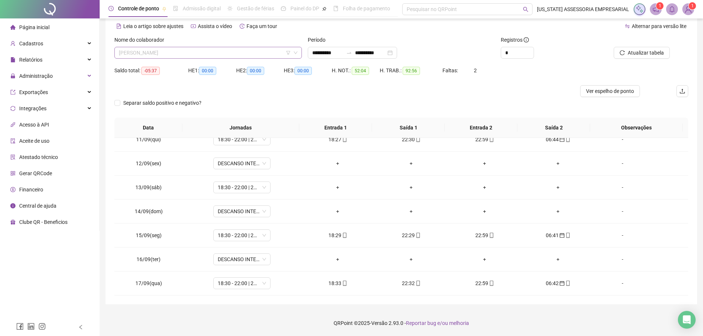
click at [200, 50] on span "THIAGO CASTRO DOS SANTOS" at bounding box center [208, 52] width 178 height 11
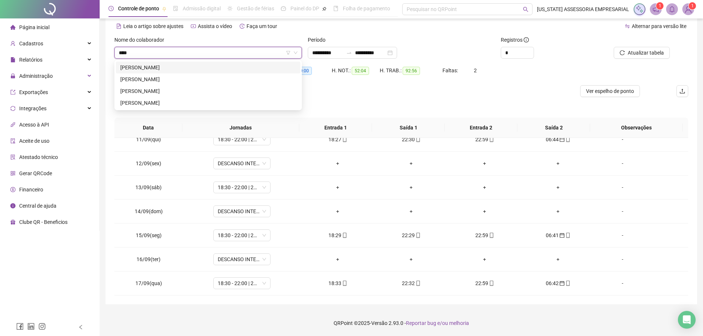
scroll to position [0, 0]
type input "*********"
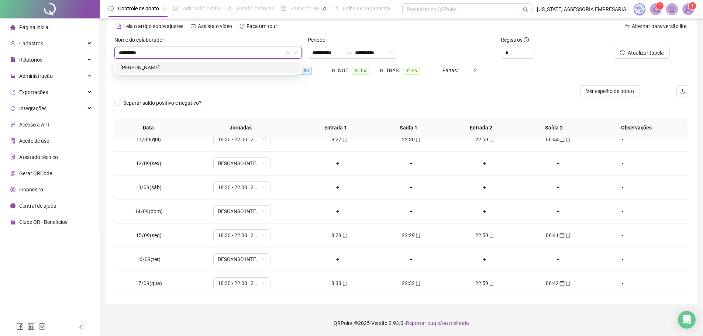
click at [194, 67] on div "GERALDO LALAU DE SOUZA" at bounding box center [208, 67] width 176 height 8
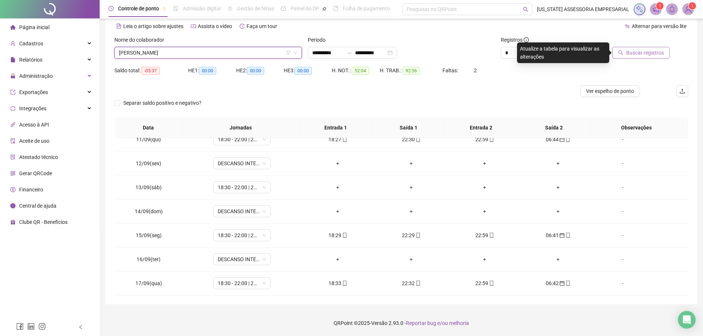
click at [645, 47] on button "Buscar registros" at bounding box center [641, 53] width 58 height 12
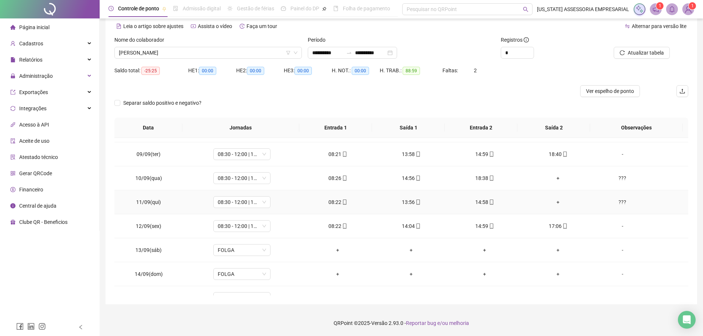
scroll to position [250, 0]
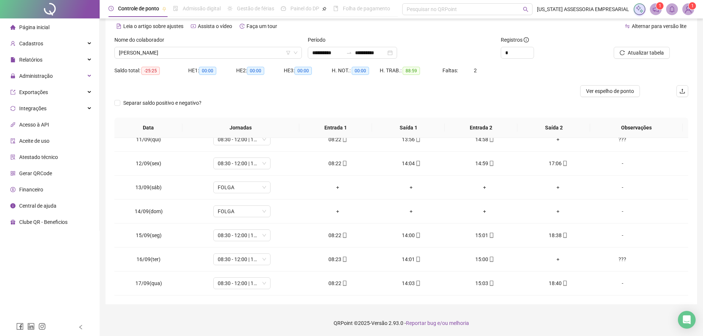
drag, startPoint x: 633, startPoint y: 56, endPoint x: 594, endPoint y: 201, distance: 150.4
click at [633, 56] on span "Atualizar tabela" at bounding box center [645, 53] width 36 height 8
click at [229, 59] on div "Nome do colaborador GERALDO LALAU DE SOUZA" at bounding box center [207, 50] width 193 height 29
drag, startPoint x: 231, startPoint y: 55, endPoint x: 211, endPoint y: 94, distance: 43.4
click at [229, 58] on span "GERALDO LALAU DE SOUZA" at bounding box center [208, 52] width 178 height 11
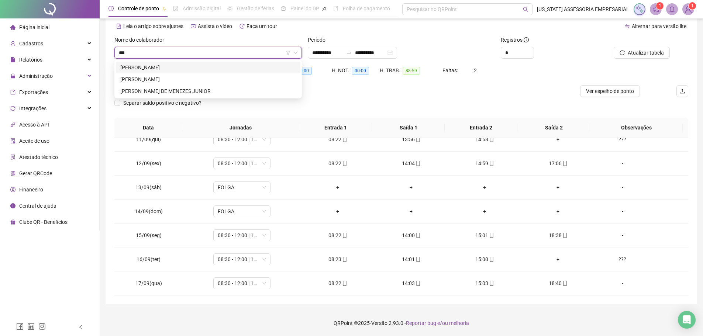
scroll to position [0, 0]
type input "******"
click at [163, 66] on div "WAGNER AURELIO RODRIGUES" at bounding box center [208, 67] width 176 height 8
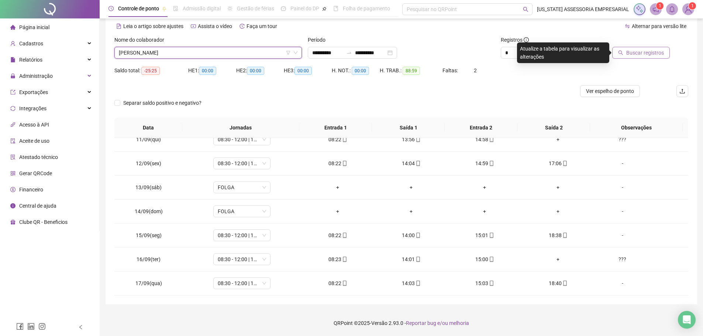
click at [649, 56] on span "Buscar registros" at bounding box center [645, 53] width 38 height 8
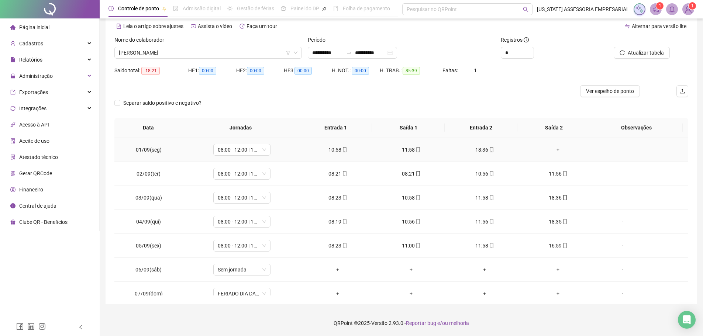
click at [616, 152] on div "-" at bounding box center [622, 150] width 44 height 8
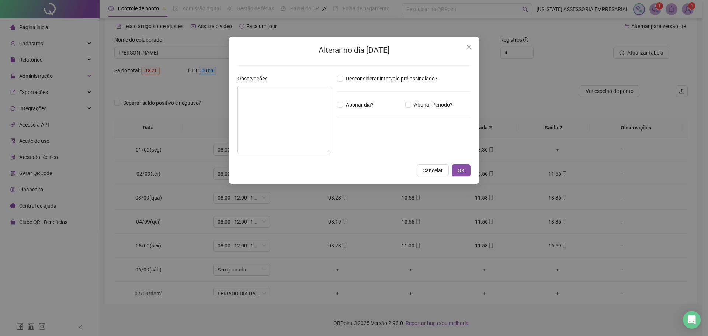
click at [226, 121] on div "Alterar no dia 01/09/2025 Observações Desconsiderar intervalo pré-assinalado? A…" at bounding box center [354, 168] width 708 height 336
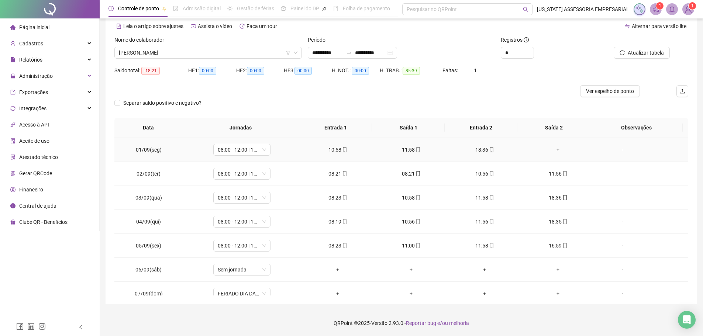
click at [616, 153] on div "-" at bounding box center [622, 150] width 44 height 8
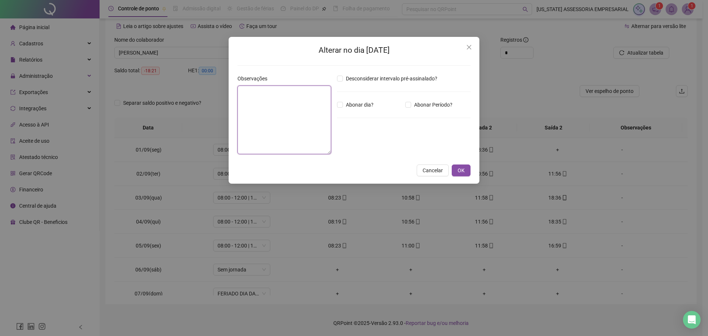
click at [272, 110] on textarea at bounding box center [284, 120] width 94 height 69
type textarea "*"
type textarea "***"
click at [464, 171] on span "OK" at bounding box center [461, 170] width 7 height 8
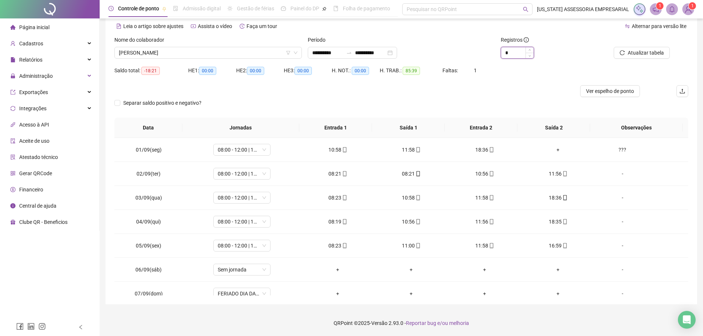
click at [518, 53] on input "*" at bounding box center [517, 52] width 32 height 11
type input "*"
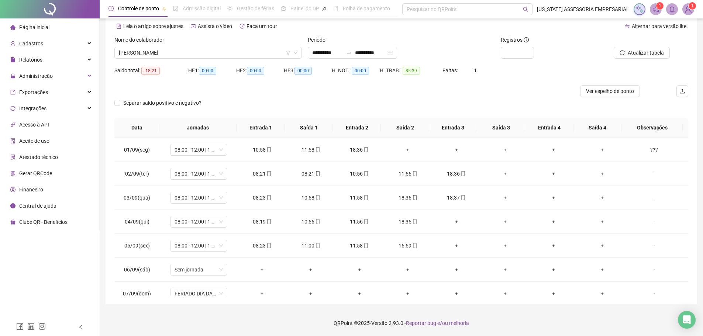
type input "*"
click at [487, 96] on div at bounding box center [329, 91] width 430 height 12
drag, startPoint x: 513, startPoint y: 53, endPoint x: 459, endPoint y: 54, distance: 53.8
click at [459, 54] on div "**********" at bounding box center [400, 50] width 579 height 29
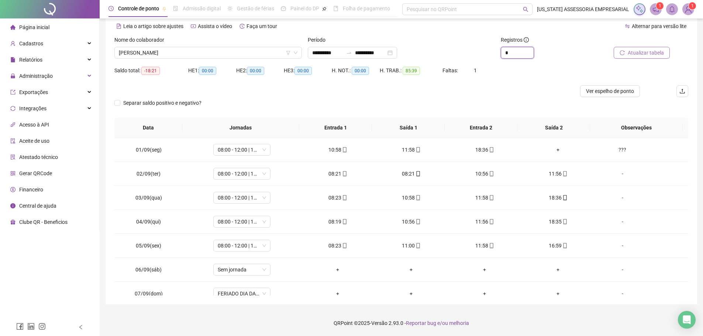
type input "*"
click at [644, 56] on span "Atualizar tabela" at bounding box center [645, 53] width 36 height 8
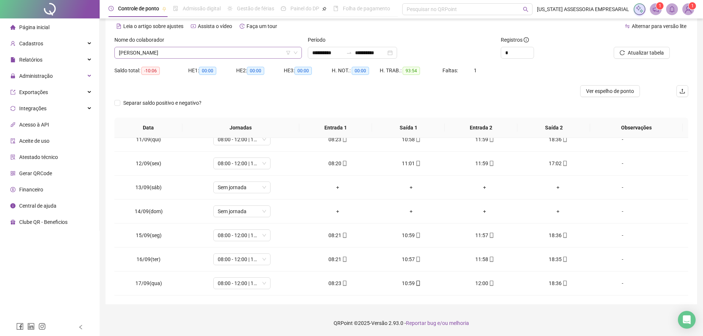
scroll to position [16403, 0]
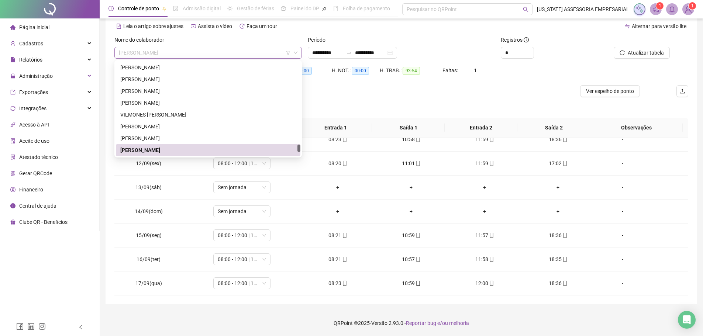
click at [222, 50] on span "WAGNER AURELIO RODRIGUES" at bounding box center [208, 52] width 178 height 11
click at [336, 102] on div "Separar saldo positivo e negativo?" at bounding box center [400, 107] width 573 height 21
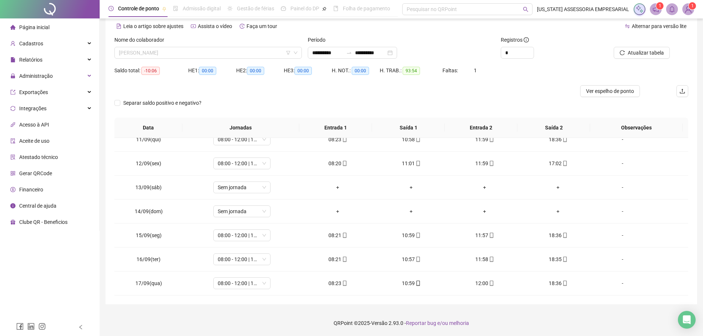
drag, startPoint x: 219, startPoint y: 55, endPoint x: 194, endPoint y: 90, distance: 43.2
click at [217, 60] on body "**********" at bounding box center [351, 136] width 703 height 336
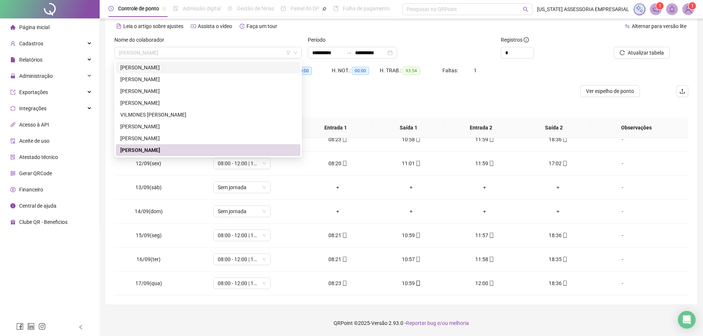
click at [493, 79] on div "Saldo total: -10:06 HE 1: 00:00 HE 2: 00:00 HE 3: 00:00 H. NOT.: 00:00 H. TRAB.…" at bounding box center [400, 75] width 573 height 21
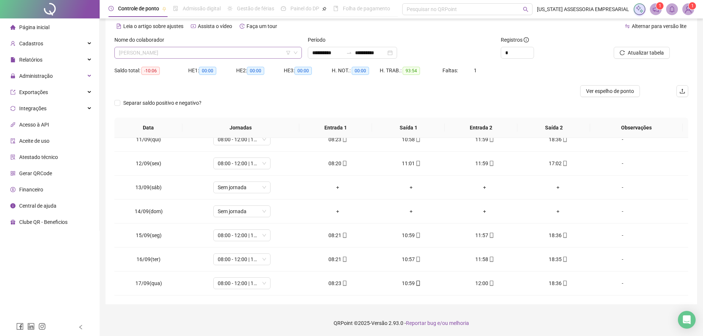
click at [232, 53] on span "WAGNER AURELIO RODRIGUES" at bounding box center [208, 52] width 178 height 11
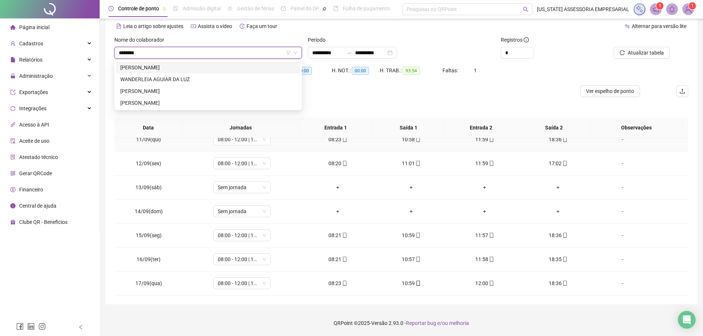
scroll to position [0, 0]
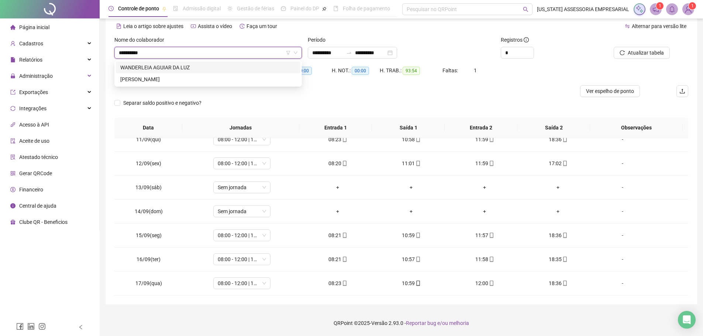
type input "**********"
click at [180, 61] on div "287703 277185 WANDERLEIA AGUIAR DA LUZ WANDERLEIA PEREIRA LIMA" at bounding box center [207, 73] width 187 height 27
click at [175, 65] on div "WANDERLEIA AGUIAR DA LUZ" at bounding box center [208, 67] width 176 height 8
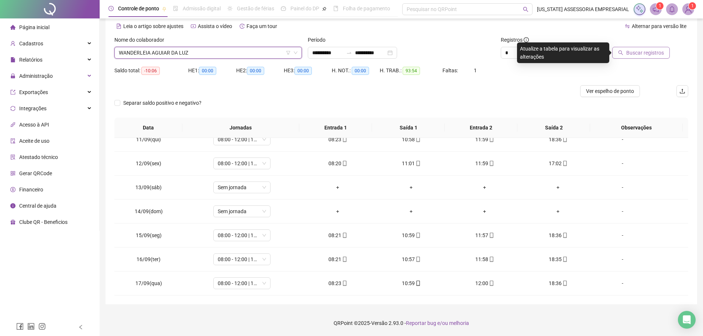
click at [653, 55] on span "Buscar registros" at bounding box center [645, 53] width 38 height 8
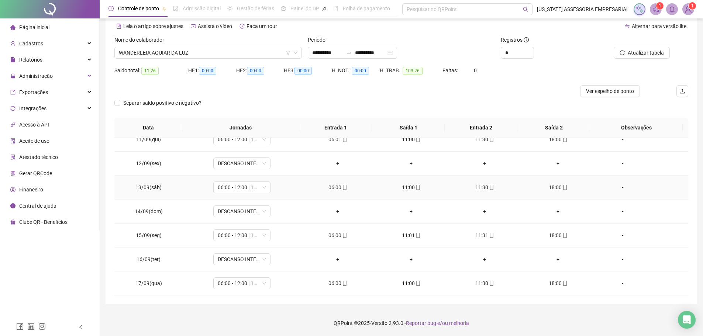
click at [340, 191] on div "06:00" at bounding box center [338, 187] width 62 height 8
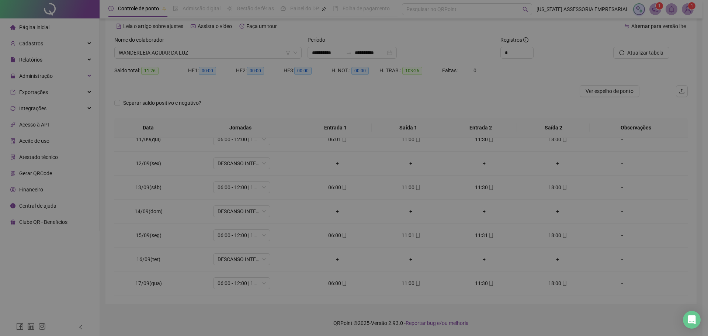
type input "**********"
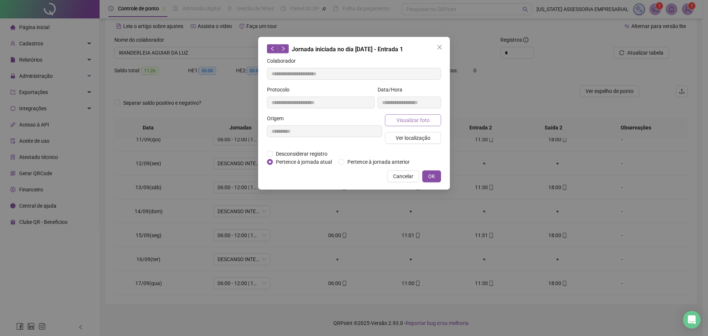
click at [430, 121] on button "Visualizar foto" at bounding box center [413, 120] width 56 height 12
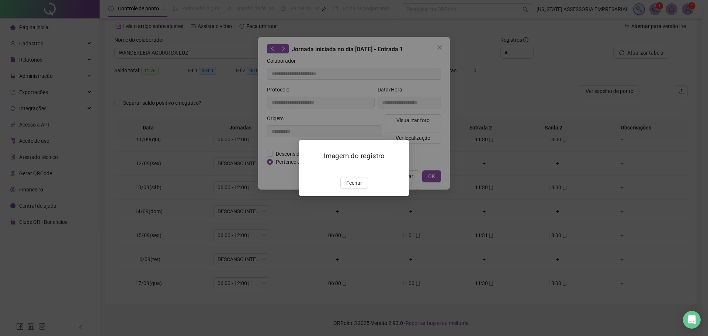
click at [308, 169] on img at bounding box center [308, 169] width 0 height 0
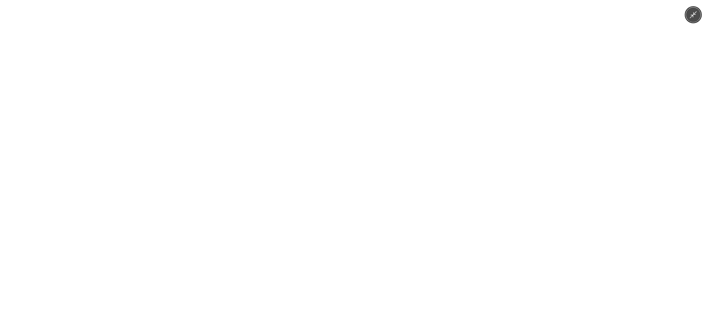
click at [392, 275] on img at bounding box center [354, 168] width 252 height 336
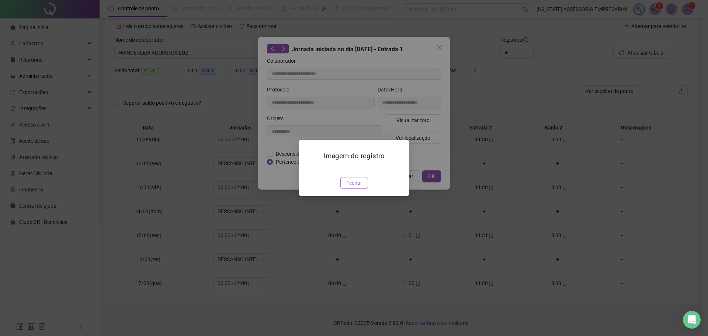
click at [349, 187] on span "Fechar" at bounding box center [354, 183] width 16 height 8
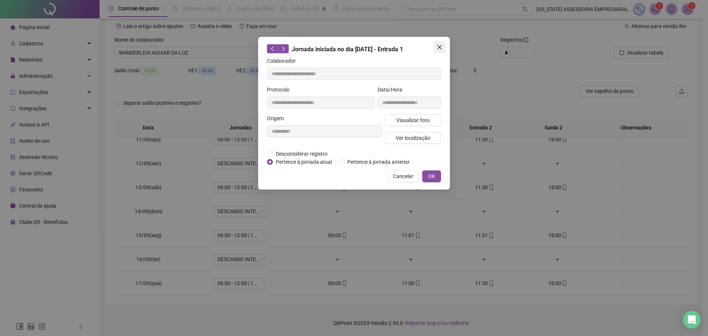
click at [439, 46] on icon "close" at bounding box center [439, 47] width 4 height 4
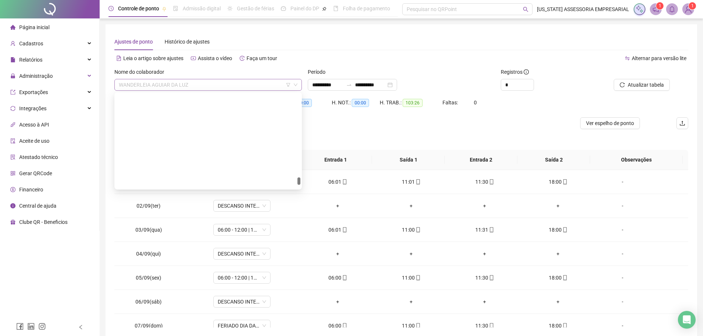
click at [208, 88] on span "WANDERLEIA AGUIAR DA LUZ" at bounding box center [208, 84] width 178 height 11
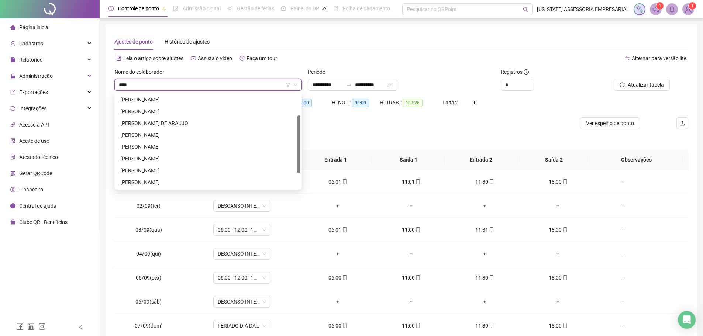
scroll to position [35, 0]
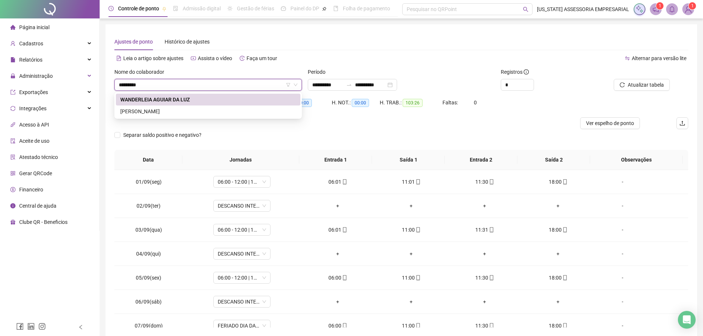
type input "**********"
click at [162, 115] on div "WANDERLEIA PEREIRA LIMA" at bounding box center [208, 111] width 184 height 12
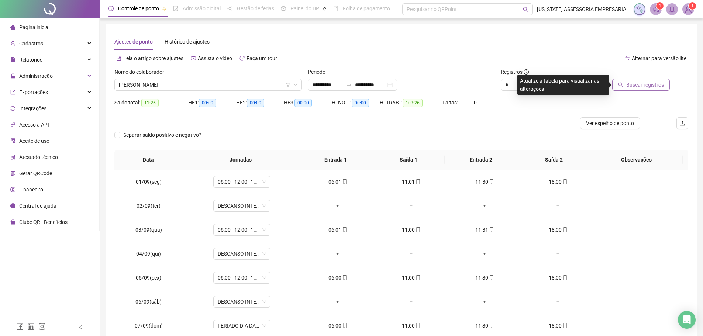
click at [656, 86] on span "Buscar registros" at bounding box center [645, 85] width 38 height 8
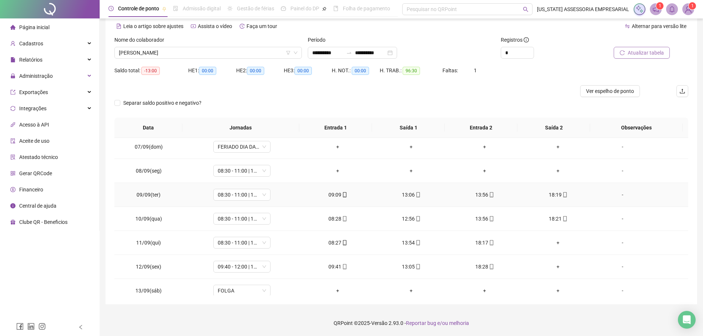
scroll to position [66, 0]
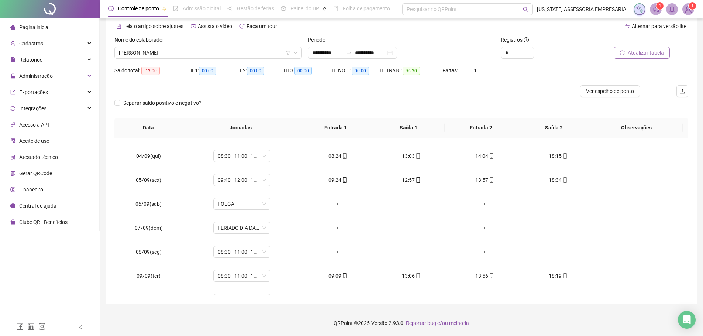
click at [249, 93] on div at bounding box center [329, 91] width 430 height 12
click at [192, 55] on span "WANDERLEIA PEREIRA LIMA" at bounding box center [208, 52] width 178 height 11
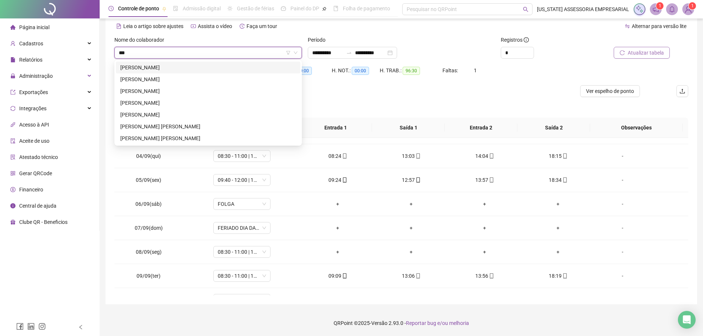
scroll to position [0, 0]
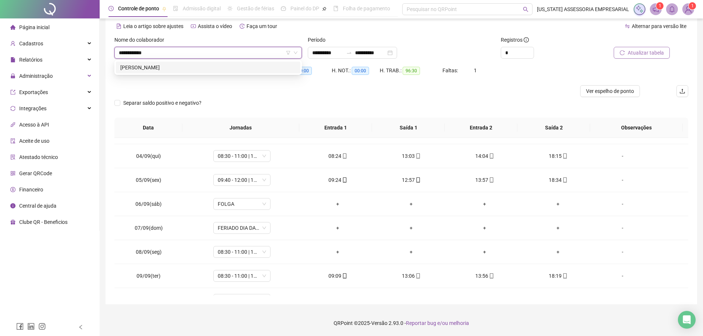
type input "**********"
click at [191, 69] on div "THIAGO CASTRO DOS SANTOS" at bounding box center [208, 67] width 176 height 8
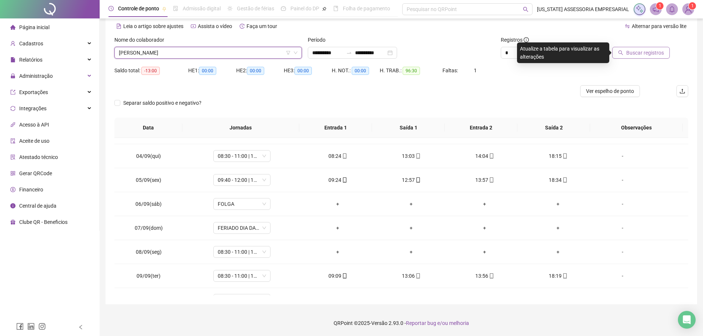
click at [650, 55] on span "Buscar registros" at bounding box center [645, 53] width 38 height 8
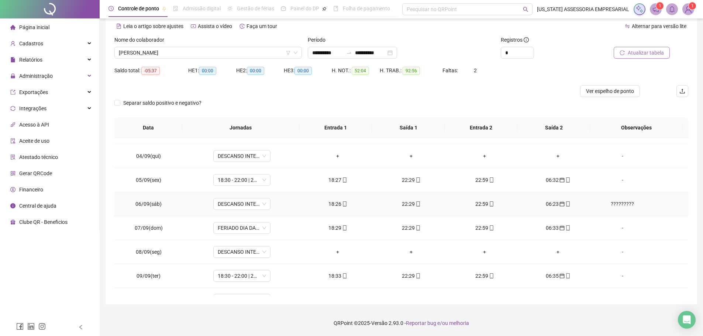
click at [622, 203] on div "?????????" at bounding box center [622, 204] width 44 height 8
type textarea "*********"
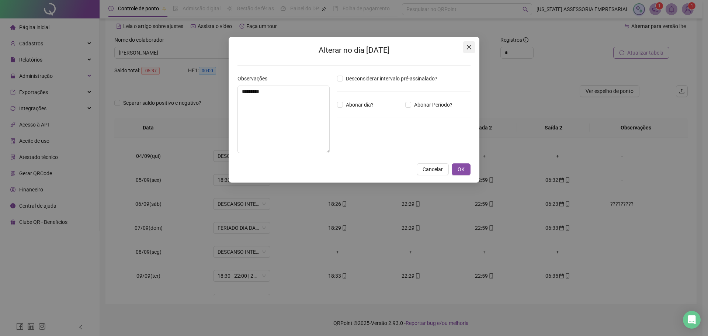
click at [472, 48] on span "Close" at bounding box center [469, 47] width 12 height 6
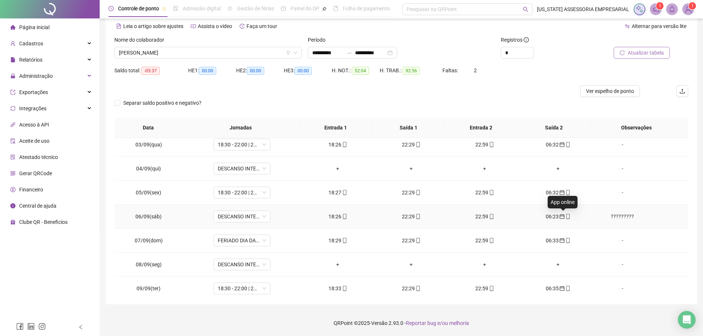
scroll to position [66, 0]
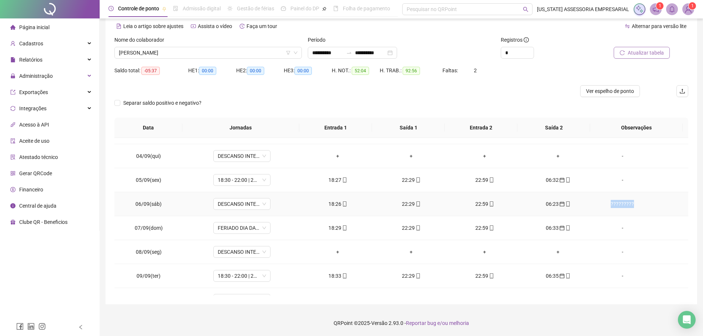
drag, startPoint x: 628, startPoint y: 204, endPoint x: 604, endPoint y: 204, distance: 24.4
click at [604, 204] on div "?????????" at bounding box center [622, 204] width 44 height 8
click at [599, 174] on div "Alterar no dia 06/09/2025 Observações Desconsiderar intervalo pré-assinalado? A…" at bounding box center [351, 168] width 703 height 336
drag, startPoint x: 627, startPoint y: 204, endPoint x: 575, endPoint y: 194, distance: 52.5
click at [575, 194] on tr "06/09(sáb) DESCANSO INTER-JORNADA 18:26 22:29 22:59 06:23 ?????????" at bounding box center [400, 204] width 573 height 24
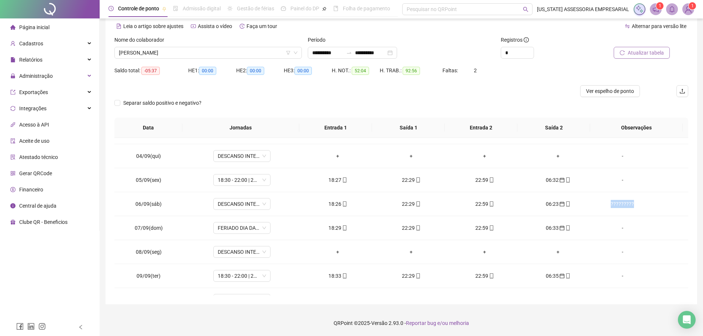
click at [650, 52] on span "Atualizar tabela" at bounding box center [645, 53] width 36 height 8
click at [657, 46] on div at bounding box center [633, 41] width 72 height 11
click at [657, 49] on span "Atualizar tabela" at bounding box center [645, 53] width 36 height 8
click at [615, 204] on div "?????????" at bounding box center [622, 204] width 44 height 8
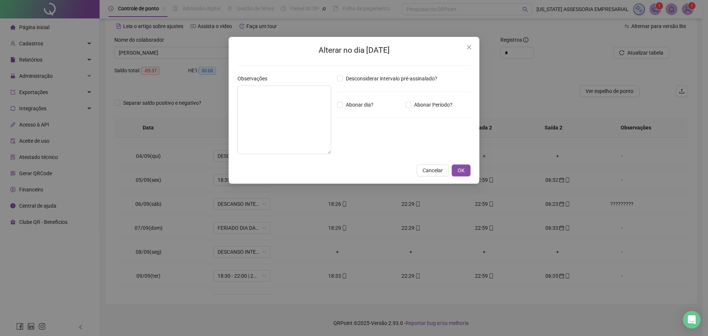
type textarea "*********"
click at [469, 51] on button "Close" at bounding box center [469, 47] width 12 height 12
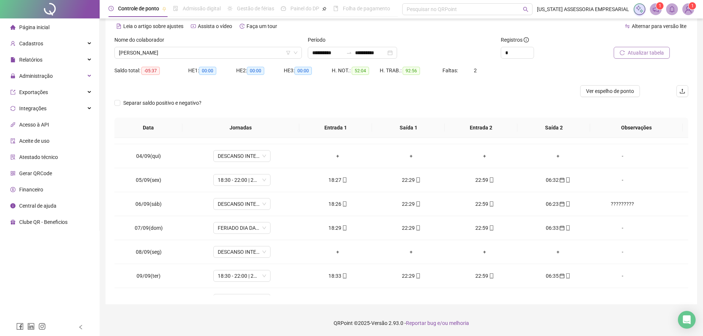
click at [641, 57] on button "Atualizar tabela" at bounding box center [641, 53] width 56 height 12
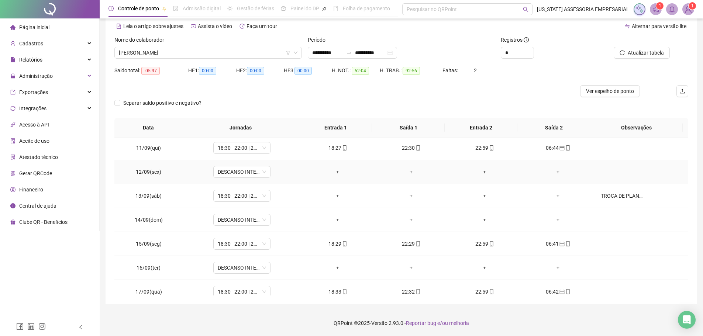
scroll to position [250, 0]
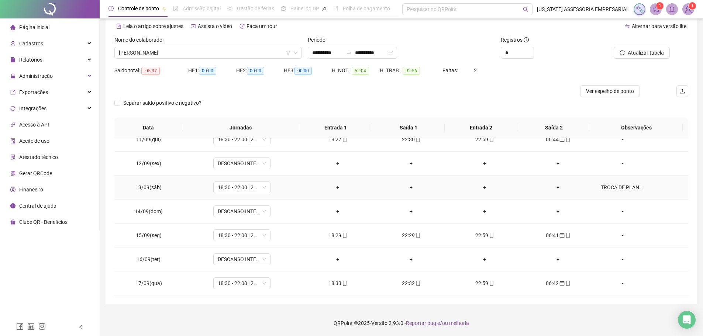
click at [624, 188] on div "TROCA DE PLANTÃO COM MARCOS GOMES DE SOUSA" at bounding box center [622, 187] width 44 height 8
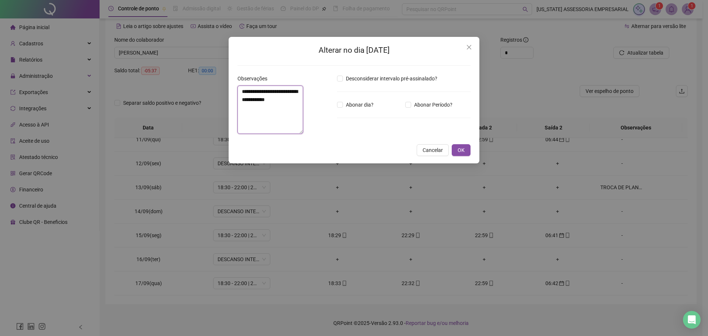
click at [243, 91] on textarea "**********" at bounding box center [270, 110] width 66 height 48
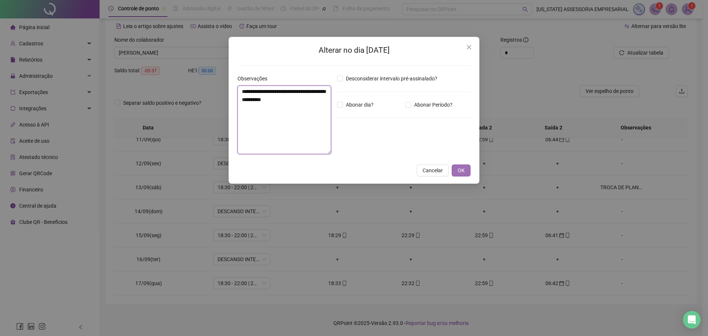
type textarea "**********"
drag, startPoint x: 467, startPoint y: 172, endPoint x: 467, endPoint y: 177, distance: 5.2
click at [467, 173] on button "OK" at bounding box center [461, 170] width 19 height 12
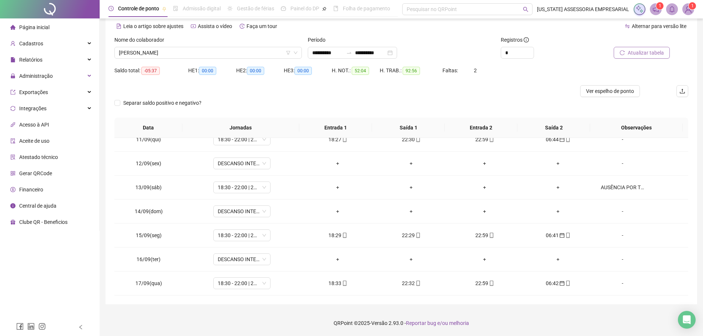
click at [659, 53] on span "Atualizar tabela" at bounding box center [645, 53] width 36 height 8
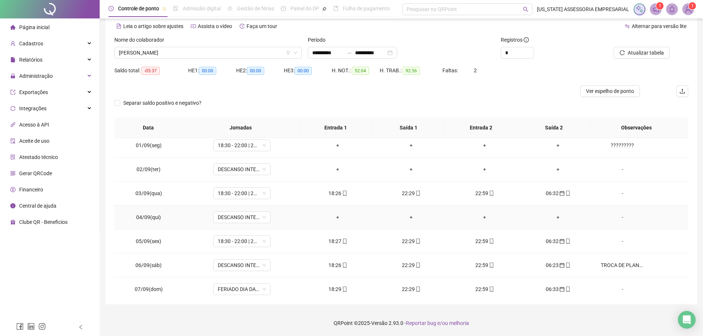
scroll to position [0, 0]
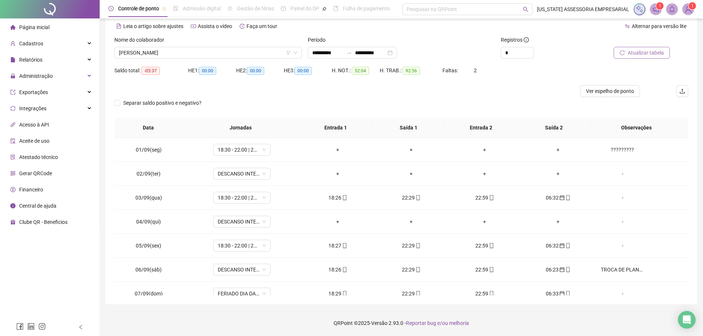
click at [658, 52] on span "Atualizar tabela" at bounding box center [645, 53] width 36 height 8
click at [625, 152] on div "LIBERADO PELO ÓRGÃO" at bounding box center [622, 150] width 44 height 8
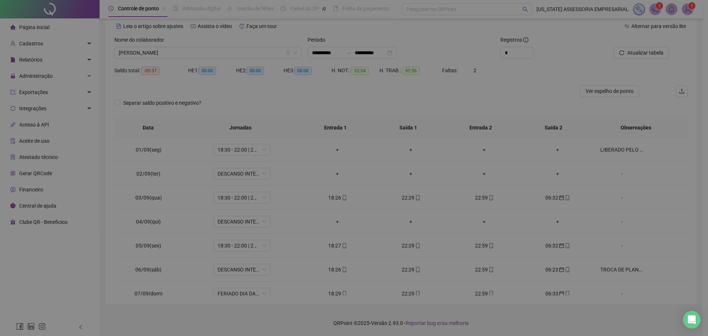
type textarea "**********"
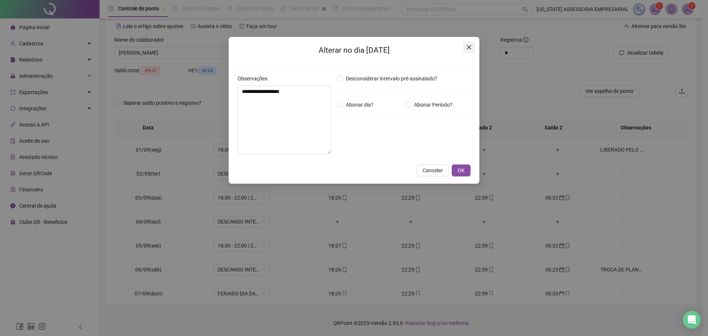
click at [473, 48] on span "Close" at bounding box center [469, 47] width 12 height 6
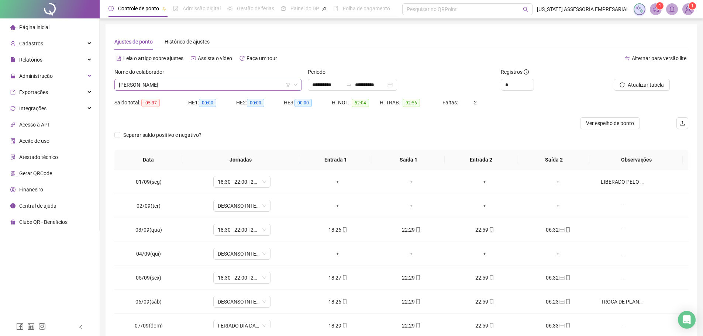
click at [225, 88] on span "THIAGO CASTRO DOS SANTOS" at bounding box center [208, 84] width 178 height 11
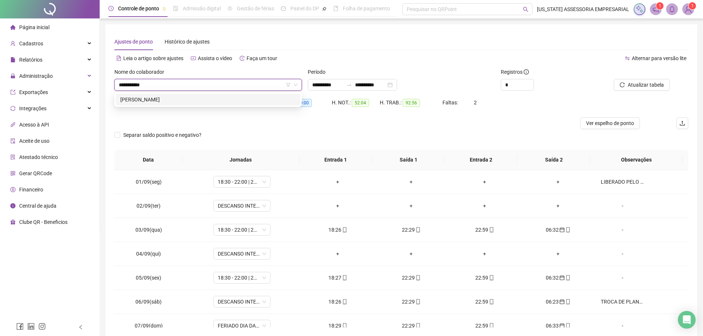
type input "**********"
click at [211, 105] on div "MARCOS GOMES DE SOUSA" at bounding box center [208, 100] width 184 height 12
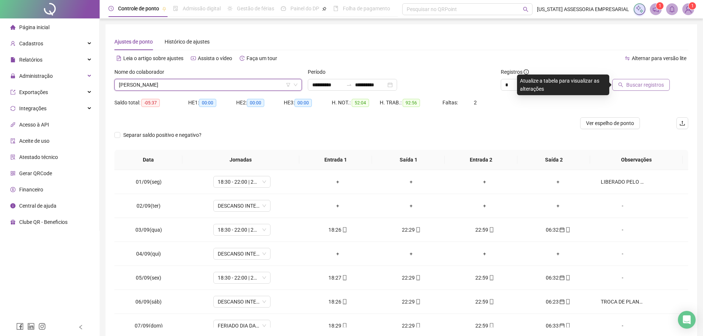
click at [662, 88] on span "Buscar registros" at bounding box center [645, 85] width 38 height 8
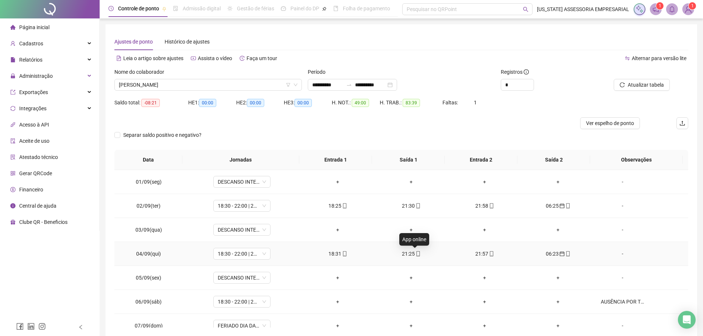
click at [415, 254] on icon "mobile" at bounding box center [417, 253] width 5 height 5
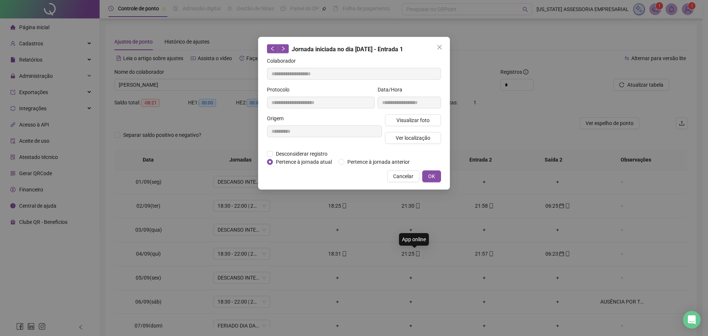
type input "**********"
click at [421, 121] on span "Visualizar foto" at bounding box center [412, 120] width 33 height 8
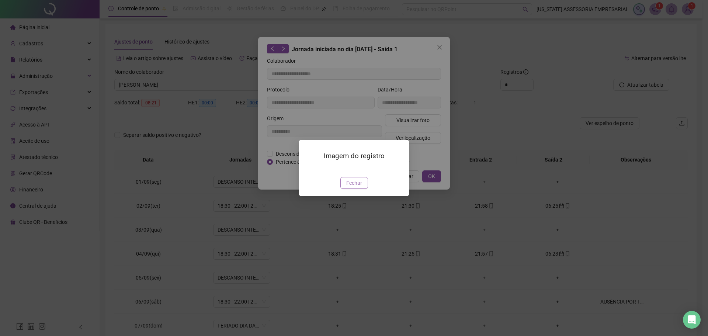
click at [351, 187] on span "Fechar" at bounding box center [354, 183] width 16 height 8
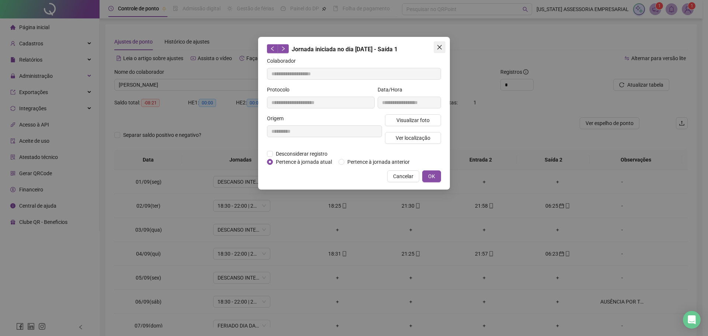
click at [437, 50] on icon "close" at bounding box center [440, 47] width 6 height 6
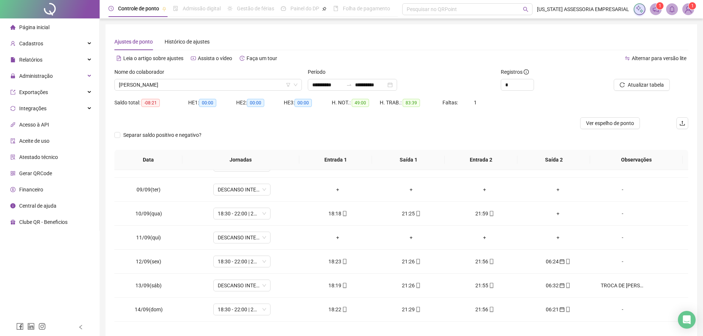
scroll to position [184, 0]
click at [489, 214] on icon "mobile" at bounding box center [491, 213] width 5 height 5
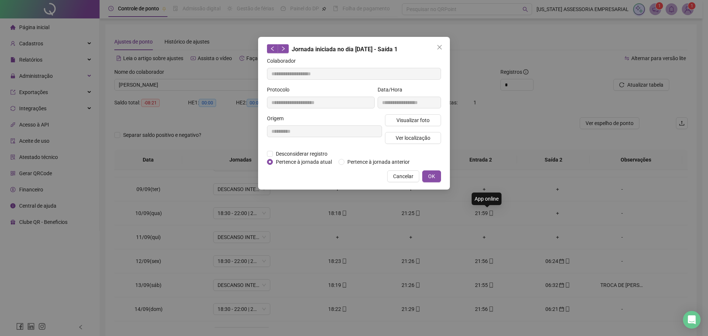
type input "**********"
click at [423, 122] on span "Visualizar foto" at bounding box center [412, 120] width 33 height 8
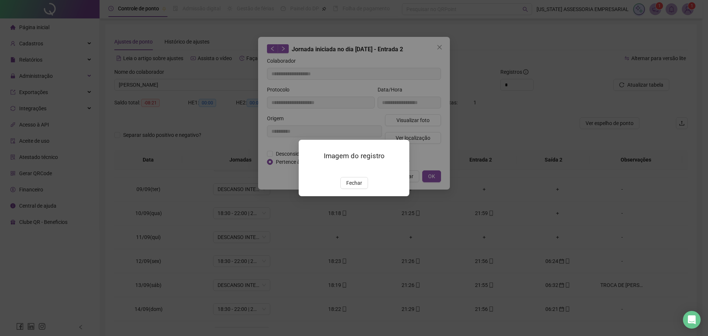
click at [308, 169] on img at bounding box center [308, 169] width 0 height 0
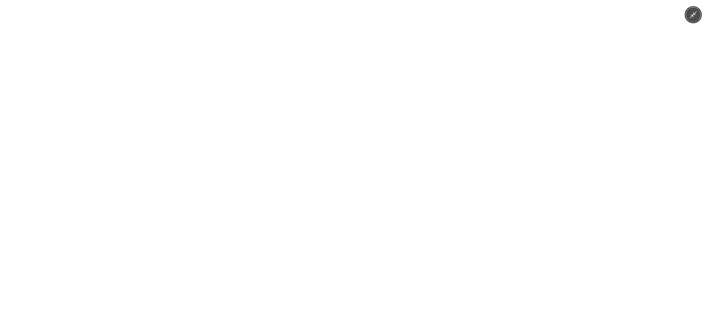
click at [358, 207] on img at bounding box center [354, 168] width 252 height 336
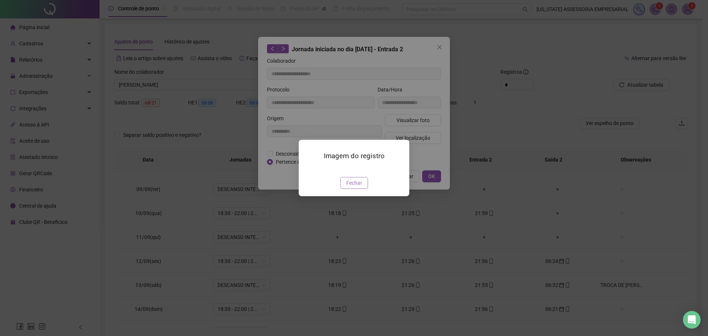
click at [365, 189] on button "Fechar" at bounding box center [354, 183] width 28 height 12
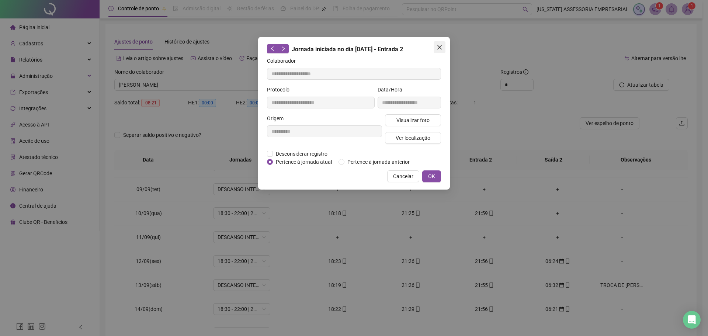
click at [438, 49] on icon "close" at bounding box center [439, 47] width 4 height 4
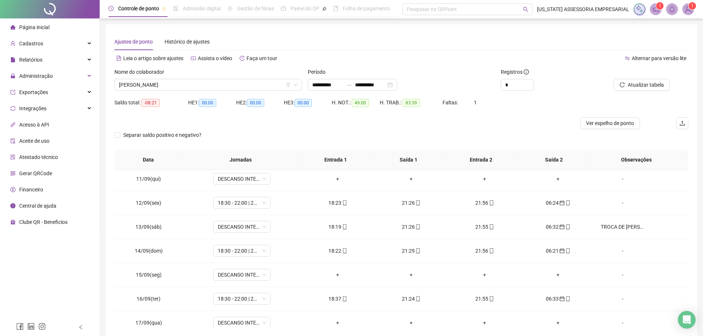
scroll to position [250, 0]
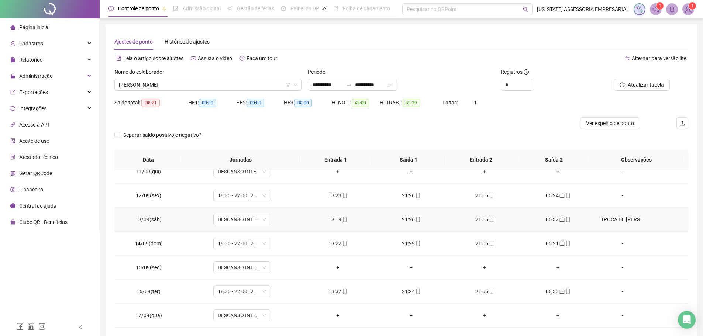
click at [614, 219] on div "TROCA DE PLANTÃO COM RONALDO VIEIRA NASCIMENTO" at bounding box center [622, 219] width 44 height 8
type textarea "**********"
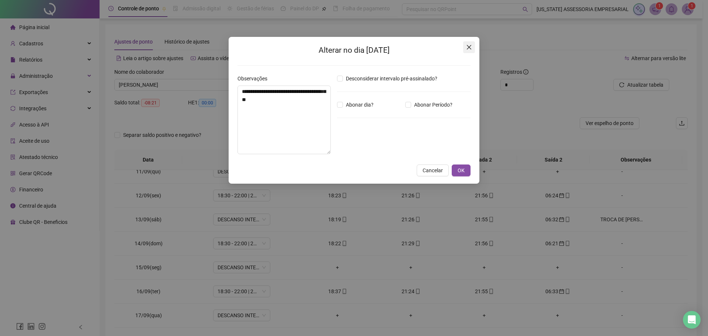
click at [471, 44] on icon "close" at bounding box center [469, 47] width 6 height 6
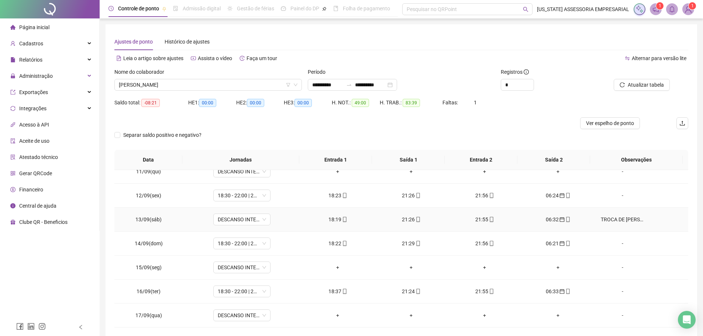
click at [609, 219] on div "TROCA DE PLANTÃO COM RONALDO VIEIRA NASCIMENTO" at bounding box center [622, 219] width 44 height 8
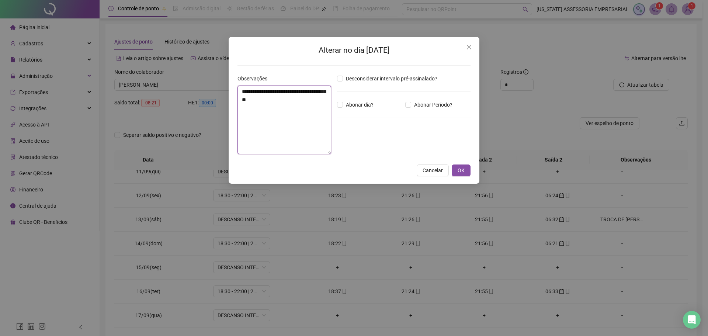
drag, startPoint x: 315, startPoint y: 102, endPoint x: 242, endPoint y: 102, distance: 73.0
click at [242, 102] on textarea "**********" at bounding box center [284, 120] width 94 height 69
type textarea "**********"
click at [437, 171] on span "Cancelar" at bounding box center [433, 170] width 20 height 8
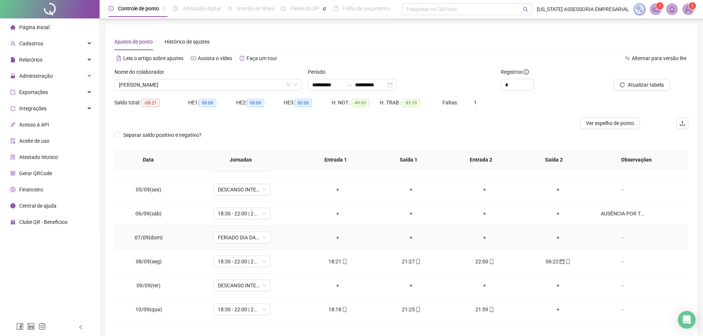
scroll to position [111, 0]
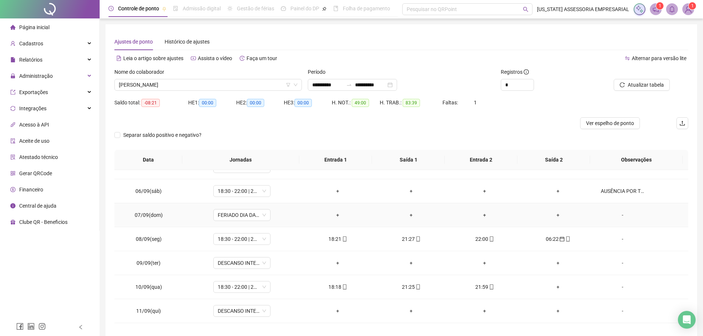
click at [625, 193] on div "AUSÊNCIA POR TROCA DE PLANTÃO POR THIAGO CASTRO DO SANTOS" at bounding box center [622, 191] width 44 height 8
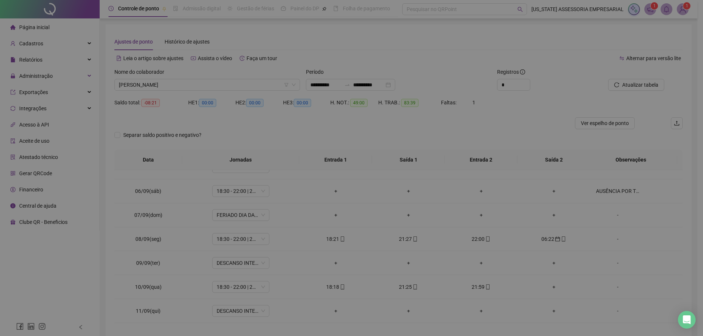
type textarea "**********"
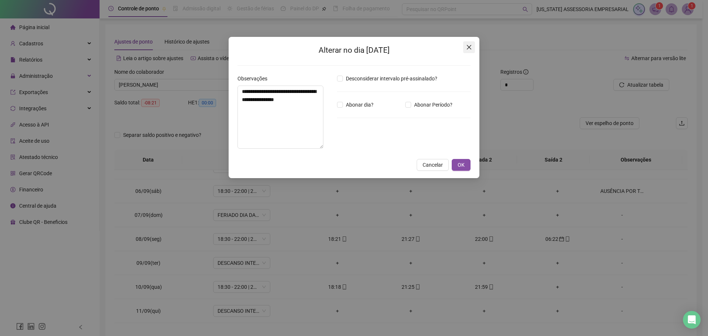
click at [468, 51] on button "Close" at bounding box center [469, 47] width 12 height 12
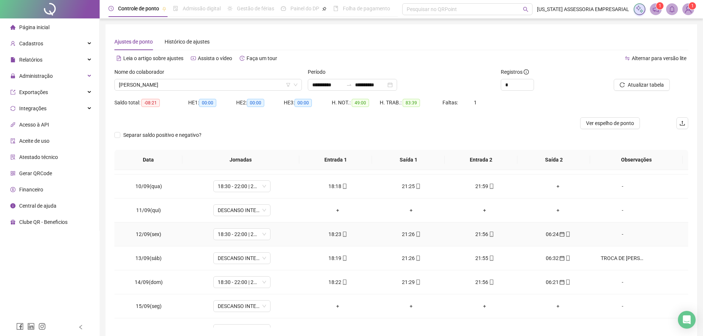
scroll to position [221, 0]
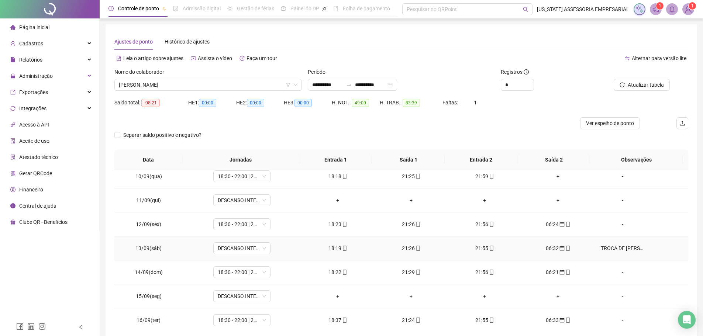
click at [630, 246] on div "TROCA DE PLANTÃO COM RONALDO VIEIRA NASCIMENTO" at bounding box center [622, 248] width 44 height 8
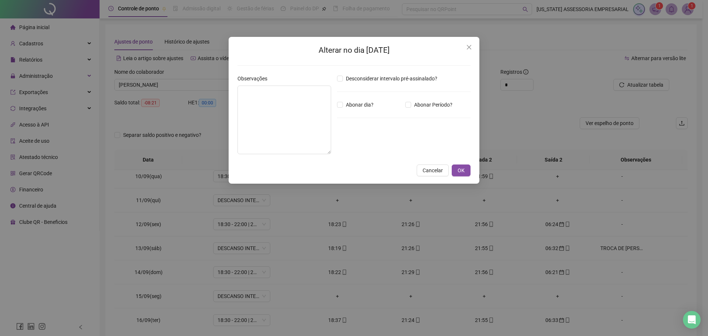
type textarea "**********"
click at [470, 43] on button "Close" at bounding box center [469, 47] width 12 height 12
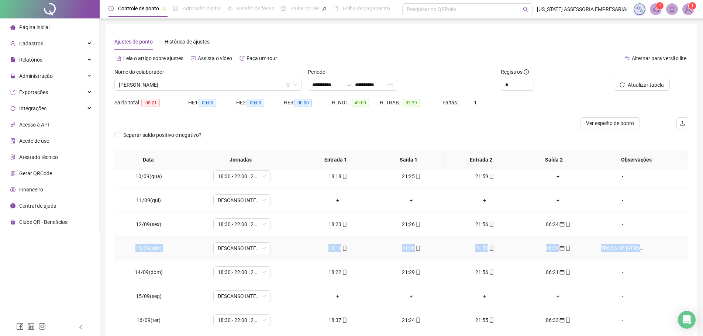
drag, startPoint x: 142, startPoint y: 247, endPoint x: 642, endPoint y: 244, distance: 500.4
click at [642, 244] on tr "13/09(sáb) DESCANSO INTER-JORNADA 18:19 21:26 21:55 06:32 TROCA DE PLANTÃO COM …" at bounding box center [400, 248] width 573 height 24
click at [612, 220] on div "-" at bounding box center [622, 224] width 44 height 8
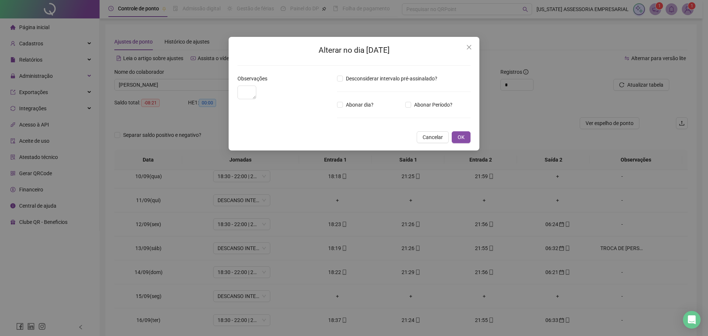
click at [475, 48] on div "Alterar no dia 12/09/2025 Observações Desconsiderar intervalo pré-assinalado? A…" at bounding box center [354, 94] width 251 height 114
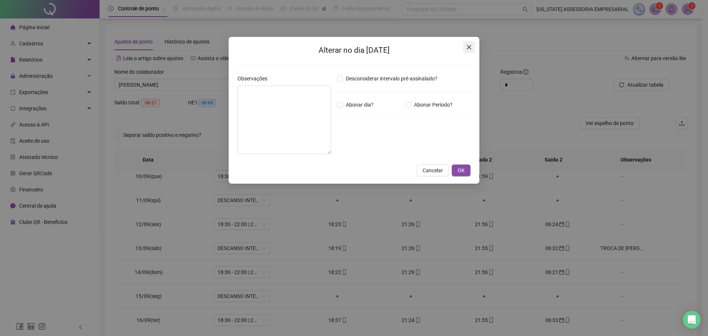
click at [466, 51] on button "Close" at bounding box center [469, 47] width 12 height 12
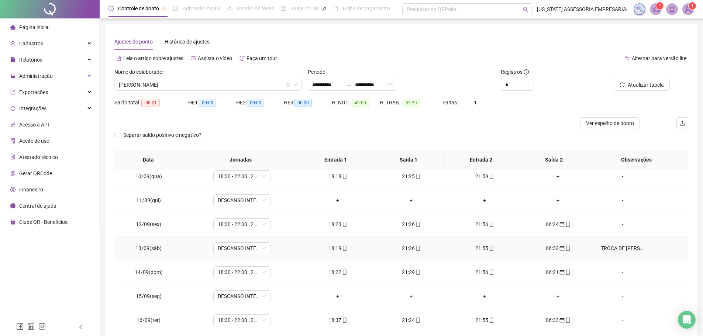
scroll to position [250, 0]
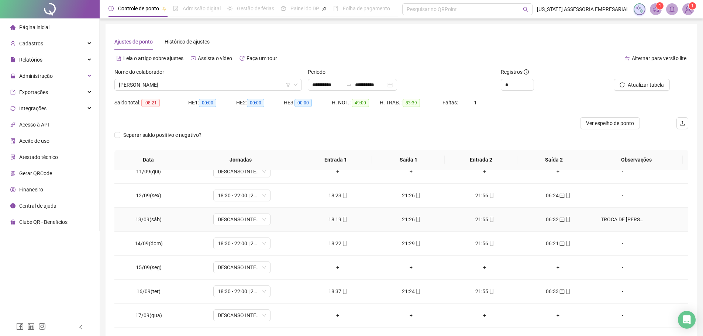
click at [634, 222] on div "TROCA DE PLANTÃO COM RONALDO VIEIRA NASCIMENTO" at bounding box center [622, 219] width 44 height 8
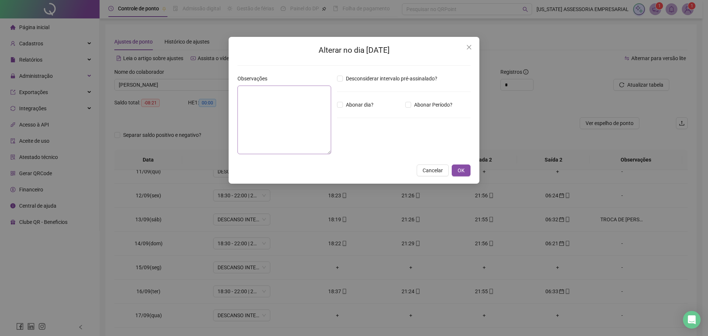
type textarea "**********"
click at [471, 54] on div "**********" at bounding box center [354, 110] width 251 height 147
click at [471, 52] on button "Close" at bounding box center [469, 47] width 12 height 12
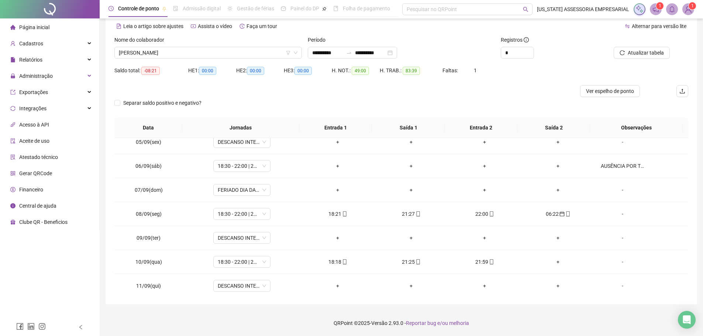
scroll to position [103, 0]
click at [528, 167] on div "+" at bounding box center [558, 167] width 62 height 8
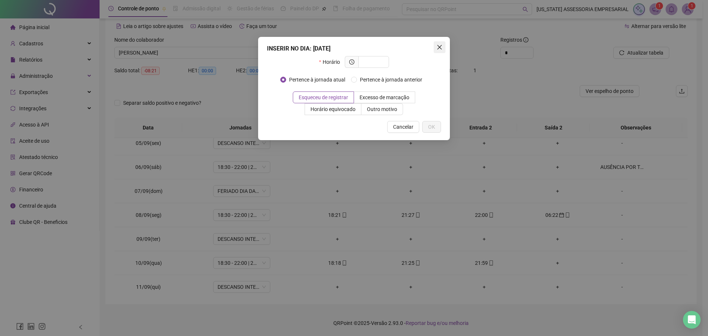
click at [438, 46] on icon "close" at bounding box center [440, 47] width 6 height 6
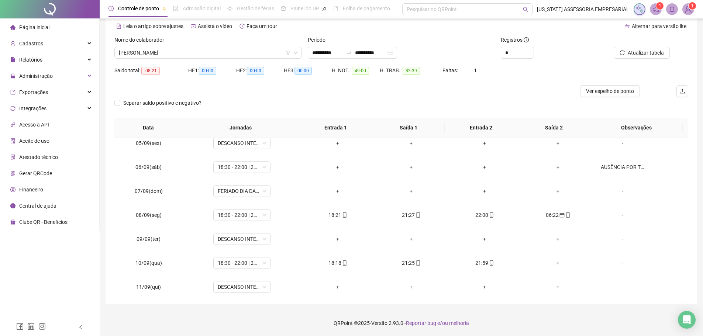
click at [506, 92] on div at bounding box center [329, 91] width 430 height 12
click at [209, 51] on span "MARCOS GOMES DE SOUSA" at bounding box center [208, 52] width 178 height 11
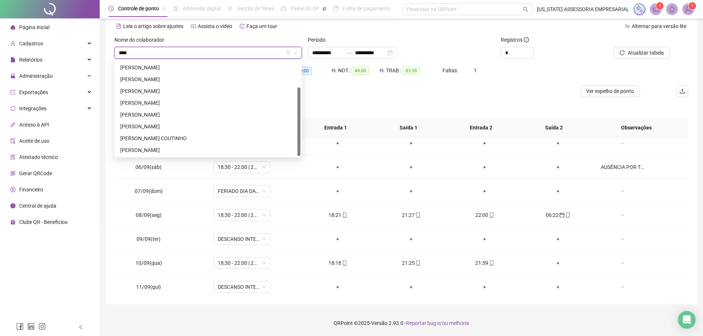
scroll to position [0, 0]
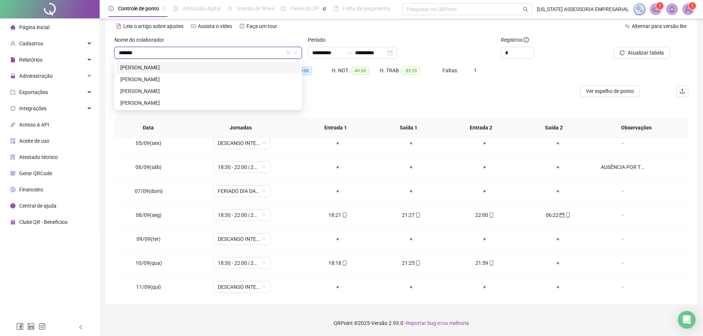
type input "*******"
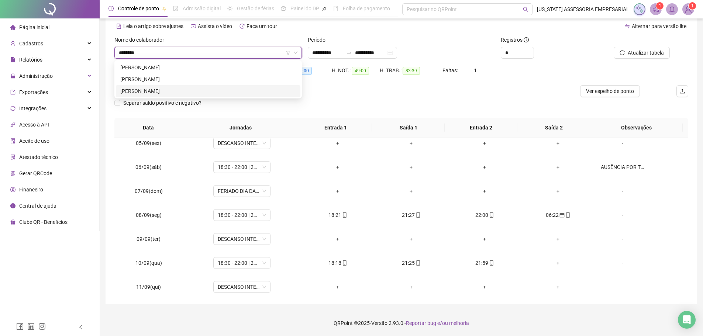
click at [156, 93] on div "GERALDO LALAU DE SOUZA" at bounding box center [208, 91] width 176 height 8
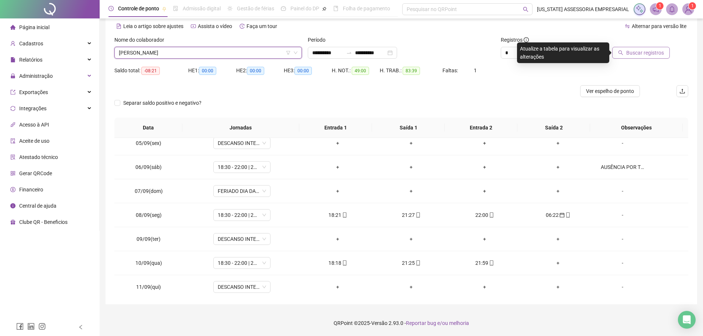
click at [659, 56] on span "Buscar registros" at bounding box center [645, 53] width 38 height 8
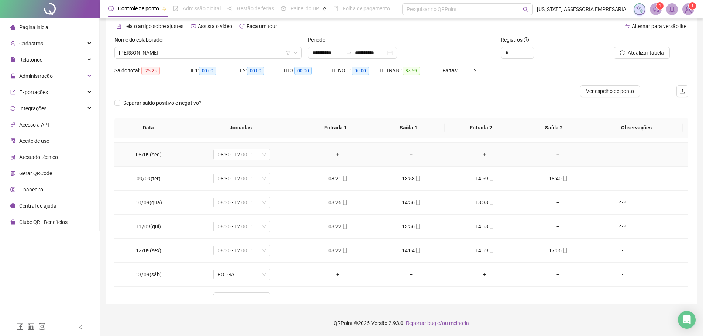
scroll to position [176, 0]
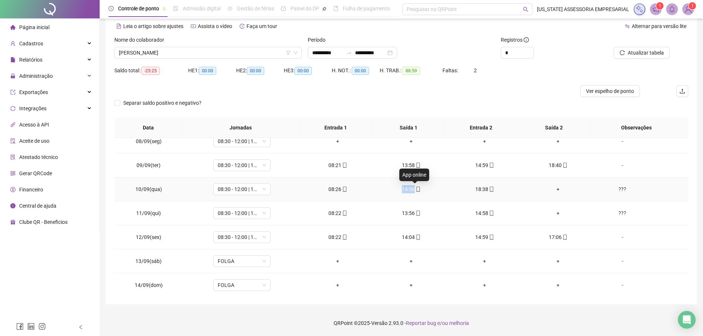
drag, startPoint x: 398, startPoint y: 189, endPoint x: 415, endPoint y: 188, distance: 16.3
click at [415, 188] on div "14:56" at bounding box center [411, 189] width 62 height 8
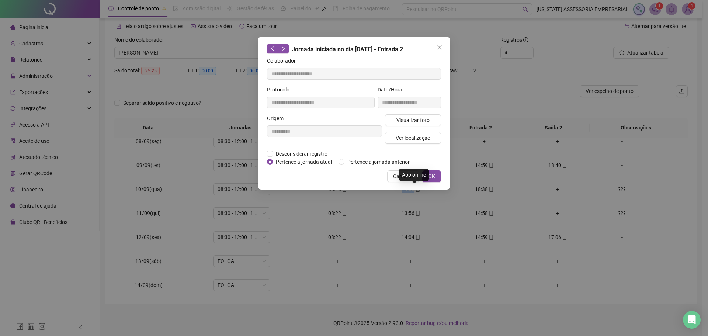
type input "**********"
click at [440, 50] on button "Close" at bounding box center [440, 47] width 12 height 12
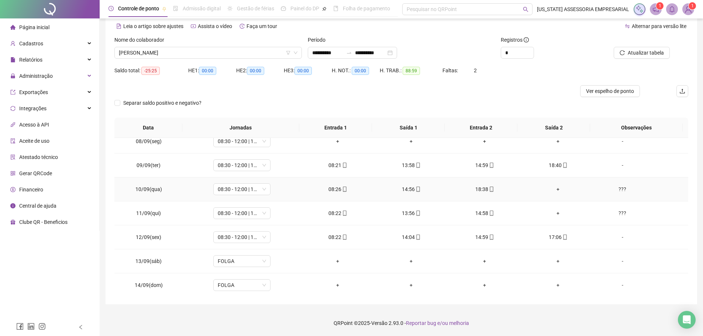
click at [415, 188] on icon "mobile" at bounding box center [417, 189] width 5 height 5
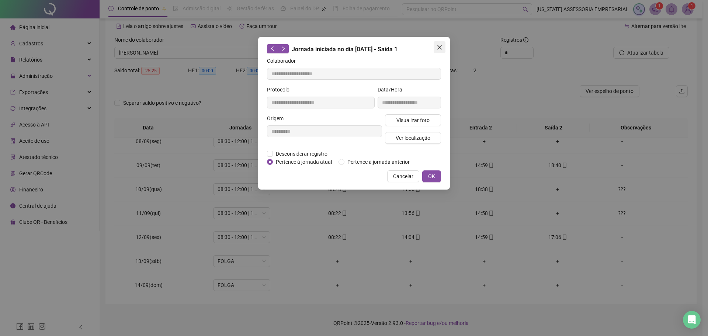
click at [442, 46] on icon "close" at bounding box center [440, 47] width 6 height 6
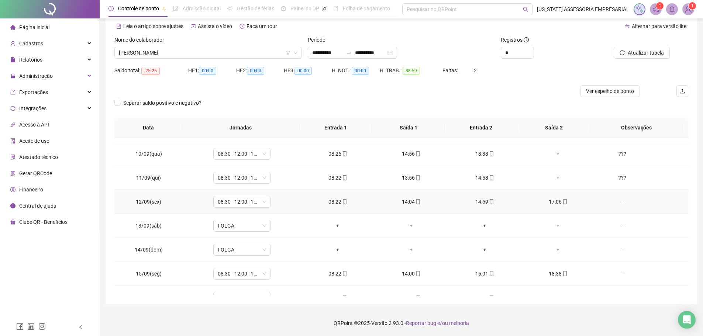
scroll to position [250, 0]
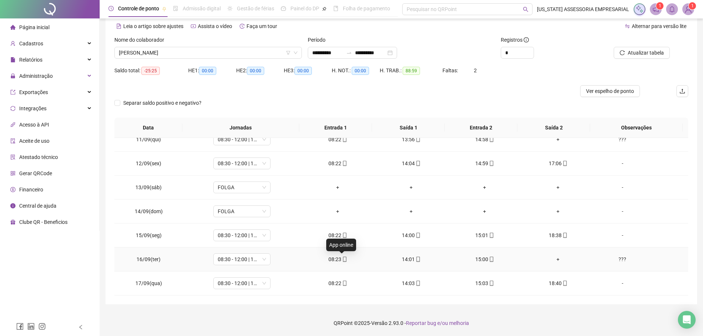
click at [342, 260] on icon "mobile" at bounding box center [344, 259] width 5 height 5
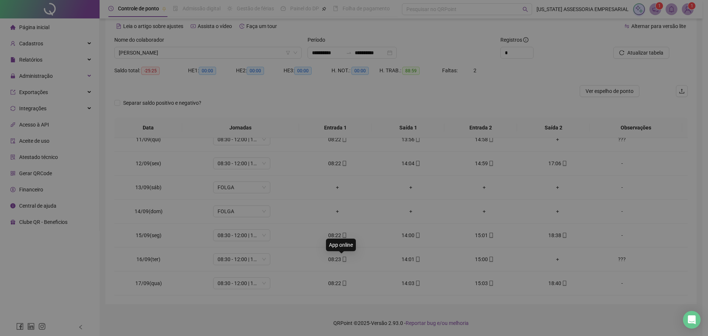
type input "**********"
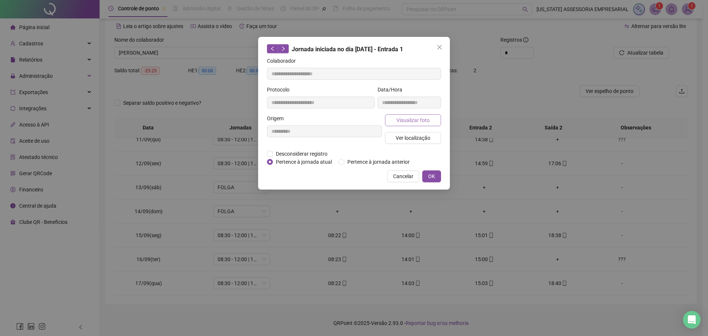
click at [418, 119] on span "Visualizar foto" at bounding box center [412, 120] width 33 height 8
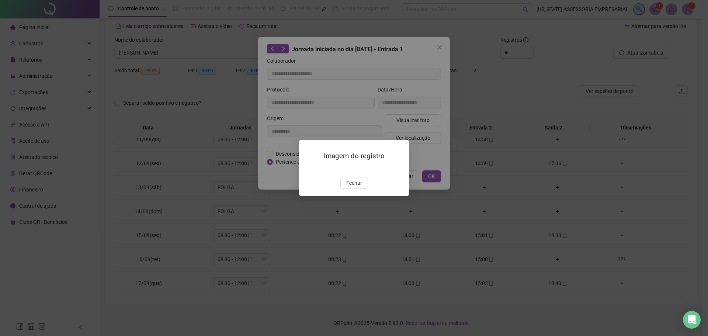
click at [308, 169] on img at bounding box center [308, 169] width 0 height 0
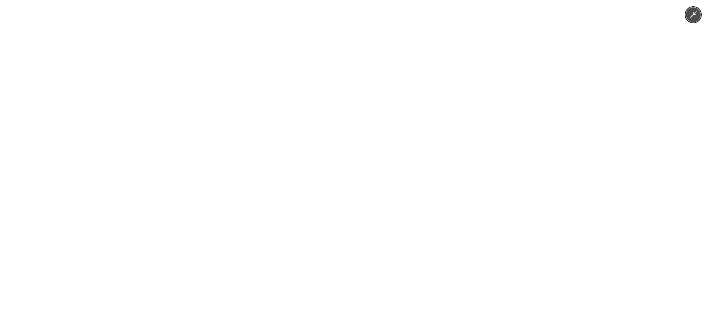
click at [359, 178] on img at bounding box center [354, 168] width 252 height 336
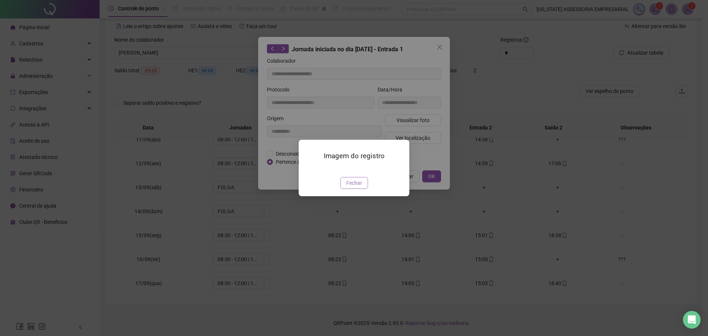
click at [361, 187] on span "Fechar" at bounding box center [354, 183] width 16 height 8
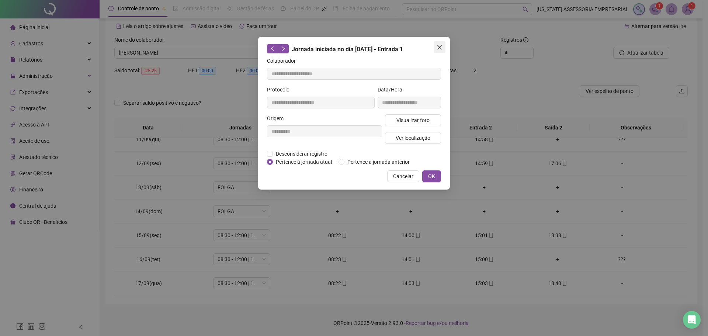
click at [441, 51] on button "Close" at bounding box center [440, 47] width 12 height 12
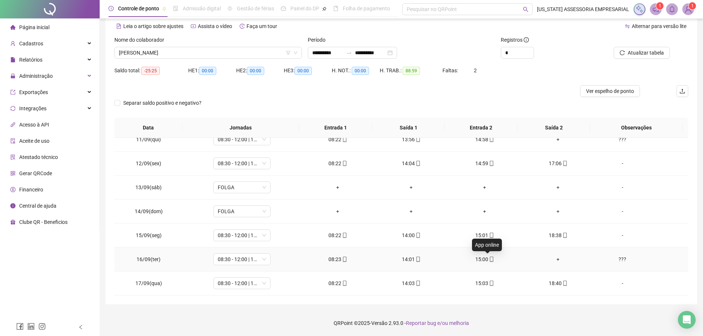
click at [489, 258] on icon "mobile" at bounding box center [490, 259] width 3 height 5
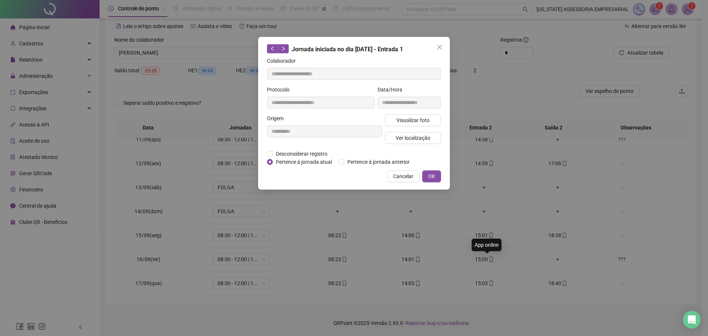
type input "**********"
click at [412, 118] on span "Visualizar foto" at bounding box center [412, 120] width 33 height 8
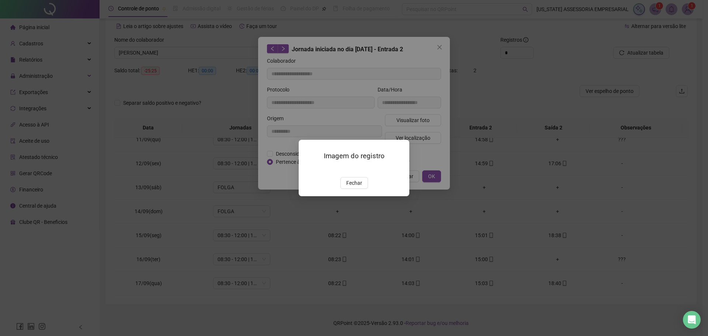
click at [308, 169] on img at bounding box center [308, 169] width 0 height 0
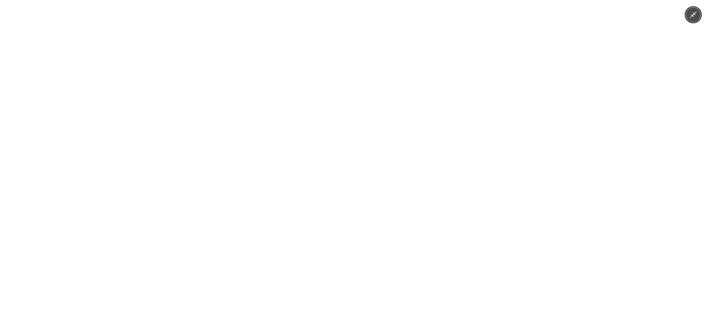
click at [364, 182] on img at bounding box center [354, 168] width 252 height 336
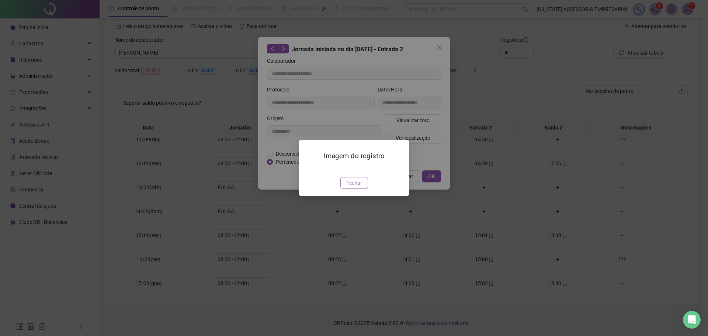
click at [356, 187] on span "Fechar" at bounding box center [354, 183] width 16 height 8
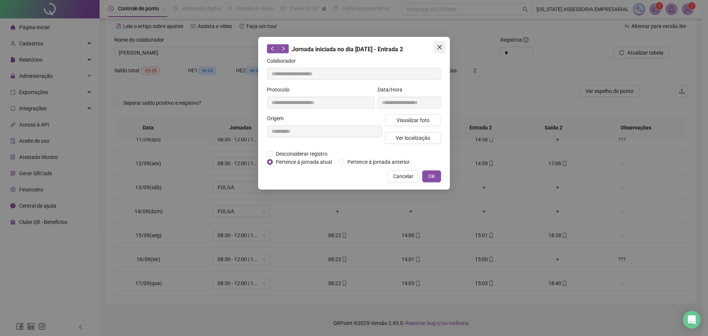
click at [442, 50] on icon "close" at bounding box center [440, 47] width 6 height 6
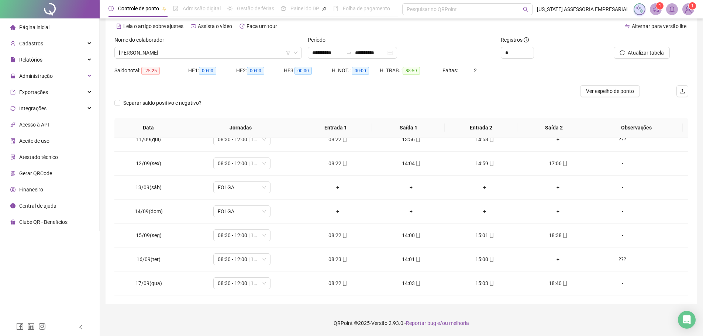
click at [403, 95] on div at bounding box center [329, 91] width 430 height 12
click at [199, 52] on span "GERALDO LALAU DE SOUZA" at bounding box center [208, 52] width 178 height 11
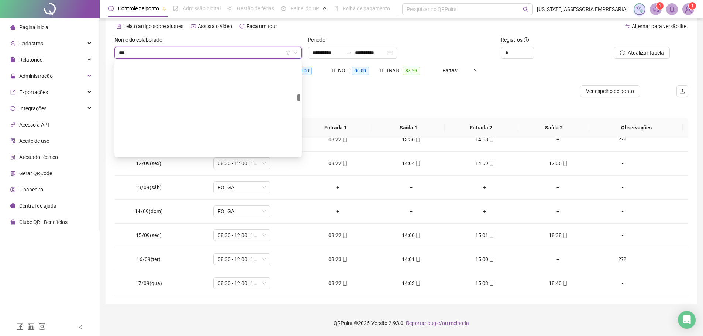
type input "****"
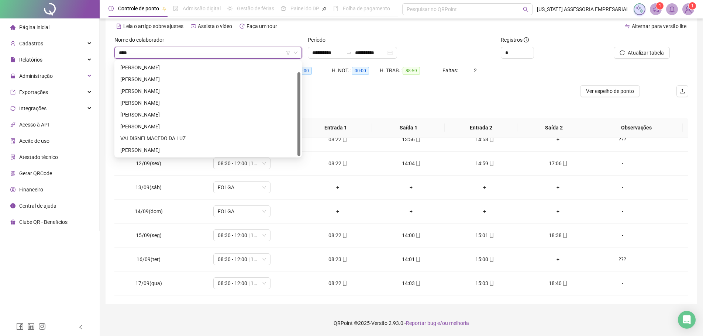
scroll to position [12, 0]
click at [214, 66] on div "ALDI SOUZA PARREÃO" at bounding box center [208, 67] width 176 height 8
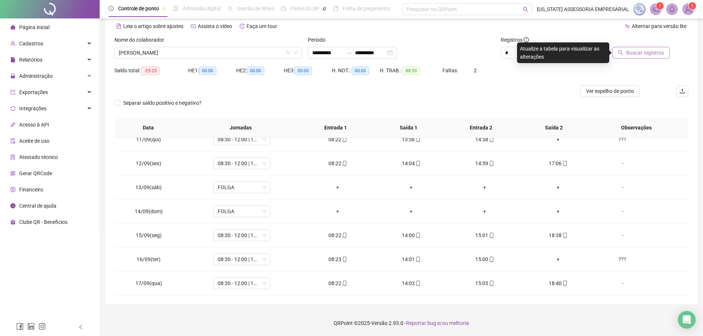
click at [630, 54] on span "Buscar registros" at bounding box center [645, 53] width 38 height 8
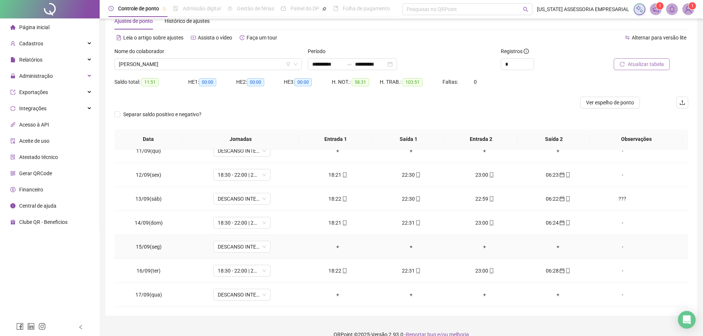
scroll to position [32, 0]
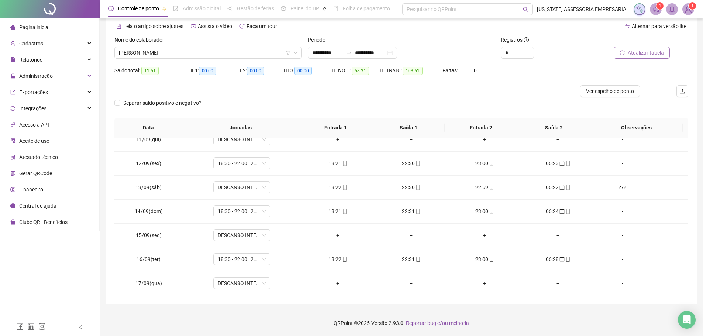
click at [639, 56] on span "Atualizar tabela" at bounding box center [645, 53] width 36 height 8
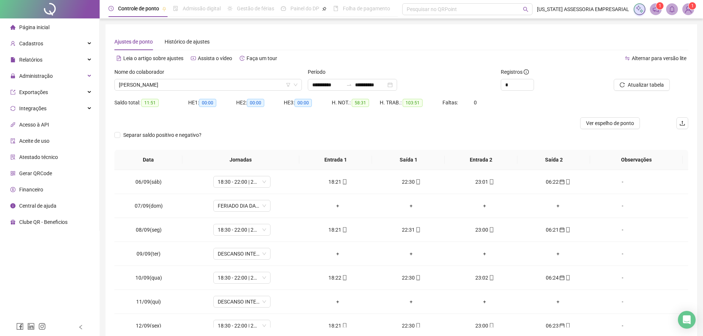
scroll to position [148, 0]
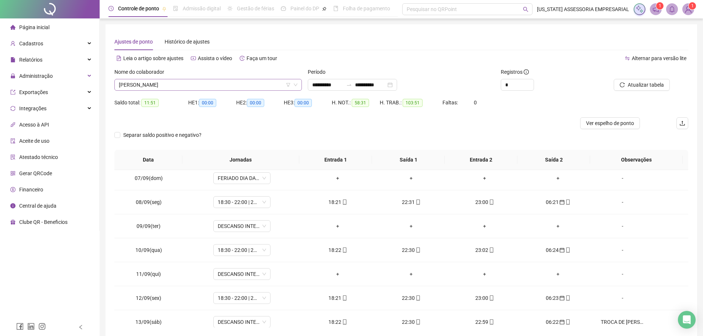
click at [247, 86] on span "ALDI SOUZA PARREÃO" at bounding box center [208, 84] width 178 height 11
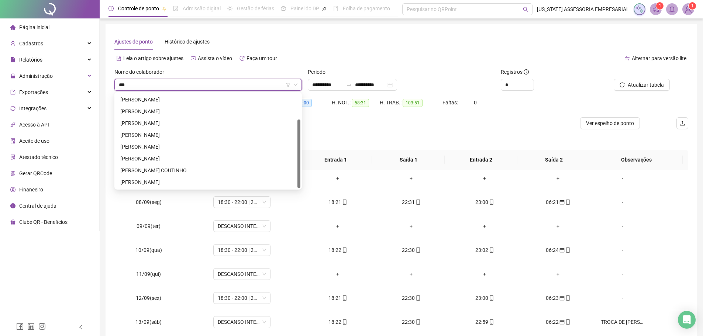
scroll to position [0, 0]
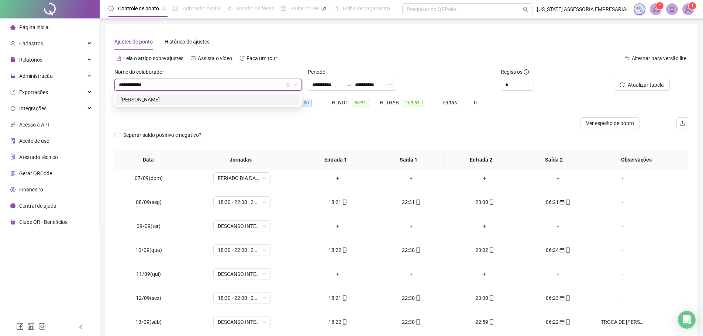
type input "**********"
click at [193, 98] on div "GERALDO LALAU DE SOUZA" at bounding box center [208, 100] width 176 height 8
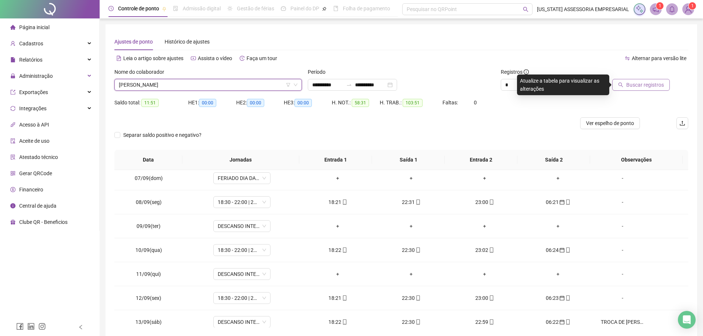
click at [644, 85] on span "Buscar registros" at bounding box center [645, 85] width 38 height 8
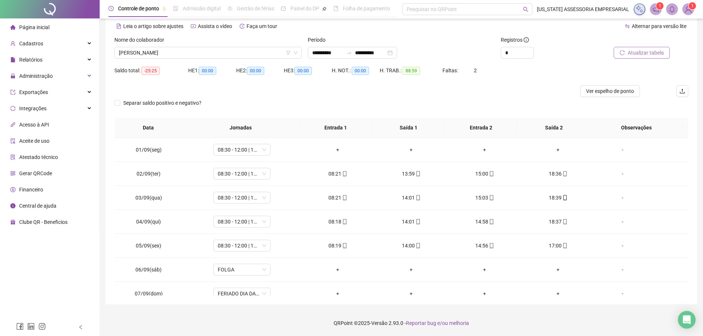
click at [656, 53] on span "Atualizar tabela" at bounding box center [645, 53] width 36 height 8
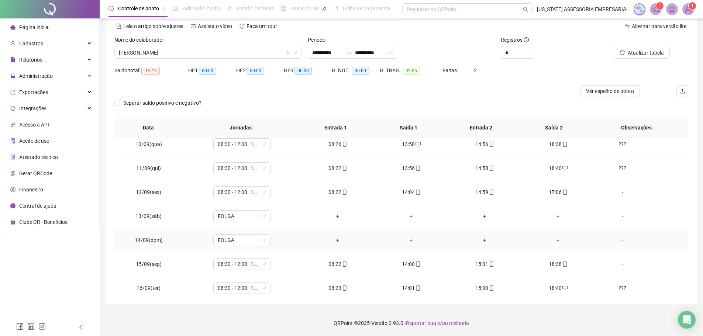
scroll to position [250, 0]
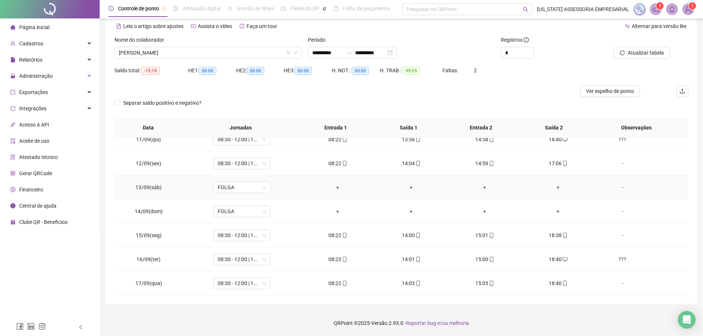
click at [585, 177] on td "+" at bounding box center [557, 188] width 73 height 24
click at [619, 260] on div "???" at bounding box center [622, 259] width 44 height 8
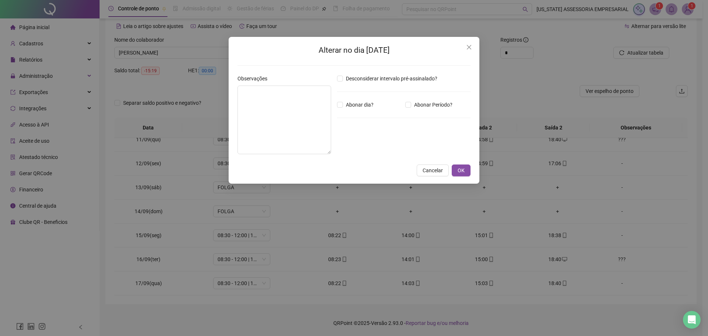
type textarea "***"
drag, startPoint x: 253, startPoint y: 111, endPoint x: 223, endPoint y: 114, distance: 30.1
click at [223, 114] on div "Alterar no dia 16/09/2025 Observações *** Desconsiderar intervalo pré-assinalad…" at bounding box center [354, 168] width 708 height 336
click at [462, 170] on span "OK" at bounding box center [461, 170] width 7 height 8
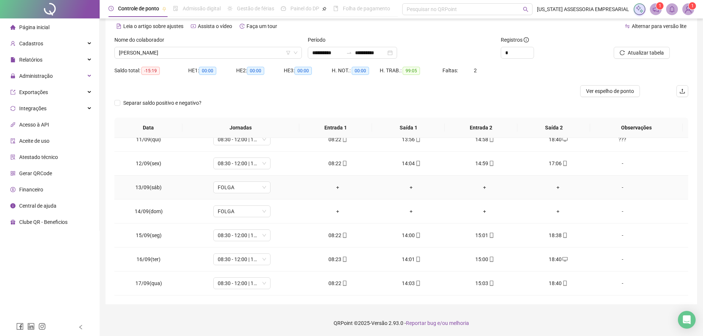
scroll to position [213, 0]
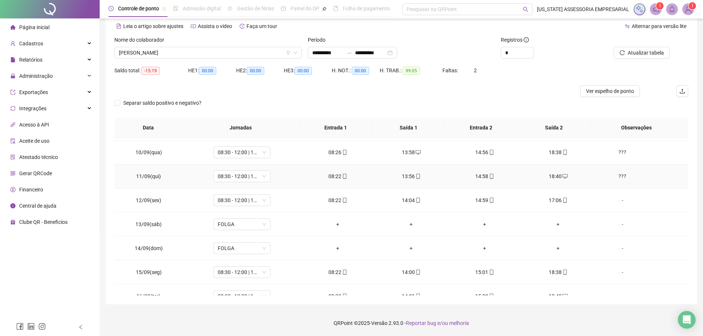
click at [622, 177] on div "???" at bounding box center [622, 176] width 44 height 8
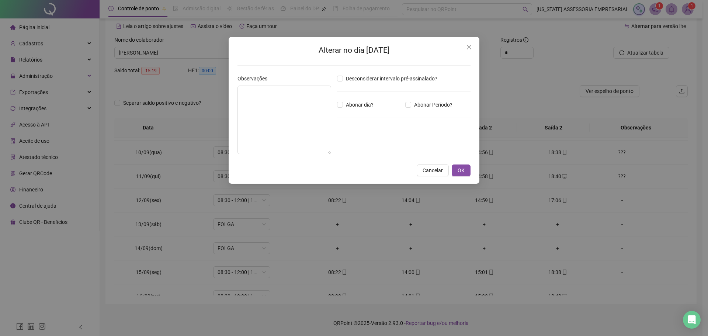
type textarea "***"
drag, startPoint x: 201, startPoint y: 110, endPoint x: 191, endPoint y: 112, distance: 11.0
click at [191, 112] on div "Alterar no dia 11/09/2025 Observações *** Desconsiderar intervalo pré-assinalad…" at bounding box center [354, 168] width 708 height 336
click at [467, 52] on button "Close" at bounding box center [469, 47] width 12 height 12
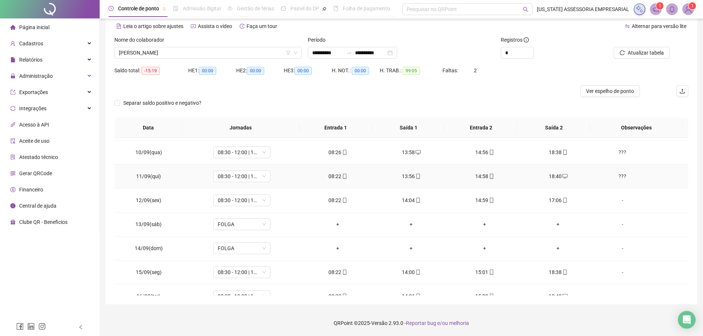
click at [618, 177] on div "???" at bounding box center [622, 176] width 44 height 8
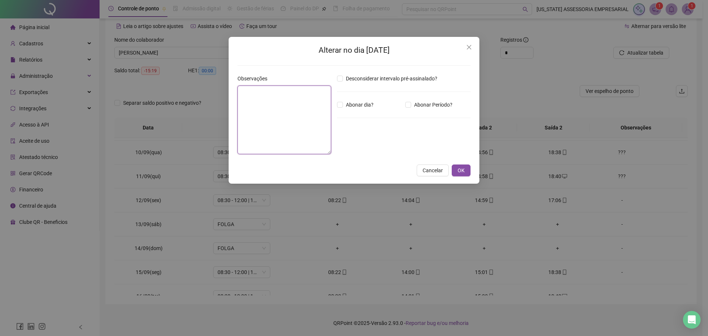
drag, startPoint x: 288, startPoint y: 96, endPoint x: 263, endPoint y: 100, distance: 25.3
click at [263, 100] on textarea at bounding box center [284, 120] width 94 height 69
click at [464, 48] on span "Close" at bounding box center [469, 47] width 12 height 6
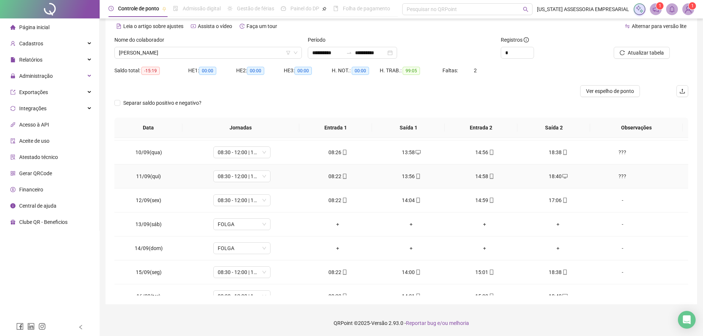
click at [612, 175] on div "???" at bounding box center [622, 176] width 44 height 8
type textarea "***"
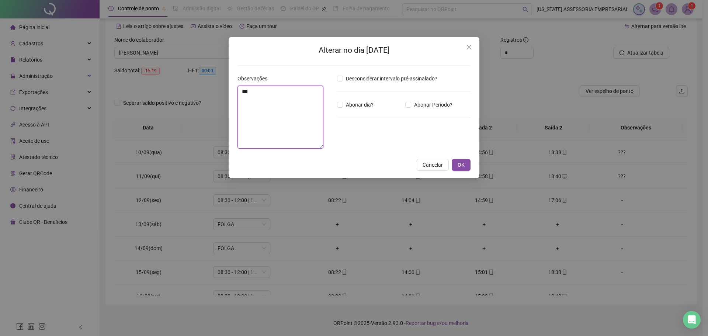
drag, startPoint x: 281, startPoint y: 99, endPoint x: 177, endPoint y: 94, distance: 103.7
click at [173, 96] on div "Alterar no dia 11/09/2025 Observações *** Desconsiderar intervalo pré-assinalad…" at bounding box center [354, 168] width 708 height 336
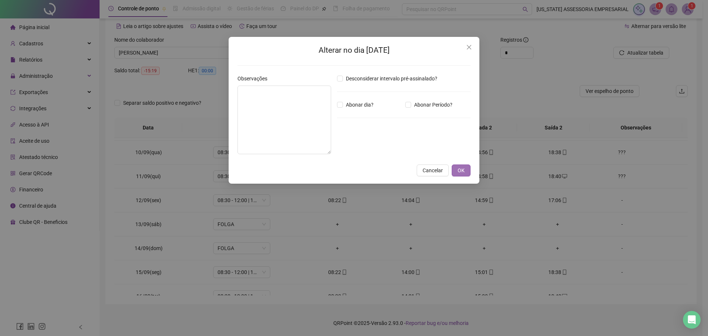
click at [468, 171] on button "OK" at bounding box center [461, 170] width 19 height 12
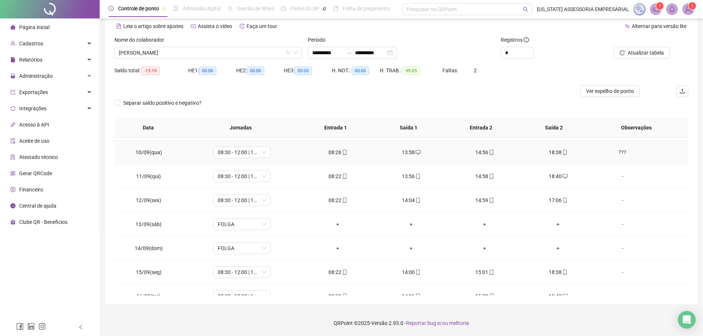
click at [618, 155] on div "???" at bounding box center [622, 152] width 44 height 8
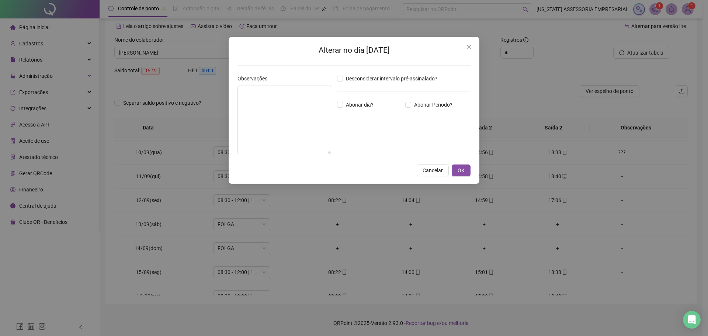
type textarea "***"
click at [189, 84] on div "Alterar no dia 10/09/2025 Observações *** Desconsiderar intervalo pré-assinalad…" at bounding box center [354, 168] width 708 height 336
click at [467, 170] on button "OK" at bounding box center [461, 170] width 19 height 12
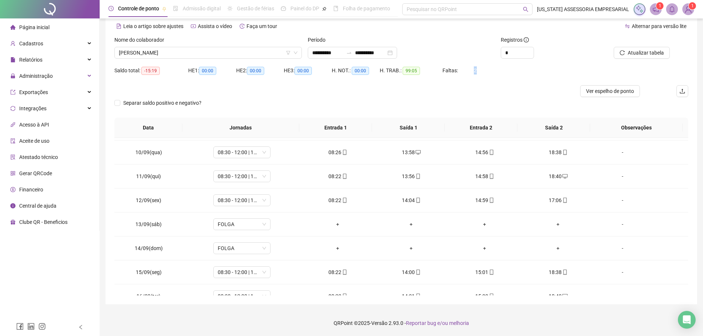
drag, startPoint x: 464, startPoint y: 86, endPoint x: 457, endPoint y: 82, distance: 7.4
click at [459, 83] on form "**********" at bounding box center [400, 77] width 573 height 82
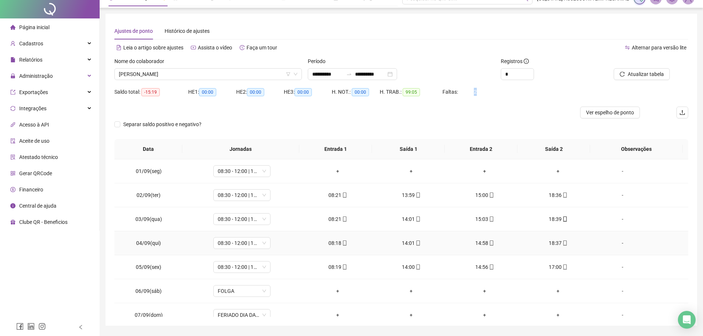
scroll to position [0, 0]
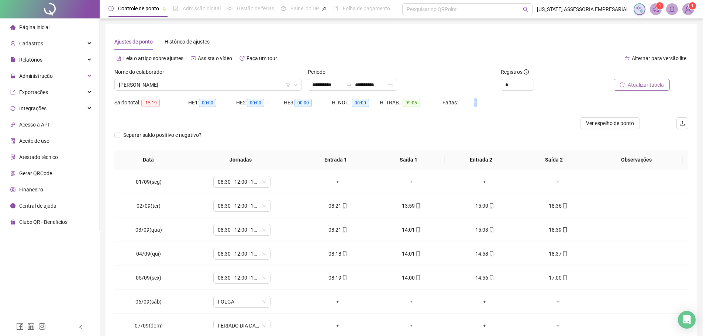
click at [642, 87] on span "Atualizar tabela" at bounding box center [645, 85] width 36 height 8
click at [615, 180] on div "-" at bounding box center [622, 182] width 44 height 8
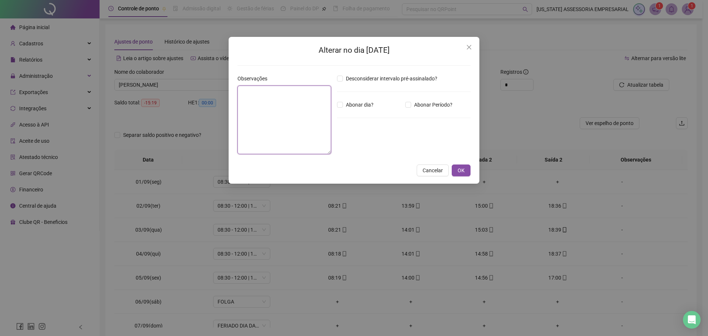
click at [299, 139] on textarea at bounding box center [284, 120] width 94 height 69
type textarea "*"
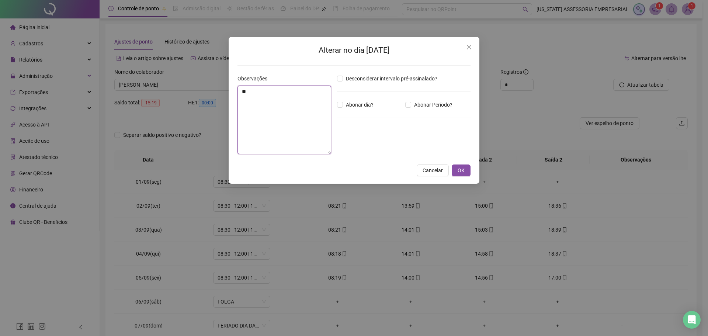
type textarea "***"
drag, startPoint x: 265, startPoint y: 100, endPoint x: 194, endPoint y: 119, distance: 73.2
click at [203, 117] on div "Alterar no dia 01/09/2025 Observações *** Desconsiderar intervalo pré-assinalad…" at bounding box center [354, 168] width 708 height 336
type textarea "**********"
click at [467, 50] on button "Close" at bounding box center [469, 47] width 12 height 12
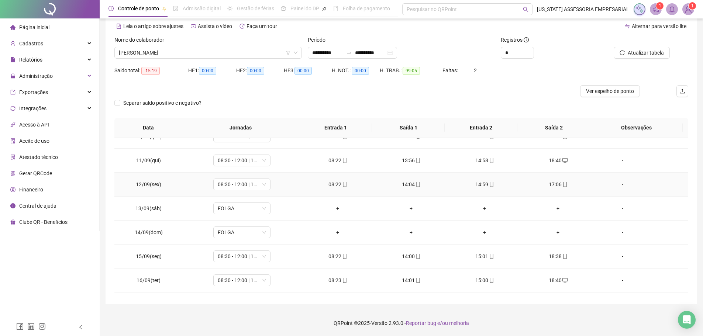
scroll to position [250, 0]
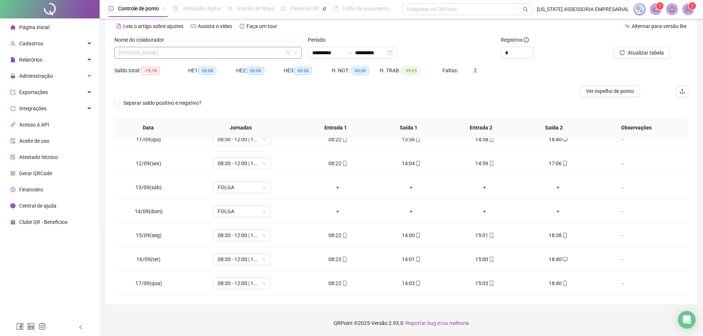
click at [207, 52] on span "GERALDO LALAU DE SOUZA" at bounding box center [208, 52] width 178 height 11
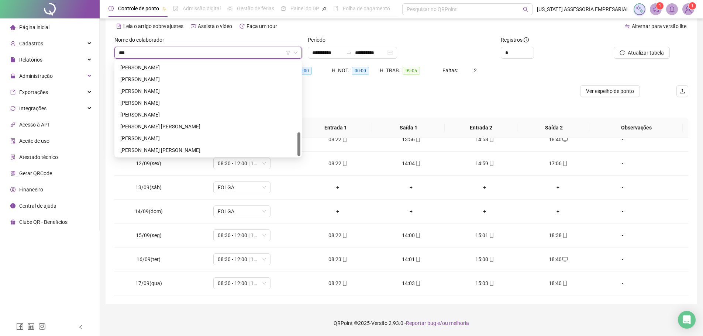
scroll to position [0, 0]
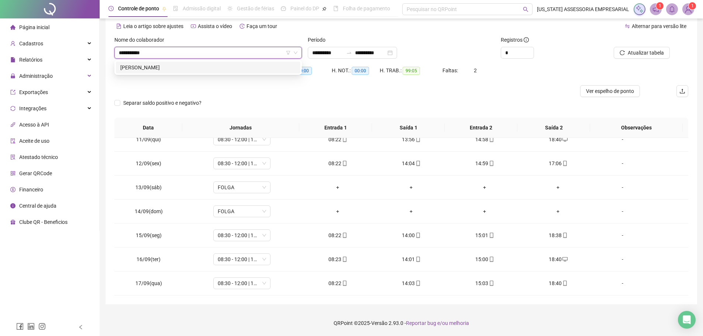
type input "**********"
click at [169, 63] on div "THIAGO CASTRO DOS SANTOS" at bounding box center [208, 68] width 184 height 12
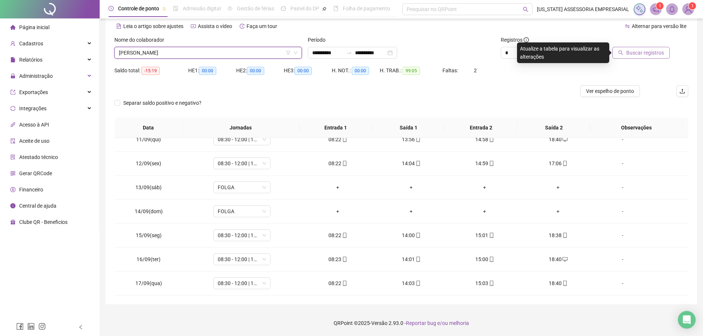
click at [629, 56] on span "Buscar registros" at bounding box center [645, 53] width 38 height 8
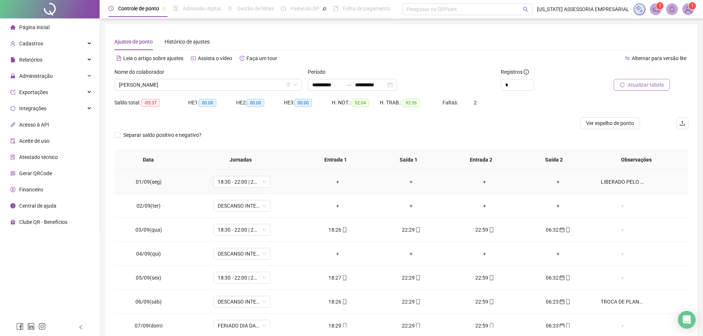
click at [623, 179] on div "LIBERADO PELO ÓRGÃO" at bounding box center [622, 182] width 44 height 8
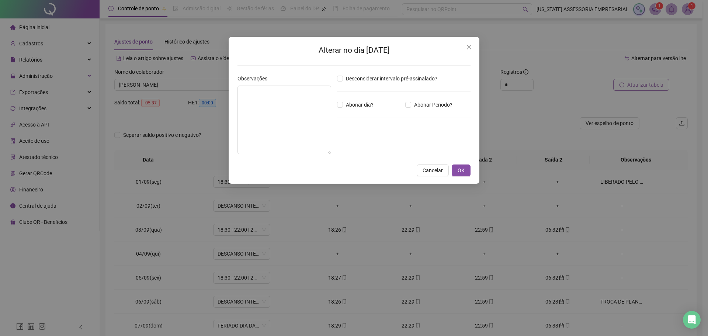
type textarea "**********"
click at [472, 45] on icon "close" at bounding box center [469, 47] width 6 height 6
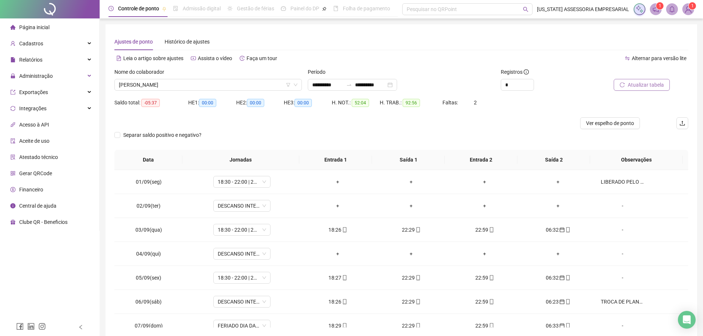
click at [478, 137] on div "Separar saldo positivo e negativo?" at bounding box center [400, 139] width 573 height 21
click at [303, 130] on div "Separar saldo positivo e negativo?" at bounding box center [400, 139] width 573 height 21
drag, startPoint x: 300, startPoint y: 55, endPoint x: 309, endPoint y: 77, distance: 23.8
click at [309, 77] on div "**********" at bounding box center [400, 191] width 573 height 271
click at [301, 55] on div "Leia o artigo sobre ajustes Assista o vídeo Faça um tour" at bounding box center [257, 58] width 287 height 12
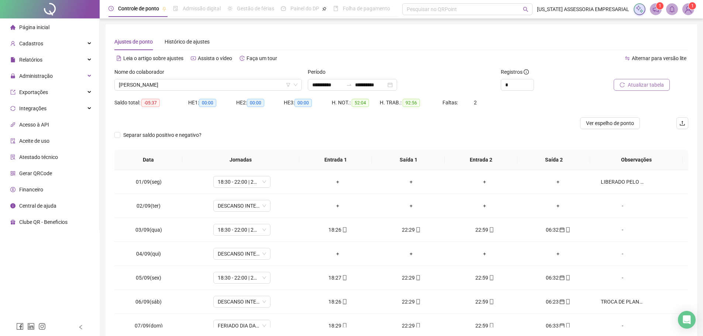
click at [389, 126] on div at bounding box center [329, 123] width 430 height 12
click at [455, 140] on div "Separar saldo positivo e negativo?" at bounding box center [400, 139] width 573 height 21
click at [378, 137] on div "Separar saldo positivo e negativo?" at bounding box center [400, 139] width 573 height 21
click at [314, 129] on div "Separar saldo positivo e negativo?" at bounding box center [400, 139] width 573 height 21
click at [352, 55] on div "Leia o artigo sobre ajustes Assista o vídeo Faça um tour" at bounding box center [257, 58] width 287 height 12
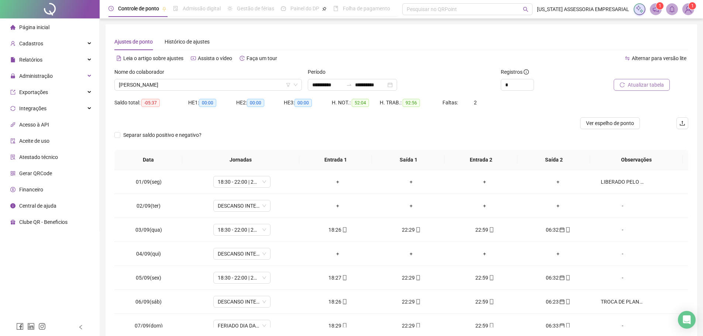
click at [224, 77] on div "Nome do colaborador" at bounding box center [207, 73] width 187 height 11
click at [223, 78] on div "Nome do colaborador" at bounding box center [207, 73] width 187 height 11
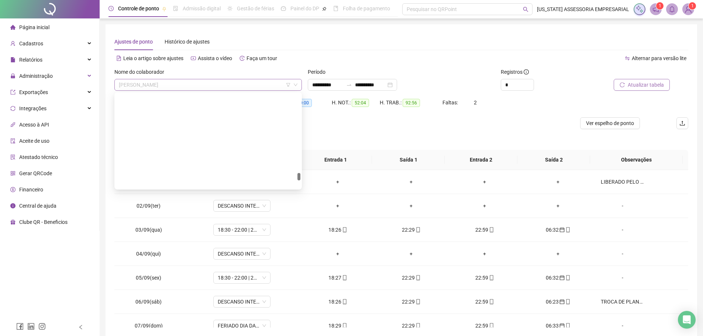
click at [222, 84] on span "THIAGO CASTRO DOS SANTOS" at bounding box center [208, 84] width 178 height 11
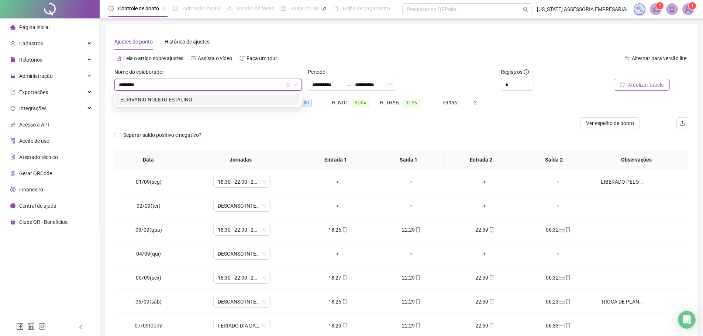
type input "*********"
click at [209, 98] on div "EURIVANIO NOLETO ESTALINO" at bounding box center [208, 100] width 176 height 8
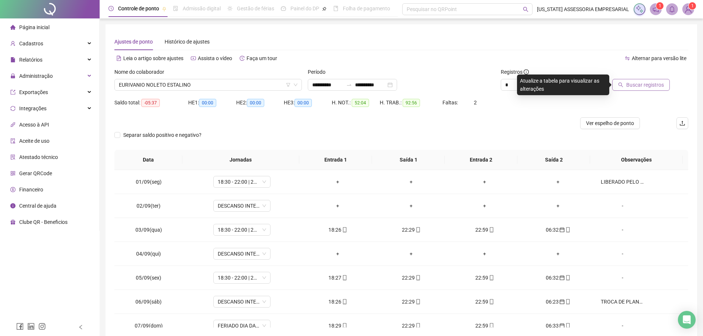
click at [632, 93] on div "Buscar registros" at bounding box center [642, 82] width 97 height 29
click at [636, 88] on span "Buscar registros" at bounding box center [645, 85] width 38 height 8
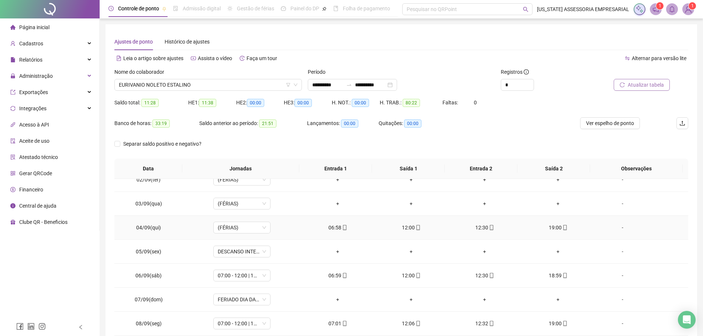
scroll to position [37, 0]
click at [342, 226] on icon "mobile" at bounding box center [344, 225] width 5 height 5
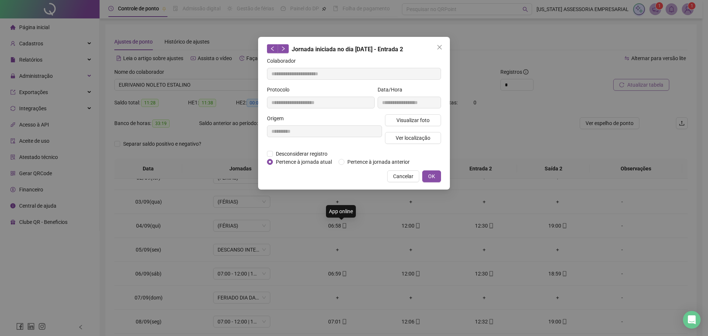
type input "**********"
click at [423, 119] on span "Visualizar foto" at bounding box center [412, 120] width 33 height 8
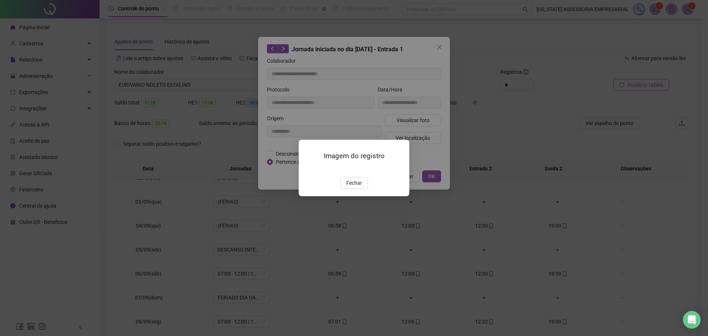
click at [308, 169] on img at bounding box center [308, 169] width 0 height 0
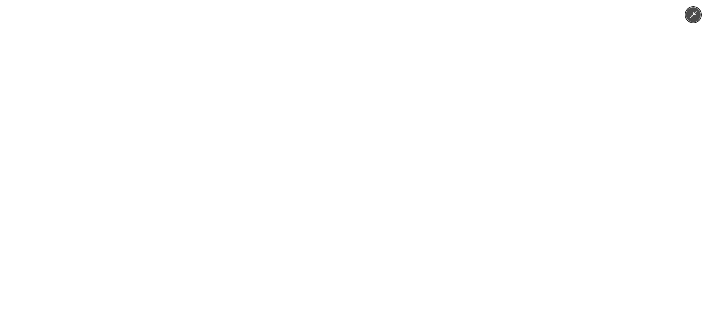
click at [346, 189] on img at bounding box center [354, 168] width 252 height 336
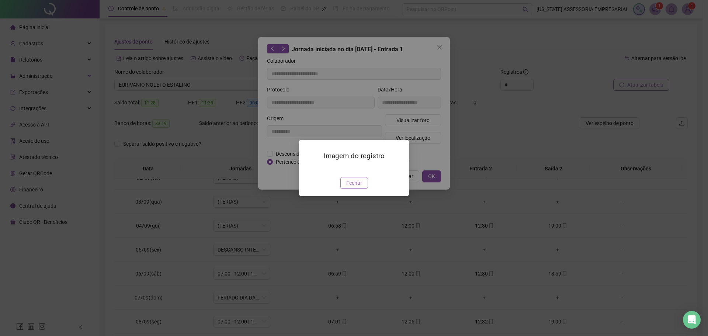
click at [351, 187] on span "Fechar" at bounding box center [354, 183] width 16 height 8
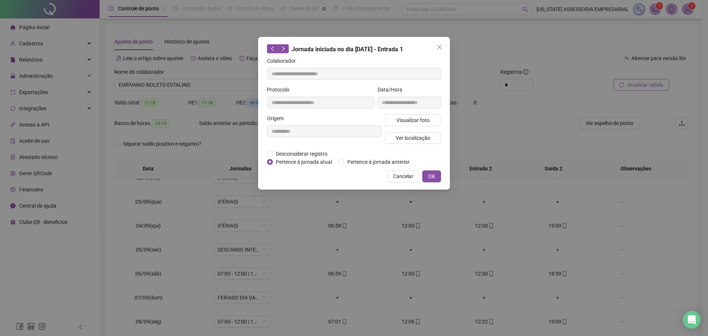
click at [444, 52] on button "Close" at bounding box center [440, 47] width 12 height 12
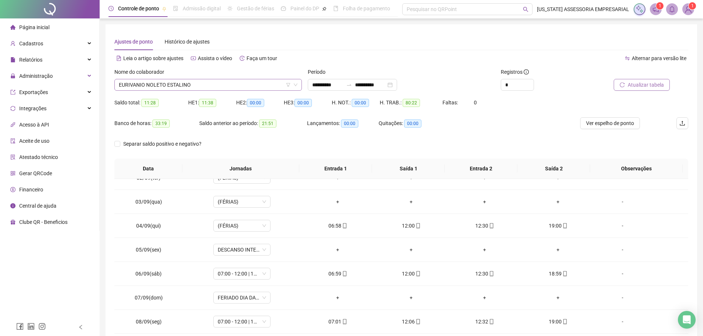
click at [238, 89] on span "EURIVANIO NOLETO ESTALINO" at bounding box center [208, 84] width 178 height 11
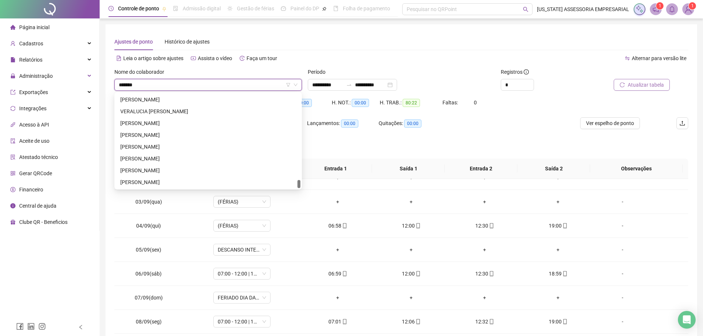
scroll to position [0, 0]
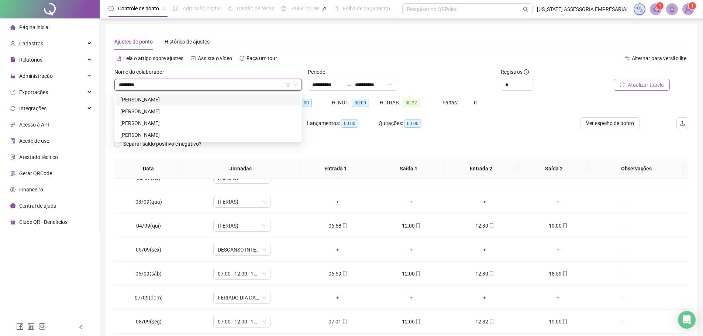
type input "*********"
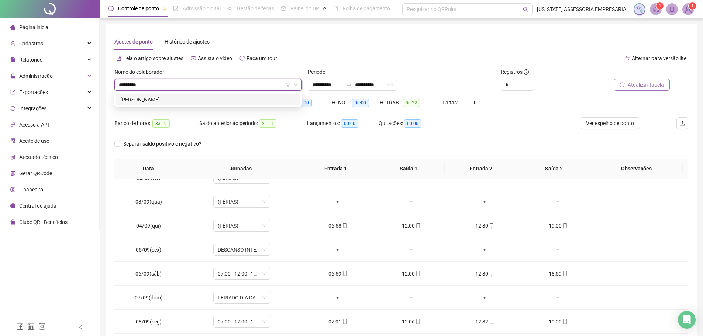
click at [189, 100] on div "RODRIGO SANTOS REGO DA SILVA" at bounding box center [208, 100] width 176 height 8
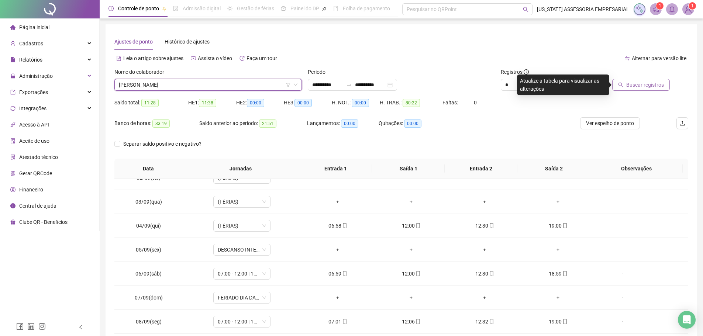
click at [646, 87] on span "Buscar registros" at bounding box center [645, 85] width 38 height 8
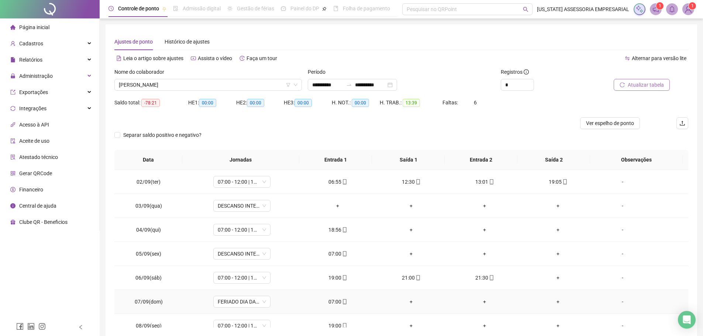
scroll to position [37, 0]
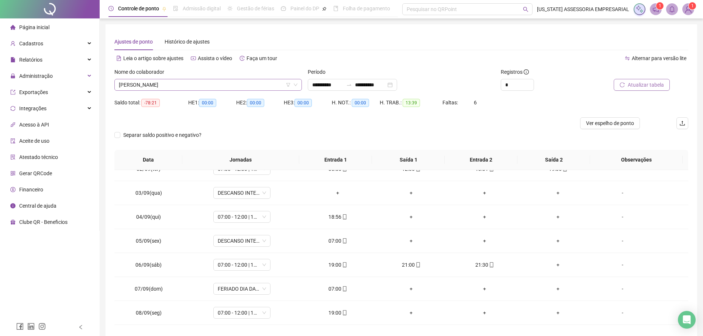
click at [246, 87] on span "RODRIGO SANTOS REGO DA SILVA" at bounding box center [208, 84] width 178 height 11
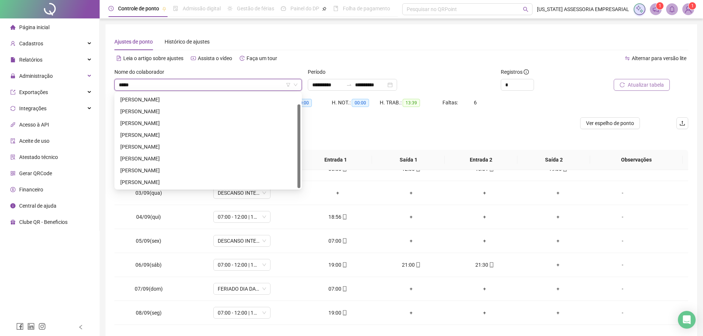
scroll to position [0, 0]
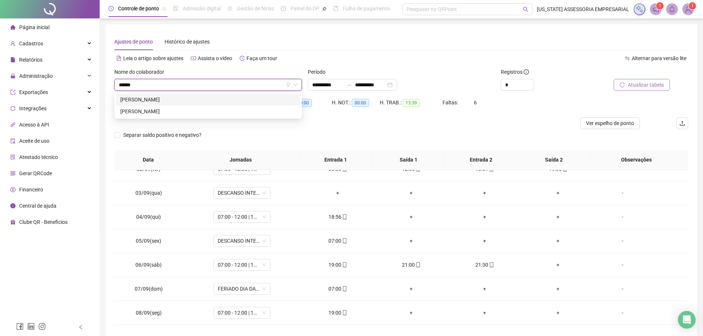
type input "*******"
click at [243, 117] on div "LEONARDO RESENDE DA SILVA" at bounding box center [208, 111] width 184 height 12
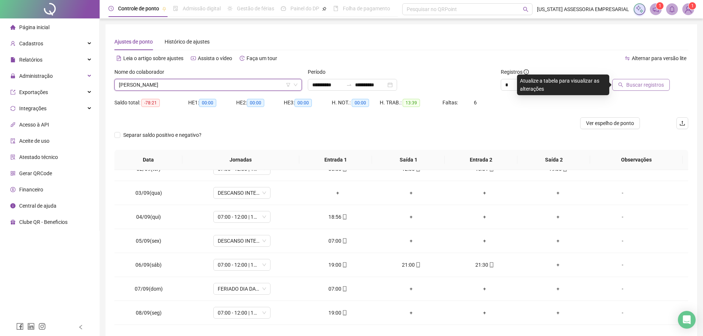
click at [645, 89] on span "Buscar registros" at bounding box center [645, 85] width 38 height 8
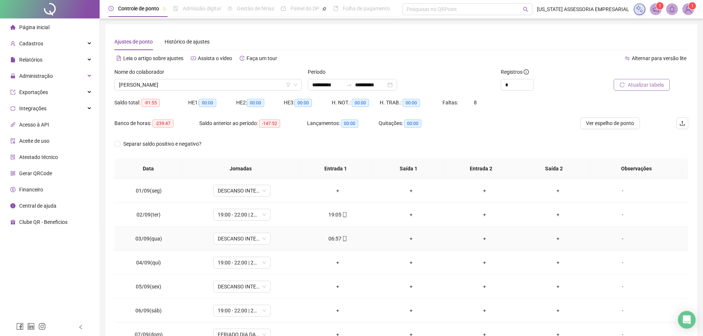
click at [342, 239] on icon "mobile" at bounding box center [344, 238] width 5 height 5
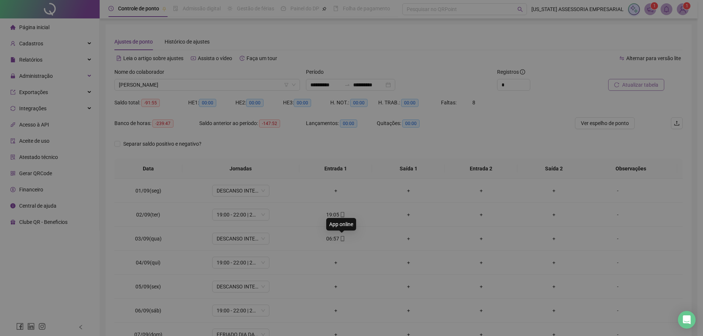
type input "**********"
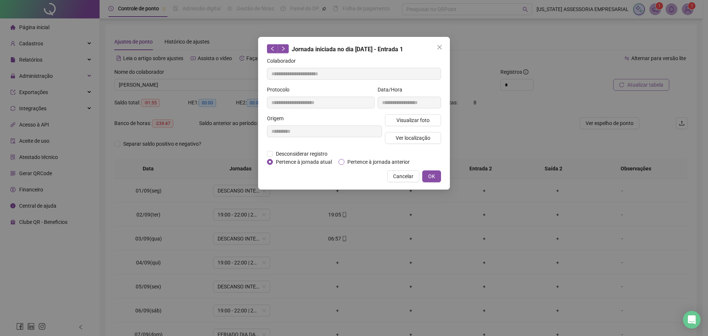
click at [361, 164] on span "Pertence à jornada anterior" at bounding box center [378, 162] width 68 height 8
click at [434, 176] on span "OK" at bounding box center [431, 176] width 7 height 8
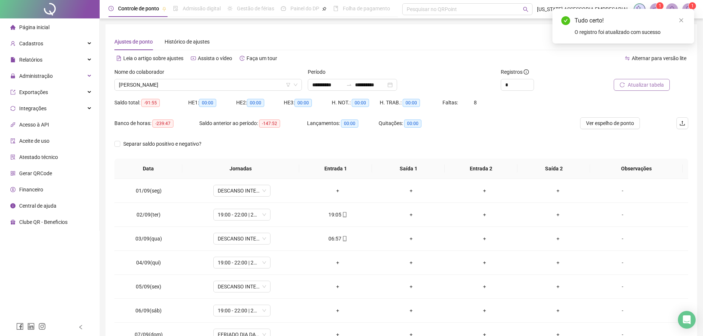
click at [645, 88] on span "Atualizar tabela" at bounding box center [645, 85] width 36 height 8
click at [419, 216] on icon "mobile" at bounding box center [420, 214] width 3 height 5
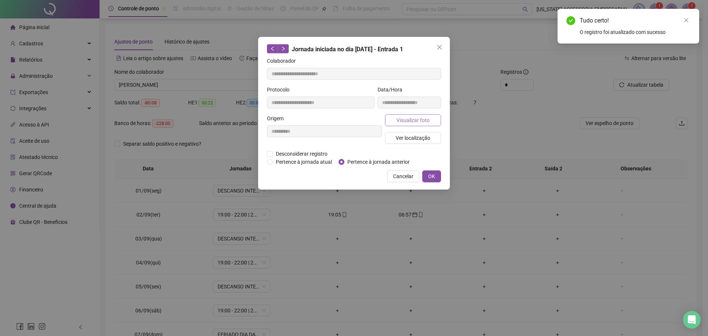
click at [420, 118] on span "Visualizar foto" at bounding box center [412, 120] width 33 height 8
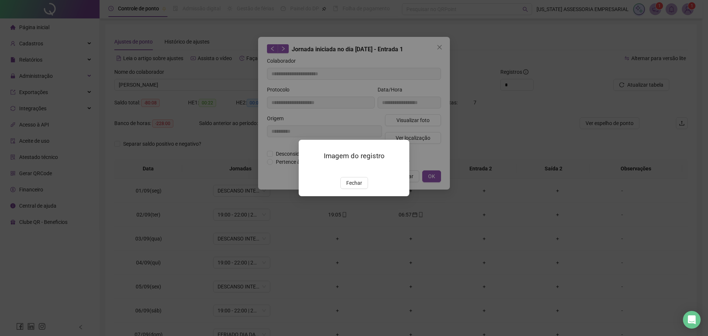
click at [308, 169] on img at bounding box center [308, 169] width 0 height 0
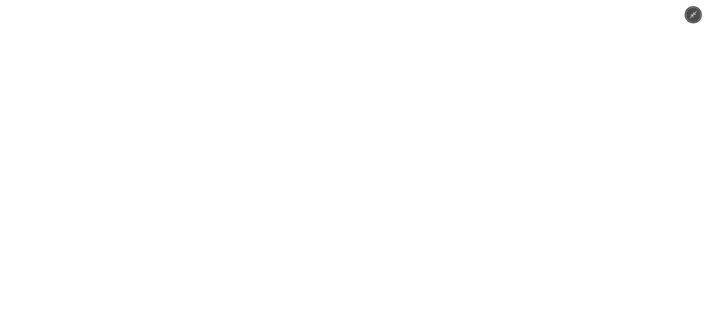
click at [368, 187] on img at bounding box center [354, 168] width 252 height 336
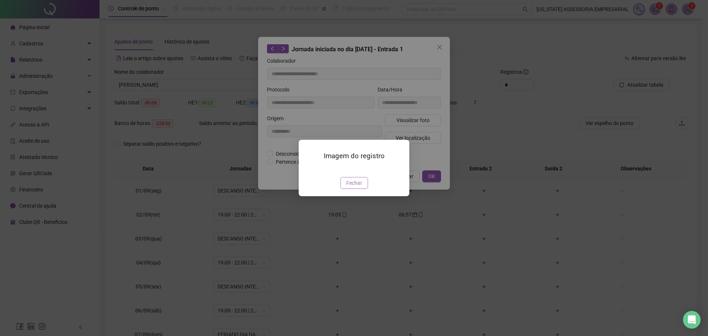
click at [360, 187] on span "Fechar" at bounding box center [354, 183] width 16 height 8
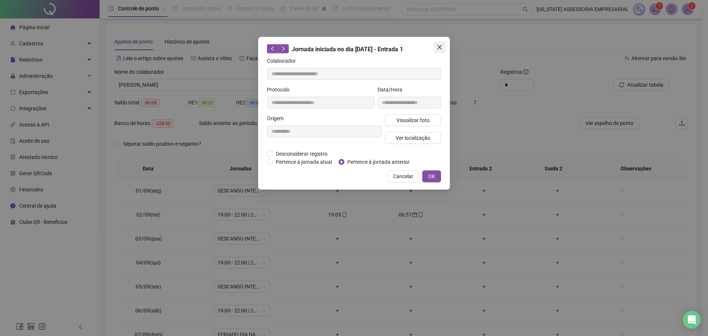
click at [445, 46] on span "Close" at bounding box center [440, 47] width 12 height 6
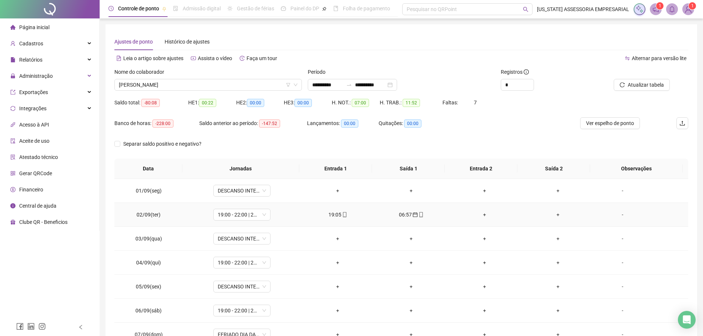
click at [343, 212] on icon "mobile" at bounding box center [344, 214] width 3 height 5
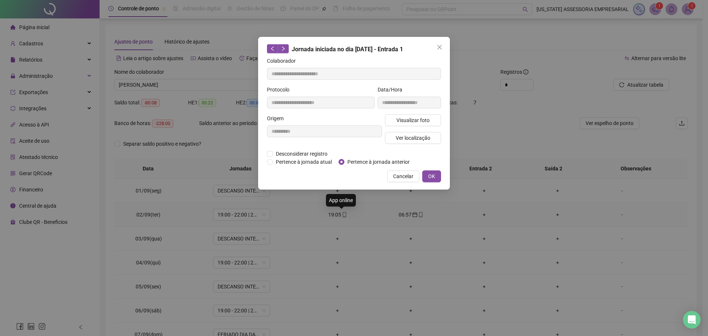
type input "**********"
click at [412, 122] on span "Visualizar foto" at bounding box center [412, 120] width 33 height 8
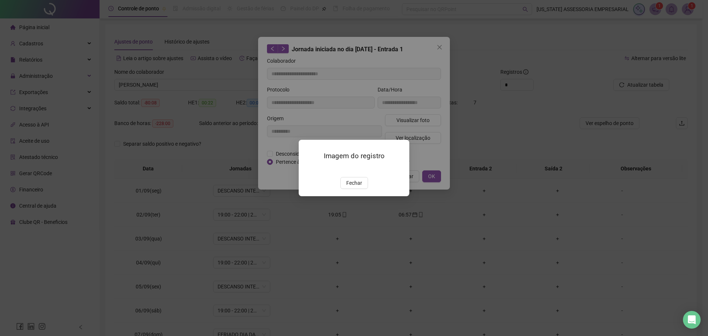
click at [308, 169] on img at bounding box center [308, 169] width 0 height 0
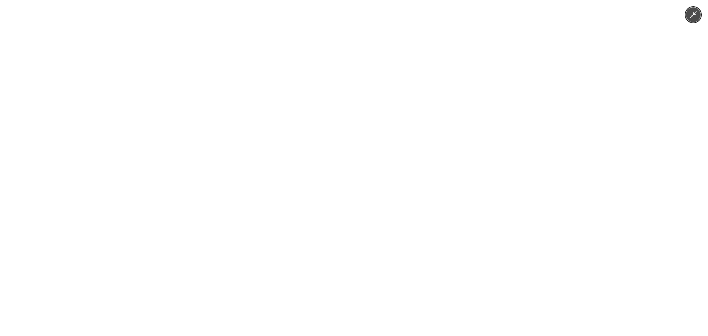
click at [358, 189] on img at bounding box center [354, 168] width 252 height 336
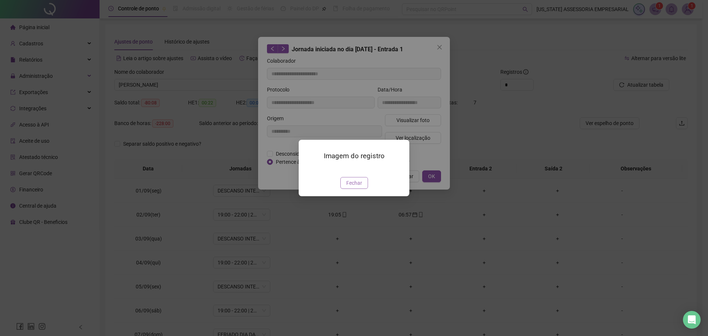
click at [361, 187] on span "Fechar" at bounding box center [354, 183] width 16 height 8
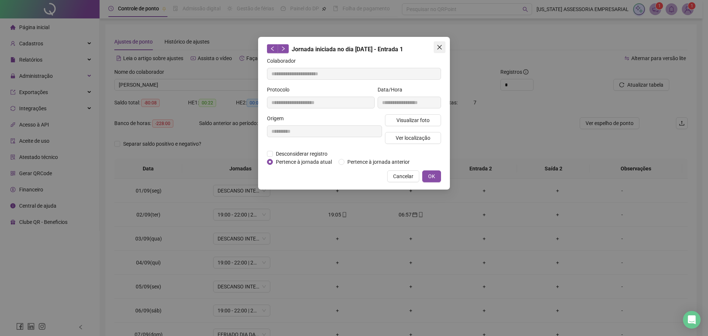
click at [442, 44] on button "Close" at bounding box center [440, 47] width 12 height 12
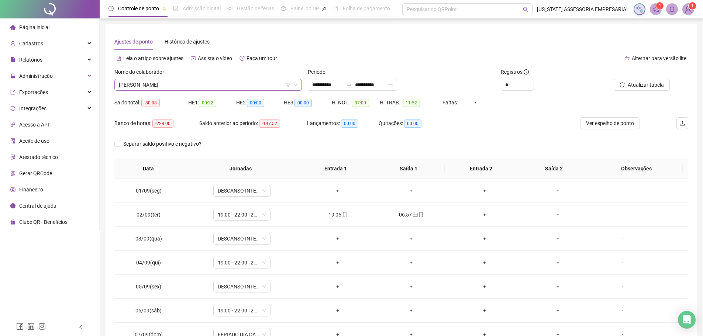
click at [222, 87] on span "LEONARDO RESENDE DA SILVA" at bounding box center [208, 84] width 178 height 11
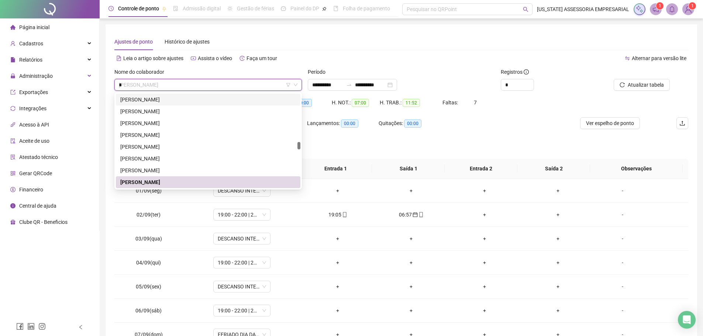
scroll to position [330, 0]
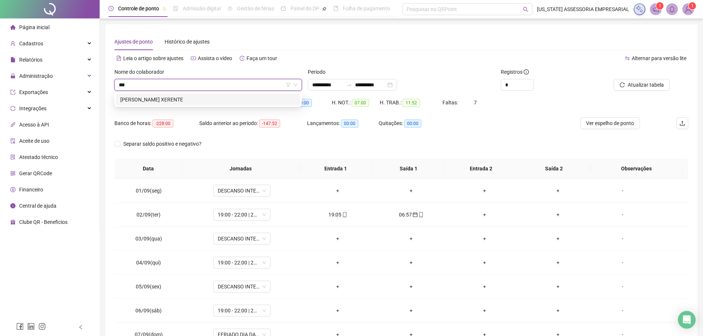
type input "****"
click at [225, 96] on div "JOAO CARLOS SUMEKWA XERENTE" at bounding box center [208, 100] width 176 height 8
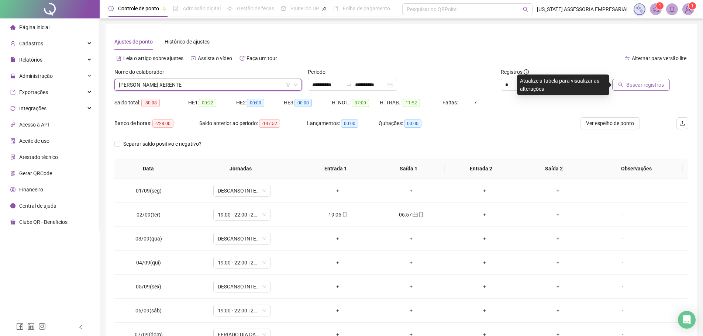
click at [645, 84] on span "Buscar registros" at bounding box center [645, 85] width 38 height 8
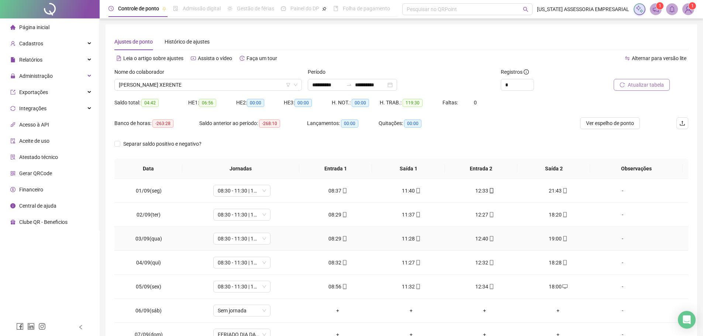
click at [561, 238] on span "mobile" at bounding box center [564, 238] width 6 height 5
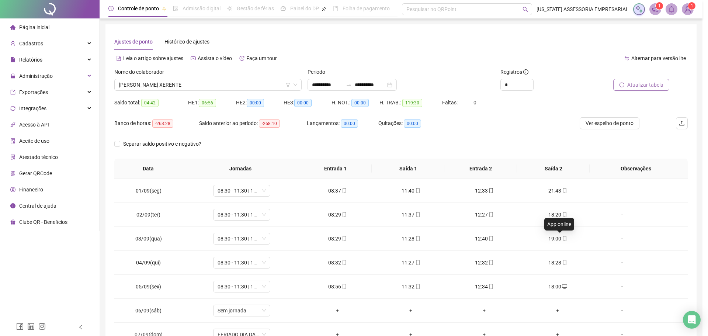
type input "**********"
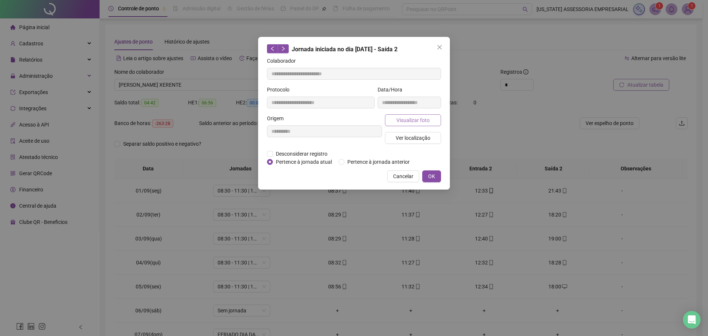
click at [432, 125] on button "Visualizar foto" at bounding box center [413, 120] width 56 height 12
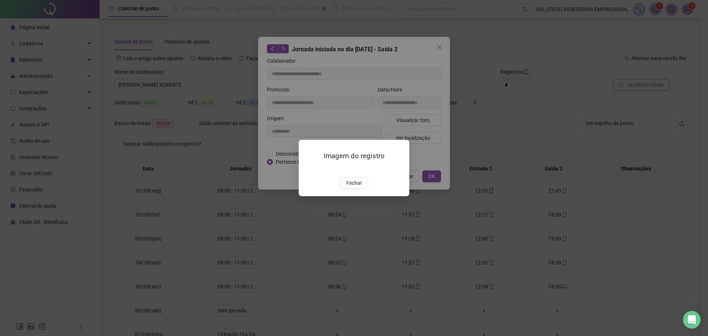
click at [308, 169] on img at bounding box center [308, 169] width 0 height 0
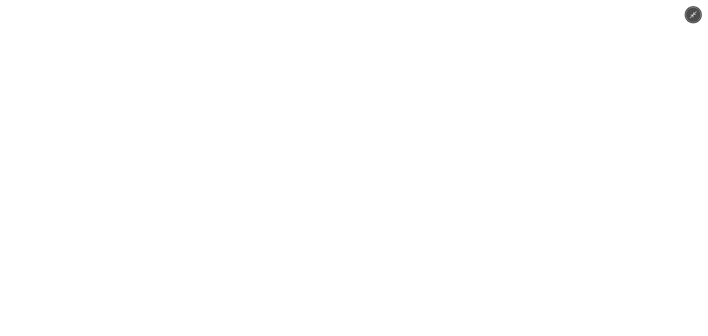
click at [333, 299] on img at bounding box center [354, 168] width 252 height 336
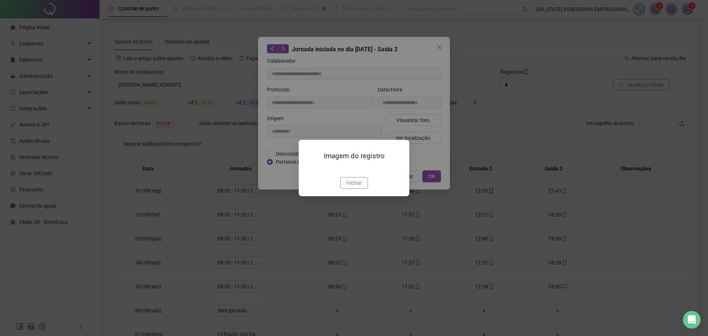
click at [354, 187] on span "Fechar" at bounding box center [354, 183] width 16 height 8
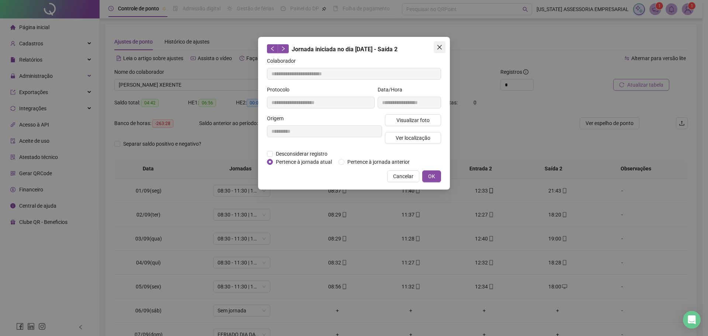
click at [444, 48] on span "Close" at bounding box center [440, 47] width 12 height 6
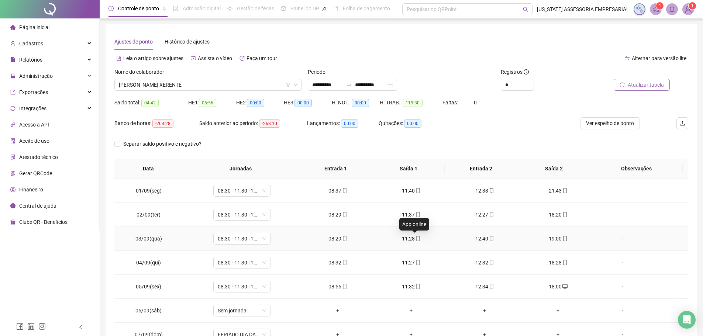
click at [415, 240] on icon "mobile" at bounding box center [417, 238] width 5 height 5
type input "**********"
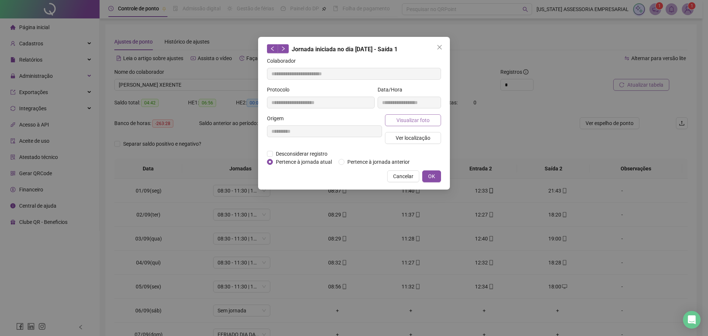
click at [415, 120] on span "Visualizar foto" at bounding box center [412, 120] width 33 height 8
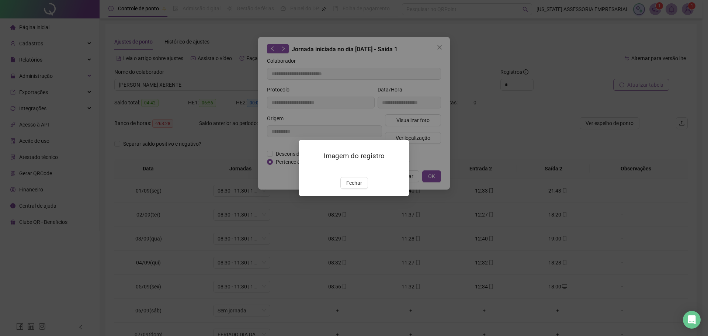
click at [308, 169] on img at bounding box center [308, 169] width 0 height 0
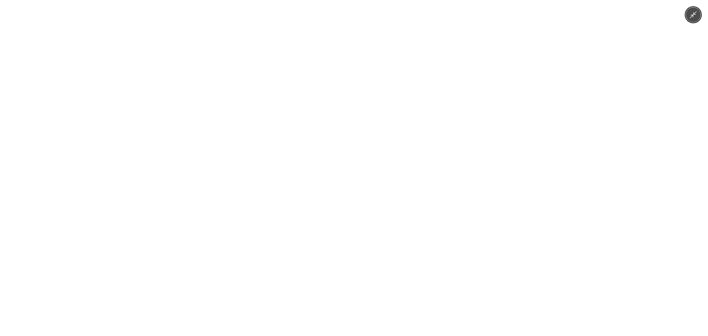
click at [355, 196] on img at bounding box center [354, 168] width 252 height 336
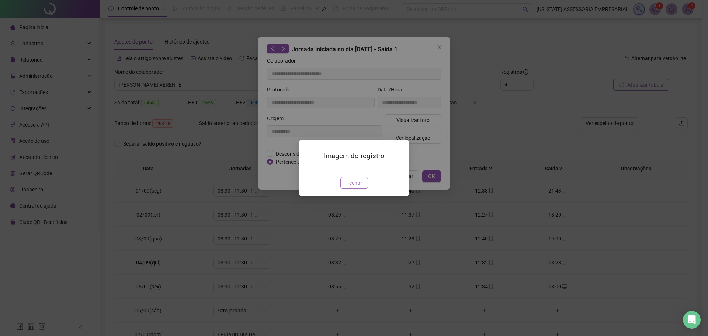
click at [357, 187] on span "Fechar" at bounding box center [354, 183] width 16 height 8
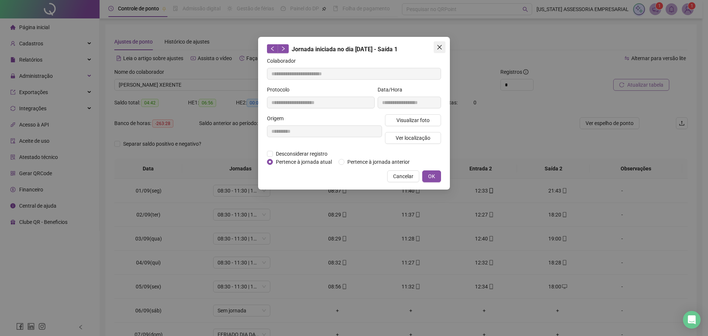
click at [445, 49] on span "Close" at bounding box center [440, 47] width 12 height 6
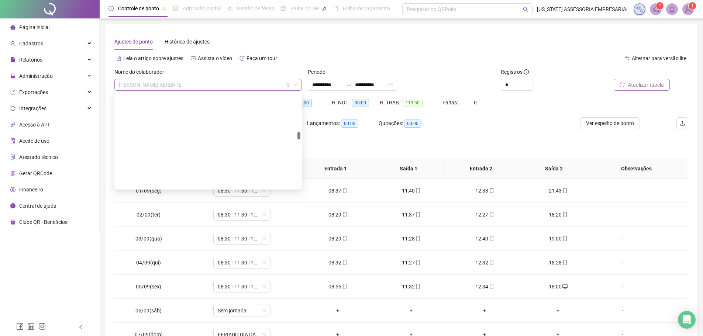
scroll to position [7600, 0]
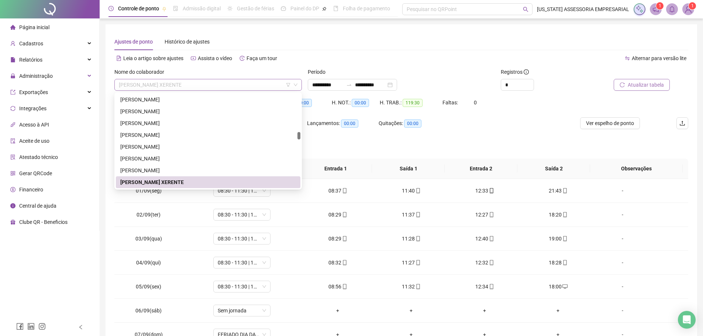
drag, startPoint x: 152, startPoint y: 85, endPoint x: 193, endPoint y: 85, distance: 40.2
click at [193, 85] on span "JOAO CARLOS SUMEKWA XERENTE" at bounding box center [208, 84] width 178 height 11
click at [327, 57] on div "Leia o artigo sobre ajustes Assista o vídeo Faça um tour" at bounding box center [257, 58] width 287 height 12
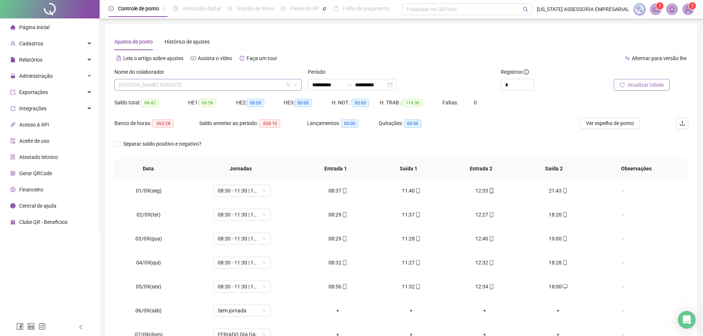
click at [223, 84] on span "JOAO CARLOS SUMEKWA XERENTE" at bounding box center [208, 84] width 178 height 11
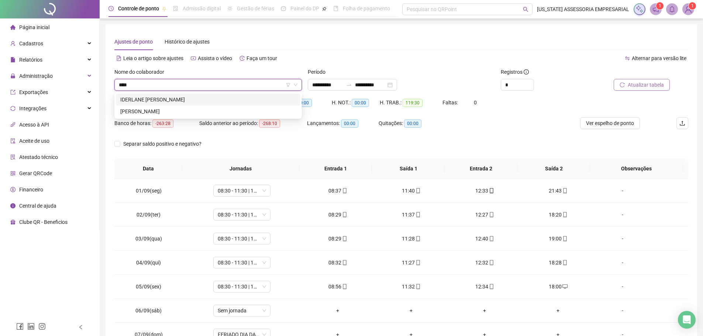
scroll to position [0, 0]
type input "*******"
click at [217, 100] on div "LEONARDO RESENDE DA SILVA" at bounding box center [208, 100] width 176 height 8
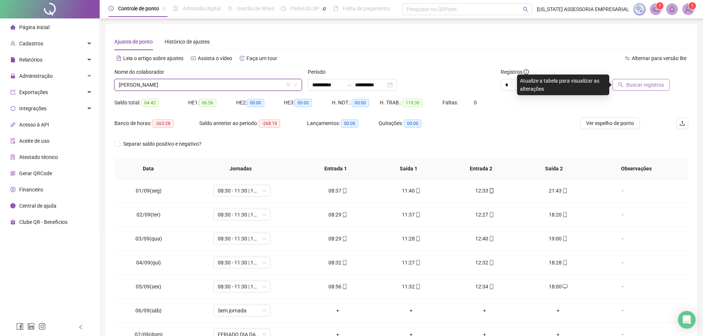
click at [644, 89] on button "Buscar registros" at bounding box center [641, 85] width 58 height 12
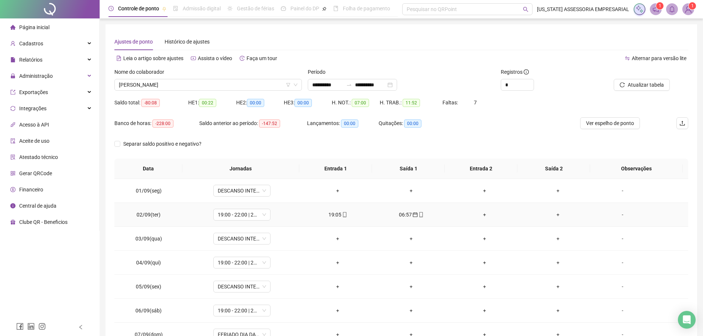
click at [342, 216] on icon "mobile" at bounding box center [344, 214] width 5 height 5
type input "**********"
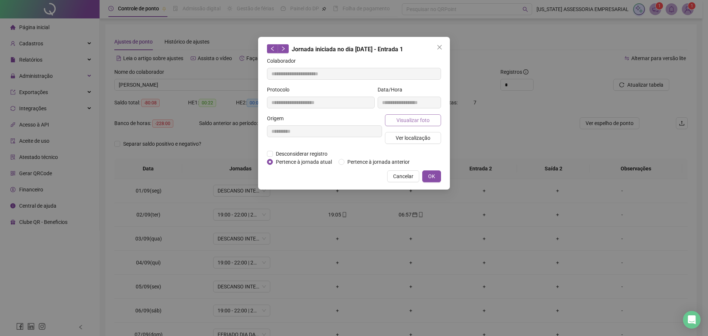
click at [409, 118] on span "Visualizar foto" at bounding box center [412, 120] width 33 height 8
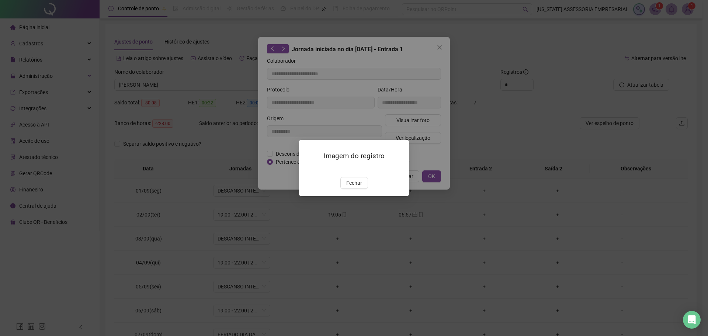
click at [308, 169] on img at bounding box center [308, 169] width 0 height 0
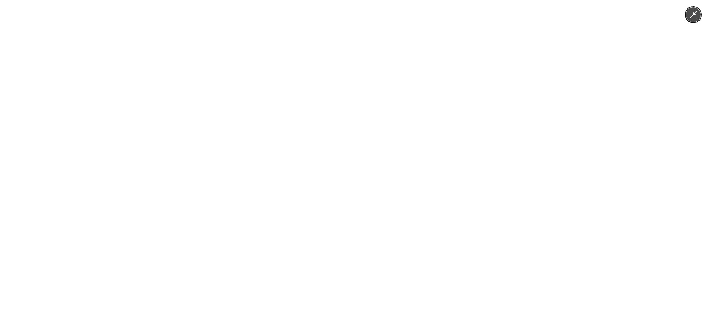
click at [370, 227] on img at bounding box center [354, 168] width 252 height 336
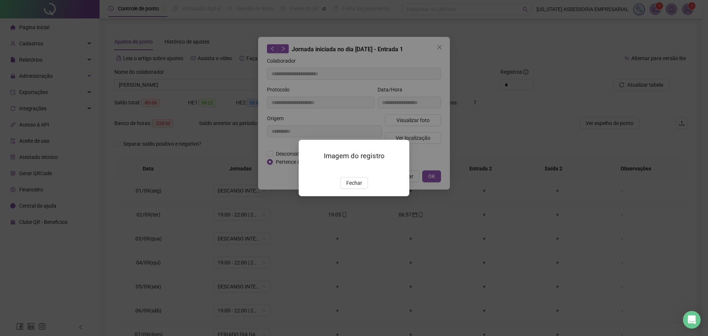
click at [353, 187] on span "Fechar" at bounding box center [354, 183] width 16 height 8
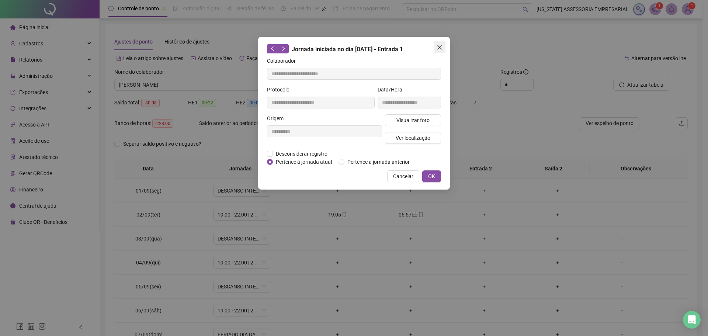
click at [438, 51] on button "Close" at bounding box center [440, 47] width 12 height 12
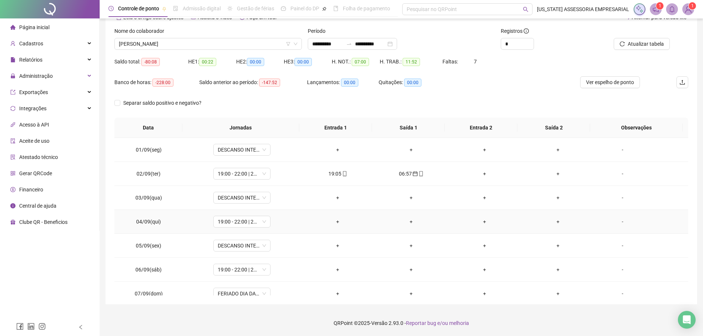
drag, startPoint x: 607, startPoint y: 228, endPoint x: 600, endPoint y: 222, distance: 9.5
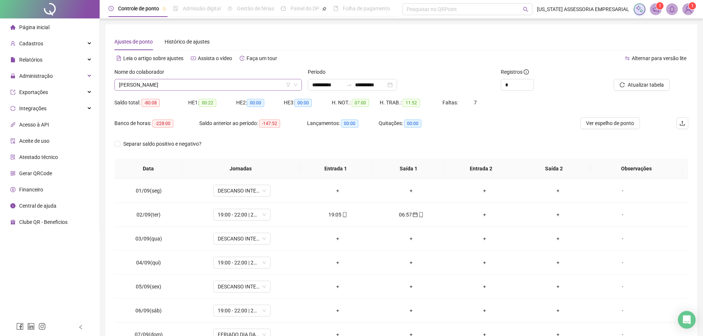
click at [230, 83] on span "LEONARDO RESENDE DA SILVA" at bounding box center [208, 84] width 178 height 11
type input "********"
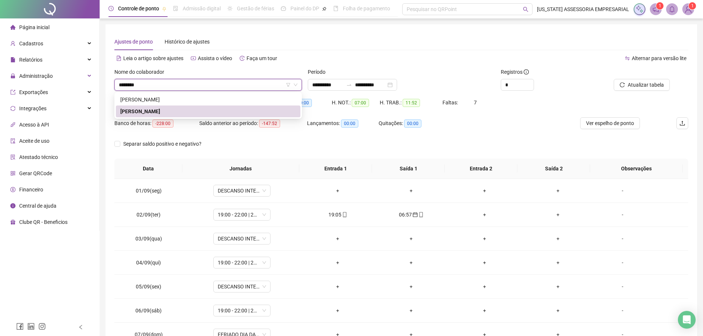
click at [210, 112] on div "LEONARDO RESENDE DA SILVA" at bounding box center [208, 111] width 176 height 8
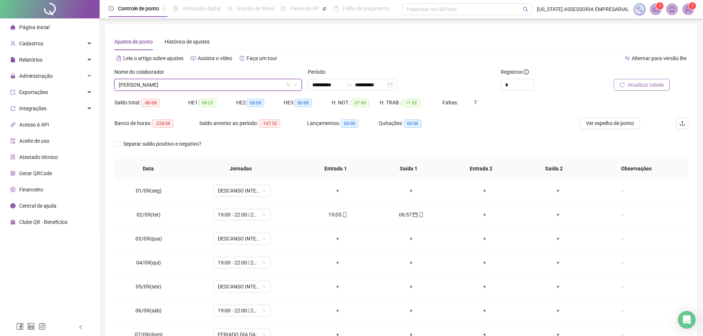
click at [659, 85] on span "Atualizar tabela" at bounding box center [645, 85] width 36 height 8
click at [649, 83] on span "Atualizar tabela" at bounding box center [645, 85] width 36 height 8
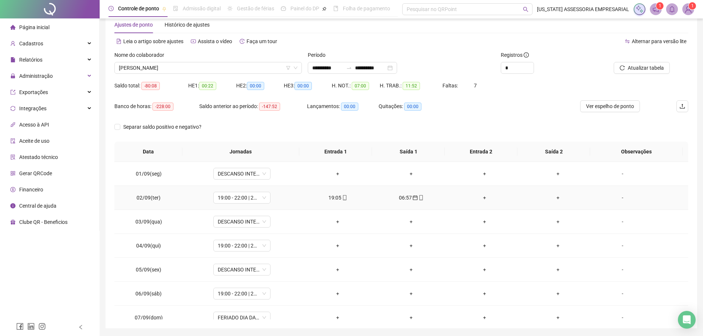
scroll to position [4, 0]
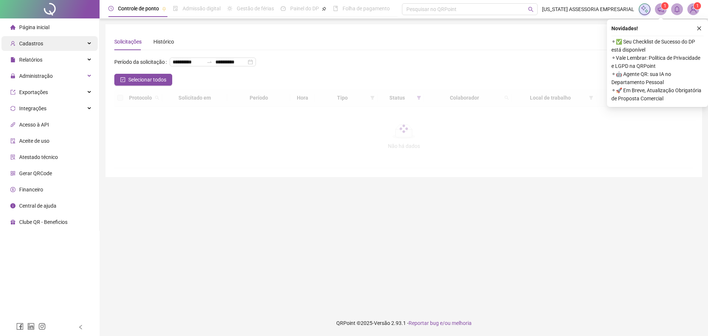
click at [42, 46] on div "Cadastros" at bounding box center [49, 43] width 96 height 15
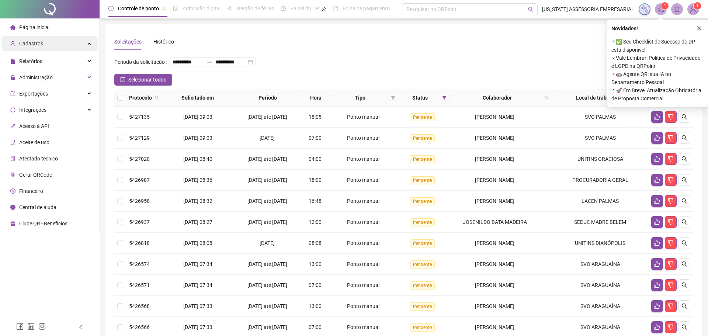
click at [42, 46] on div "Cadastros" at bounding box center [49, 43] width 96 height 15
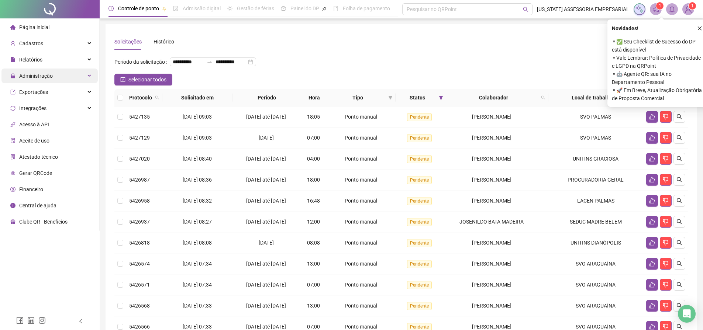
click at [54, 78] on div "Administração" at bounding box center [49, 76] width 96 height 15
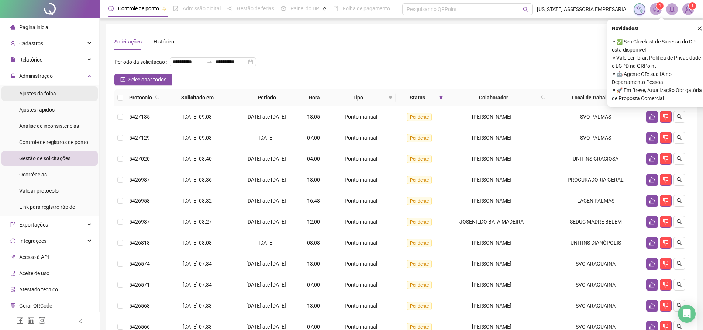
click at [55, 98] on div "Ajustes da folha" at bounding box center [37, 93] width 37 height 15
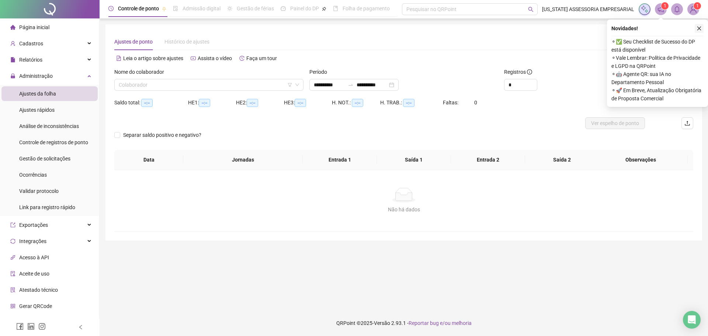
type input "**********"
drag, startPoint x: 699, startPoint y: 31, endPoint x: 691, endPoint y: 40, distance: 12.3
click at [697, 35] on div "Novidades ! ⚬ ✅ Seu Checklist de Sucesso do DP está disponível ⚬ Vale Lembrar: …" at bounding box center [657, 63] width 101 height 87
click at [698, 31] on button "button" at bounding box center [699, 28] width 9 height 9
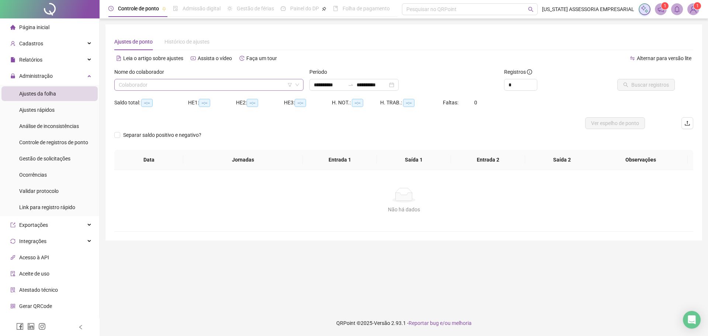
click at [253, 81] on input "search" at bounding box center [206, 84] width 174 height 11
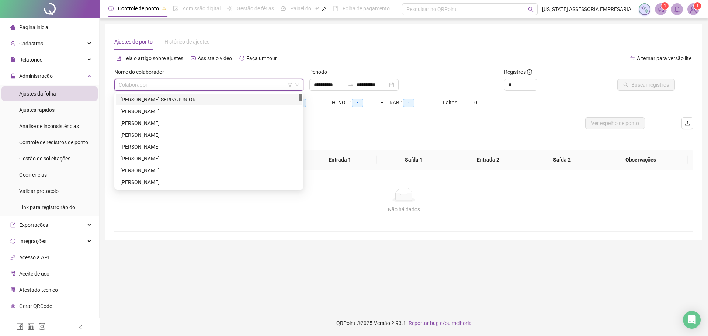
paste input "**********"
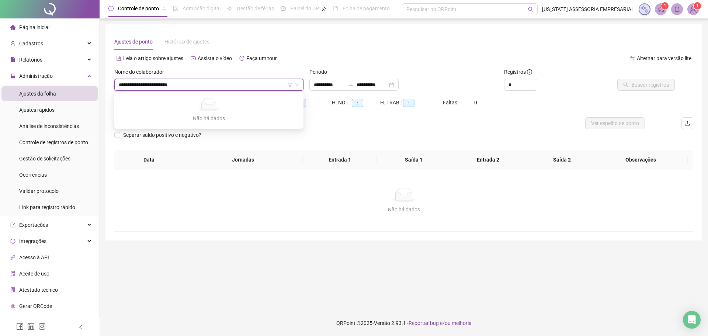
type input "**********"
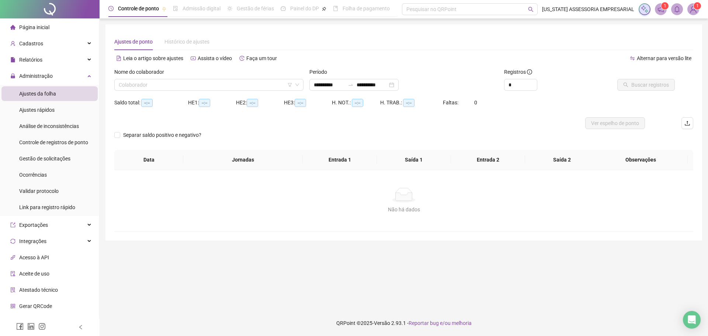
click at [393, 42] on div "Ajustes de ponto Histórico de ajustes" at bounding box center [403, 41] width 579 height 17
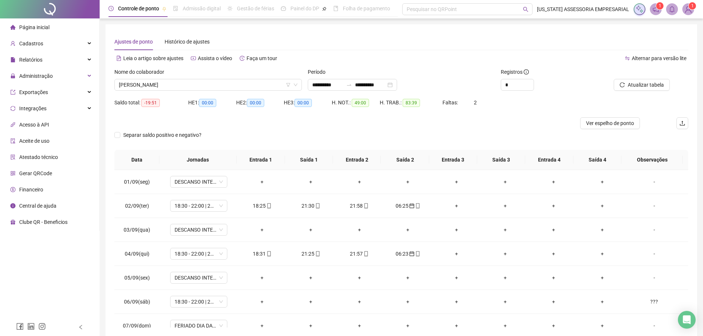
scroll to position [37, 0]
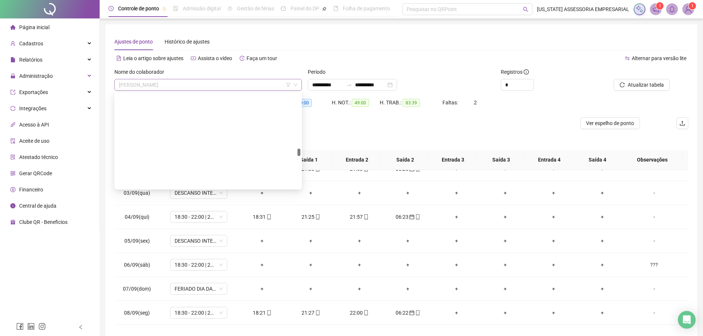
click at [215, 88] on span "[PERSON_NAME]" at bounding box center [208, 84] width 178 height 11
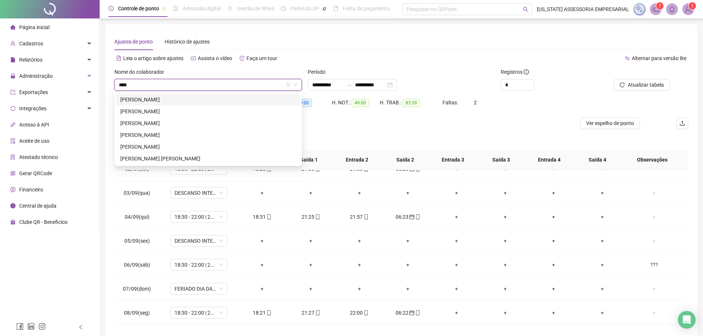
scroll to position [0, 0]
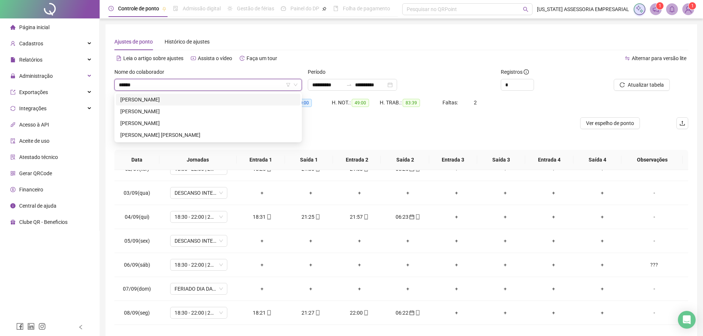
type input "******"
click at [230, 100] on div "[PERSON_NAME]" at bounding box center [208, 100] width 176 height 8
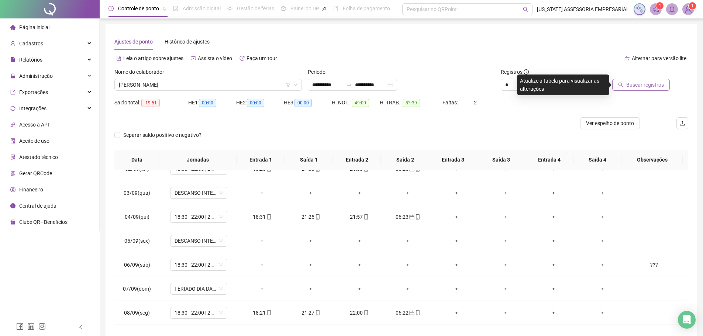
click at [641, 88] on span "Buscar registros" at bounding box center [645, 85] width 38 height 8
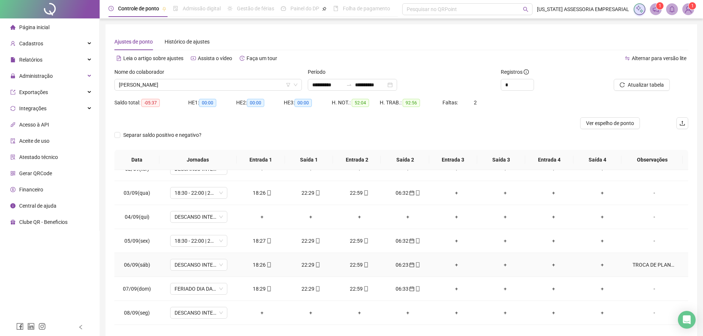
click at [649, 262] on div "TROCA DE PLANTAO POR [PERSON_NAME]" at bounding box center [654, 265] width 44 height 8
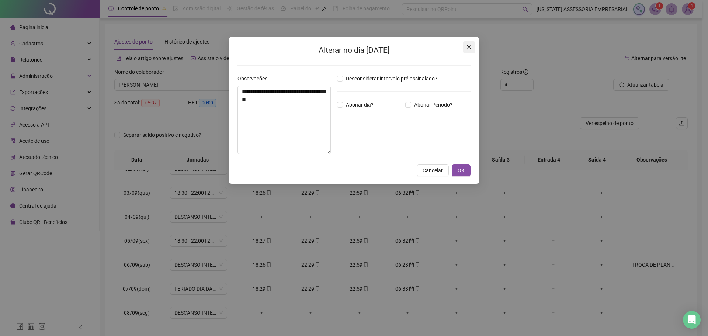
click at [467, 47] on icon "close" at bounding box center [469, 47] width 6 height 6
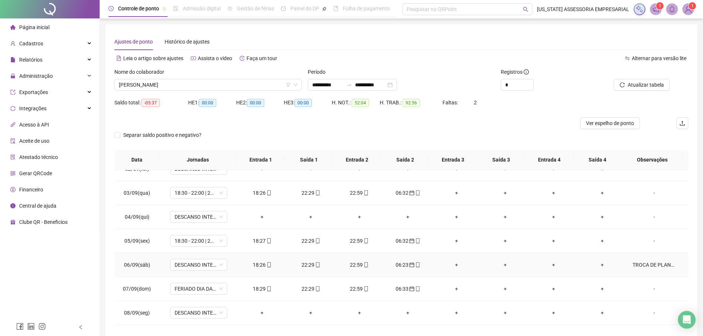
click at [653, 264] on div "TROCA DE PLANTAO POR [PERSON_NAME]" at bounding box center [654, 265] width 44 height 8
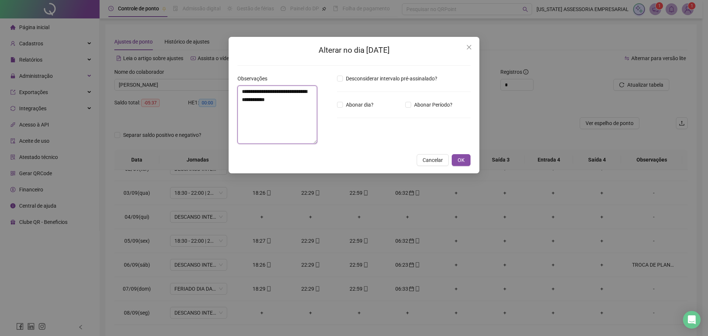
drag, startPoint x: 298, startPoint y: 107, endPoint x: 293, endPoint y: 87, distance: 20.2
click at [293, 87] on textarea "**********" at bounding box center [277, 115] width 80 height 58
click at [289, 103] on textarea "**********" at bounding box center [277, 115] width 80 height 58
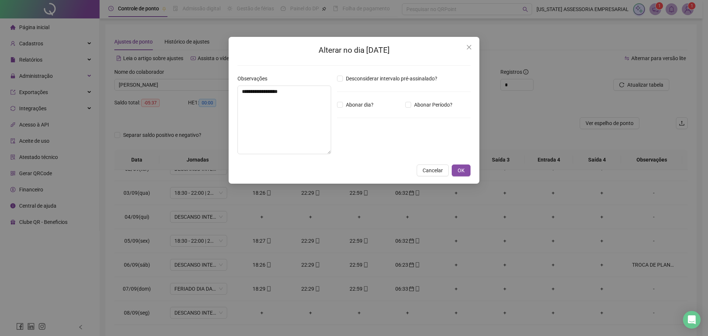
click at [430, 170] on span "Cancelar" at bounding box center [433, 170] width 20 height 8
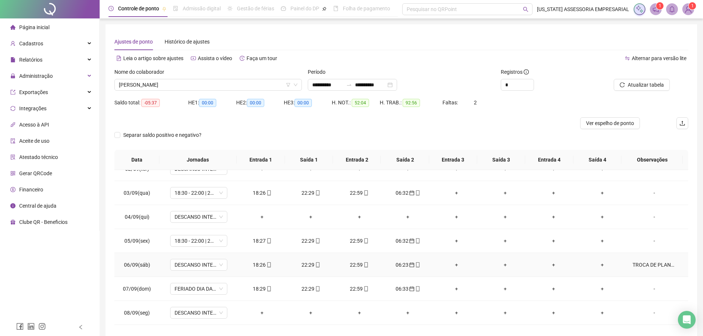
click at [652, 266] on div "TROCA DE PLANTAO POR [PERSON_NAME]" at bounding box center [654, 265] width 44 height 8
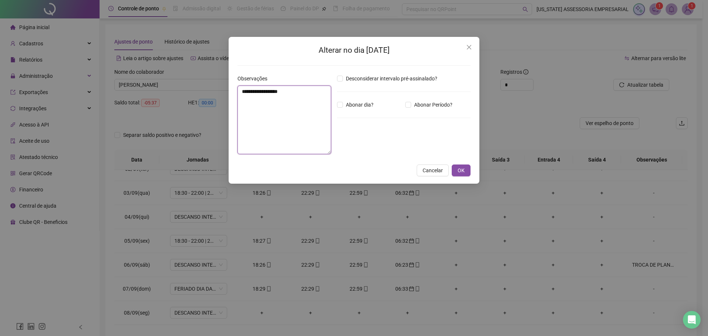
click at [287, 93] on textarea "**********" at bounding box center [284, 120] width 94 height 69
click at [300, 95] on textarea "**********" at bounding box center [284, 120] width 94 height 69
type textarea "**********"
click at [468, 170] on button "OK" at bounding box center [461, 170] width 19 height 12
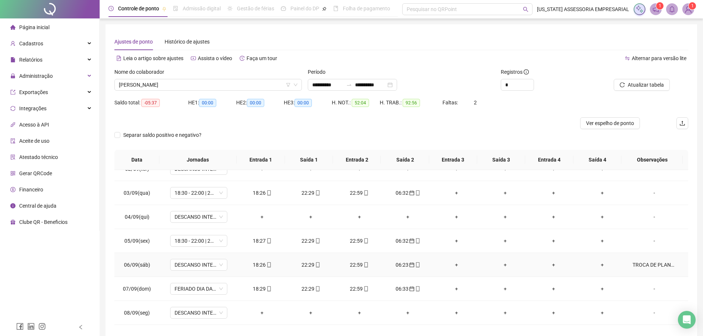
click at [639, 267] on div "TROCA DE PLANTÃO COM [PERSON_NAME]" at bounding box center [654, 265] width 44 height 8
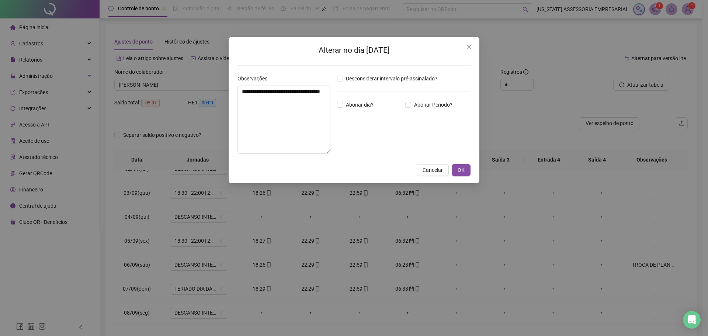
click at [462, 57] on div "**********" at bounding box center [353, 101] width 233 height 115
click at [465, 51] on button "Close" at bounding box center [469, 47] width 12 height 12
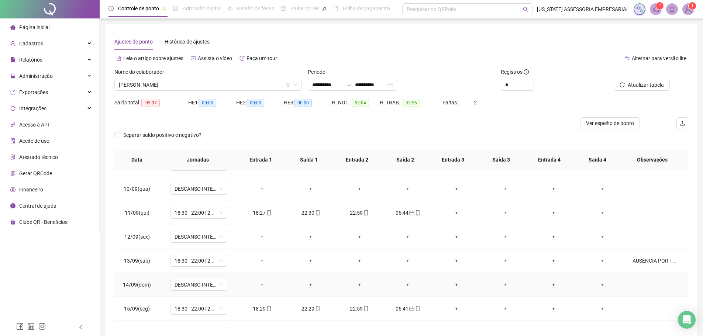
scroll to position [221, 0]
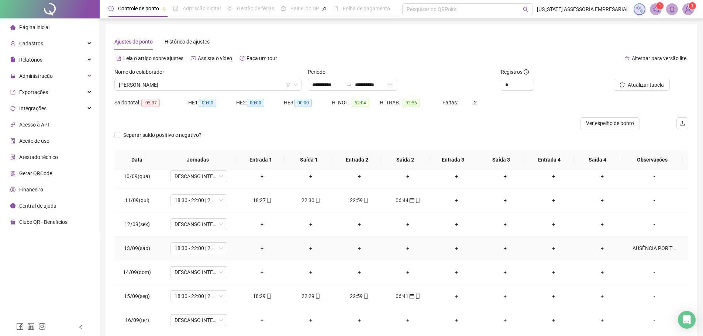
click at [653, 246] on div "AUSÊNCIA POR TROCA DE PLANTÃO COM [PERSON_NAME]" at bounding box center [654, 248] width 44 height 8
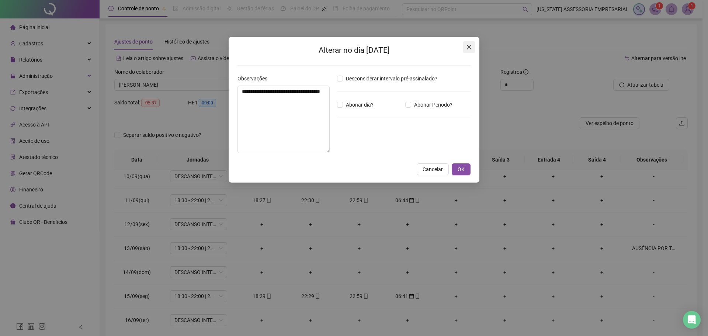
click at [469, 47] on icon "close" at bounding box center [469, 47] width 4 height 4
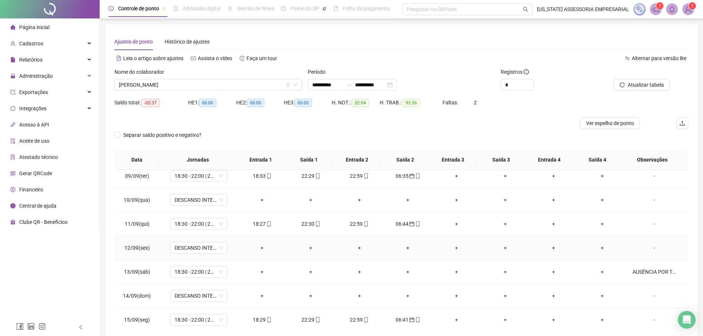
scroll to position [200, 0]
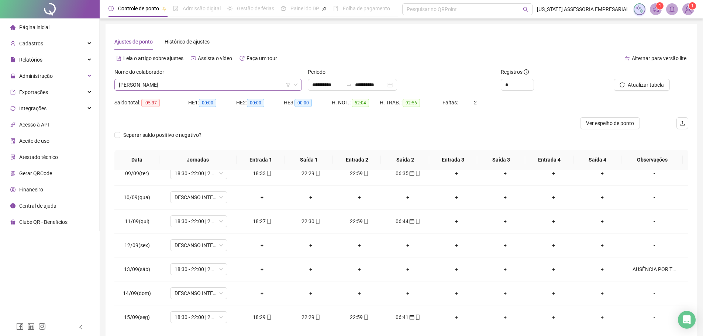
click at [218, 86] on span "[PERSON_NAME]" at bounding box center [208, 84] width 178 height 11
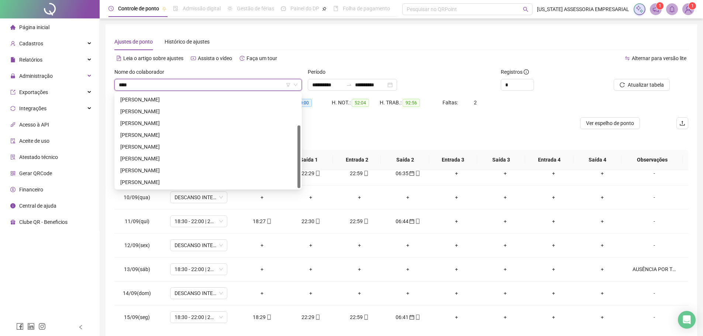
scroll to position [0, 0]
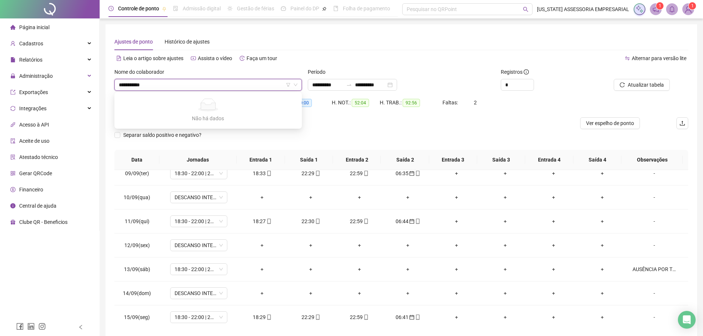
type input "**********"
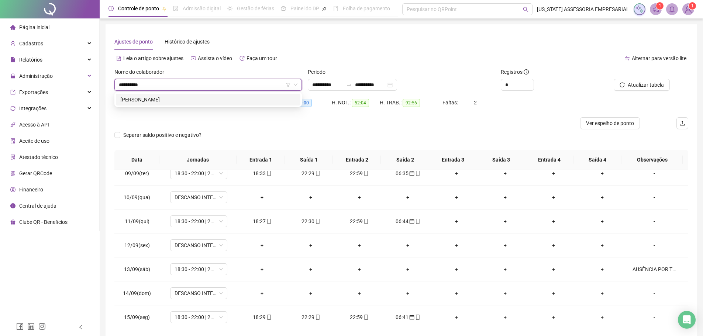
click at [198, 101] on div "[PERSON_NAME]" at bounding box center [208, 100] width 176 height 8
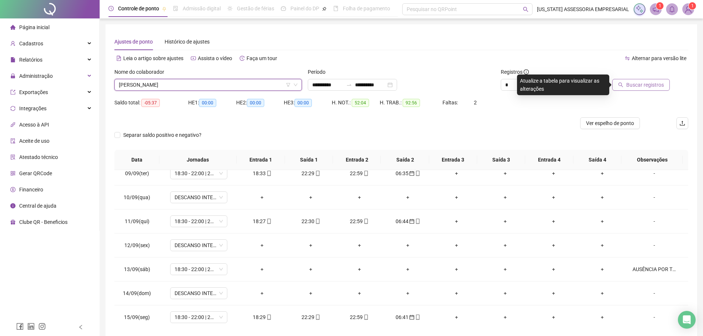
click at [658, 87] on span "Buscar registros" at bounding box center [645, 85] width 38 height 8
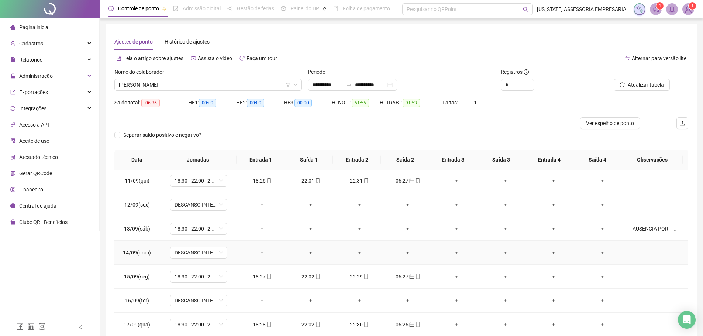
scroll to position [274, 0]
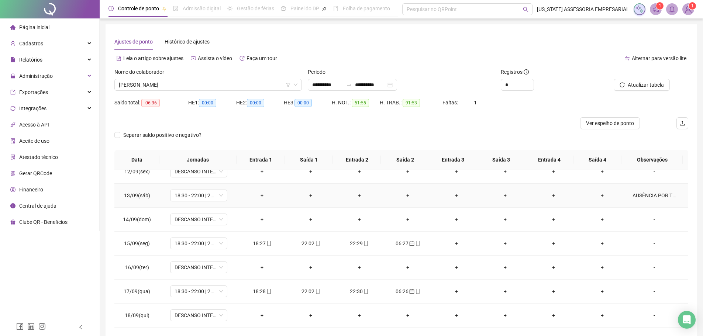
click at [652, 197] on div "AUSÊNCIA POR TROCA DE PLANTÃO COM [PERSON_NAME]" at bounding box center [654, 195] width 44 height 8
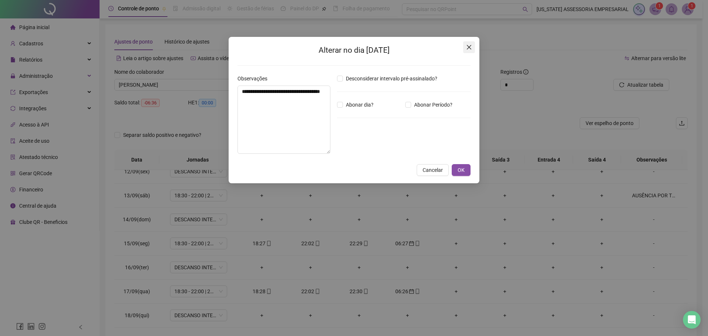
click at [471, 47] on icon "close" at bounding box center [469, 47] width 6 height 6
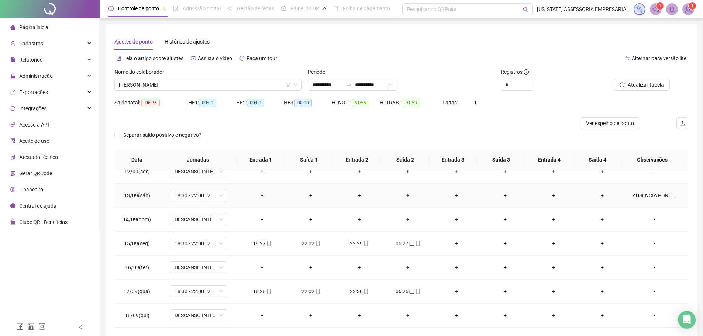
click at [655, 194] on div "AUSÊNCIA POR TROCA DE PLANTÃO COM MARCOS GOMES DE SOUSA" at bounding box center [654, 195] width 44 height 8
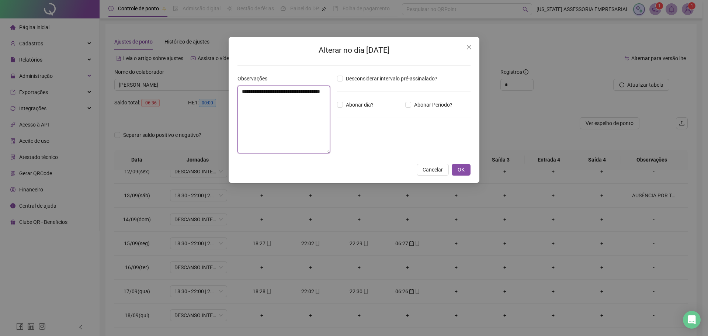
drag, startPoint x: 325, startPoint y: 100, endPoint x: 198, endPoint y: 91, distance: 127.2
click at [198, 91] on div "**********" at bounding box center [354, 168] width 708 height 336
type textarea "**********"
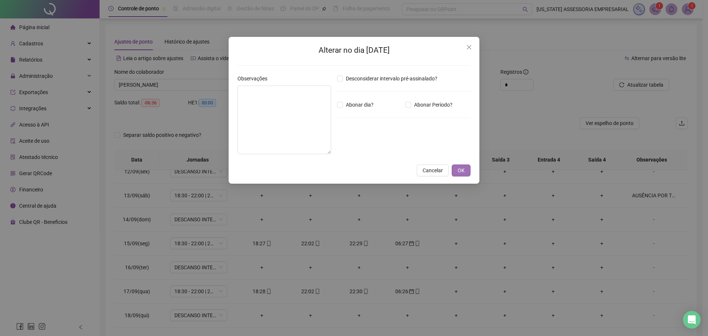
click at [464, 173] on span "OK" at bounding box center [461, 170] width 7 height 8
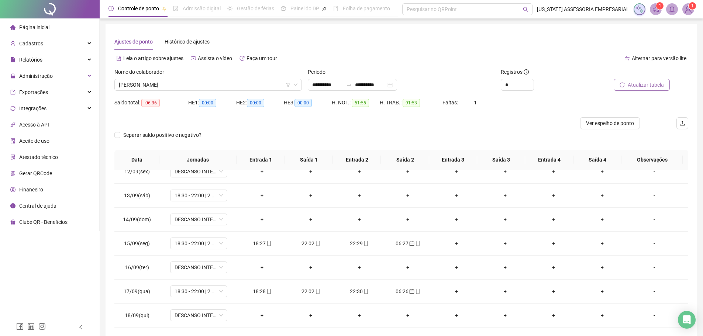
click at [640, 89] on span "Atualizar tabela" at bounding box center [645, 85] width 36 height 8
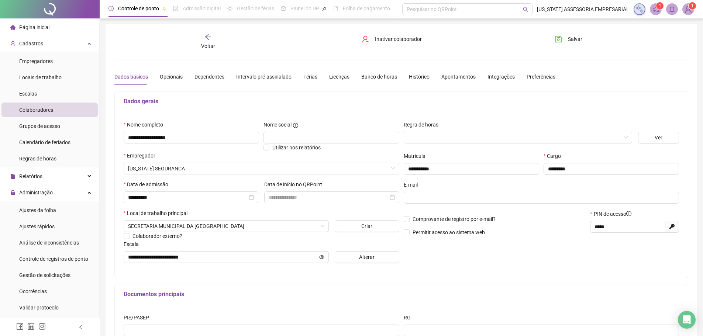
click at [315, 80] on div "Dados básicos Opcionais Dependentes Intervalo pré-assinalado Férias Licenças Ba…" at bounding box center [334, 76] width 441 height 17
click at [297, 101] on h5 "Dados gerais" at bounding box center [401, 101] width 555 height 9
click at [60, 49] on div "Cadastros" at bounding box center [49, 43] width 96 height 15
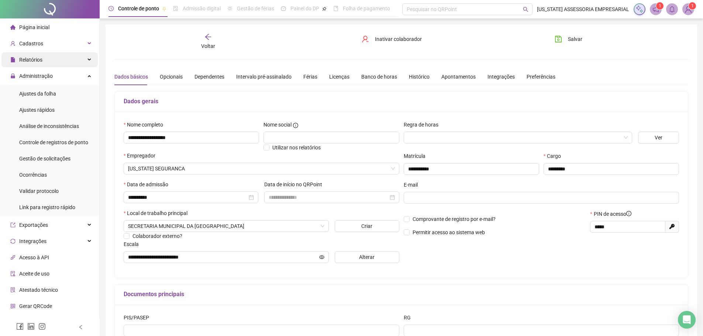
click at [58, 60] on div "Relatórios" at bounding box center [49, 59] width 96 height 15
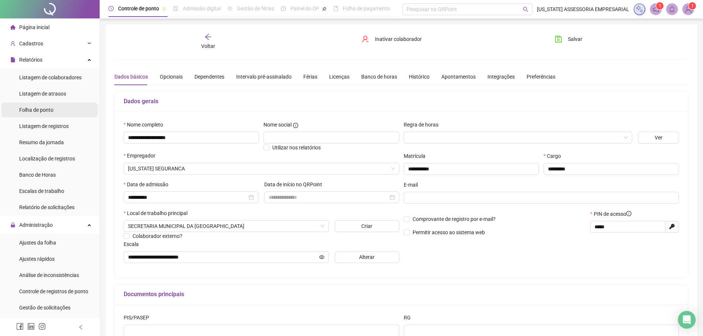
click at [60, 112] on li "Folha de ponto" at bounding box center [49, 110] width 96 height 15
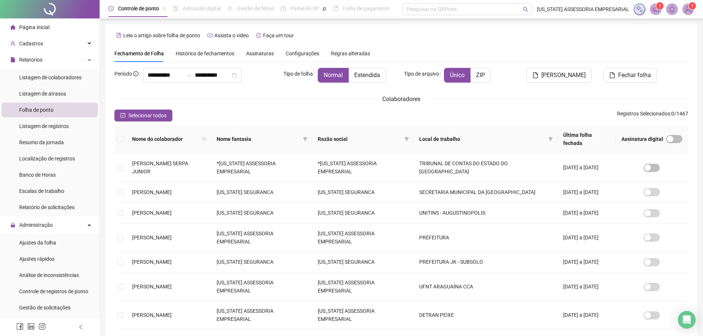
click at [221, 111] on div "Selecionar todos Registros Selecionados : 0 / 1467" at bounding box center [400, 116] width 573 height 12
click at [208, 134] on span at bounding box center [203, 138] width 7 height 11
click at [235, 101] on div "Colaboradores" at bounding box center [400, 98] width 573 height 9
click at [180, 75] on input "**********" at bounding box center [165, 75] width 35 height 9
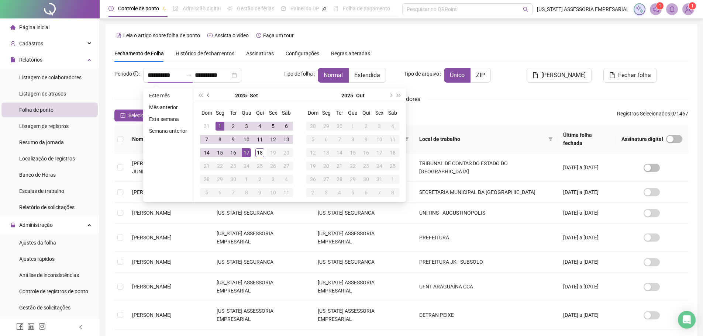
click at [209, 92] on button "prev-year" at bounding box center [208, 95] width 8 height 15
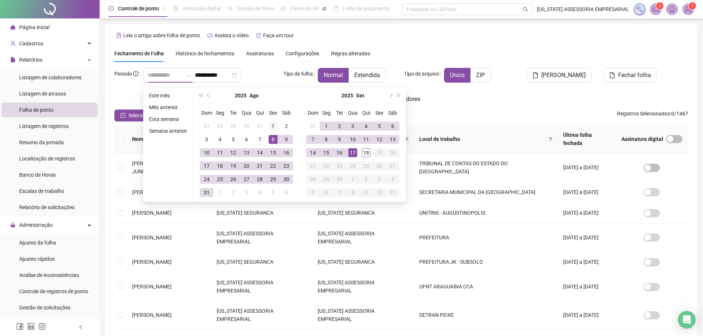
type input "**********"
click at [271, 125] on div "1" at bounding box center [272, 126] width 9 height 9
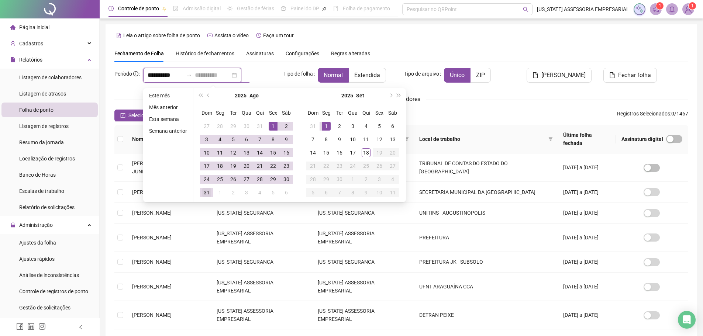
type input "**********"
click at [207, 192] on div "31" at bounding box center [206, 192] width 9 height 9
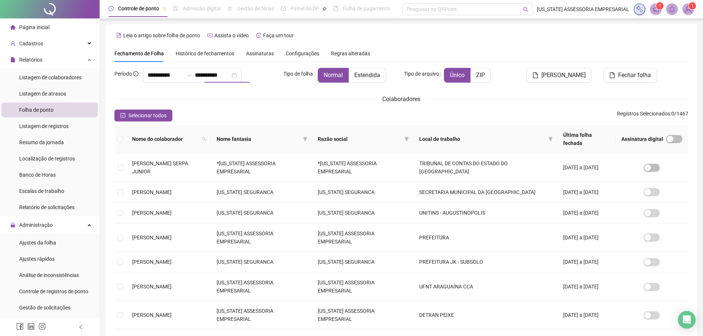
click at [468, 107] on div "**********" at bounding box center [400, 253] width 573 height 370
click at [492, 111] on div "Selecionar todos Registros Selecionados : 0 / 1467" at bounding box center [400, 116] width 573 height 12
click at [206, 137] on icon "search" at bounding box center [204, 139] width 4 height 4
click at [222, 107] on div "**********" at bounding box center [400, 253] width 573 height 370
click at [206, 137] on icon "search" at bounding box center [204, 139] width 4 height 4
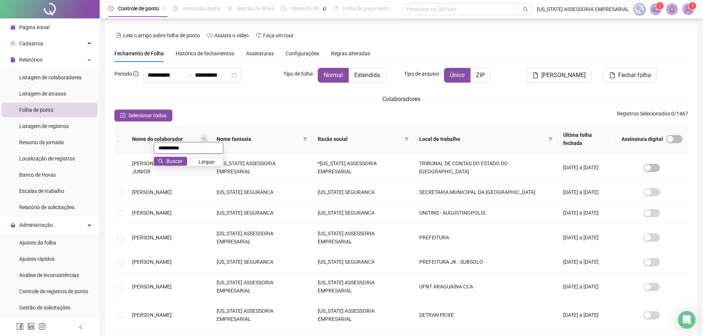
type input "**********"
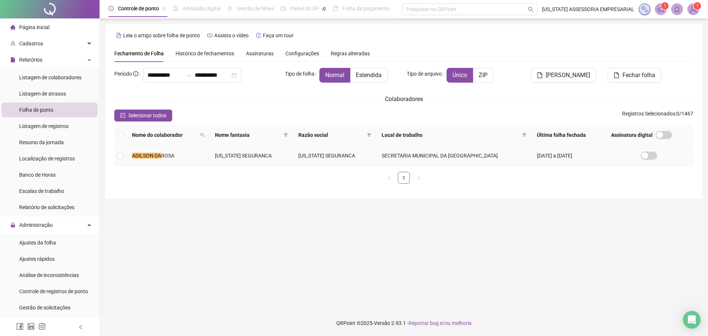
click at [183, 158] on td "ADILSON DA ROSA" at bounding box center [167, 155] width 83 height 21
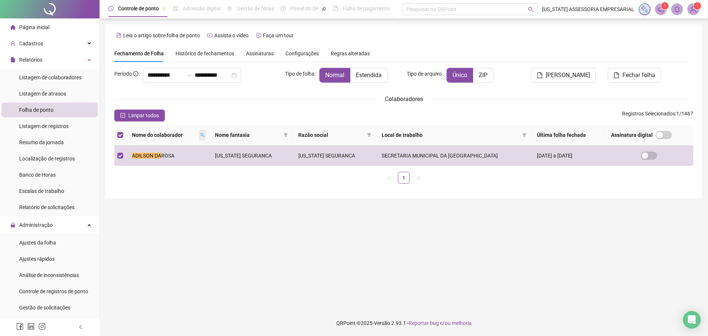
click at [205, 133] on icon "search" at bounding box center [202, 135] width 4 height 4
type input "**********"
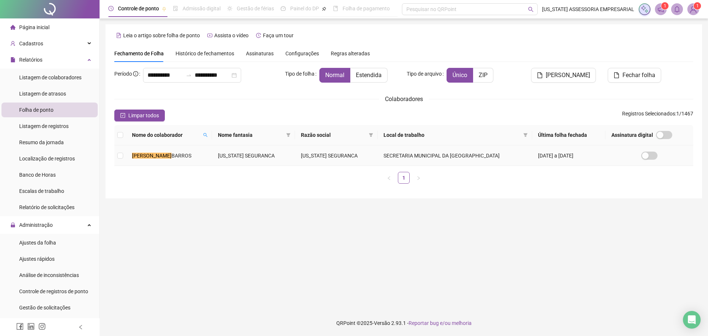
click at [155, 159] on td "CLESIO GOMES BARROS" at bounding box center [169, 155] width 86 height 21
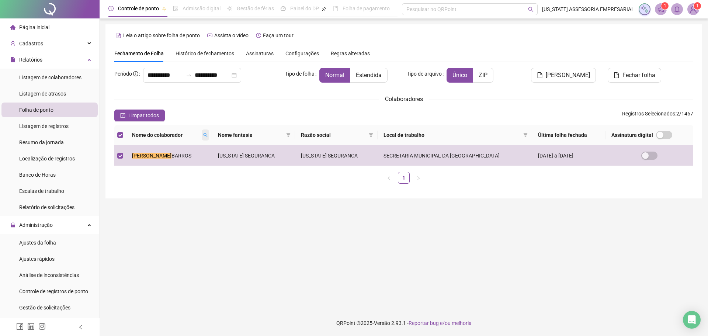
click at [205, 136] on icon "search" at bounding box center [205, 135] width 4 height 4
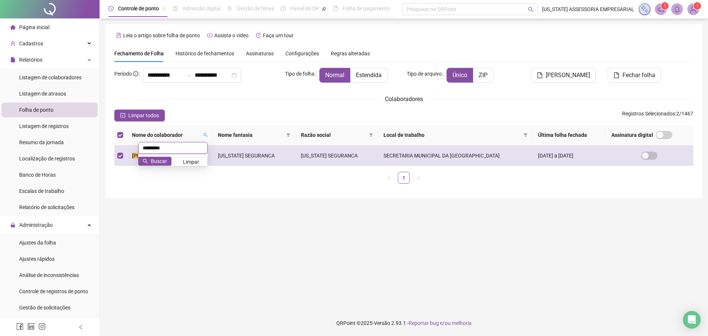
type input "*********"
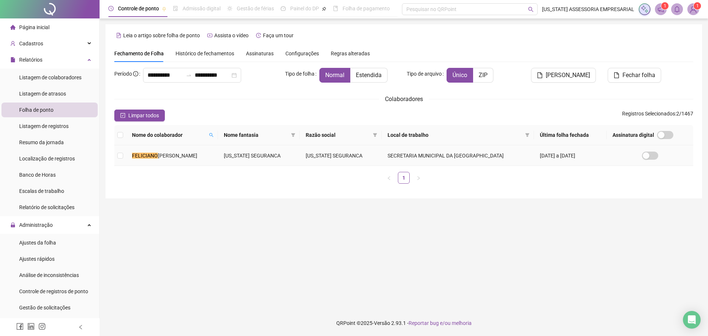
click at [169, 160] on td "FELICIANO SANTANA NETO" at bounding box center [172, 155] width 92 height 21
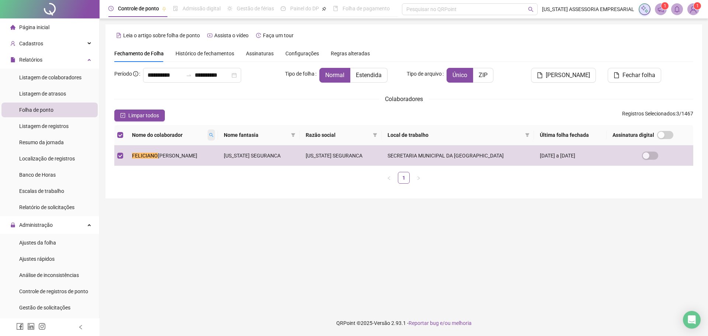
click at [211, 133] on icon "search" at bounding box center [211, 135] width 4 height 4
type input "*******"
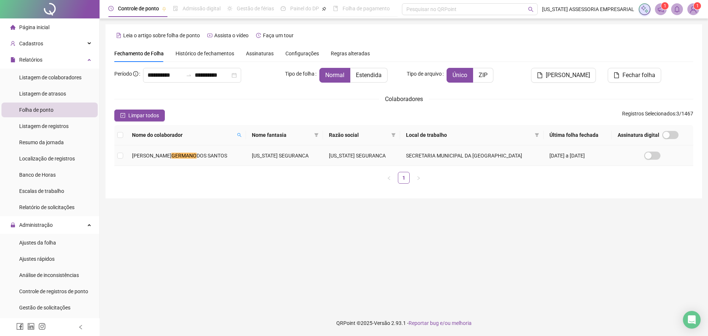
click at [162, 156] on span "JULIO CESAR" at bounding box center [151, 156] width 39 height 6
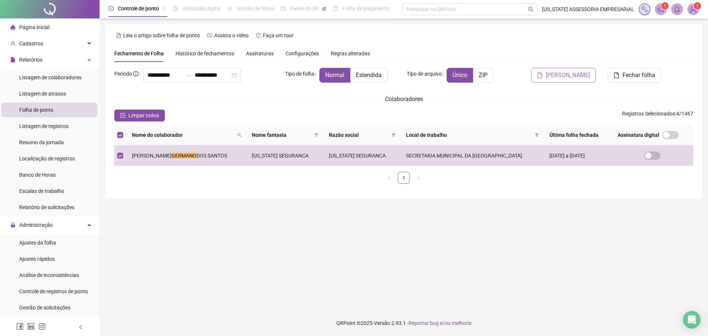
click at [579, 77] on span "Gerar espelho" at bounding box center [568, 75] width 44 height 9
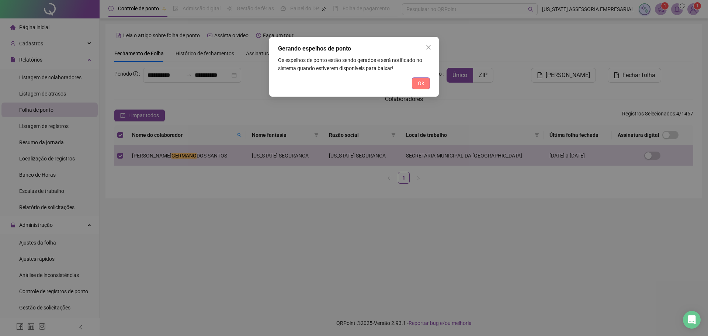
click at [419, 86] on span "Ok" at bounding box center [421, 83] width 6 height 8
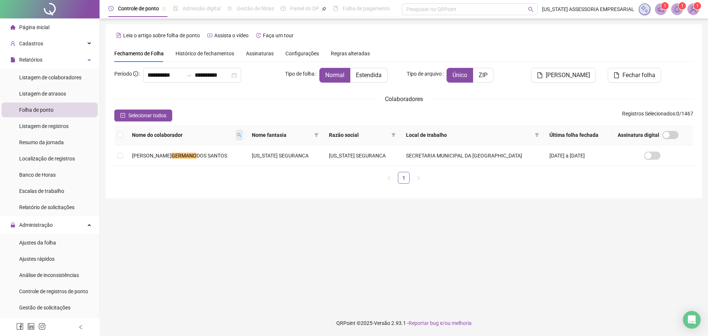
click at [236, 133] on span at bounding box center [239, 134] width 7 height 11
type input "**********"
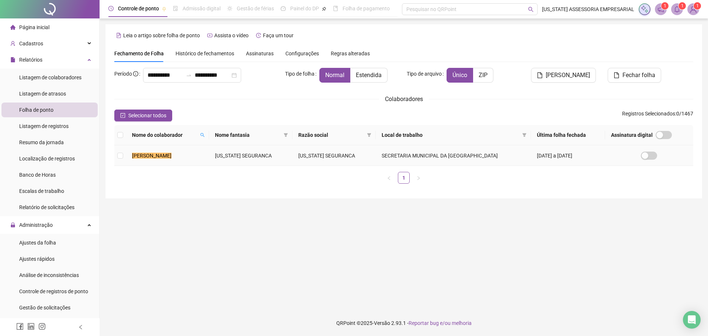
click at [187, 157] on td "ADILSON DA ROSA" at bounding box center [167, 155] width 83 height 21
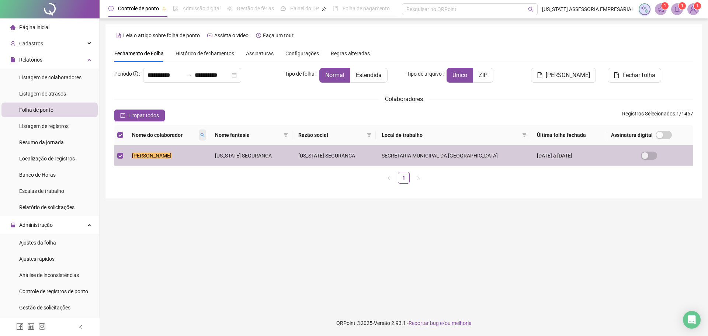
click at [201, 138] on span at bounding box center [202, 134] width 7 height 11
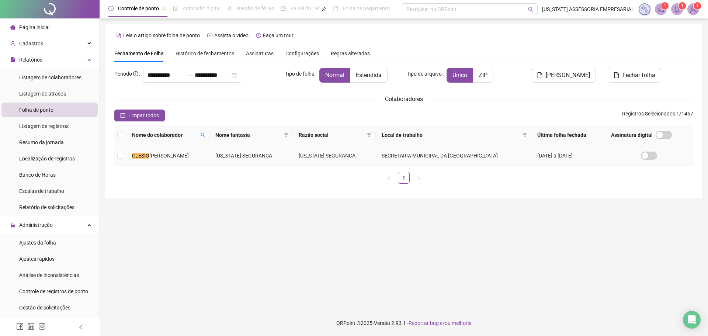
click at [168, 179] on ul "1" at bounding box center [403, 178] width 579 height 12
click at [173, 151] on td "CLESIO GOMES BARROS" at bounding box center [167, 155] width 83 height 21
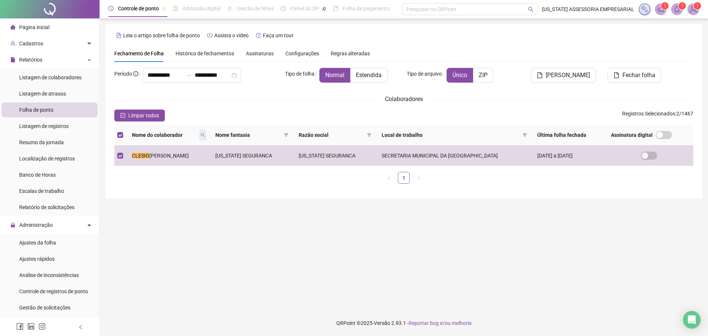
click at [202, 132] on span at bounding box center [202, 134] width 7 height 11
type input "*********"
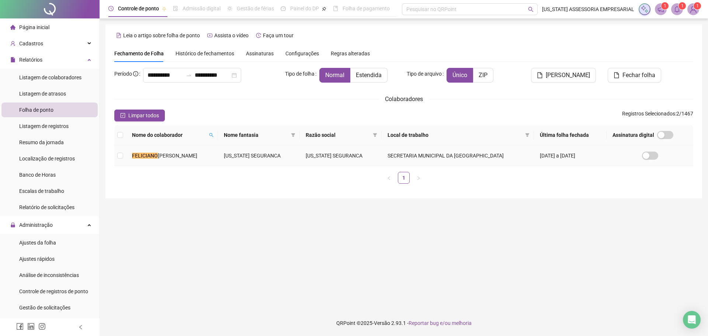
click at [146, 159] on td "FELICIANO SANTANA NETO" at bounding box center [172, 155] width 92 height 21
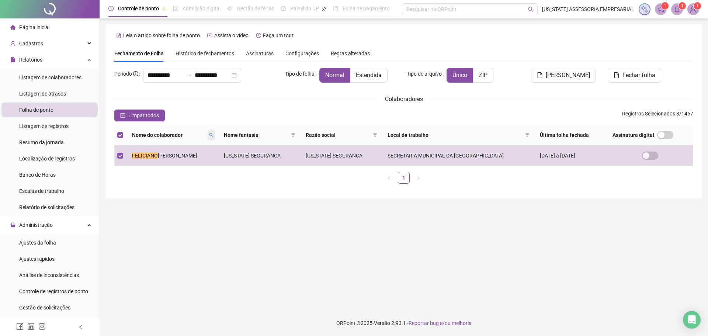
click at [209, 136] on icon "search" at bounding box center [211, 135] width 4 height 4
type input "*******"
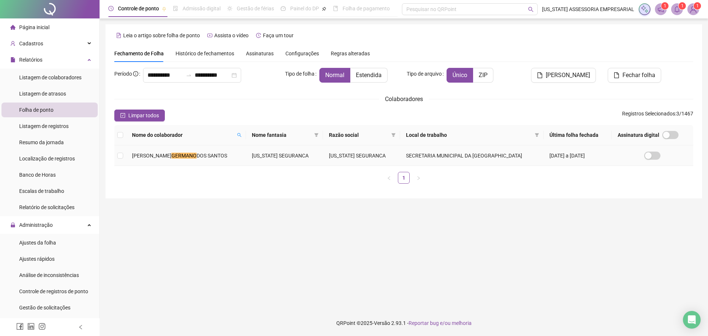
click at [209, 158] on span "DOS SANTOS" at bounding box center [212, 156] width 31 height 6
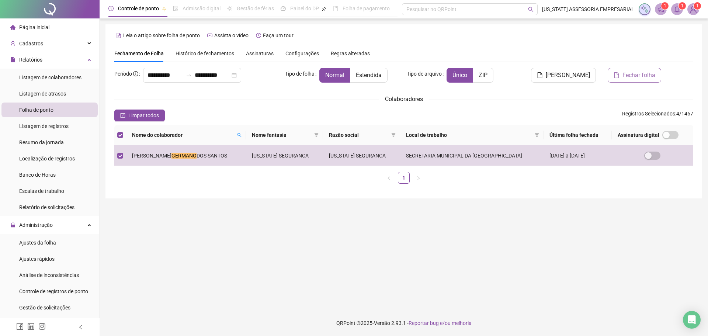
click at [632, 81] on button "Fechar folha" at bounding box center [634, 75] width 53 height 15
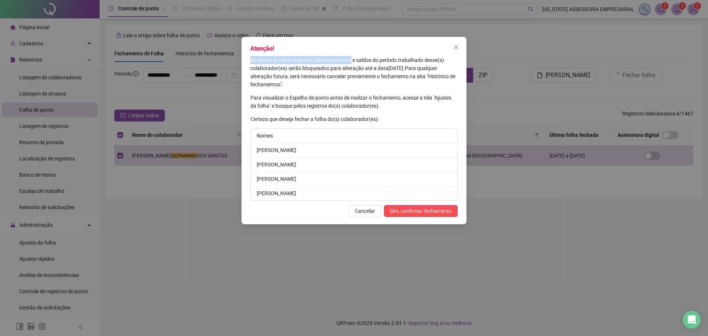
drag, startPoint x: 251, startPoint y: 60, endPoint x: 351, endPoint y: 58, distance: 100.7
click at [351, 58] on span "Ao fechar a Folha de ponto, todos os pontos e saldos do período trabalhado dess…" at bounding box center [347, 64] width 194 height 14
click at [353, 55] on div "Atenção! Ao fechar a Folha de ponto, todos os pontos e saldos do período trabal…" at bounding box center [354, 130] width 225 height 187
drag, startPoint x: 355, startPoint y: 61, endPoint x: 444, endPoint y: 61, distance: 89.2
click at [444, 61] on p "Ao fechar a Folha de ponto, todos os pontos e saldos do período trabalhado dess…" at bounding box center [353, 72] width 207 height 32
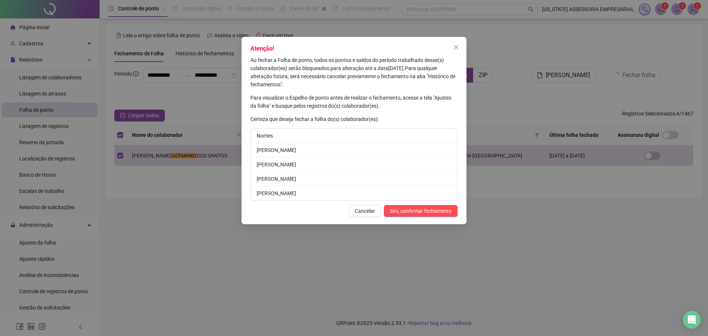
click at [281, 60] on span "Ao fechar a Folha de ponto, todos os pontos e saldos do período trabalhado dess…" at bounding box center [347, 64] width 194 height 14
click at [412, 212] on span "Sim, confirmar fechamento" at bounding box center [421, 211] width 62 height 8
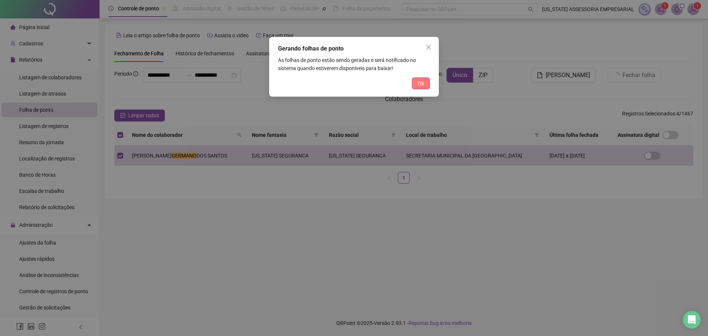
click at [418, 83] on span "Ok" at bounding box center [421, 83] width 6 height 8
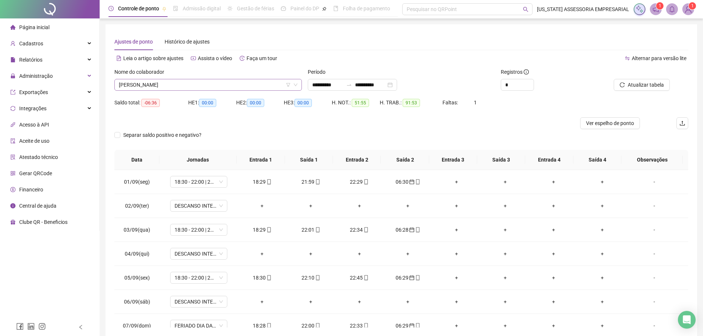
drag, startPoint x: 0, startPoint y: 0, endPoint x: 224, endPoint y: 83, distance: 238.6
click at [224, 83] on span "[PERSON_NAME]" at bounding box center [208, 84] width 178 height 11
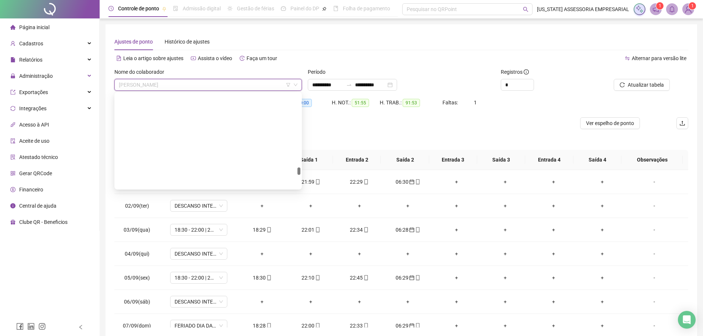
scroll to position [237, 0]
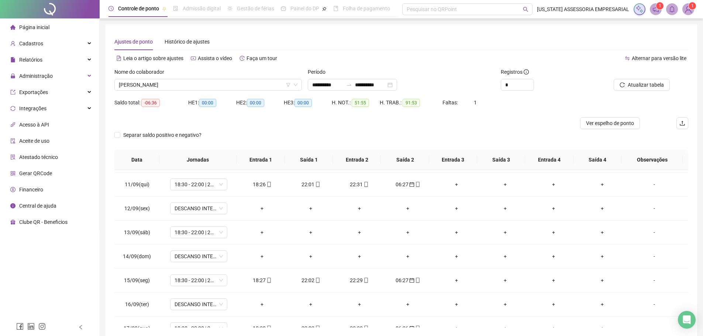
click at [357, 51] on div "**********" at bounding box center [400, 180] width 573 height 294
click at [330, 88] on input "**********" at bounding box center [327, 85] width 31 height 8
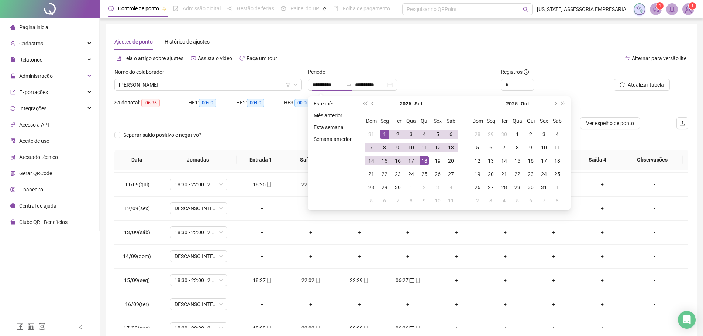
click at [374, 107] on button "prev-year" at bounding box center [373, 103] width 8 height 15
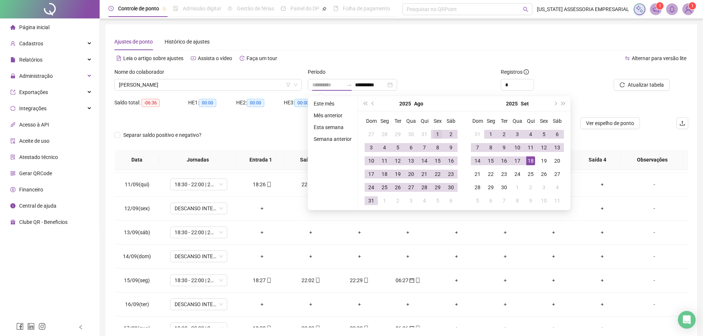
type input "**********"
click at [433, 137] on div "1" at bounding box center [437, 134] width 9 height 9
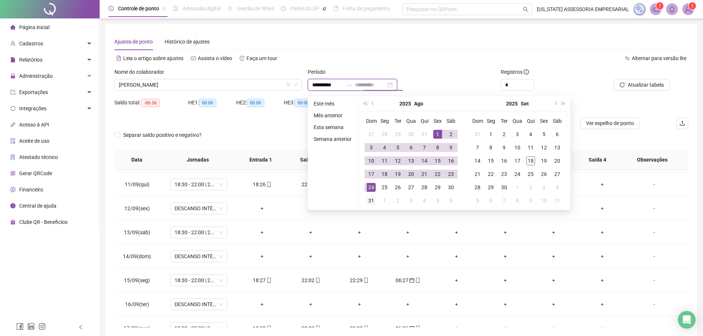
type input "**********"
click at [367, 199] on div "31" at bounding box center [371, 200] width 9 height 9
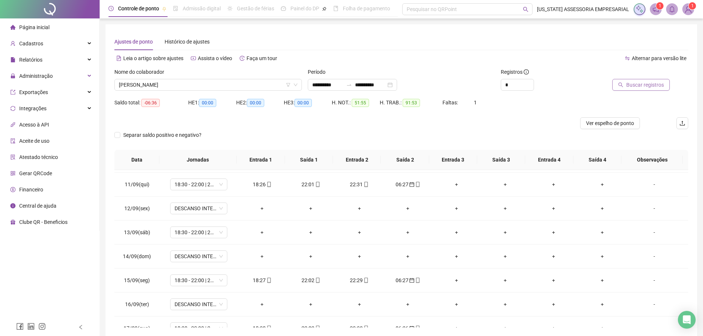
click at [638, 83] on span "Buscar registros" at bounding box center [645, 85] width 38 height 8
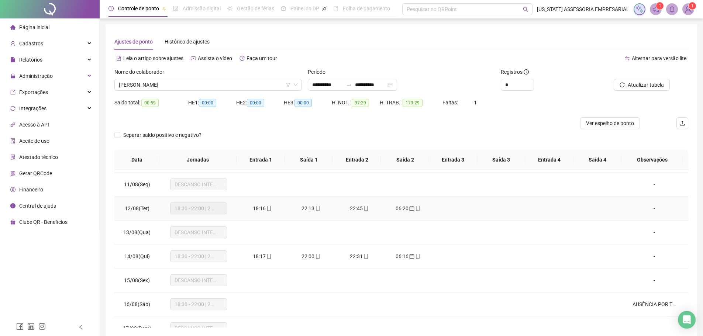
click at [188, 207] on span "18:30 - 22:00 | 22:30 - 06:30" at bounding box center [198, 208] width 48 height 11
drag, startPoint x: 215, startPoint y: 211, endPoint x: 272, endPoint y: 199, distance: 57.6
click at [254, 200] on tr "12/08(Ter) 18:30 - 22:00 | 22:30 - 06:30 18:16 22:13 22:45 06:20 -" at bounding box center [400, 209] width 573 height 24
drag, startPoint x: 272, startPoint y: 199, endPoint x: 319, endPoint y: 208, distance: 48.4
click at [288, 202] on tr "12/08(Ter) 18:30 - 22:00 | 22:30 - 06:30 18:16 22:13 22:45 06:20 -" at bounding box center [400, 209] width 573 height 24
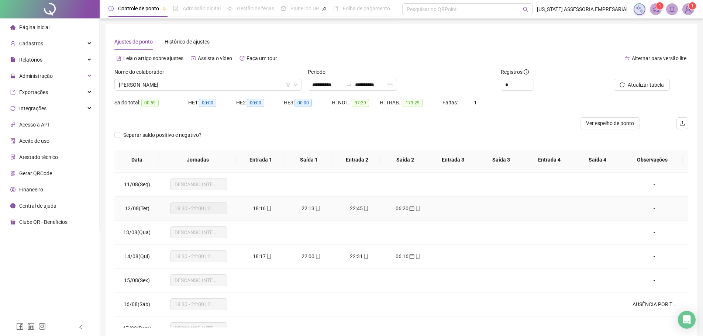
drag, startPoint x: 319, startPoint y: 208, endPoint x: 378, endPoint y: 212, distance: 58.4
click at [363, 212] on tr "12/08(Ter) 18:30 - 22:00 | 22:30 - 06:30 18:16 22:13 22:45 06:20 -" at bounding box center [400, 209] width 573 height 24
drag, startPoint x: 395, startPoint y: 219, endPoint x: 498, endPoint y: 229, distance: 103.8
click at [449, 230] on tbody "01/08(Sex) DESCANSO INTER-JORNADA - 02/08(Sáb) 18:30 - 22:00 | 22:30 - 06:30 18…" at bounding box center [400, 304] width 573 height 743
drag, startPoint x: 498, startPoint y: 229, endPoint x: 331, endPoint y: 210, distance: 168.5
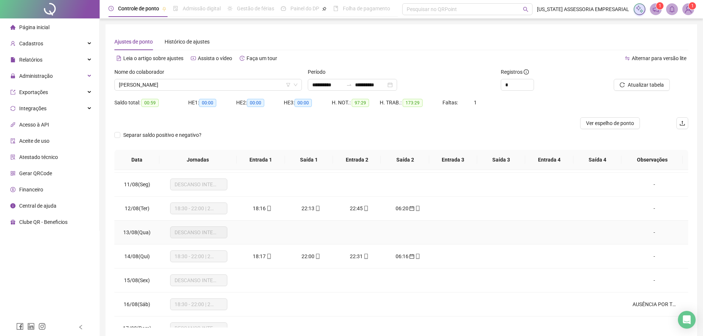
click at [431, 229] on tr "13/08(Qua) DESCANSO INTER-JORNADA -" at bounding box center [400, 233] width 573 height 24
click at [239, 233] on tbody "01/08(Sex) DESCANSO INTER-JORNADA - 02/08(Sáb) 18:30 - 22:00 | 22:30 - 06:30 18…" at bounding box center [400, 304] width 573 height 743
click at [232, 243] on td "DESCANSO INTER-JORNADA" at bounding box center [199, 233] width 78 height 24
drag, startPoint x: 367, startPoint y: 261, endPoint x: 274, endPoint y: 227, distance: 98.7
click at [382, 244] on tbody "01/08(Sex) DESCANSO INTER-JORNADA - 02/08(Sáb) 18:30 - 22:00 | 22:30 - 06:30 18…" at bounding box center [400, 304] width 573 height 743
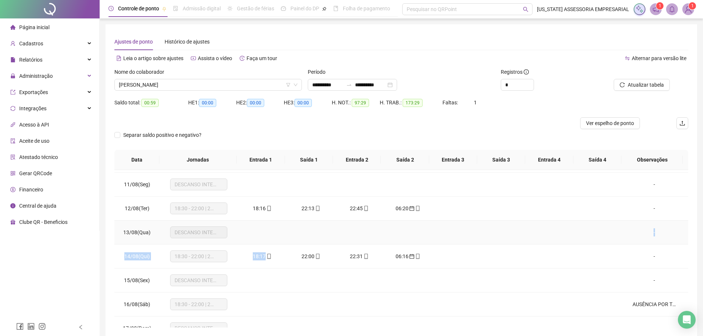
click at [329, 232] on tr "13/08(Qua) DESCANSO INTER-JORNADA -" at bounding box center [400, 233] width 573 height 24
click at [234, 228] on tr "13/08(Qua) DESCANSO INTER-JORNADA -" at bounding box center [400, 233] width 573 height 24
drag, startPoint x: 408, startPoint y: 252, endPoint x: 143, endPoint y: 249, distance: 265.2
click at [305, 236] on tr "13/08(Qua) DESCANSO INTER-JORNADA -" at bounding box center [400, 233] width 573 height 24
drag, startPoint x: 143, startPoint y: 249, endPoint x: 198, endPoint y: 252, distance: 55.1
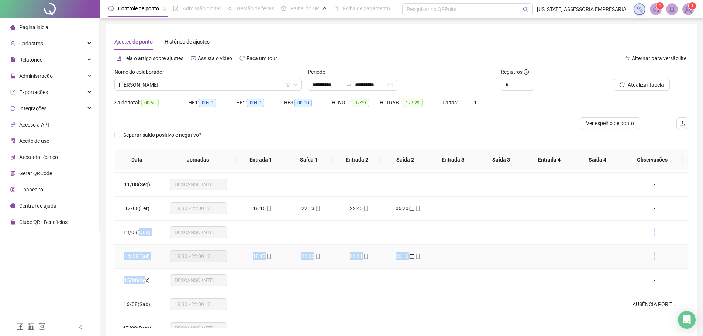
click at [198, 252] on tbody "01/08(Sex) DESCANSO INTER-JORNADA - 02/08(Sáb) 18:30 - 22:00 | 22:30 - 06:30 18…" at bounding box center [400, 304] width 573 height 743
drag, startPoint x: 447, startPoint y: 288, endPoint x: 520, endPoint y: 267, distance: 76.4
click at [527, 271] on tbody "01/08(Sex) DESCANSO INTER-JORNADA - 02/08(Sáb) 18:30 - 22:00 | 22:30 - 06:30 18…" at bounding box center [400, 304] width 573 height 743
drag, startPoint x: 513, startPoint y: 243, endPoint x: 631, endPoint y: 221, distance: 119.6
click at [534, 243] on tr "13/08(Qua) DESCANSO INTER-JORNADA -" at bounding box center [400, 233] width 573 height 24
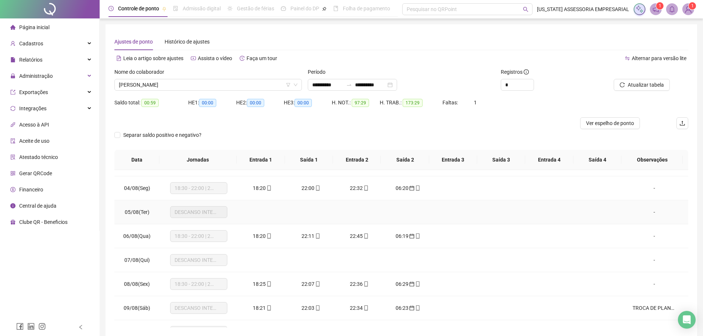
scroll to position [53, 0]
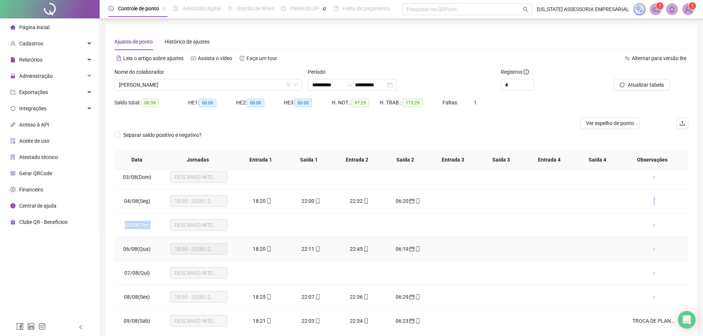
drag, startPoint x: 366, startPoint y: 222, endPoint x: 354, endPoint y: 255, distance: 35.2
drag, startPoint x: 375, startPoint y: 266, endPoint x: 422, endPoint y: 247, distance: 49.6
click at [356, 59] on div "Leia o artigo sobre ajustes Assista o vídeo Faça um tour" at bounding box center [257, 58] width 287 height 12
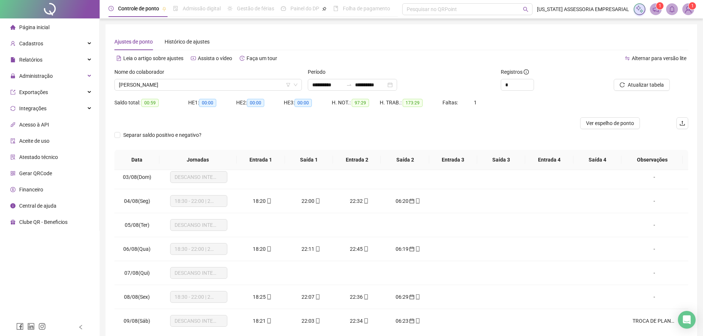
drag, startPoint x: 352, startPoint y: 39, endPoint x: 321, endPoint y: 13, distance: 40.0
click at [352, 41] on div "Ajustes de ponto Histórico de ajustes" at bounding box center [400, 41] width 573 height 17
